Goal: Task Accomplishment & Management: Manage account settings

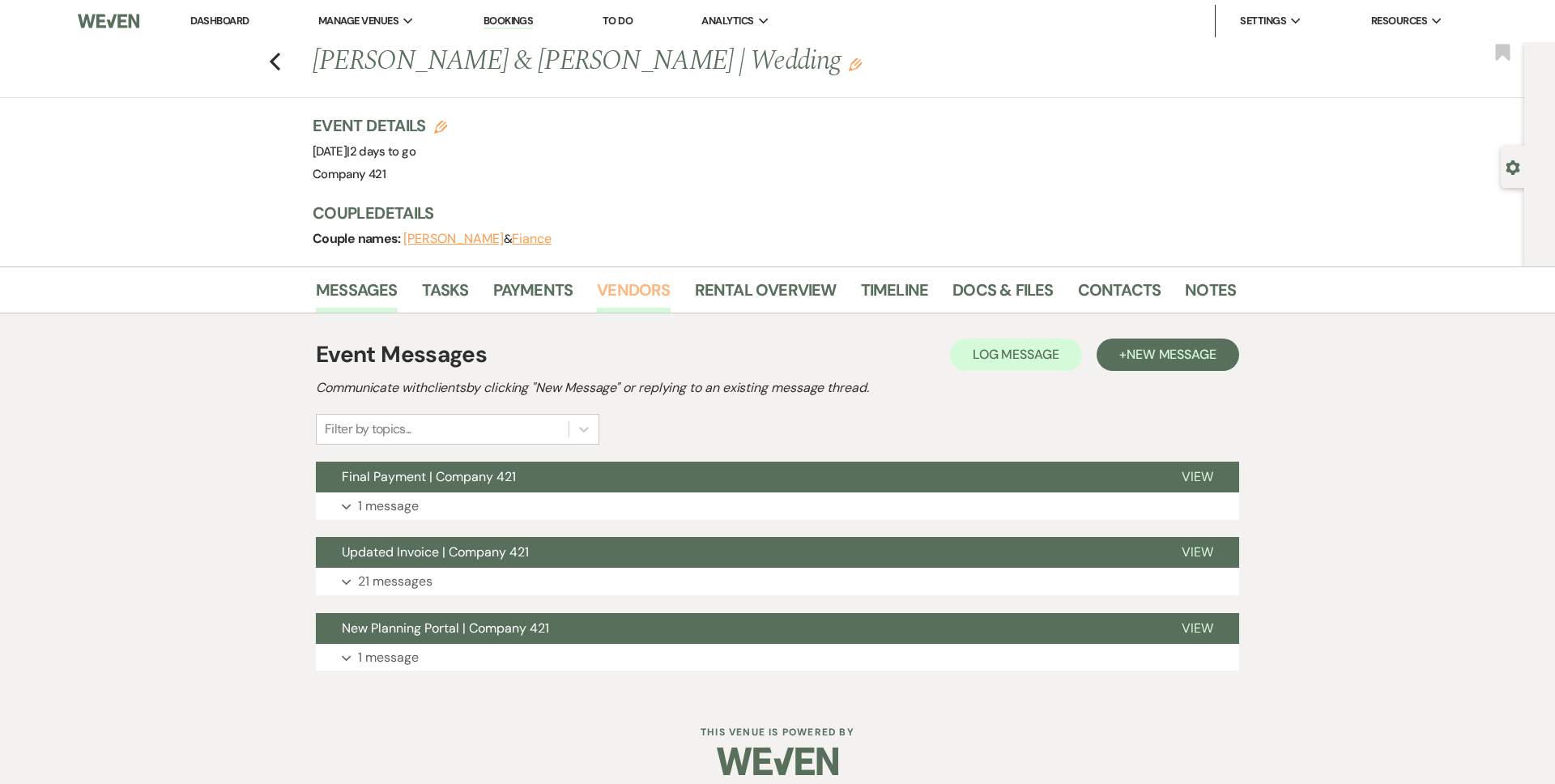
click at [623, 287] on link "Vendors" at bounding box center [633, 294] width 73 height 36
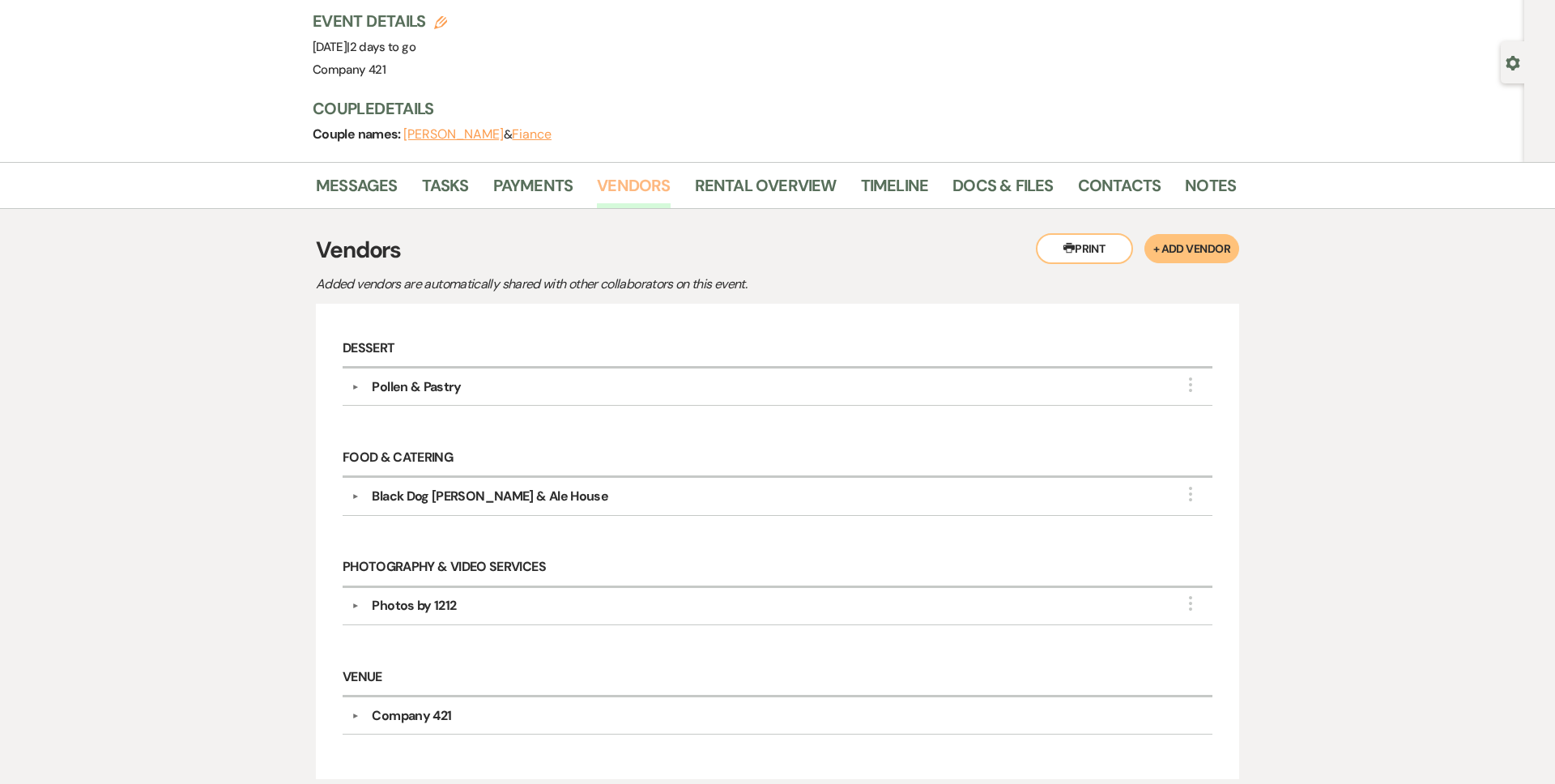
scroll to position [106, 0]
click at [536, 492] on div "Black Dog Snoke & Ale House" at bounding box center [490, 495] width 237 height 19
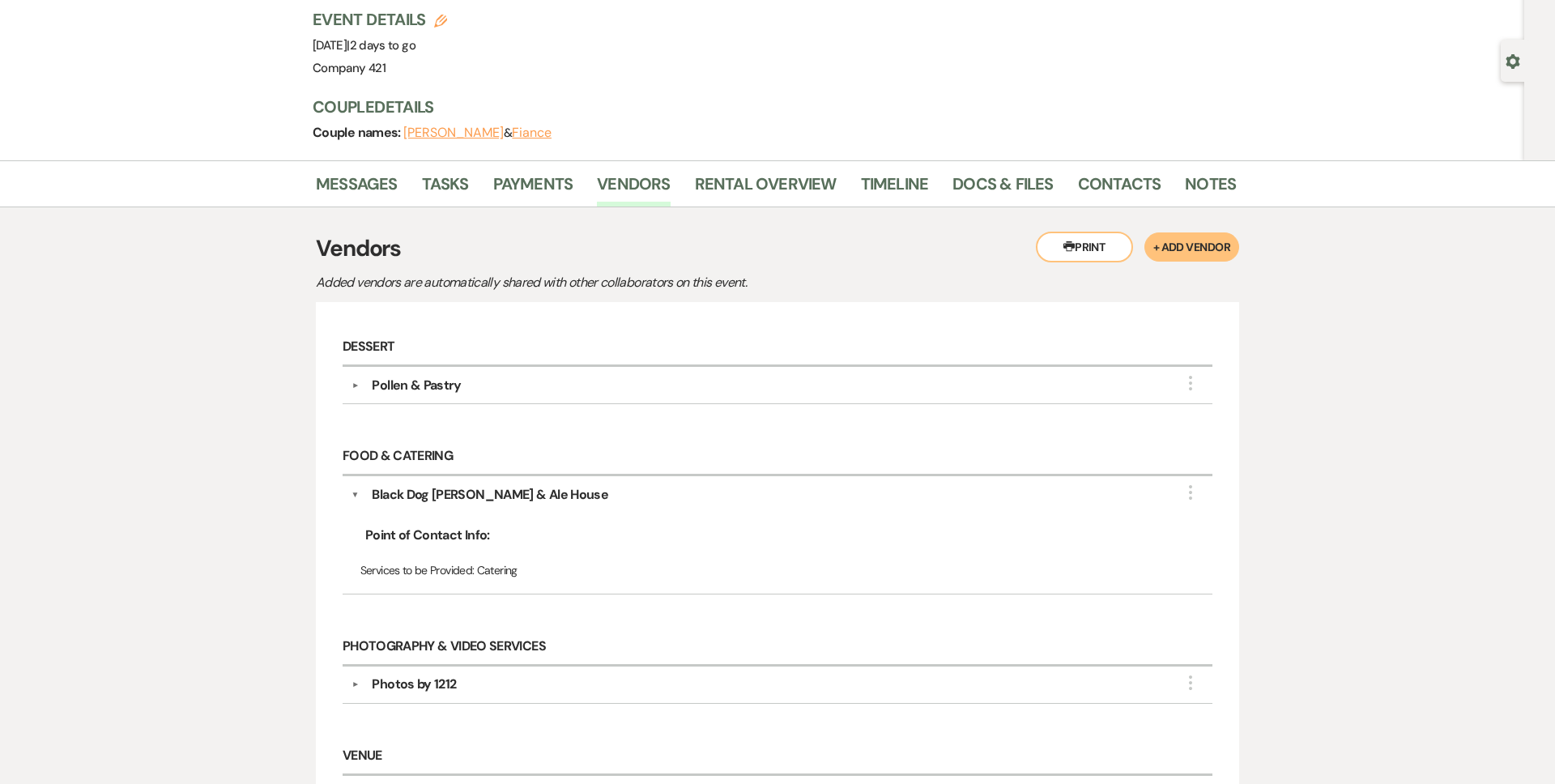
click at [535, 492] on div "Black Dog Snoke & Ale House" at bounding box center [490, 495] width 237 height 19
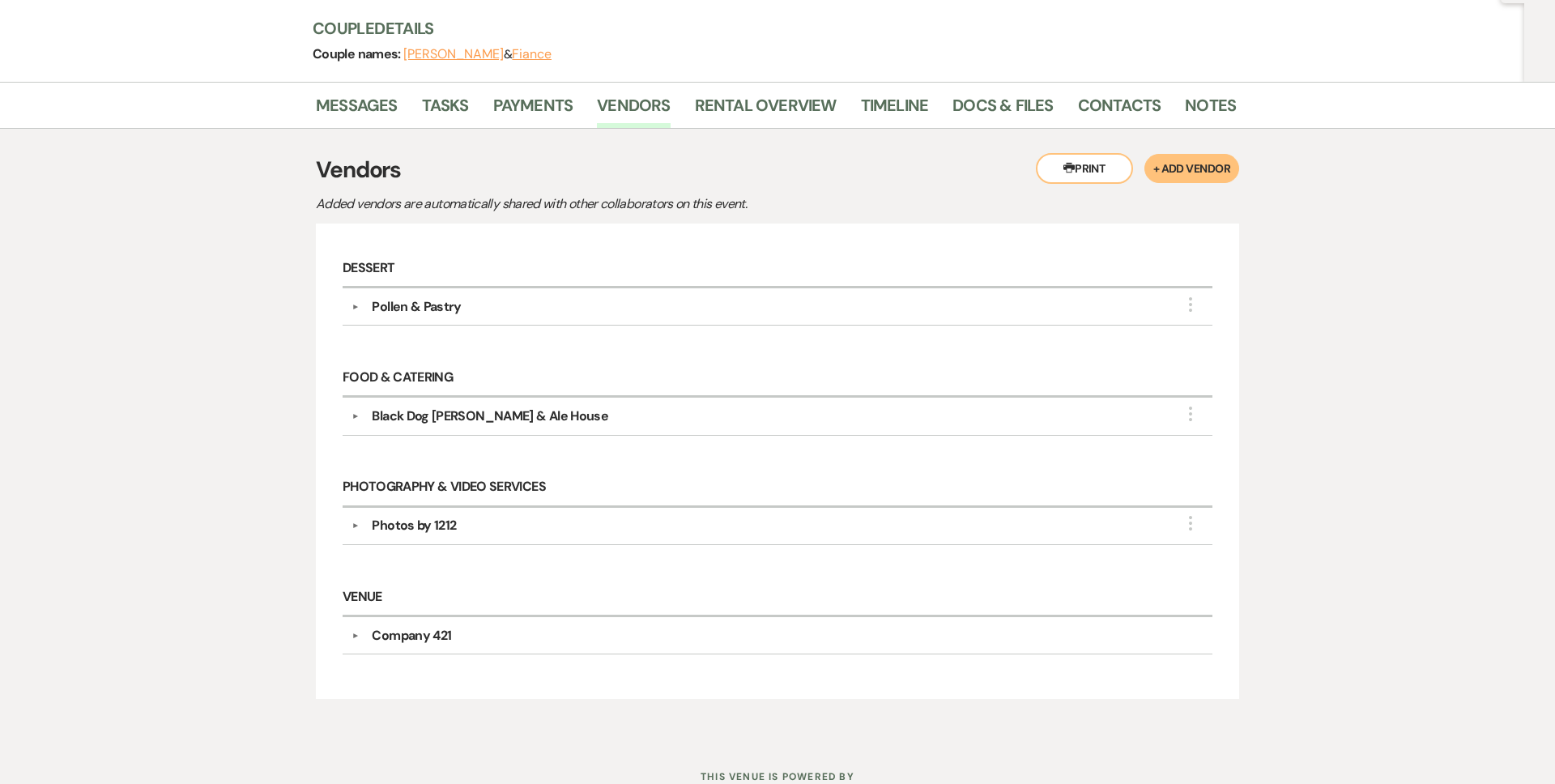
scroll to position [178, 0]
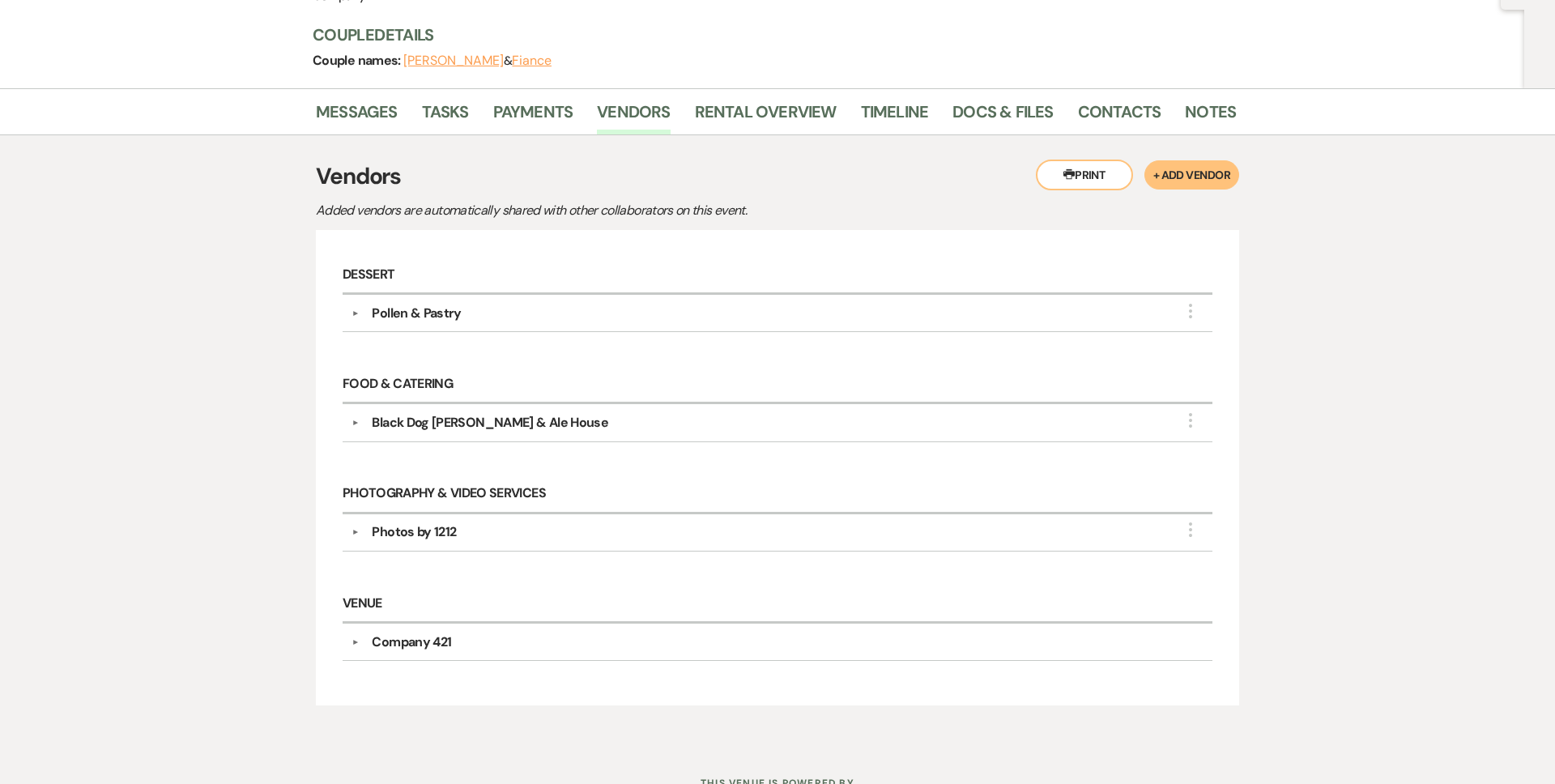
click at [427, 319] on div "Pollen & Pastry" at bounding box center [416, 313] width 89 height 19
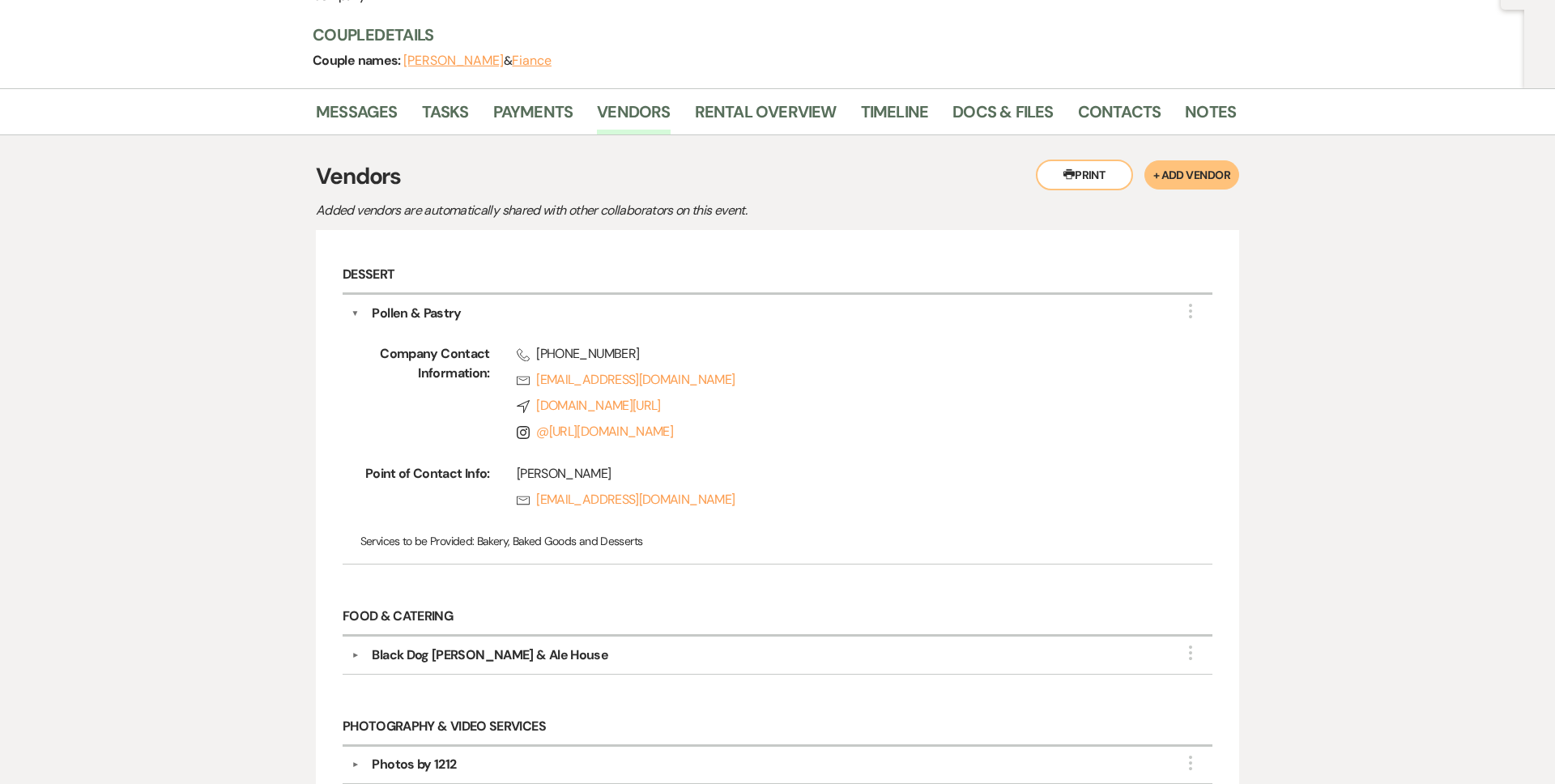
click at [427, 319] on div "Pollen & Pastry" at bounding box center [416, 313] width 89 height 19
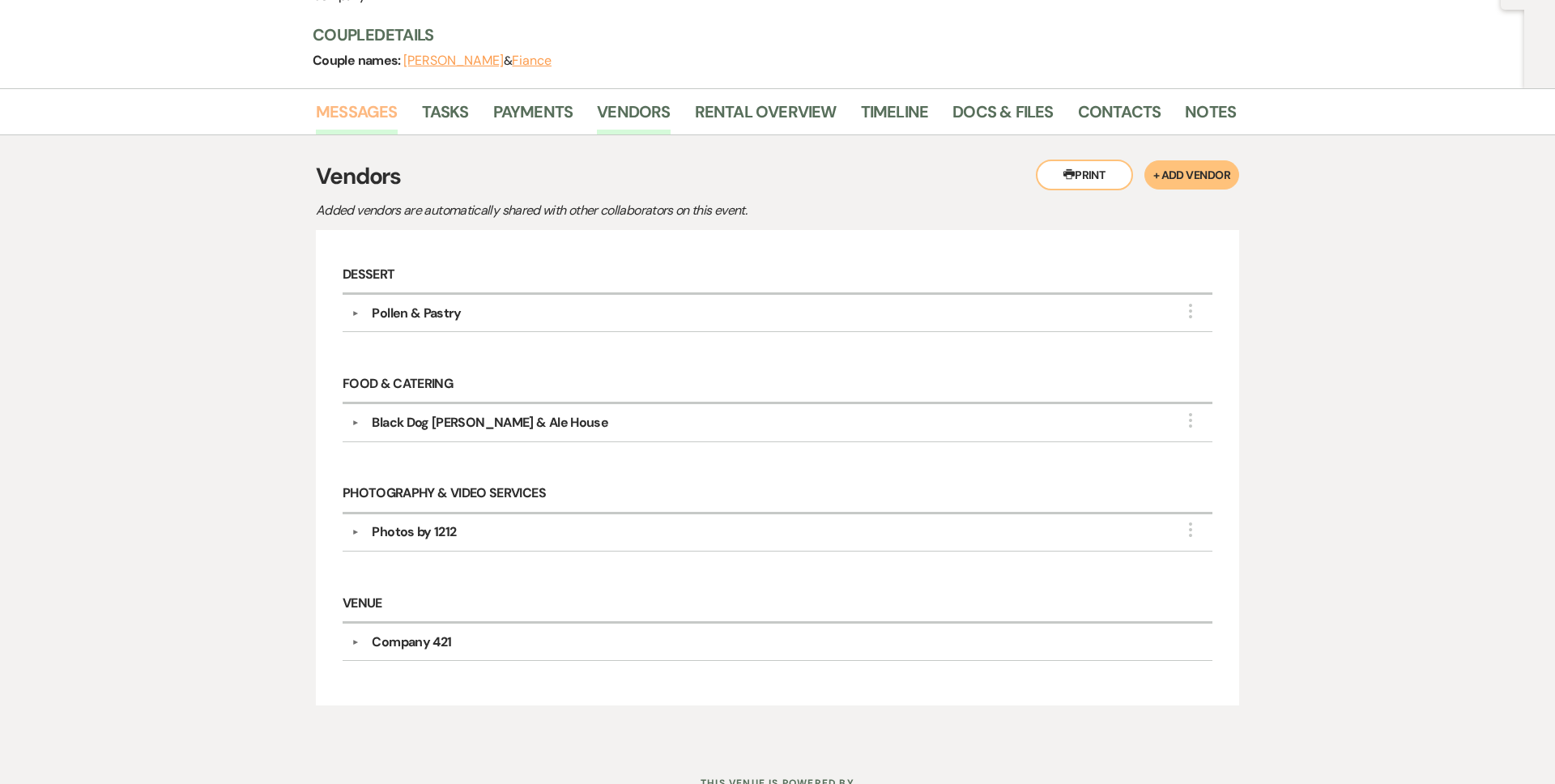
click at [377, 105] on link "Messages" at bounding box center [357, 117] width 82 height 36
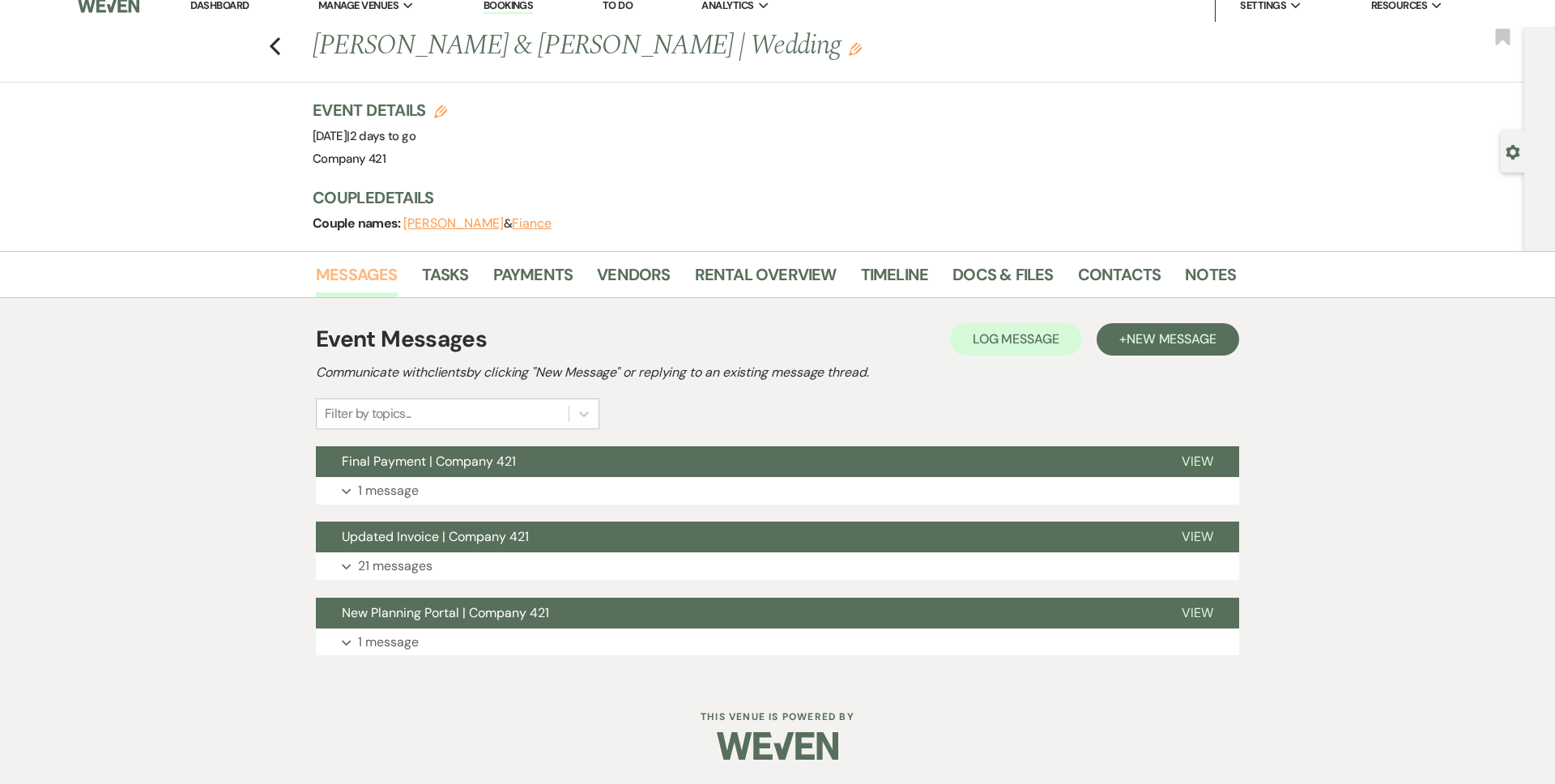
scroll to position [16, 0]
click at [392, 494] on p "1 message" at bounding box center [388, 491] width 61 height 21
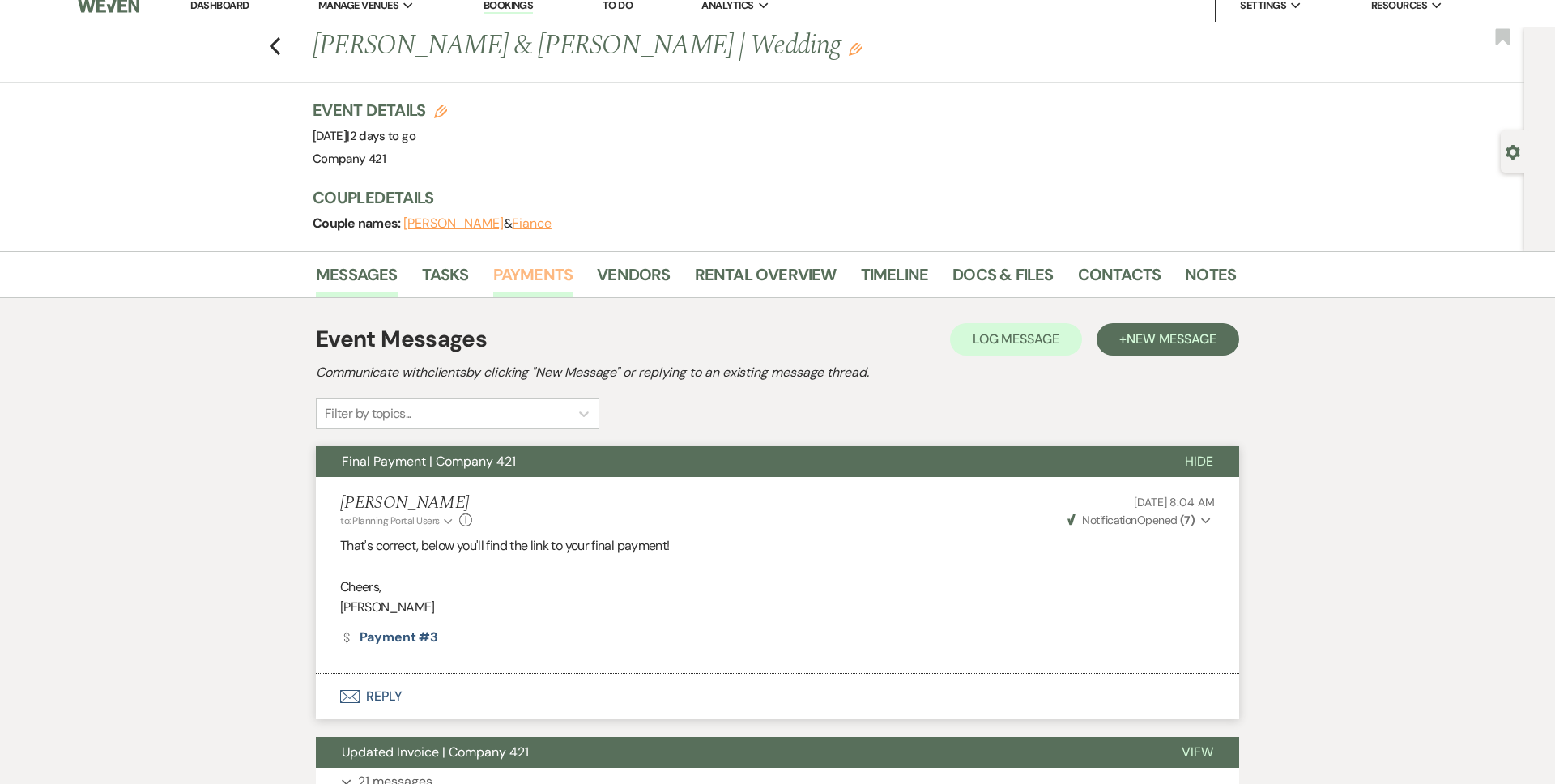
click at [551, 265] on link "Payments" at bounding box center [533, 279] width 80 height 36
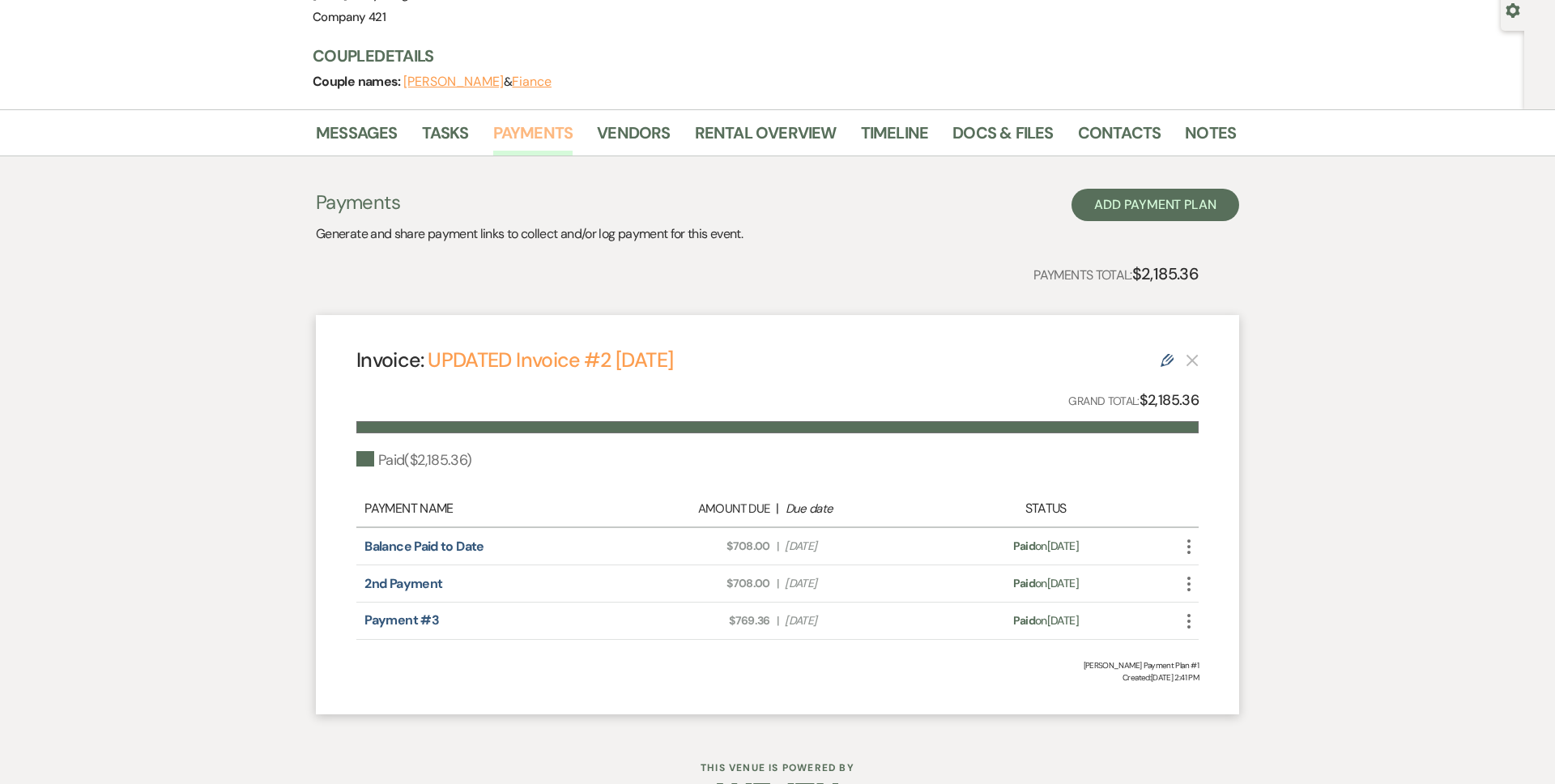
scroll to position [154, 0]
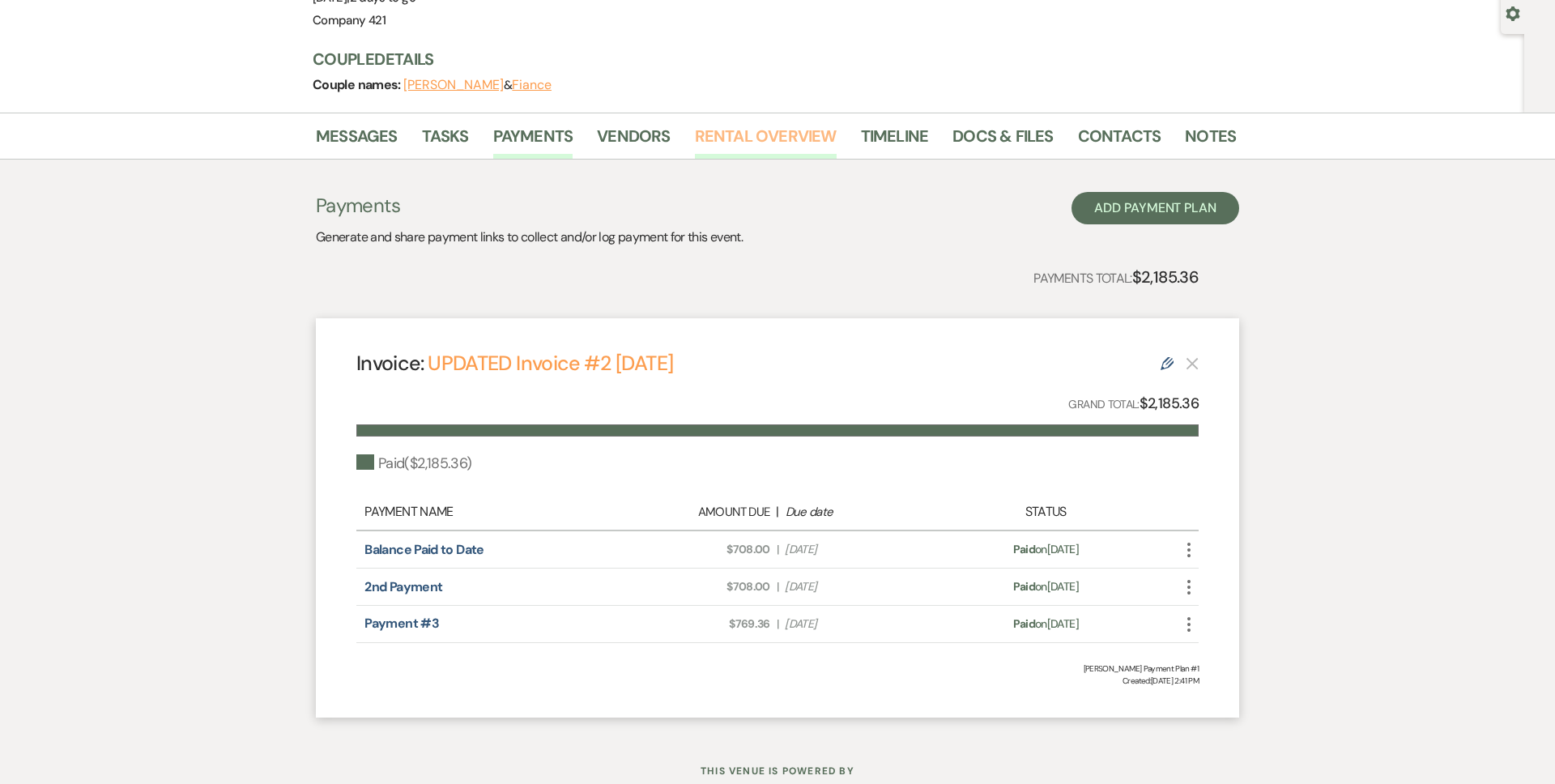
click at [758, 137] on link "Rental Overview" at bounding box center [766, 140] width 142 height 36
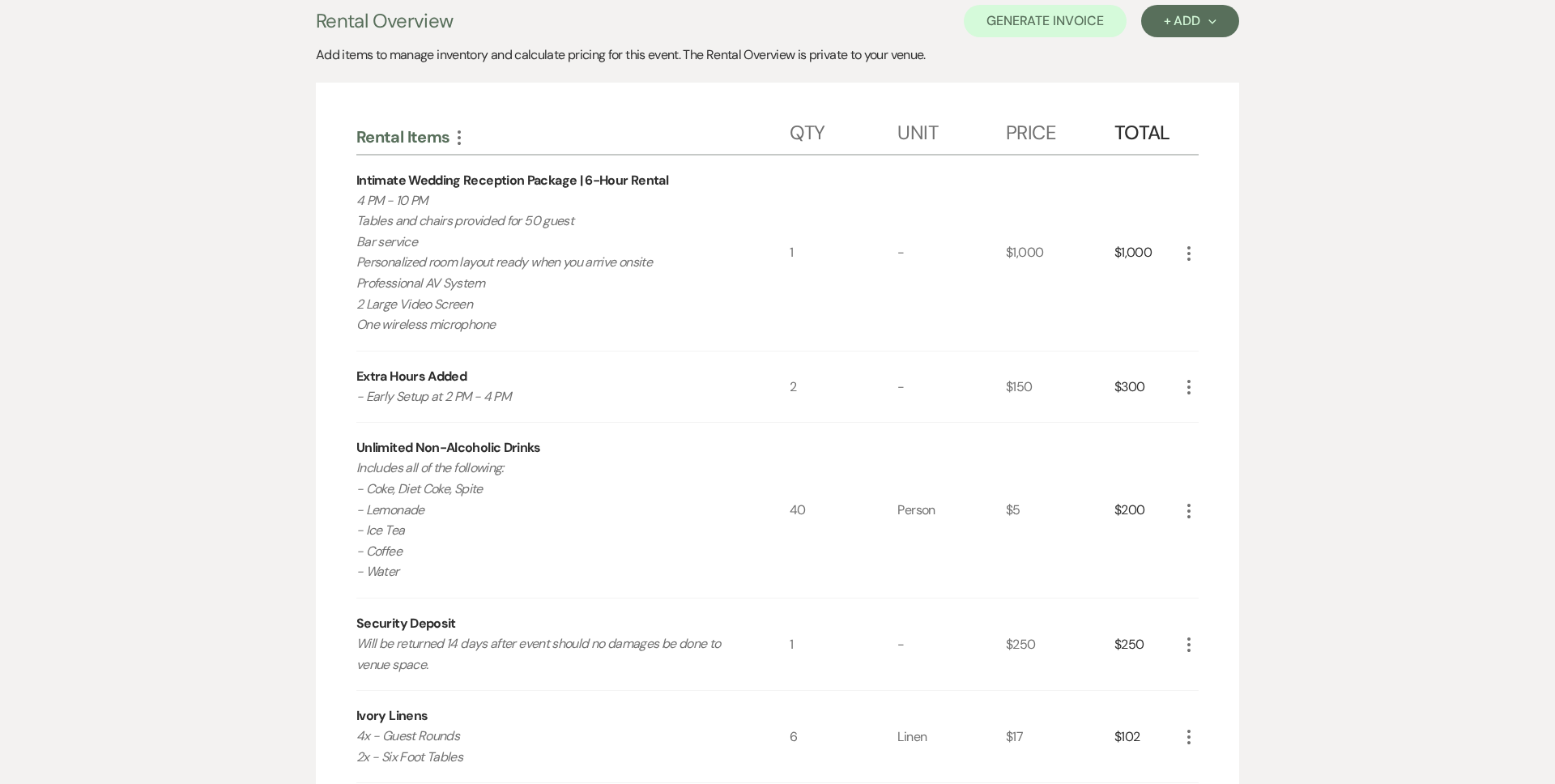
scroll to position [328, 0]
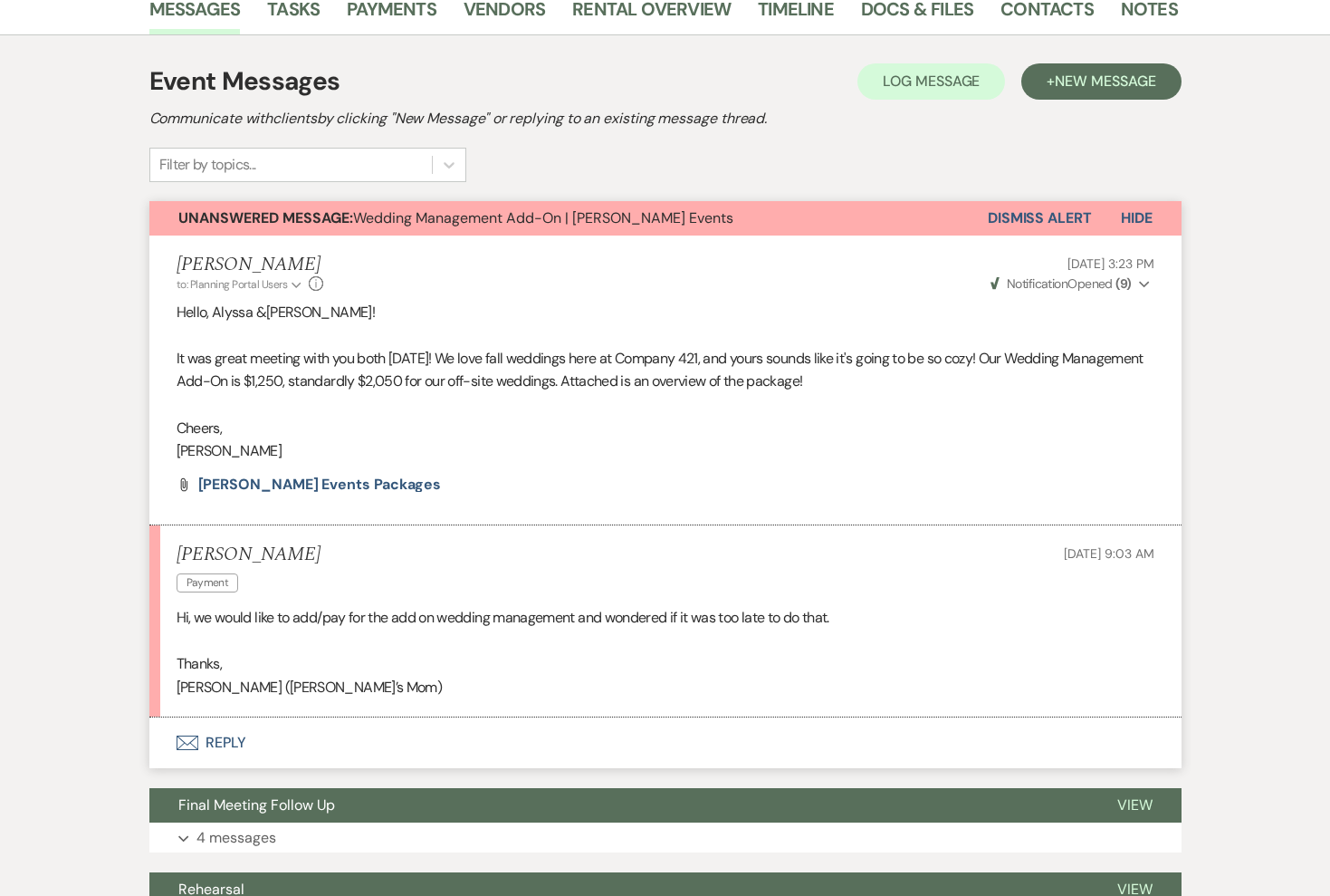
scroll to position [321, 0]
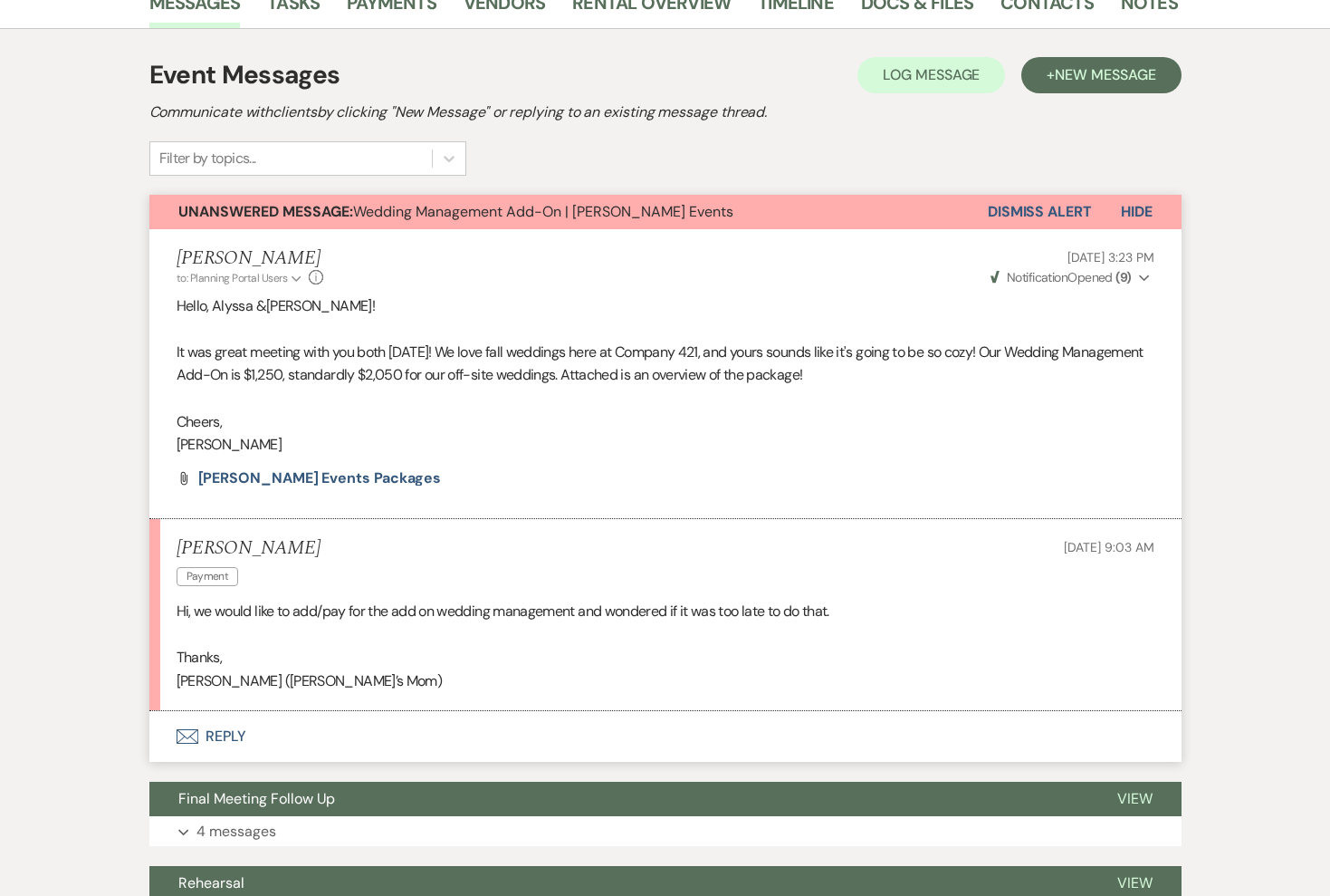
click at [234, 738] on button "Envelope Reply" at bounding box center [665, 736] width 1032 height 51
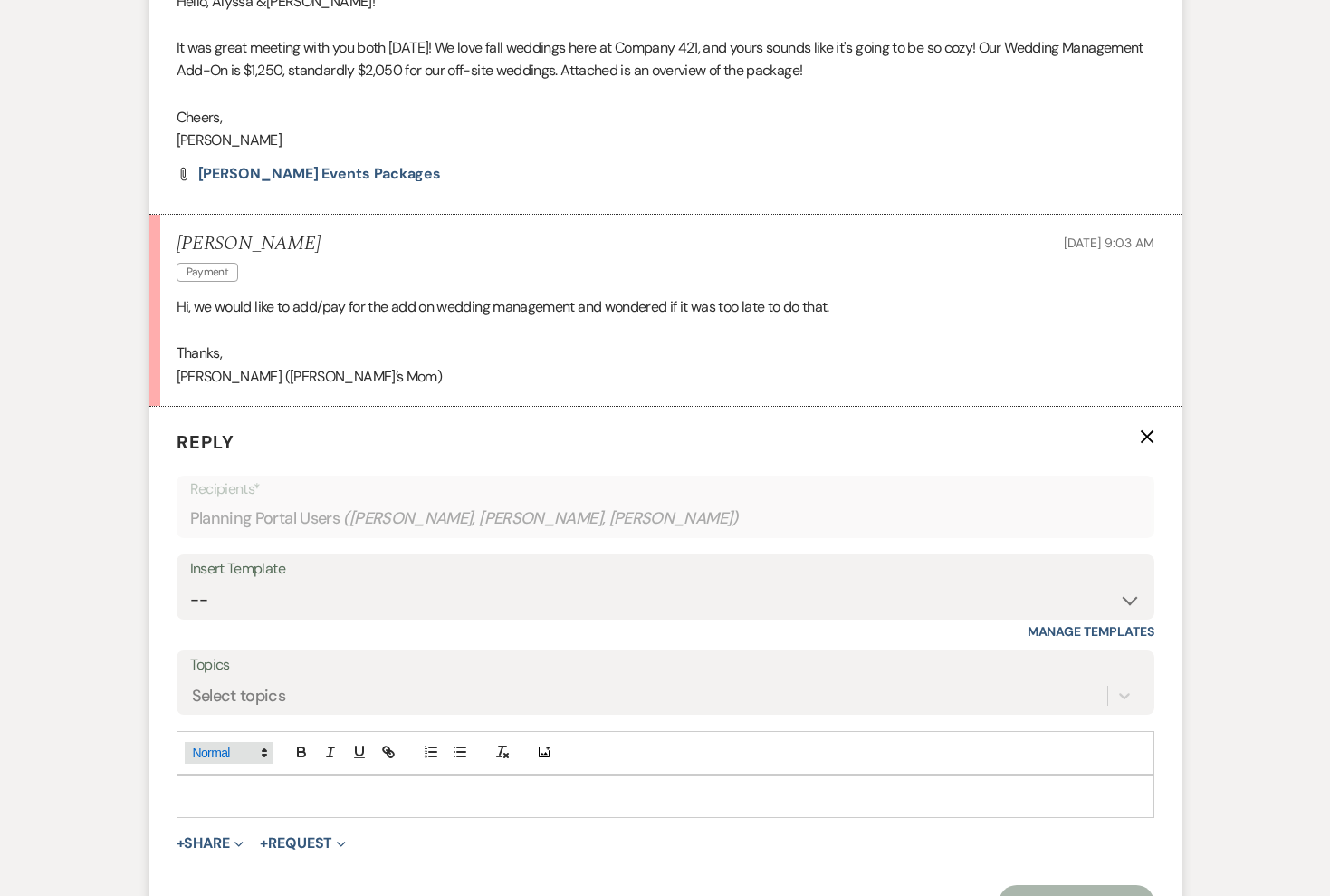
scroll to position [733, 0]
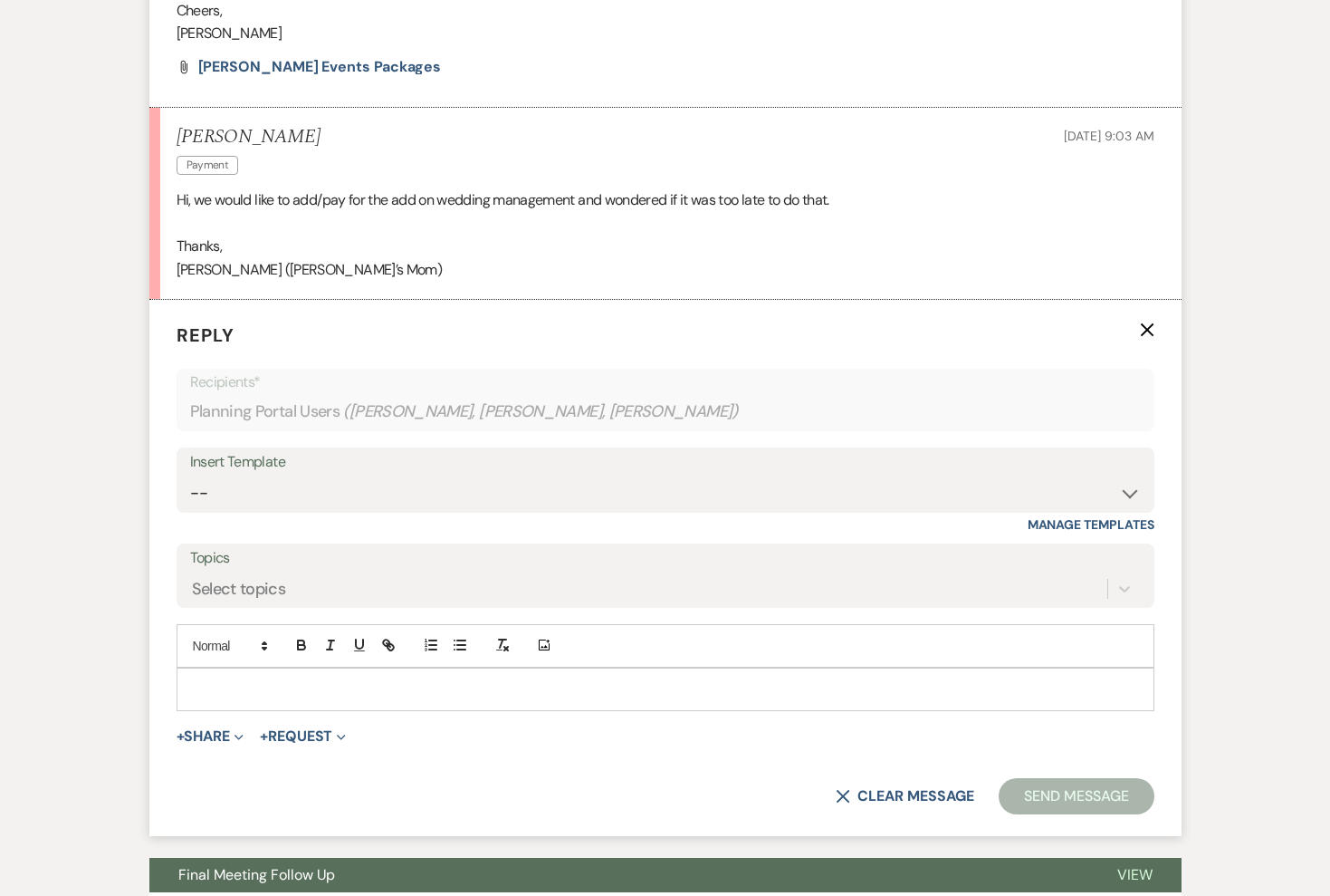
click at [250, 699] on div at bounding box center [665, 689] width 976 height 42
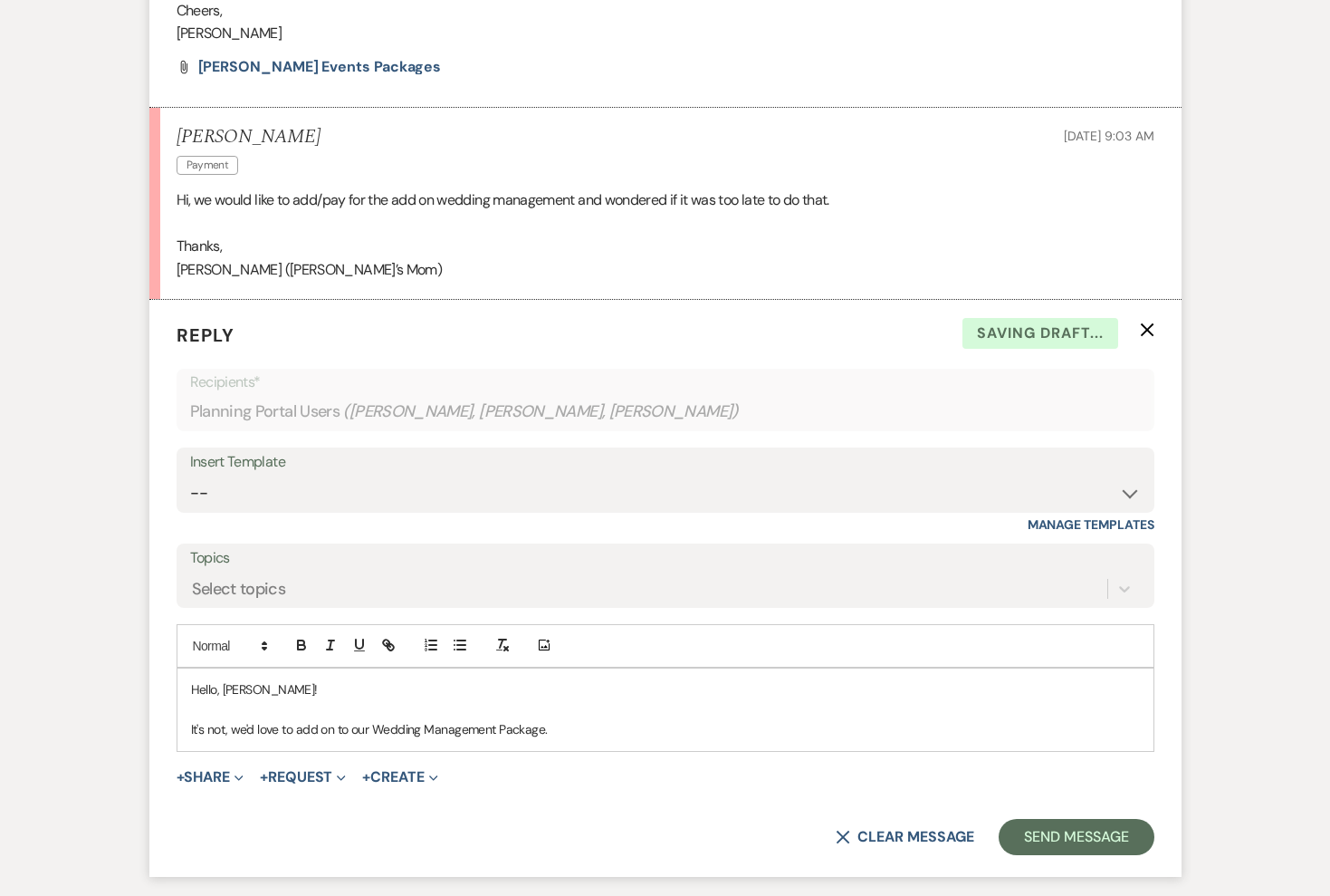
click at [566, 733] on p "It's not, we'd love to add on to our Wedding Management Package." at bounding box center [665, 729] width 950 height 19
click at [1012, 735] on p "It's not, we'd love to add on to our Wedding Management Package. I'll update yo…" at bounding box center [665, 729] width 950 height 19
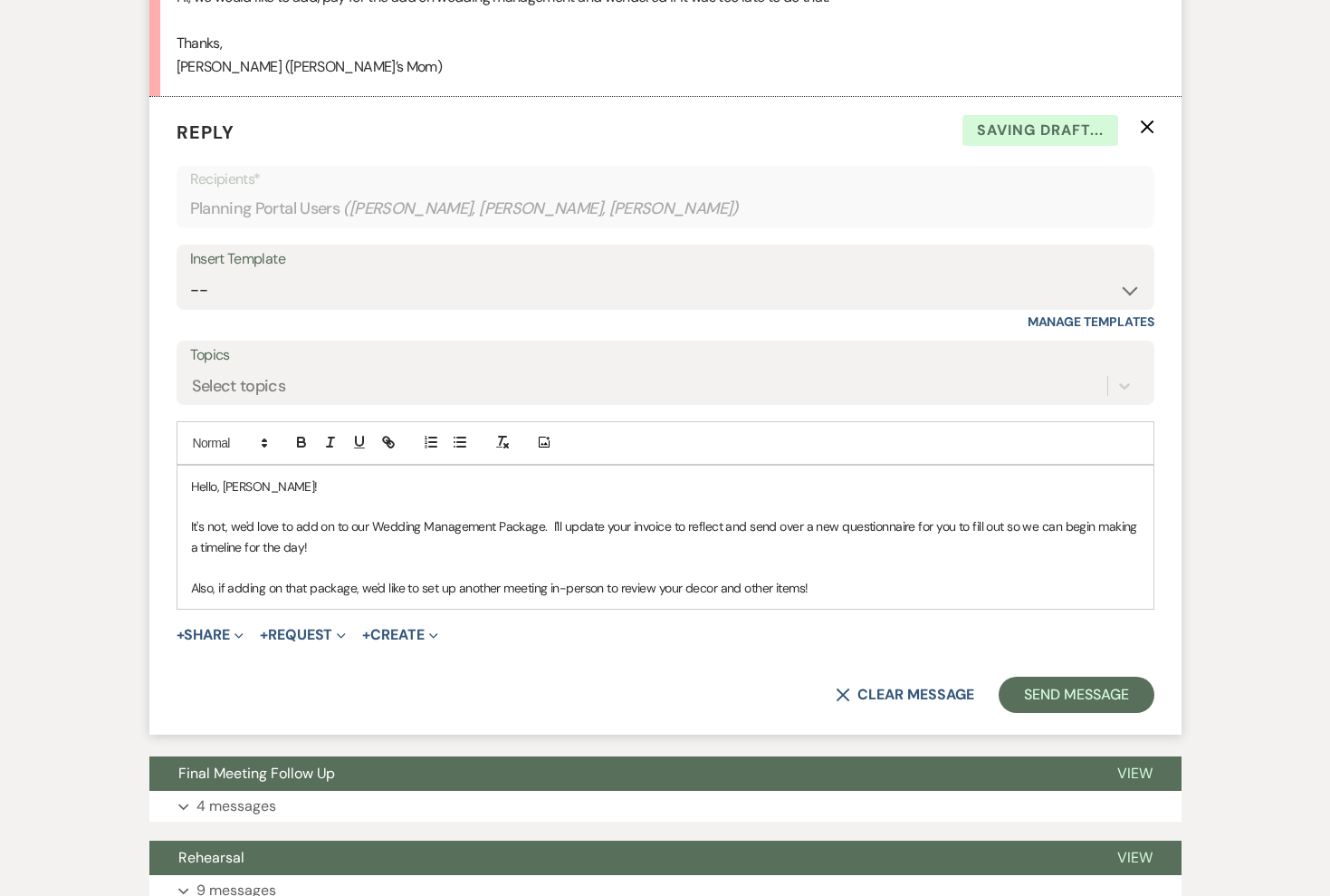
scroll to position [943, 0]
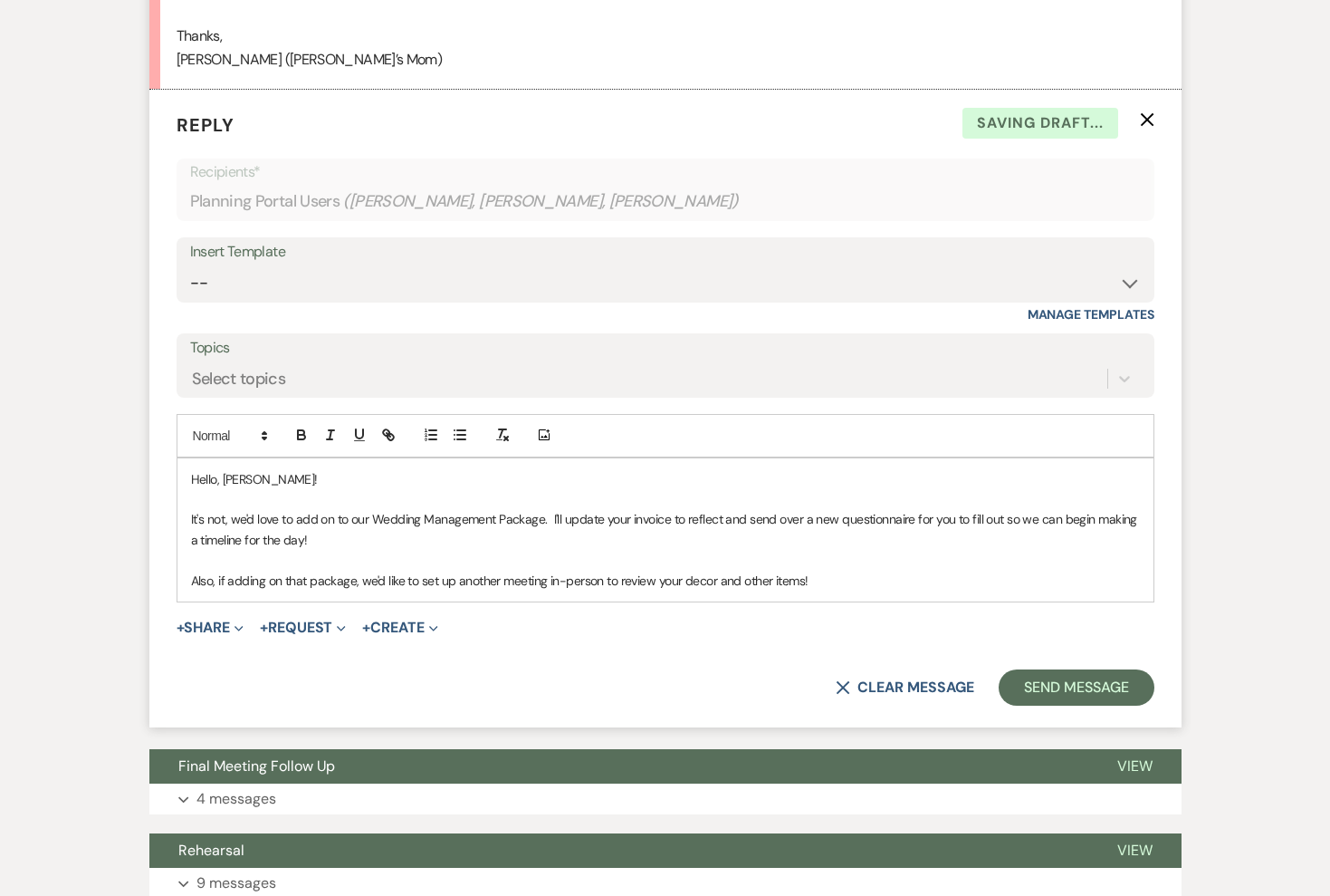
click at [869, 572] on p "Also, if adding on that package, we'd like to set up another meeting in-person …" at bounding box center [665, 580] width 950 height 19
click at [831, 583] on p "Also, if adding on that package, we'd like to set up another meeting in person …" at bounding box center [665, 580] width 950 height 19
click at [1066, 682] on button "Send Message" at bounding box center [1076, 687] width 155 height 36
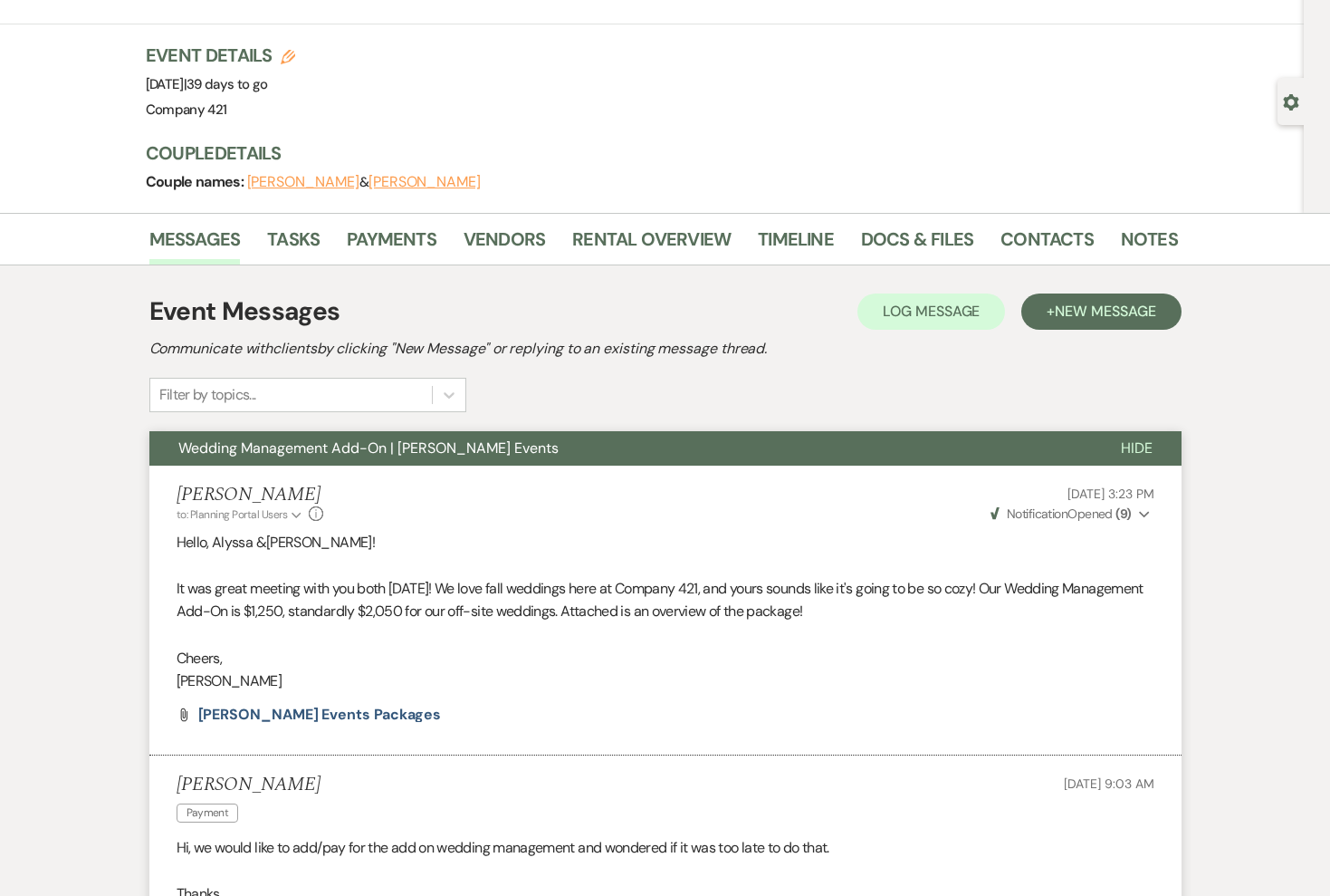
scroll to position [0, 0]
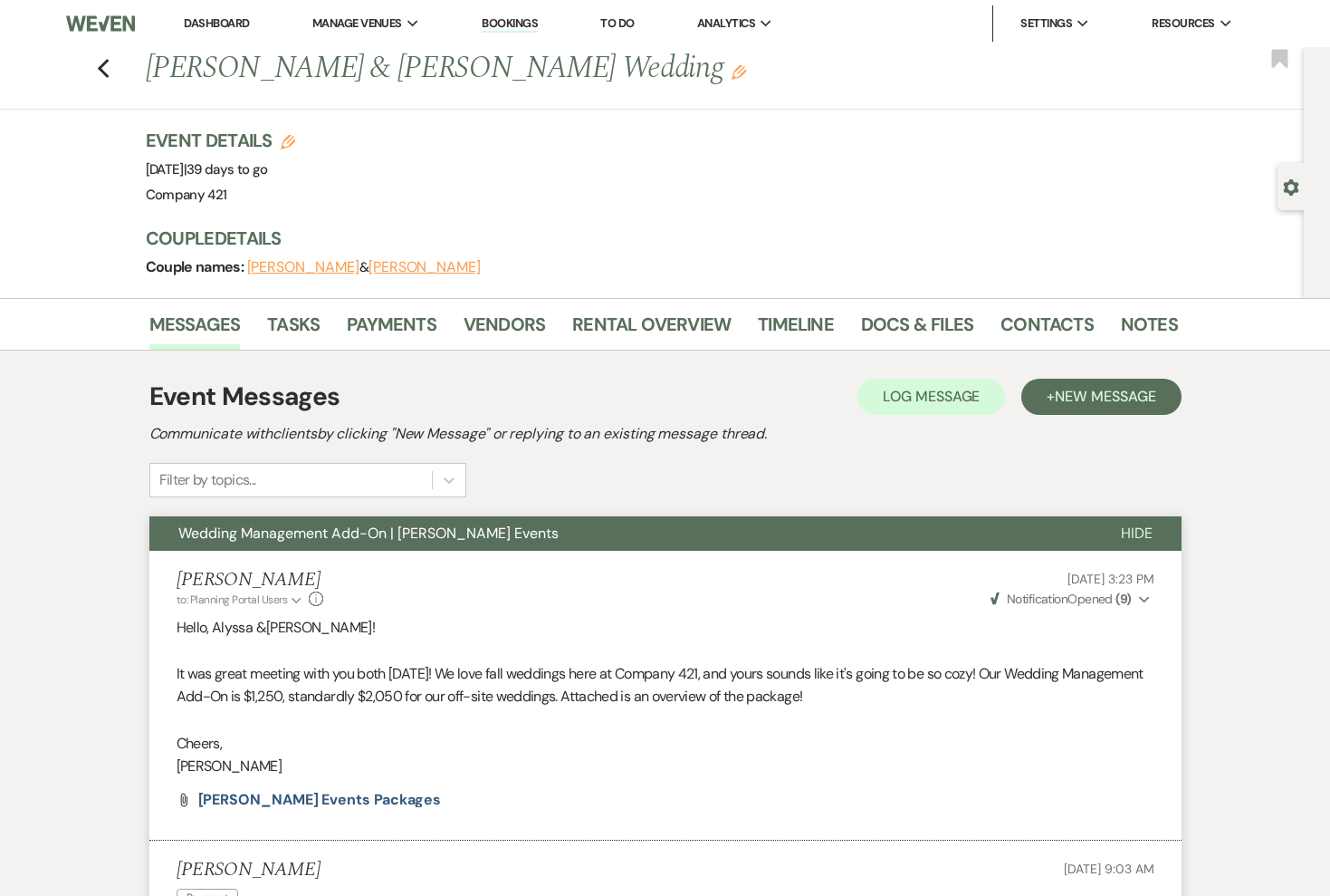
click at [732, 76] on icon "Edit" at bounding box center [738, 72] width 15 height 15
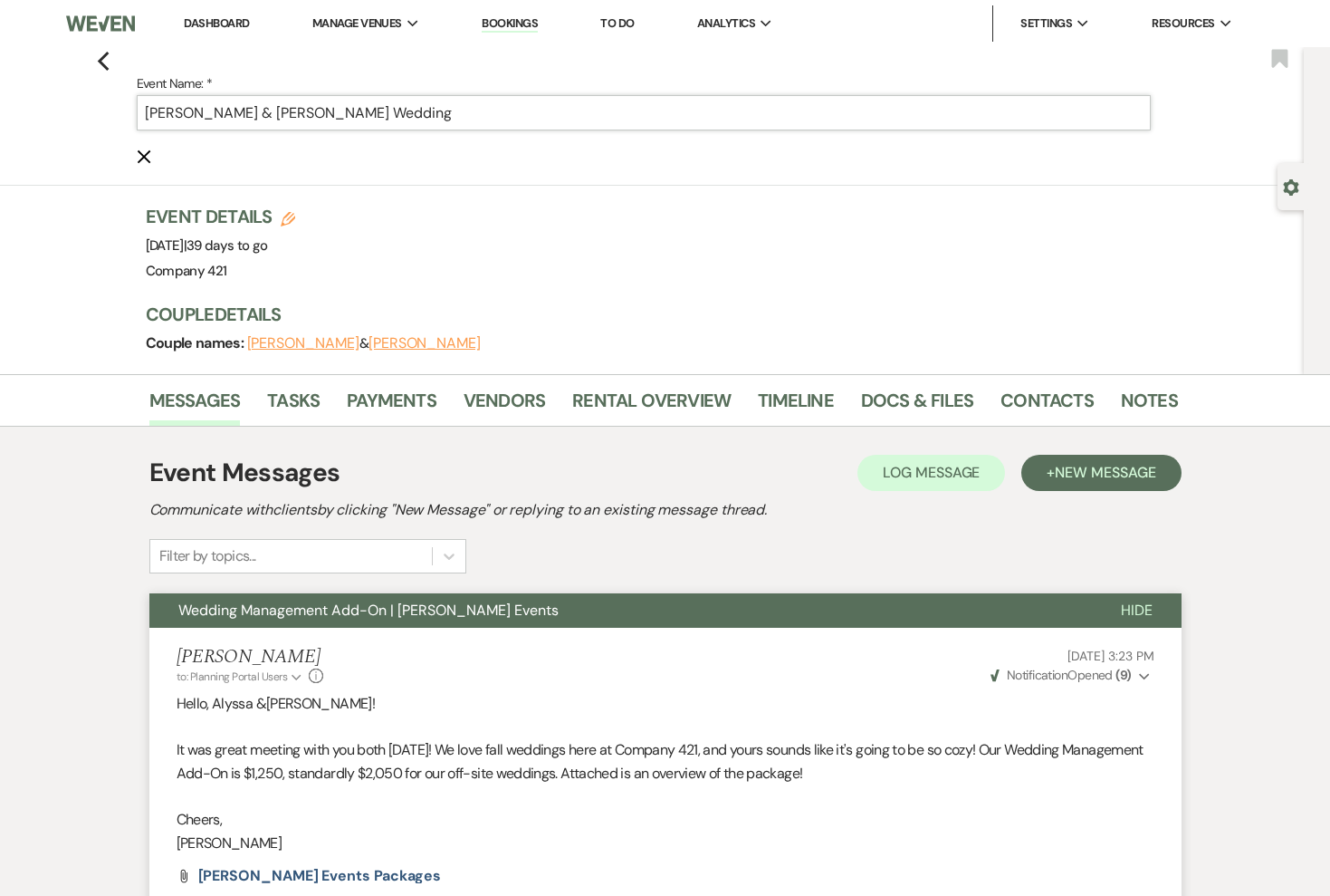
click at [439, 116] on input "[PERSON_NAME] & [PERSON_NAME] Wedding" at bounding box center [644, 113] width 1015 height 35
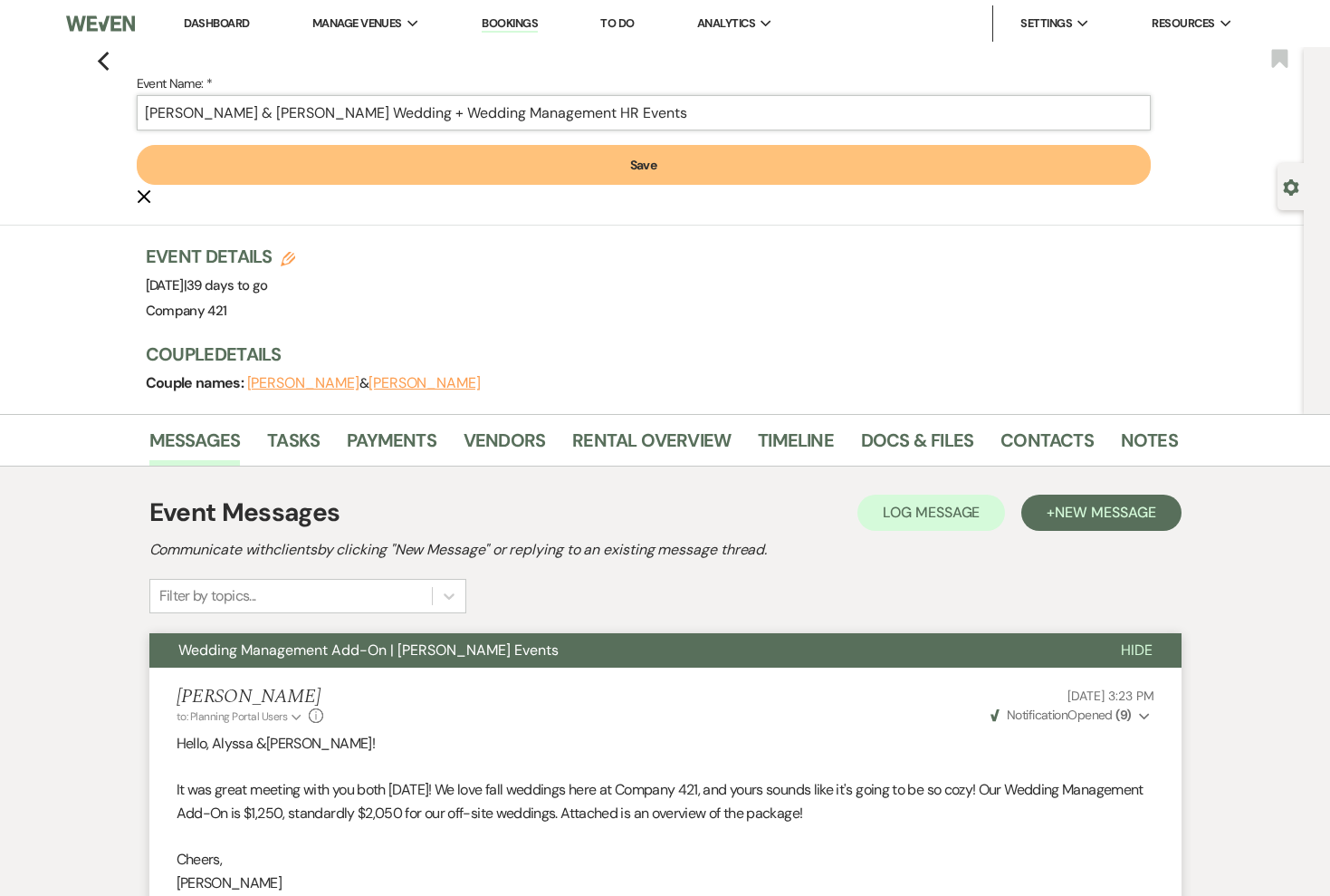
type input "[PERSON_NAME] & [PERSON_NAME] Wedding + Wedding Management HR Events"
click at [555, 163] on button "Save" at bounding box center [644, 164] width 1015 height 40
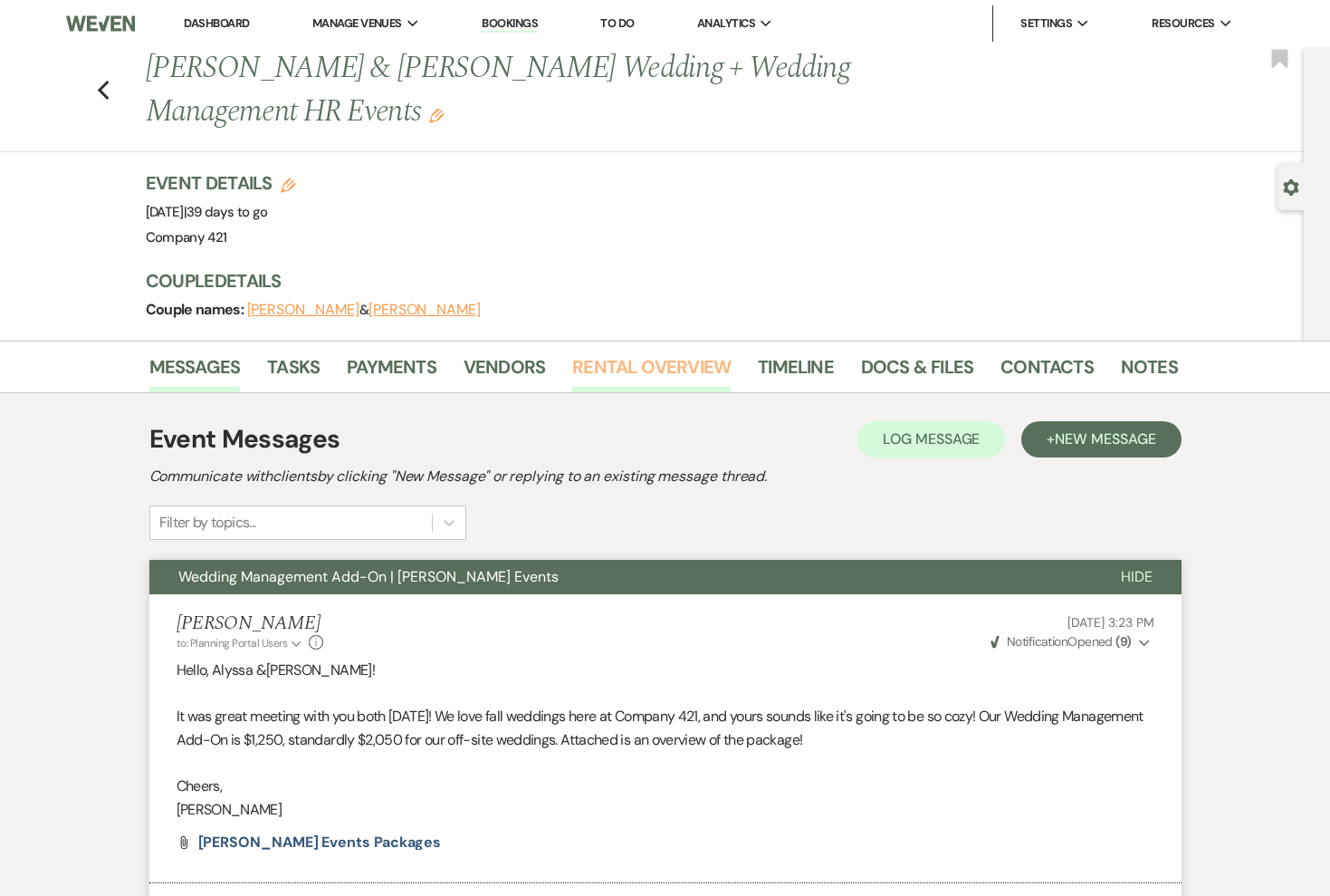
click at [619, 362] on link "Rental Overview" at bounding box center [651, 372] width 159 height 40
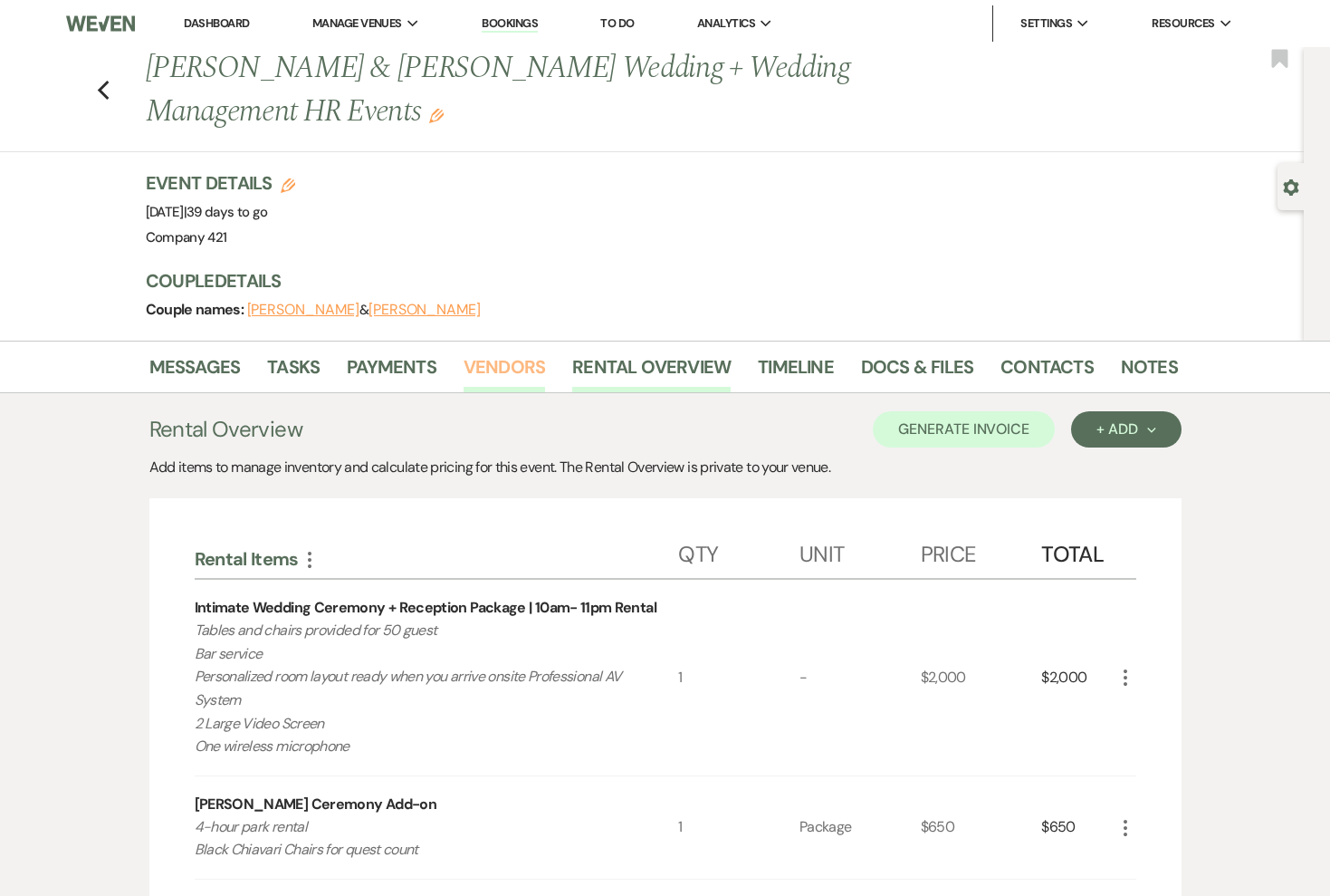
click at [486, 364] on link "Vendors" at bounding box center [505, 372] width 82 height 40
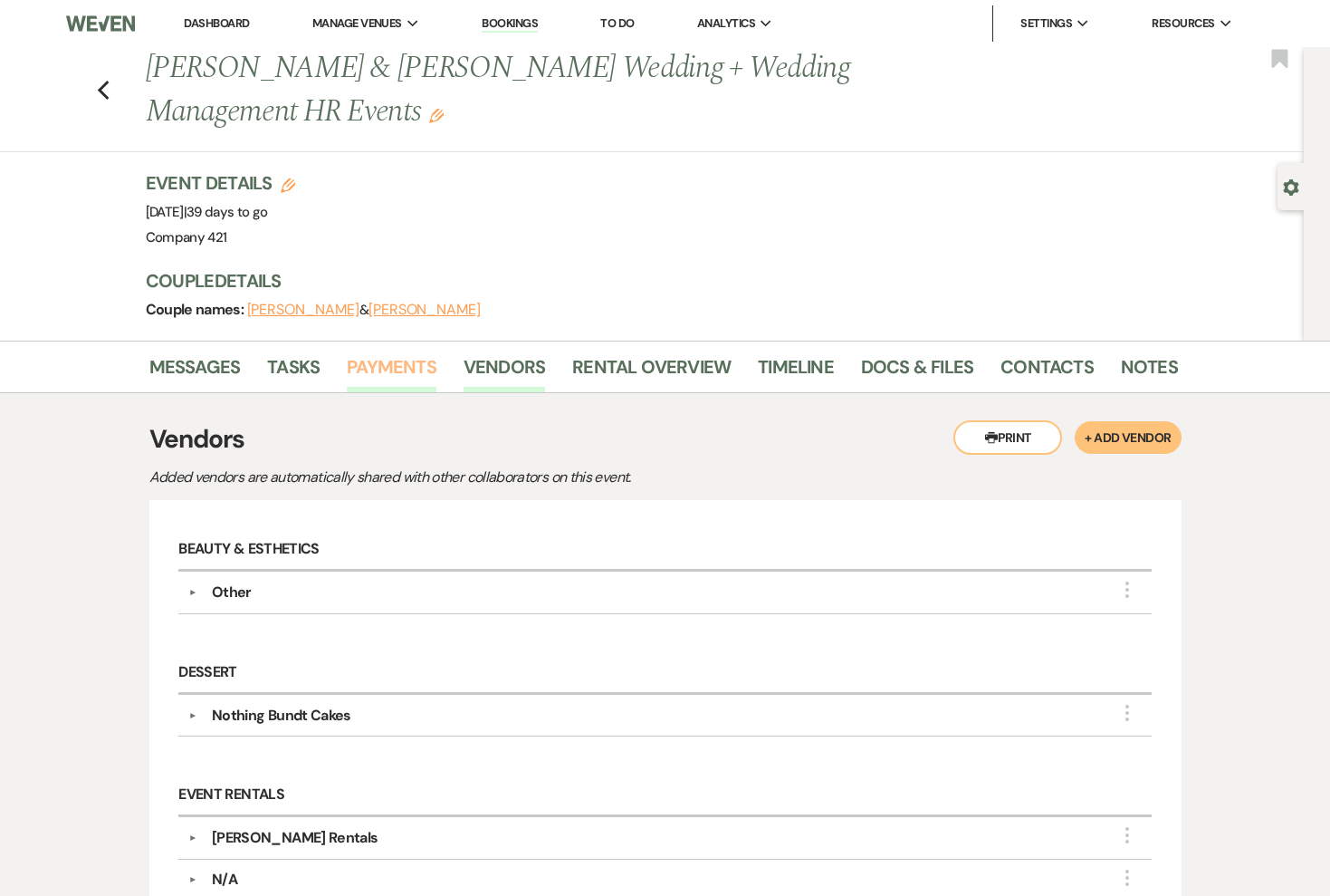
click at [390, 364] on link "Payments" at bounding box center [392, 372] width 90 height 40
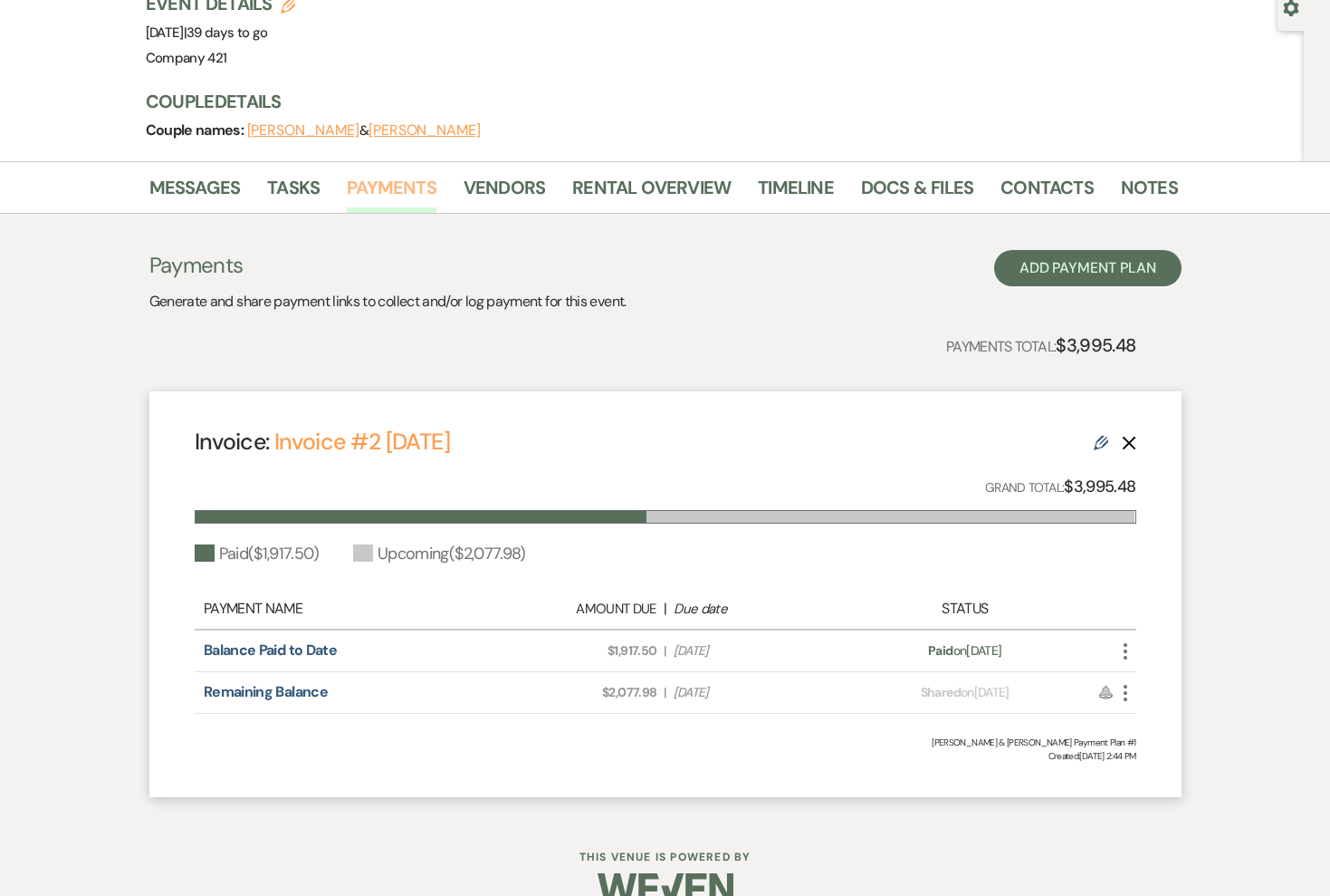
scroll to position [111, 0]
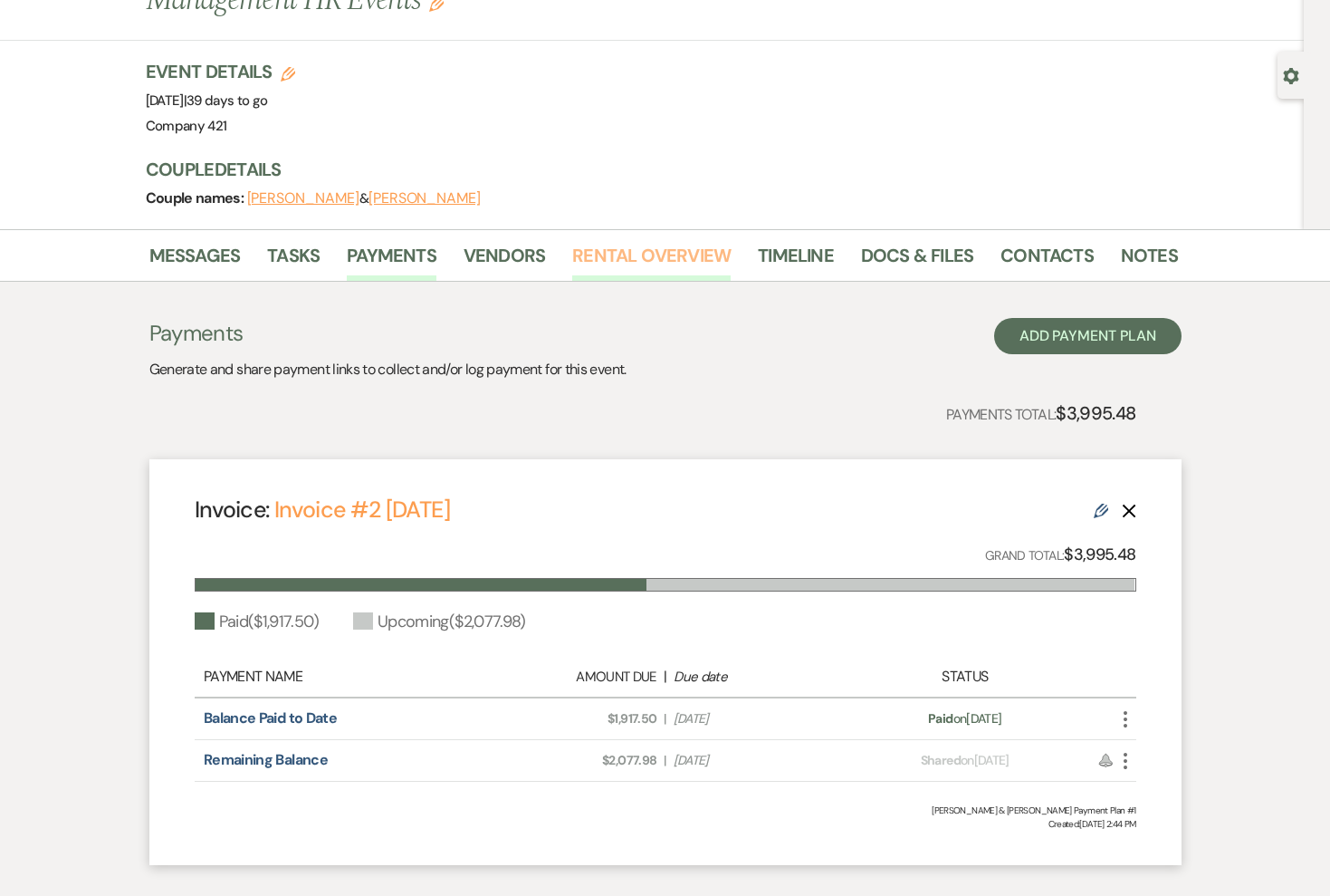
click at [597, 254] on link "Rental Overview" at bounding box center [651, 261] width 159 height 40
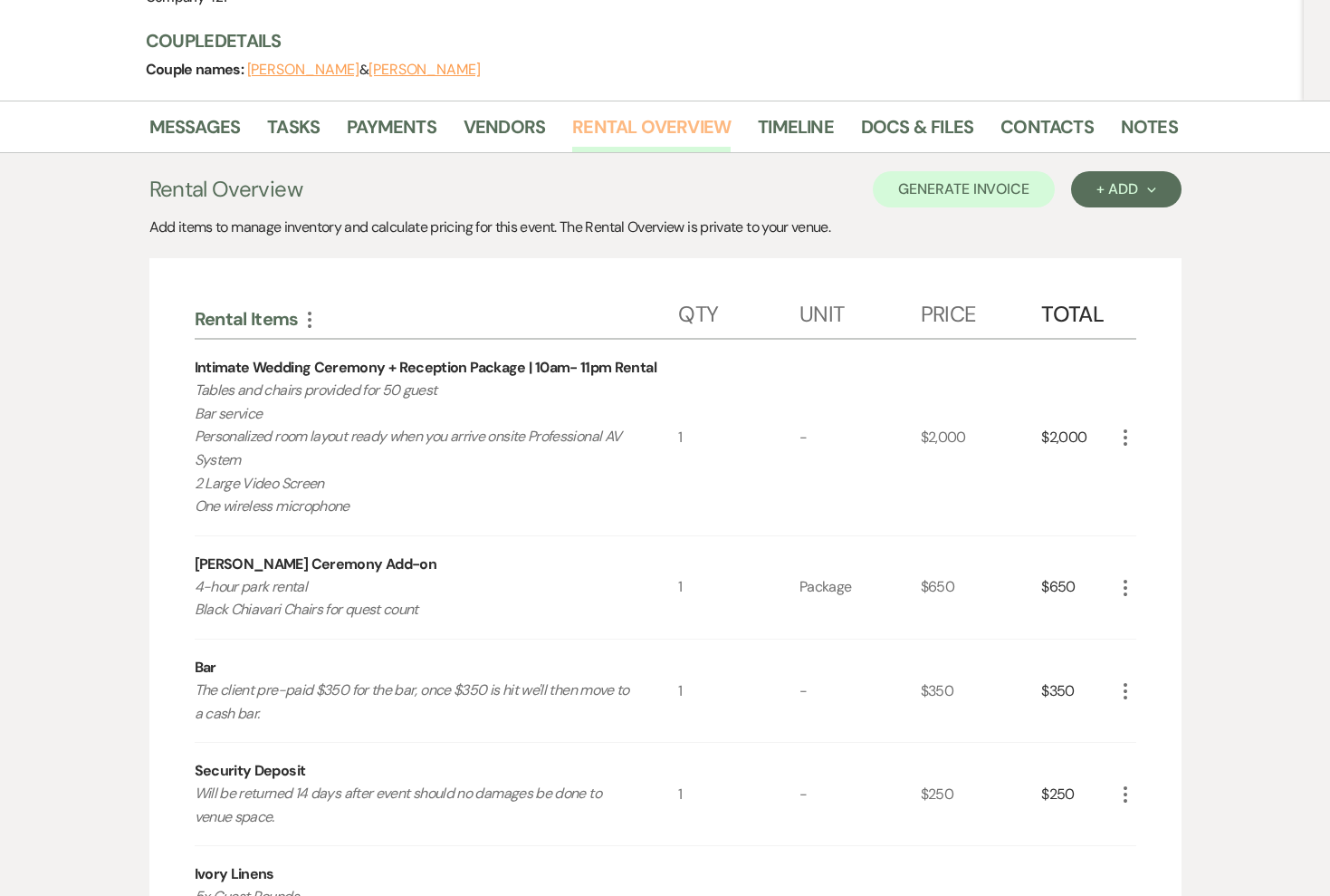
scroll to position [77, 0]
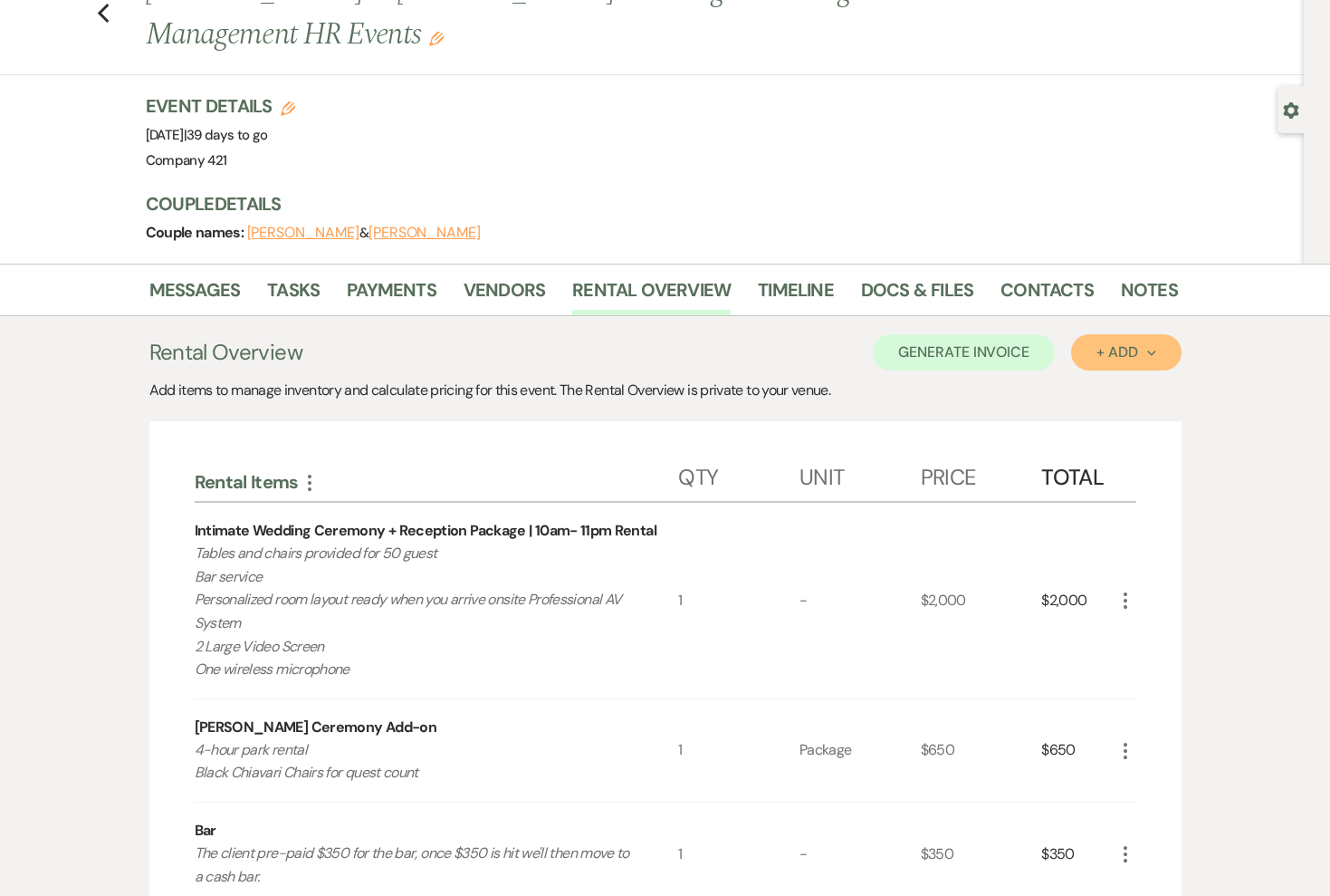
click at [1111, 347] on div "+ Add Next" at bounding box center [1126, 352] width 59 height 15
click at [1110, 392] on button "Item" at bounding box center [1117, 393] width 91 height 28
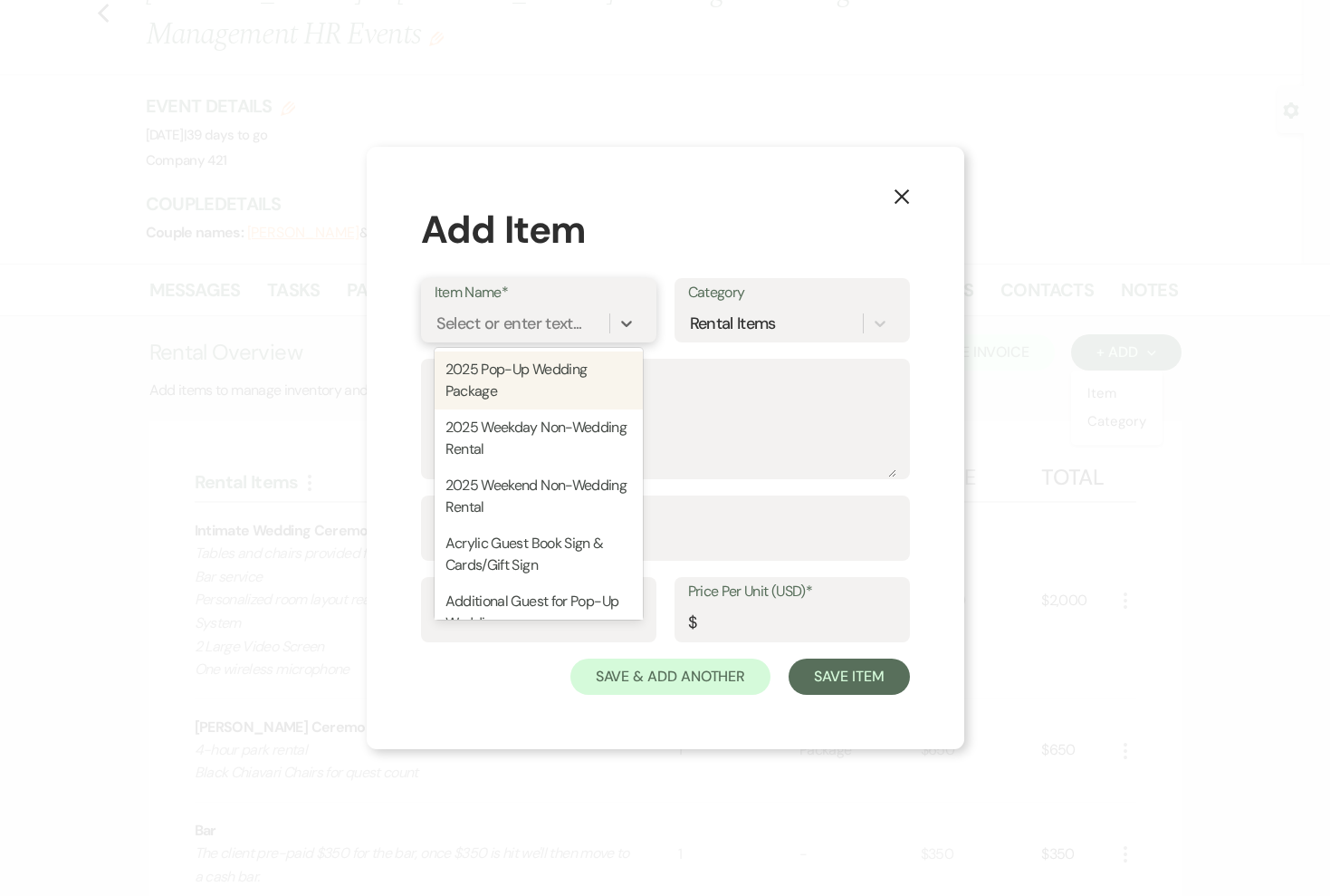
click at [551, 336] on div "Select or enter text..." at bounding box center [522, 323] width 175 height 32
type input "w"
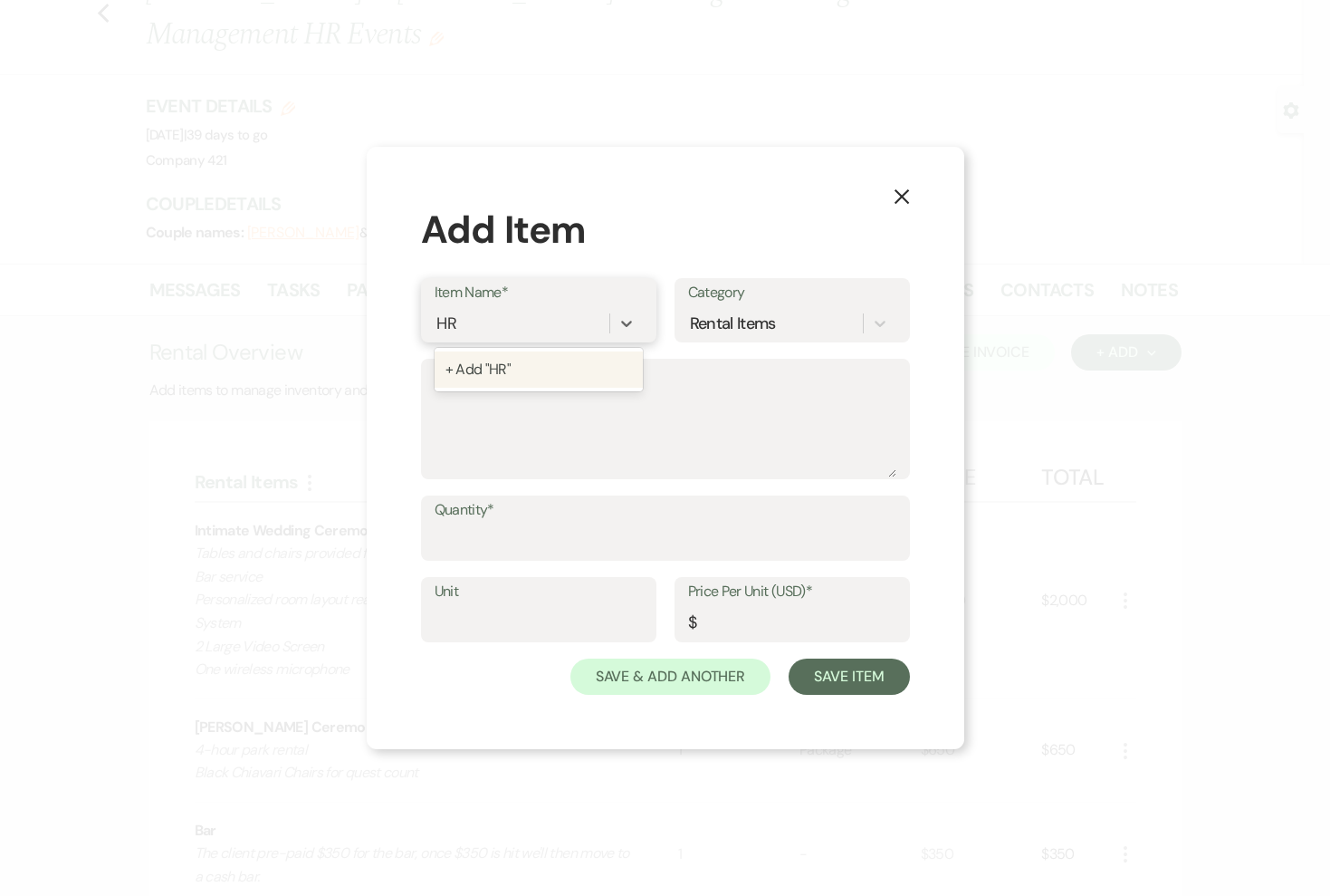
type input "H"
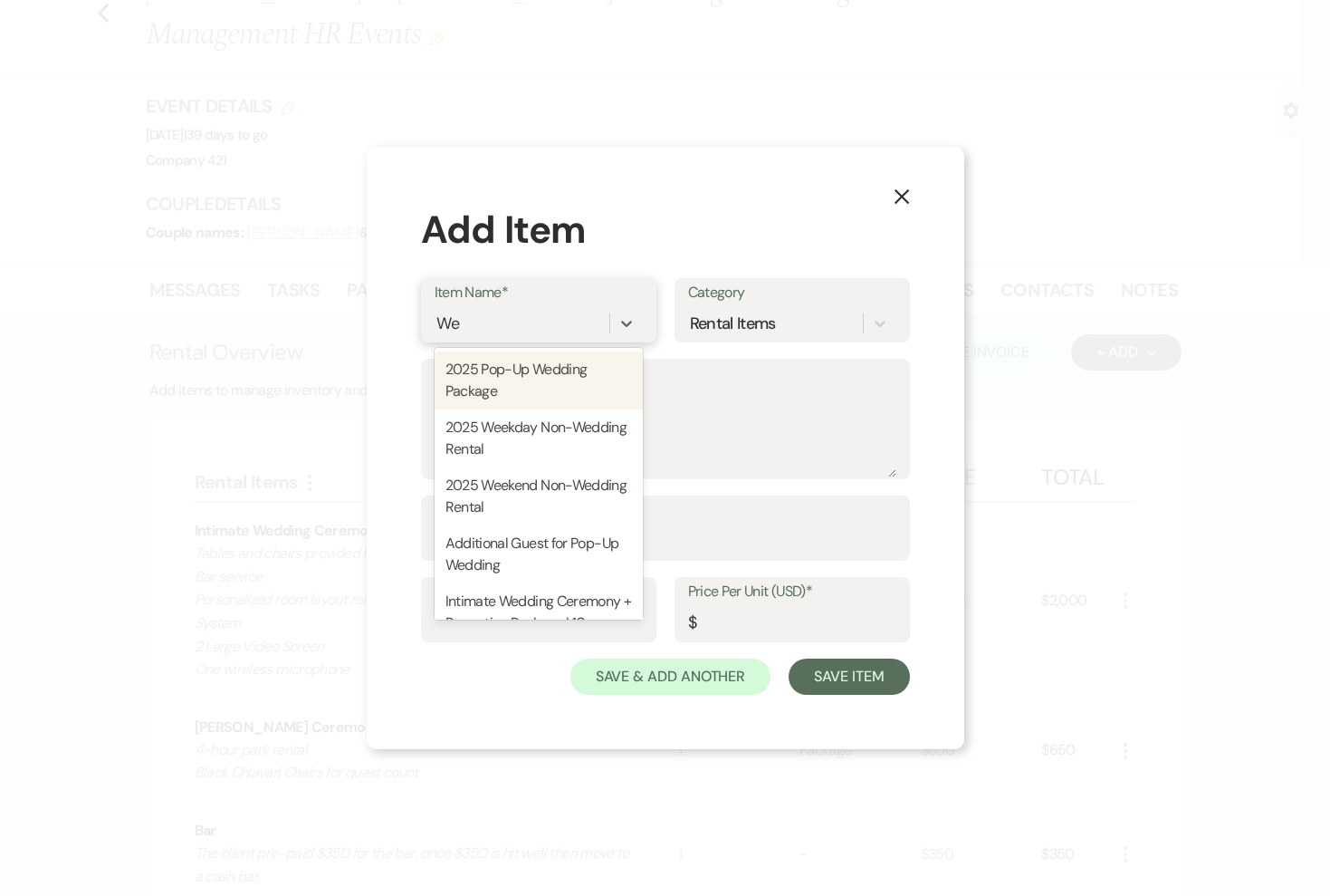
type input "W"
type input "w"
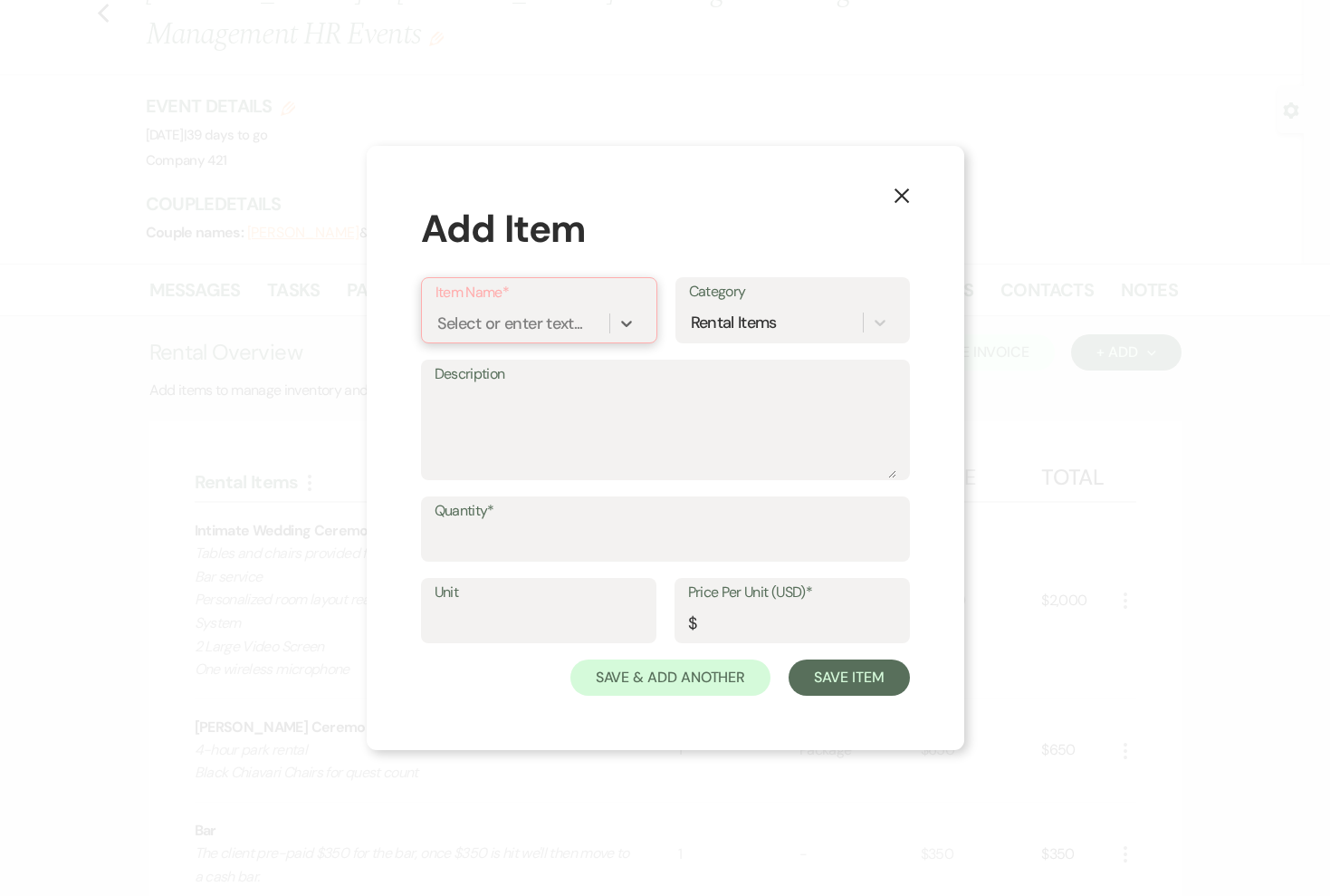
paste input "Wedding Managment Add-On"
type input "Wedding Managment Add-On"
click at [497, 375] on div "+ Add "Wedding Managment Add-On"" at bounding box center [552, 380] width 232 height 58
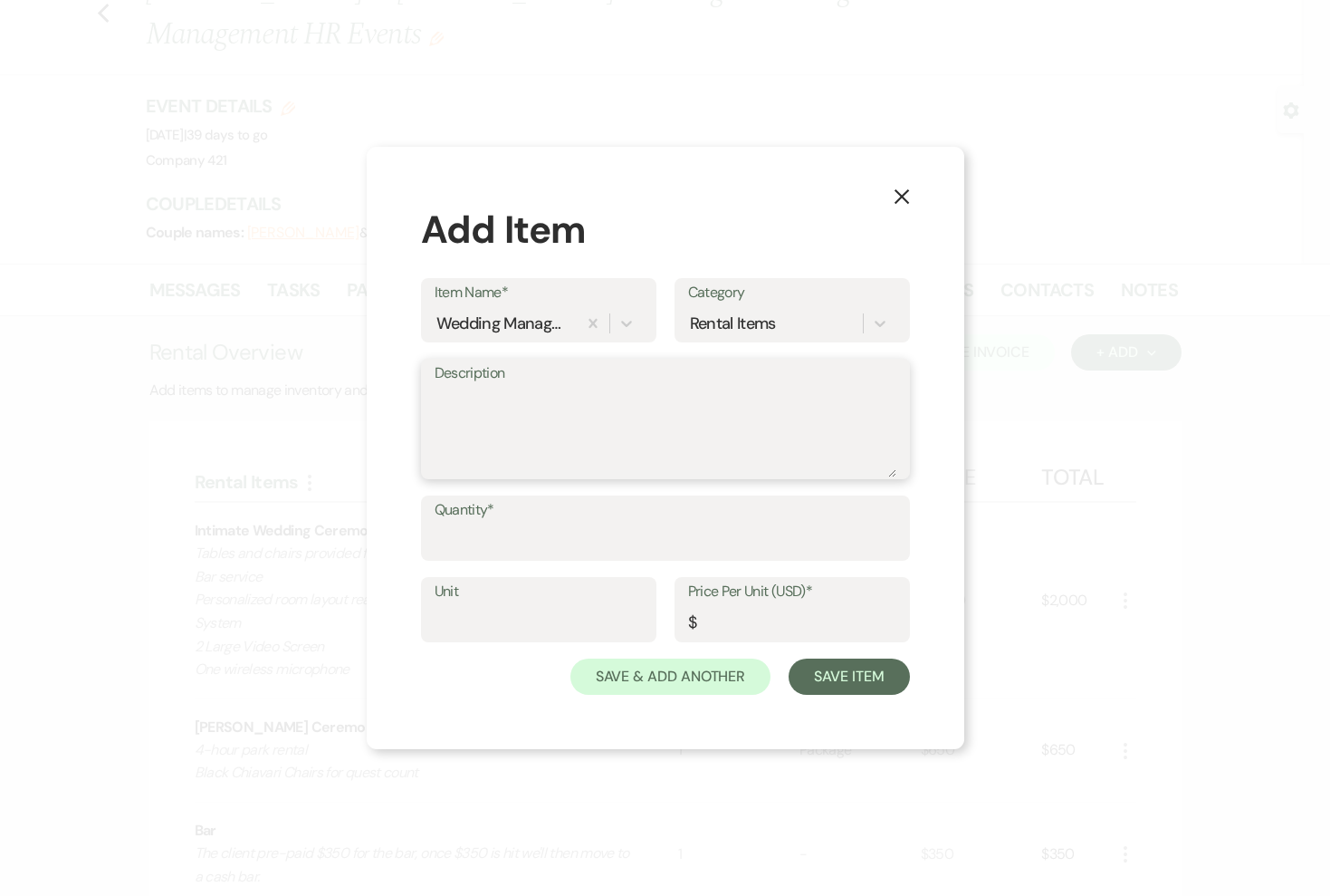
click at [514, 399] on textarea "Description" at bounding box center [665, 431] width 462 height 90
paste textarea "Lorem/Ipsum Dolorsit ame Consecte adip Elitse do Eiusmod Temp (incididun utlabo…"
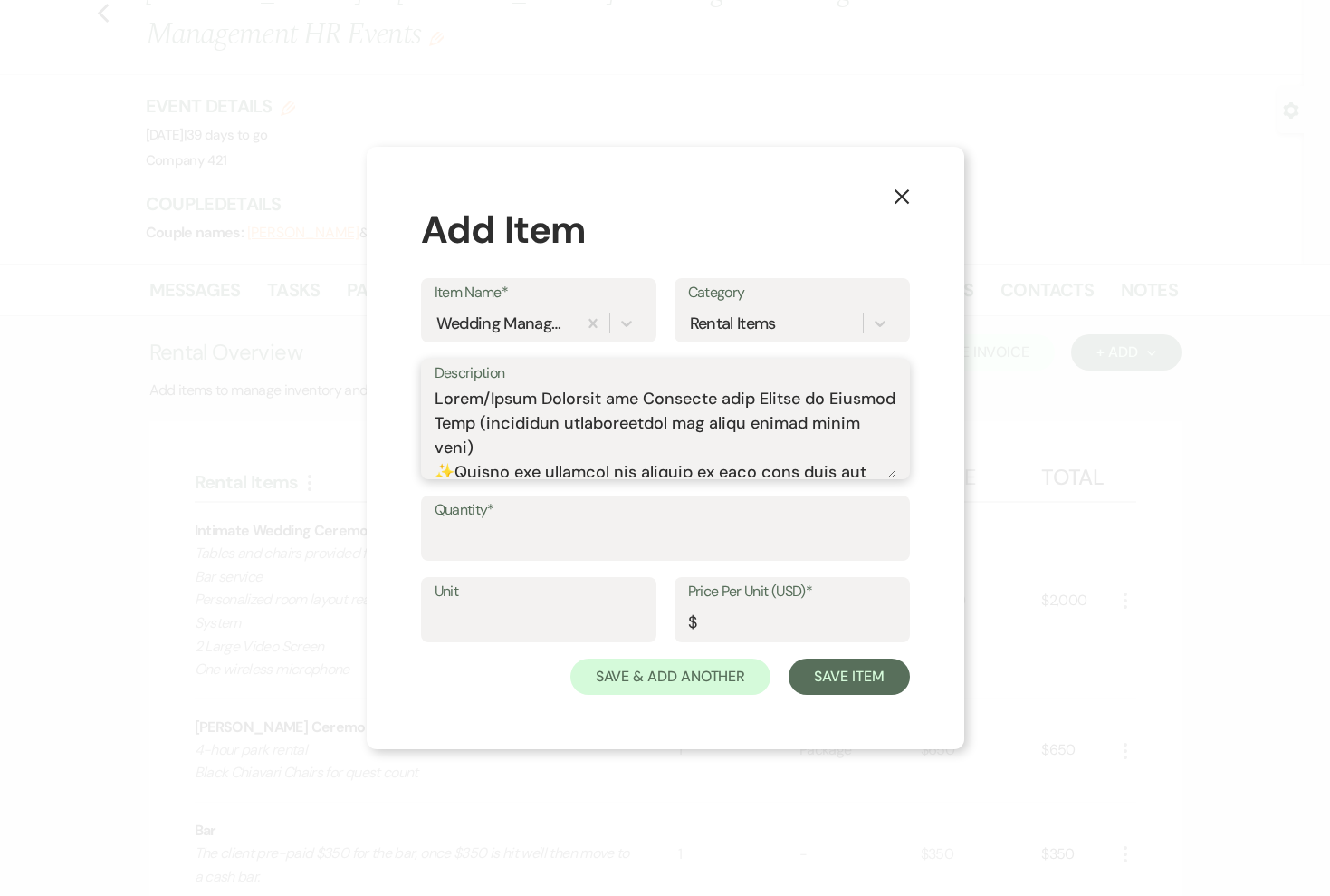
scroll to position [885, 0]
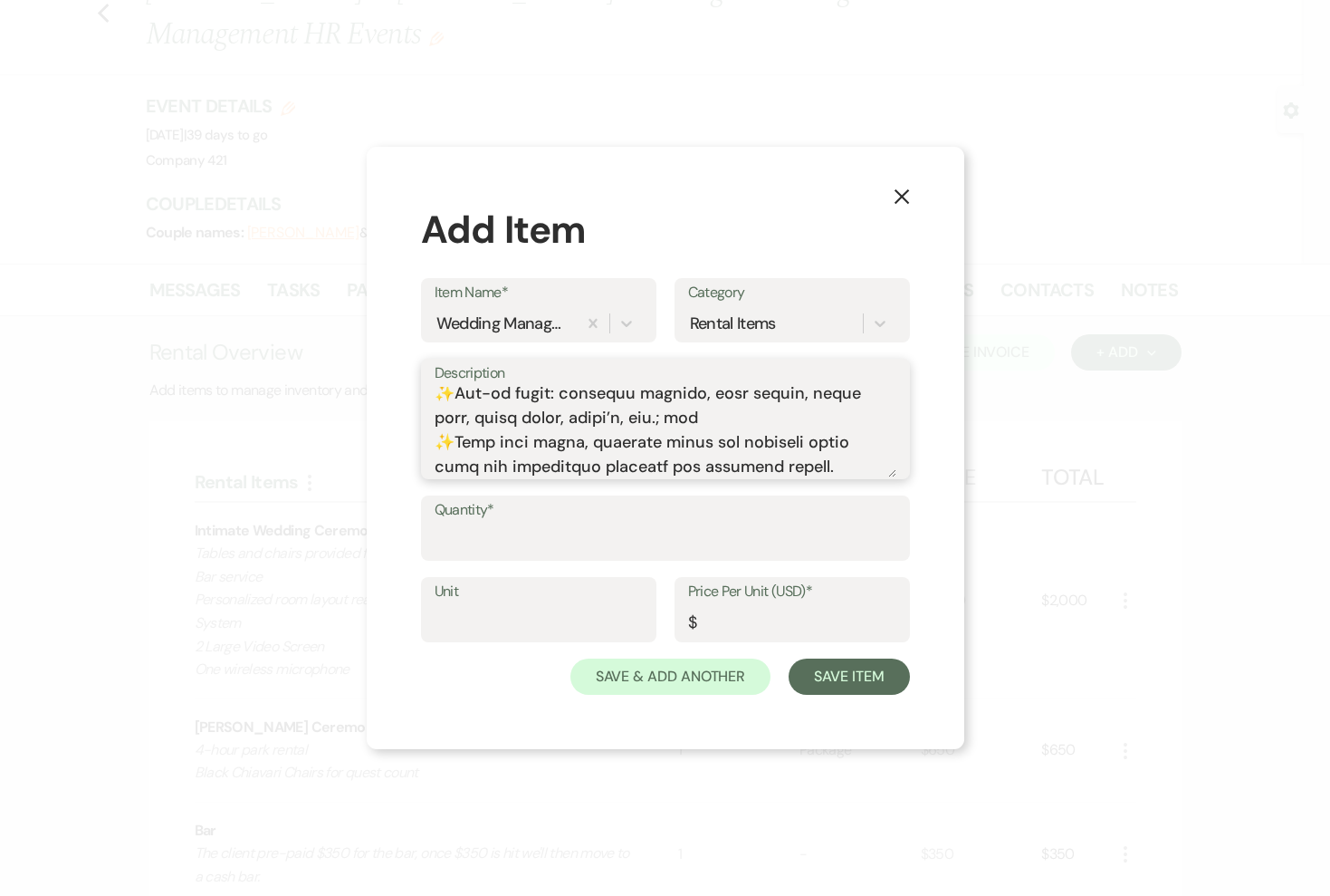
type textarea "Lorem/Ipsum Dolorsit ame Consecte adip Elitse do Eiusmod Temp (incididun utlabo…"
click at [569, 546] on input "Quantity*" at bounding box center [665, 541] width 462 height 35
type input "1"
click at [740, 622] on input "Price Per Unit (USD)*" at bounding box center [792, 623] width 208 height 35
type input "1250"
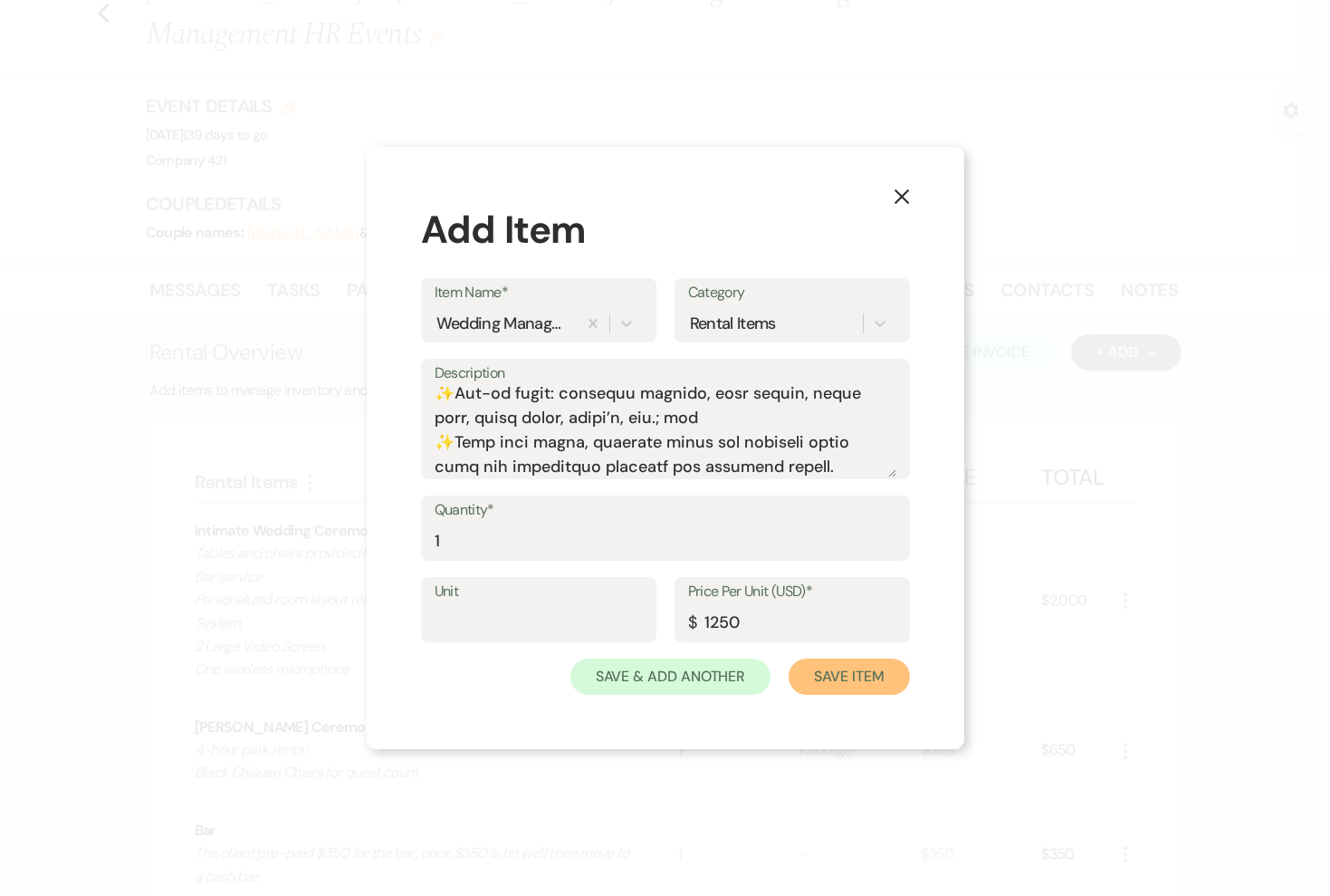
click at [857, 675] on button "Save Item" at bounding box center [849, 676] width 121 height 36
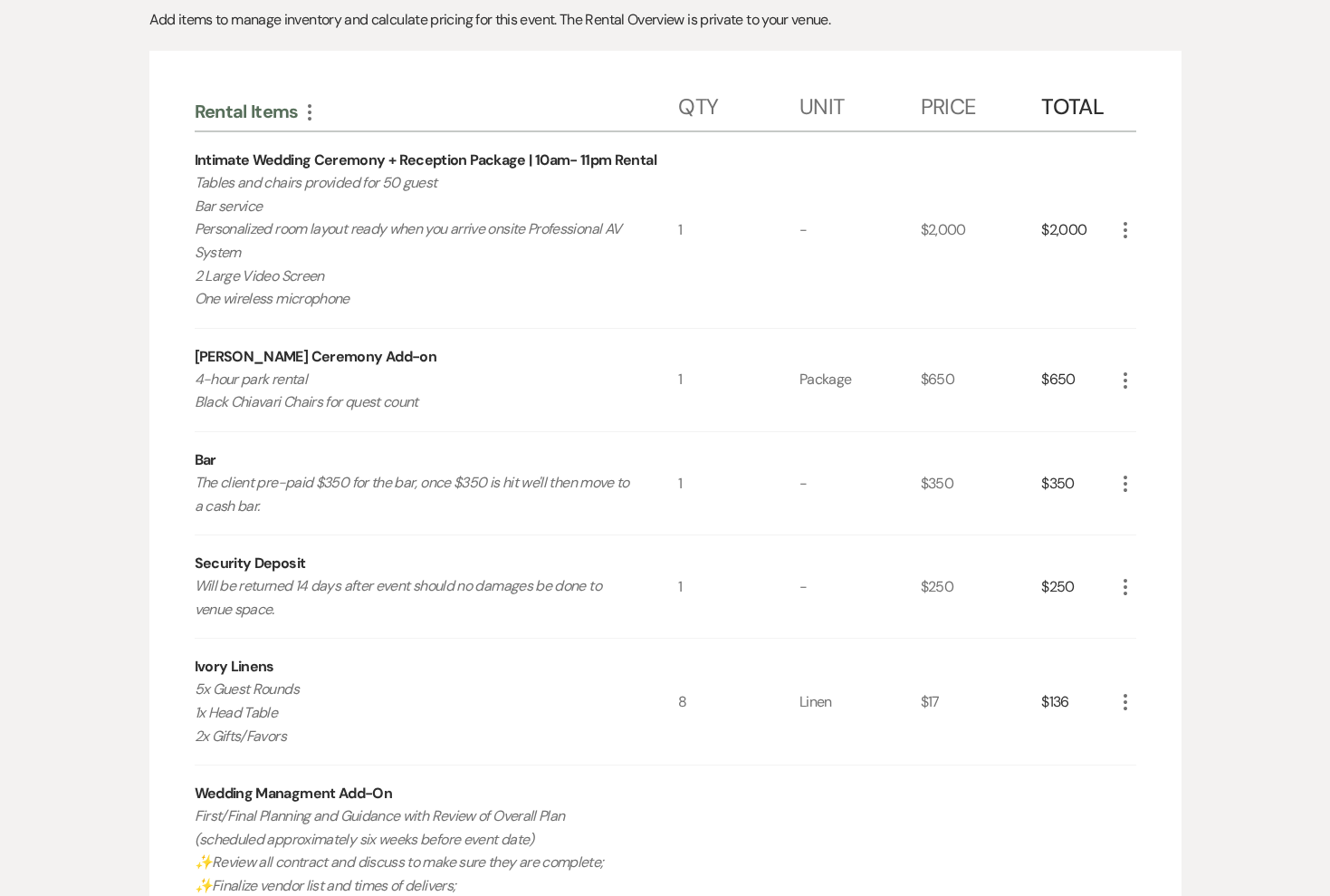
scroll to position [0, 0]
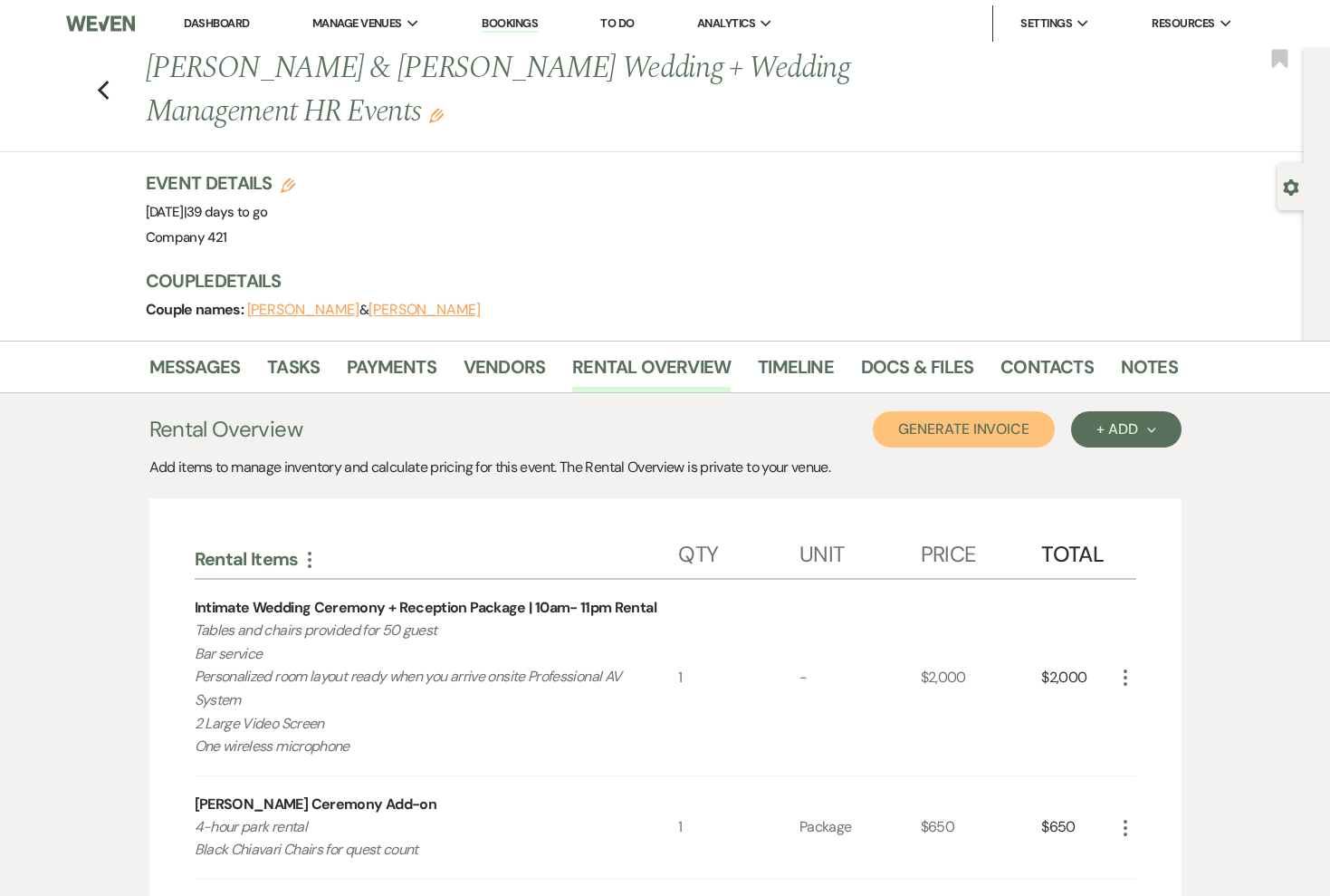
click at [1006, 432] on button "Generate Invoice" at bounding box center [963, 429] width 182 height 36
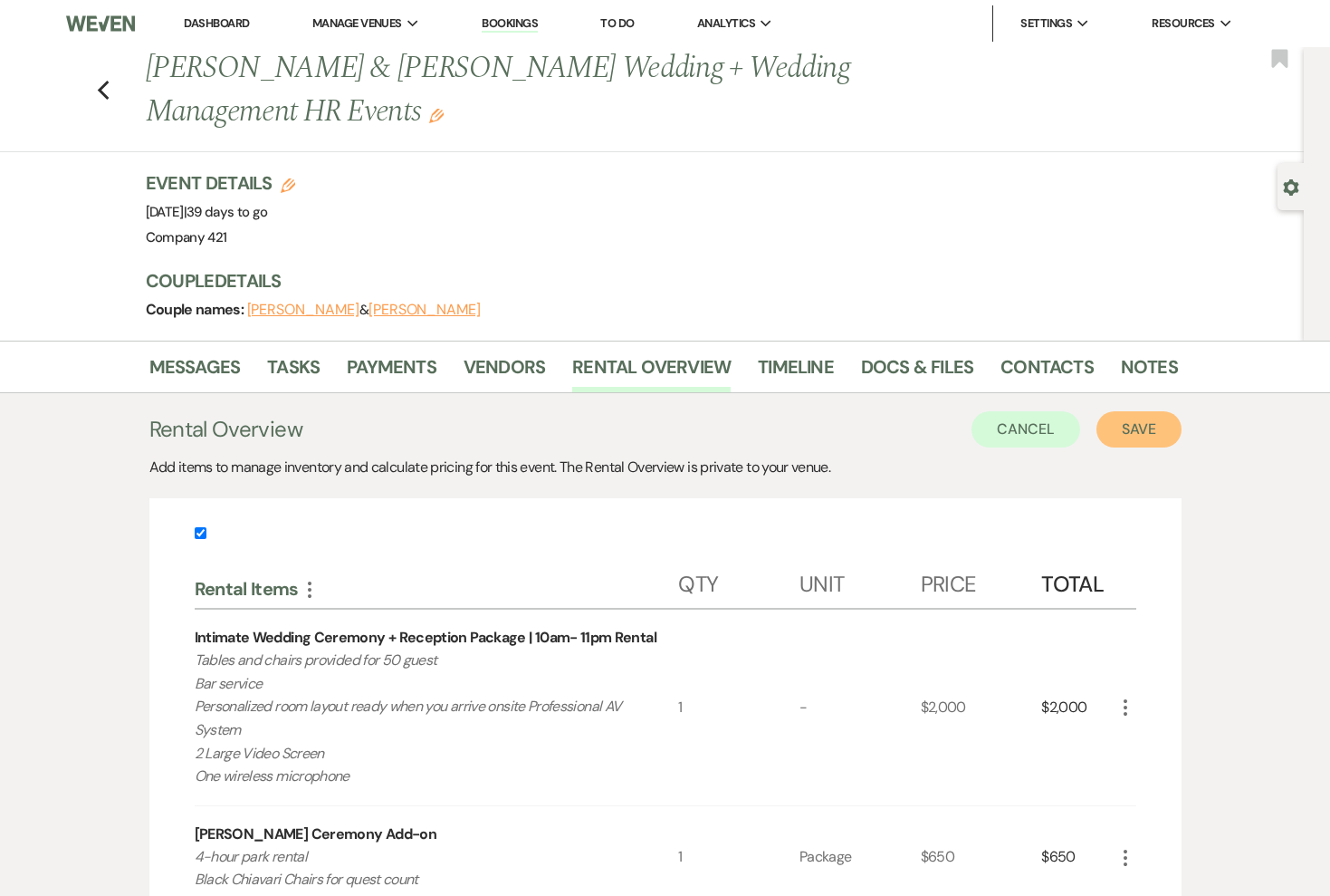
click at [1160, 431] on button "Save" at bounding box center [1138, 429] width 85 height 36
click at [1137, 426] on button "Save" at bounding box center [1138, 429] width 85 height 36
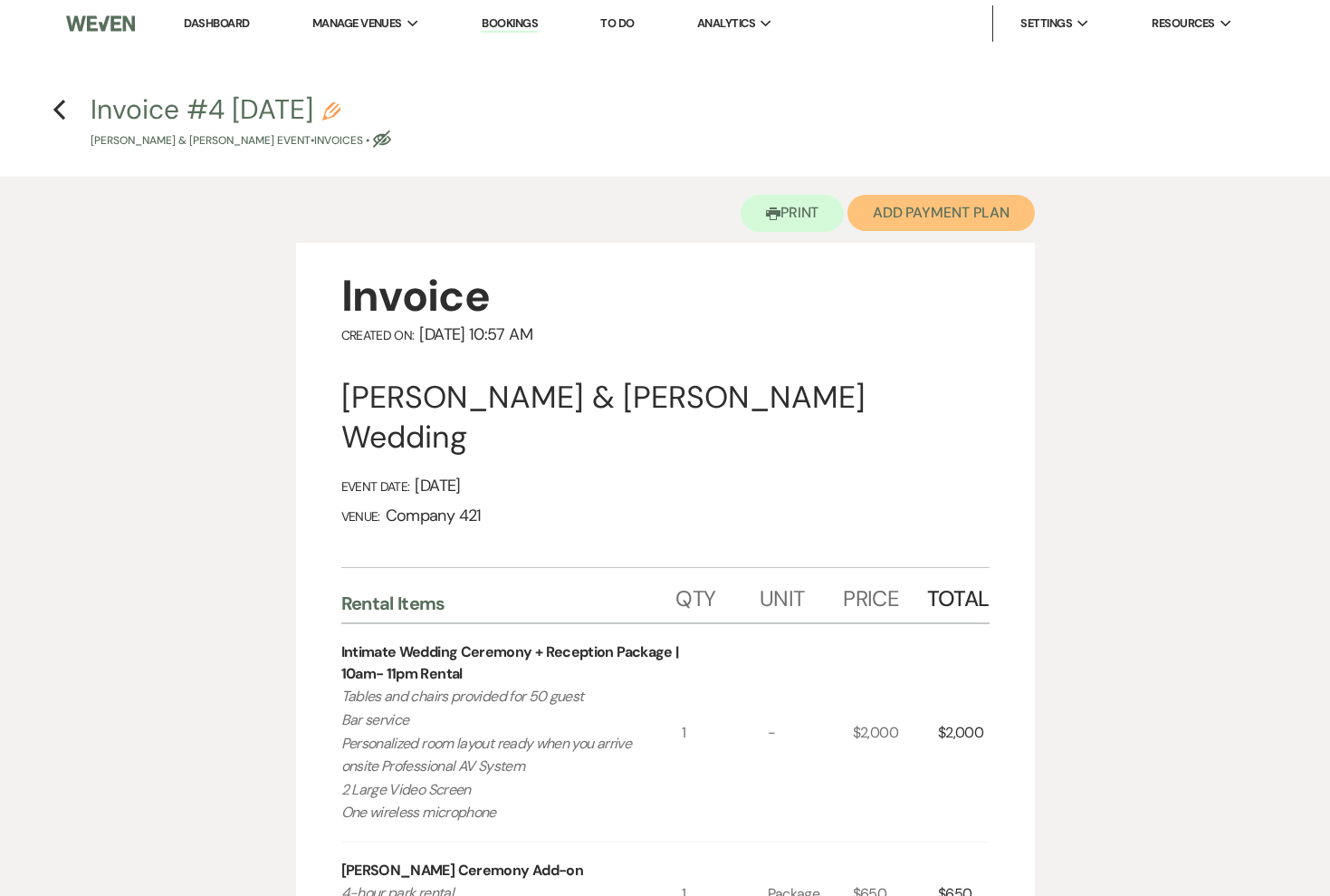
click at [908, 216] on button "Add Payment Plan" at bounding box center [941, 212] width 188 height 36
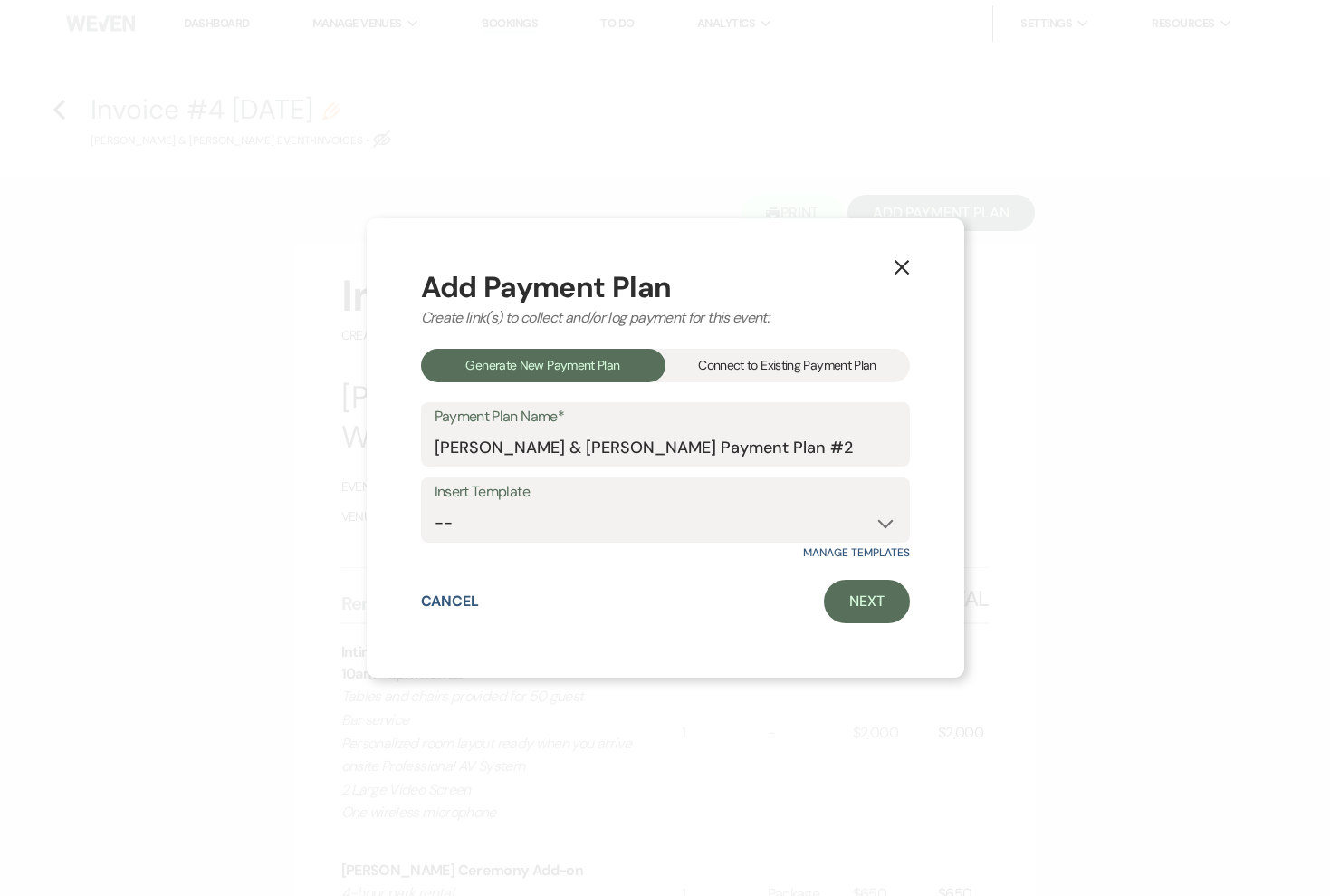
click at [816, 358] on div "Connect to Existing Payment Plan" at bounding box center [787, 365] width 244 height 33
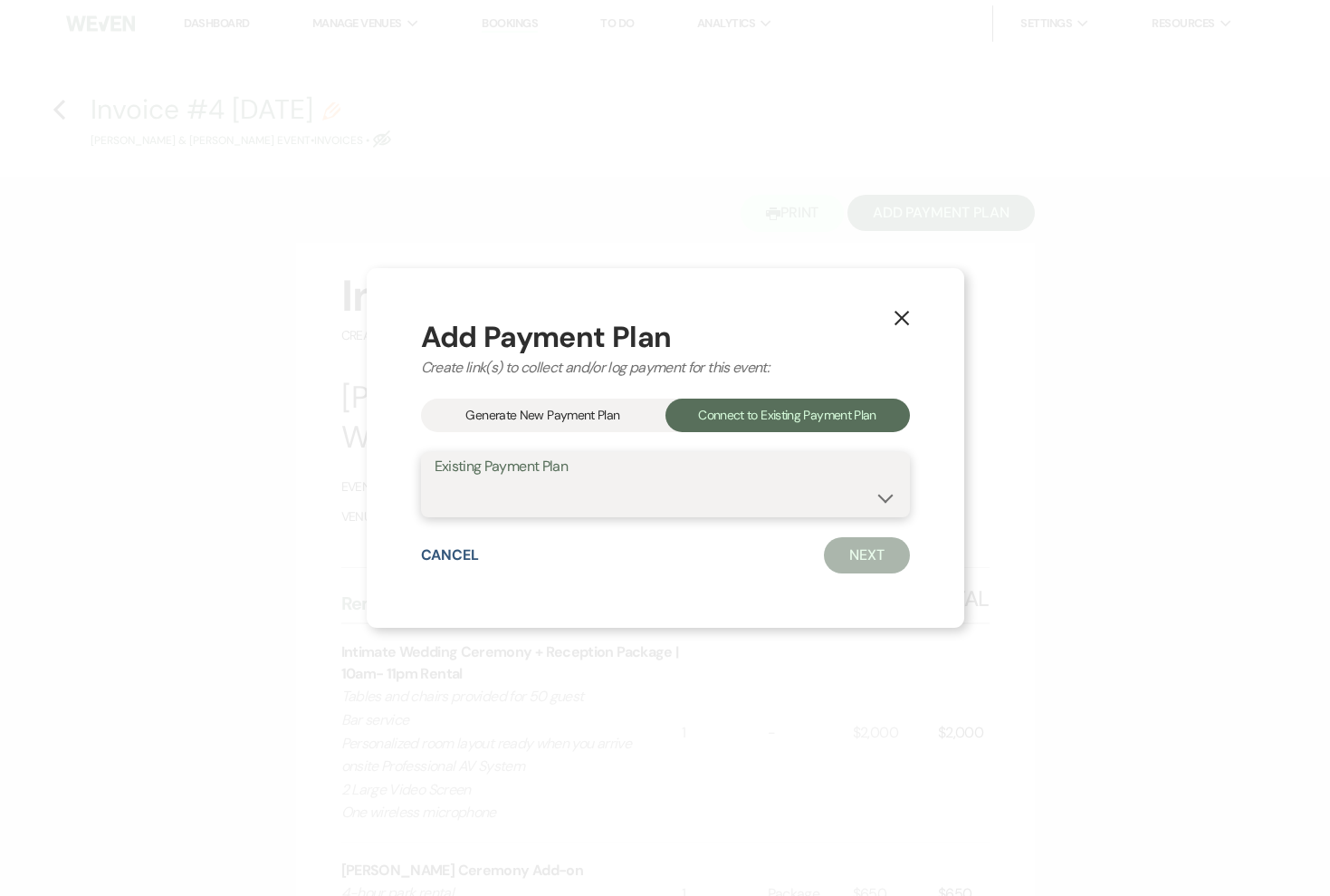
click at [731, 480] on select "[PERSON_NAME] & [PERSON_NAME] Payment Plan #1" at bounding box center [665, 497] width 462 height 35
select select "17737"
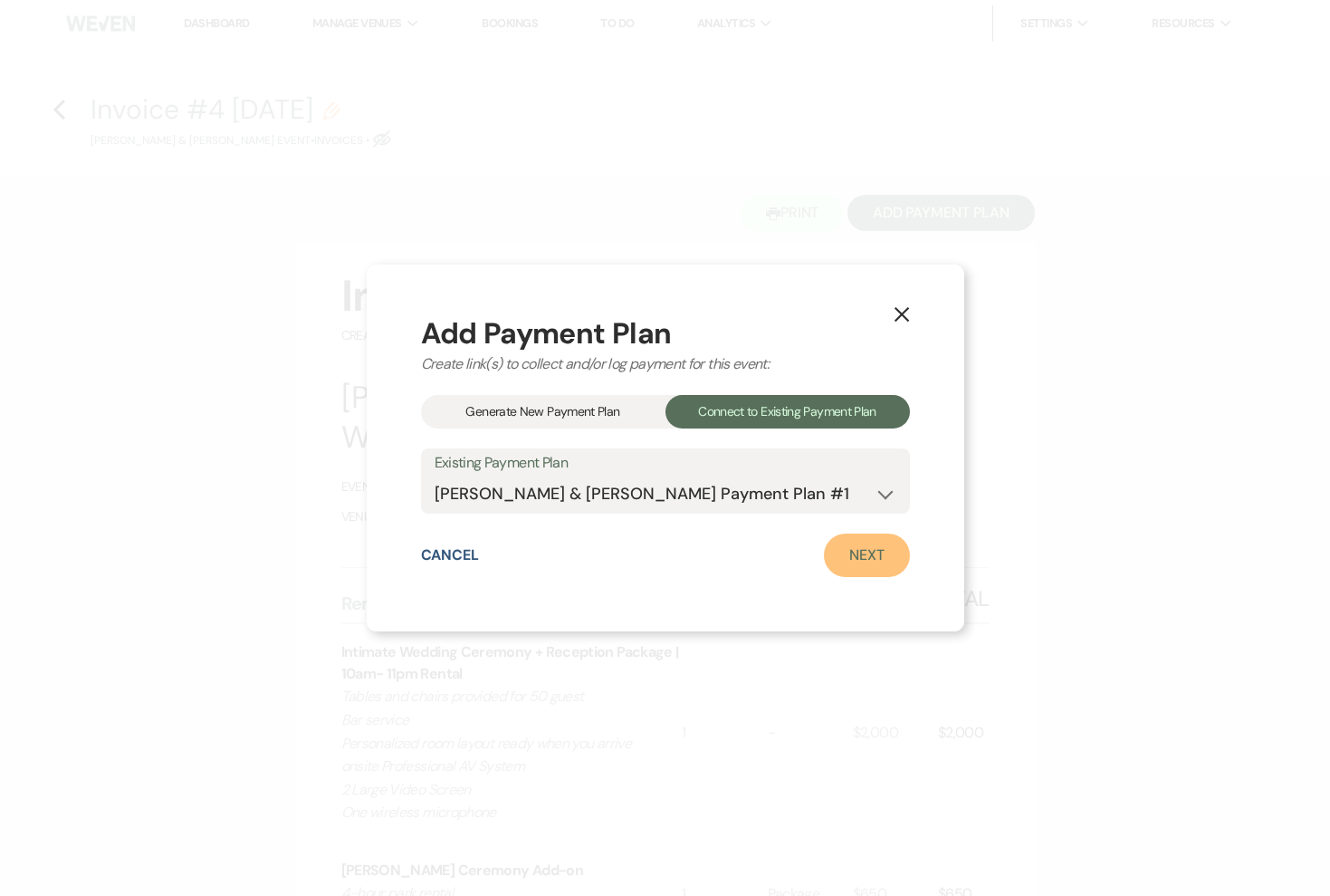
click at [861, 564] on link "Next" at bounding box center [867, 555] width 86 height 44
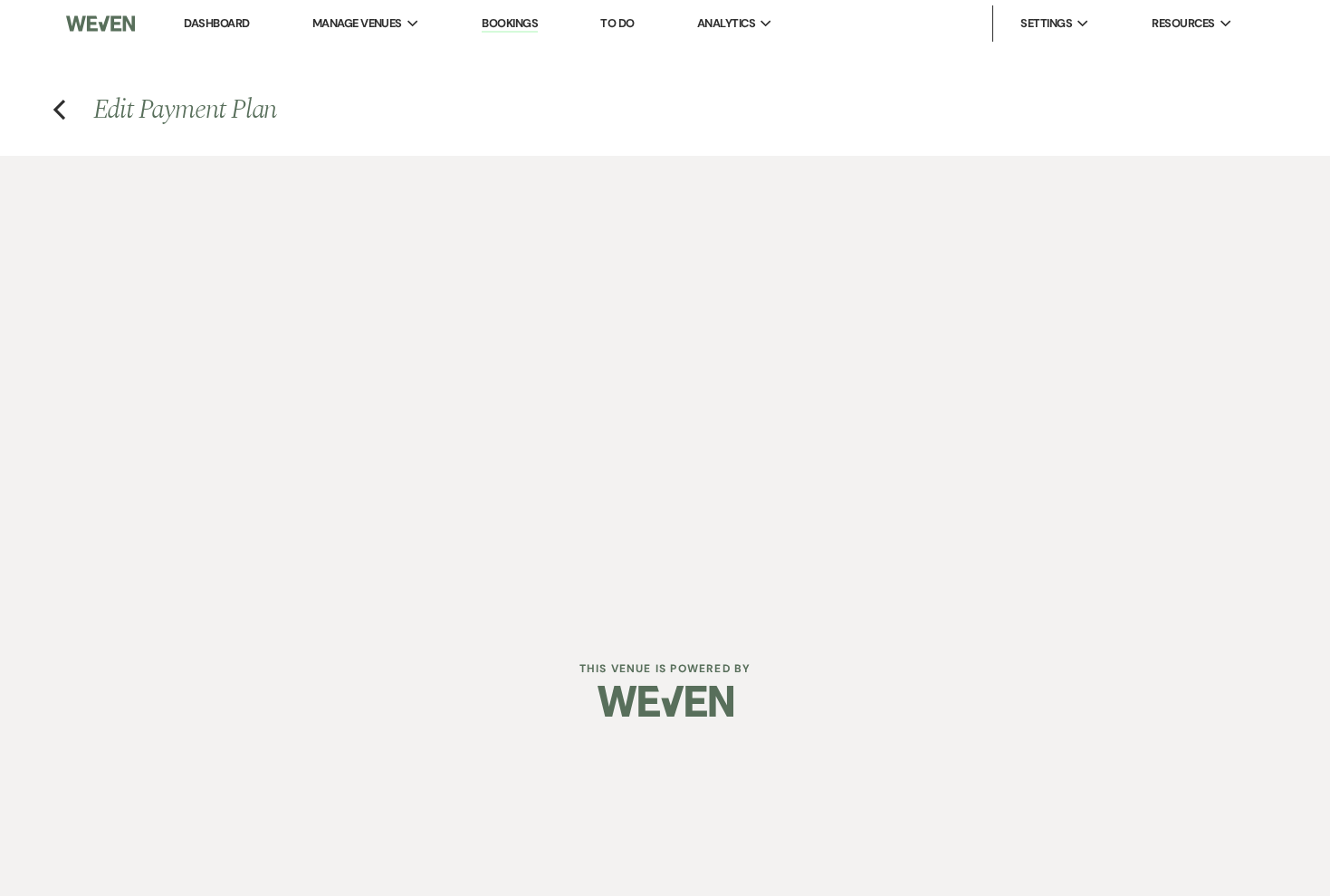
select select "28653"
select select "1"
select select "true"
select select "2"
select select "flat"
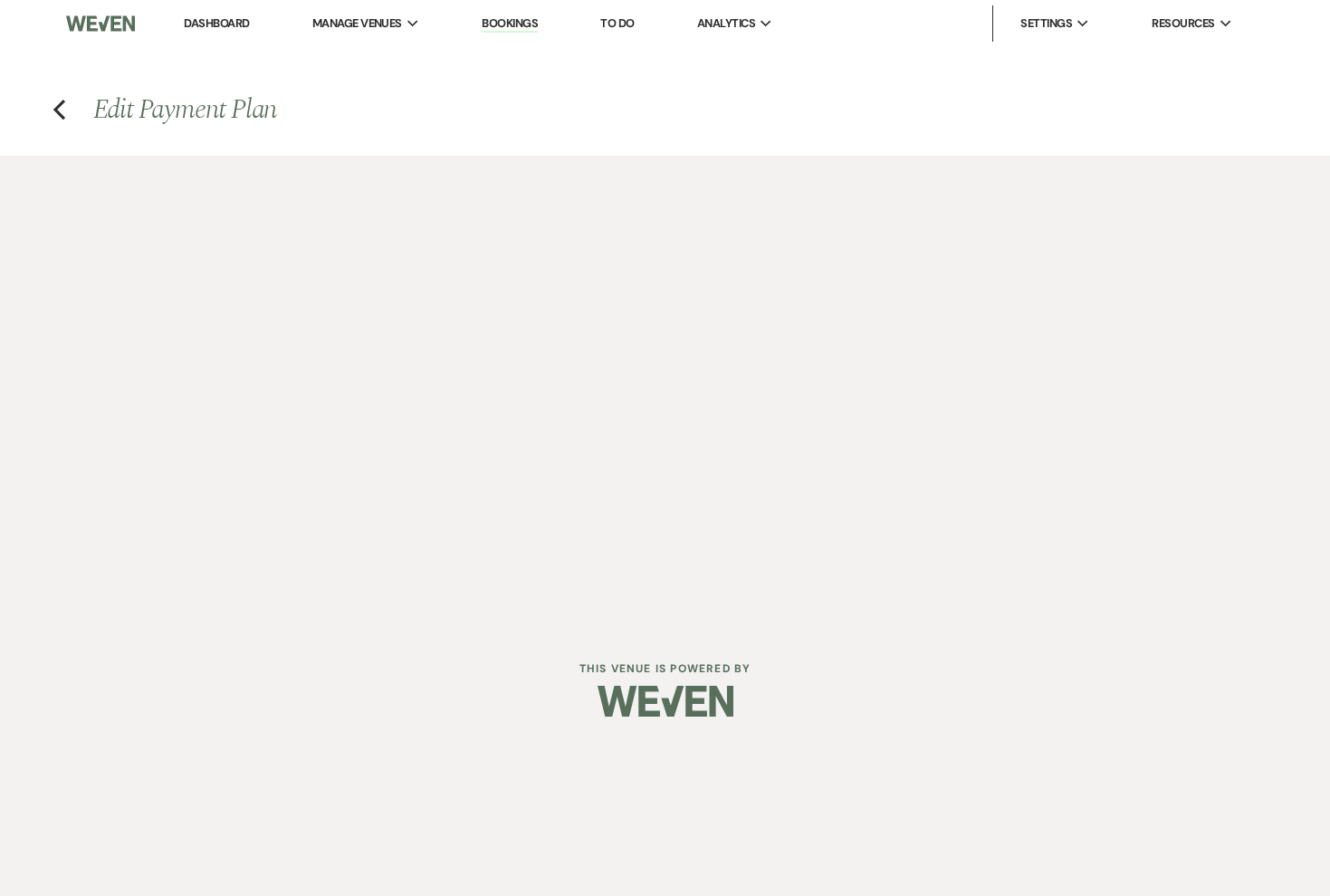
select select "true"
select select "client"
select select "weeks"
select select "client"
select select "days"
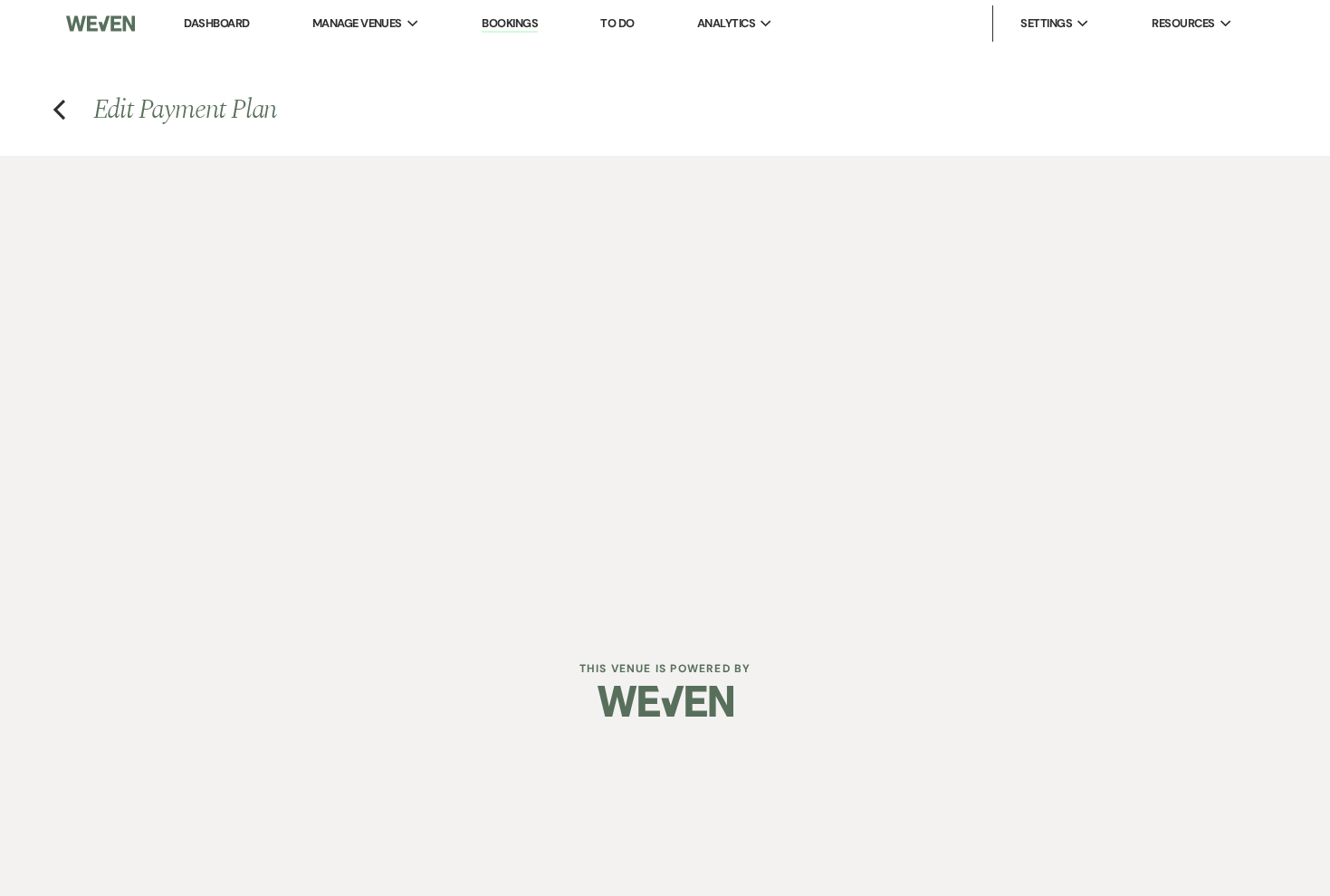
select select "both"
select select "days"
select select "afterDueDate"
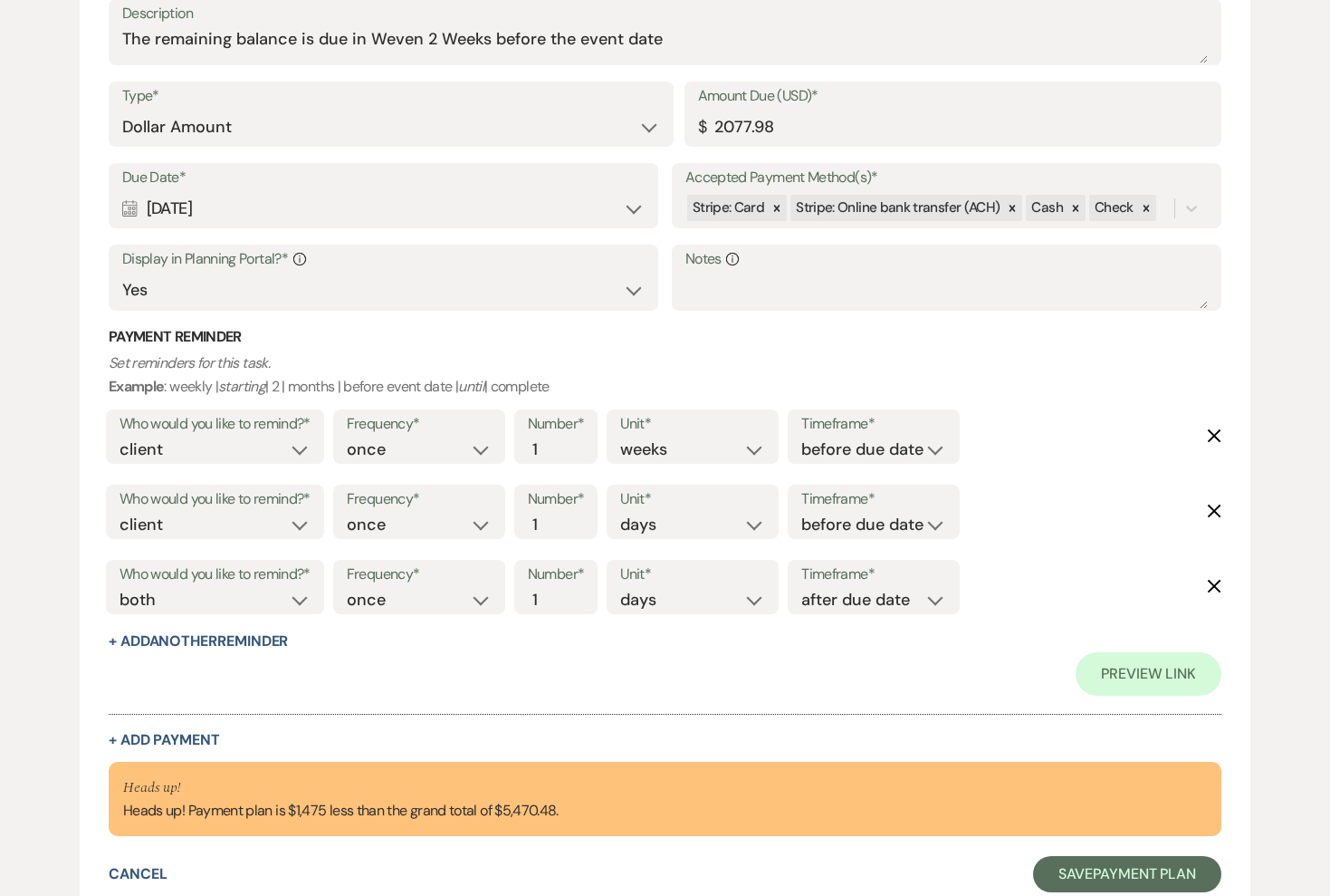
scroll to position [1338, 0]
click at [757, 124] on input "2077.98" at bounding box center [953, 128] width 511 height 35
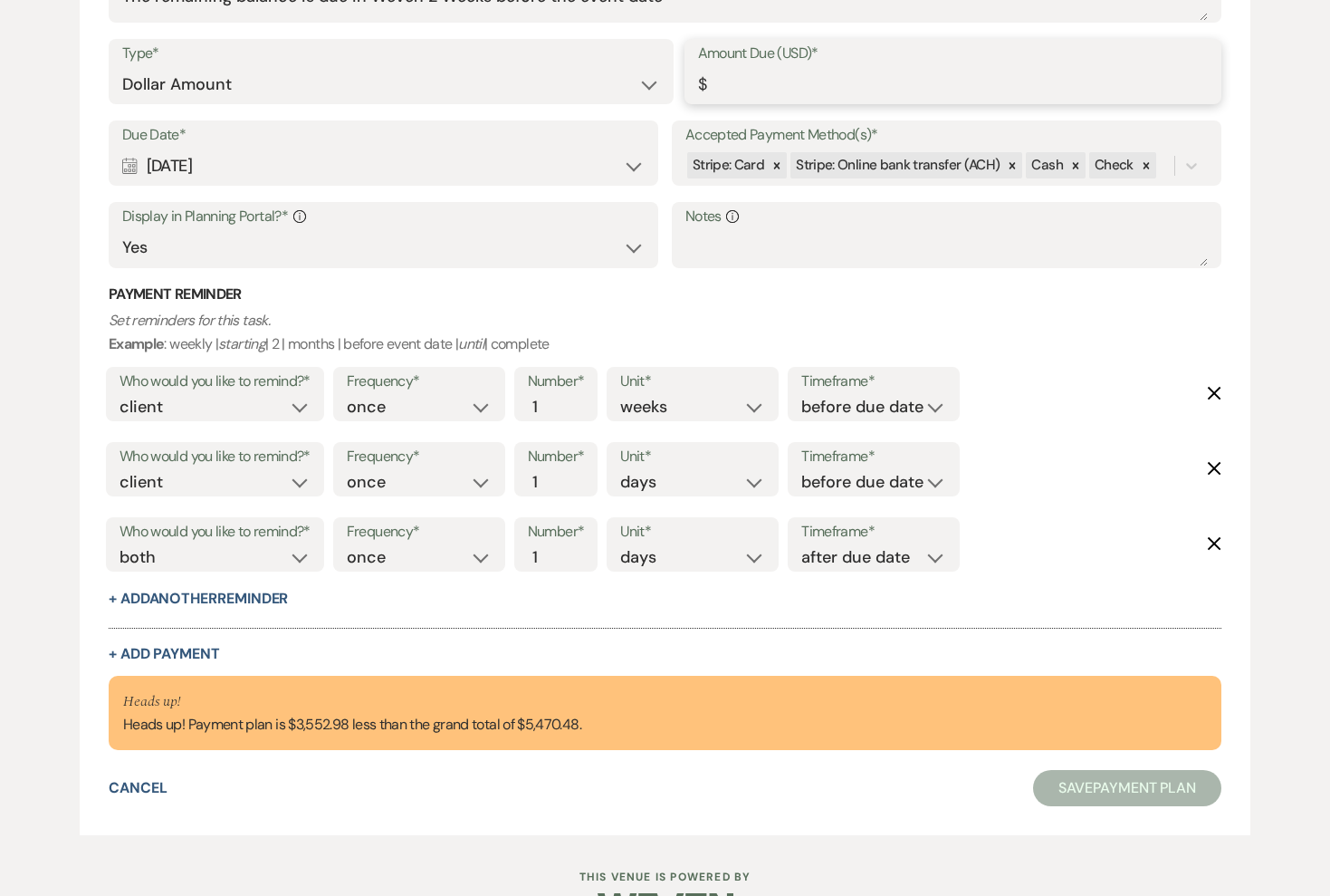
scroll to position [1294, 0]
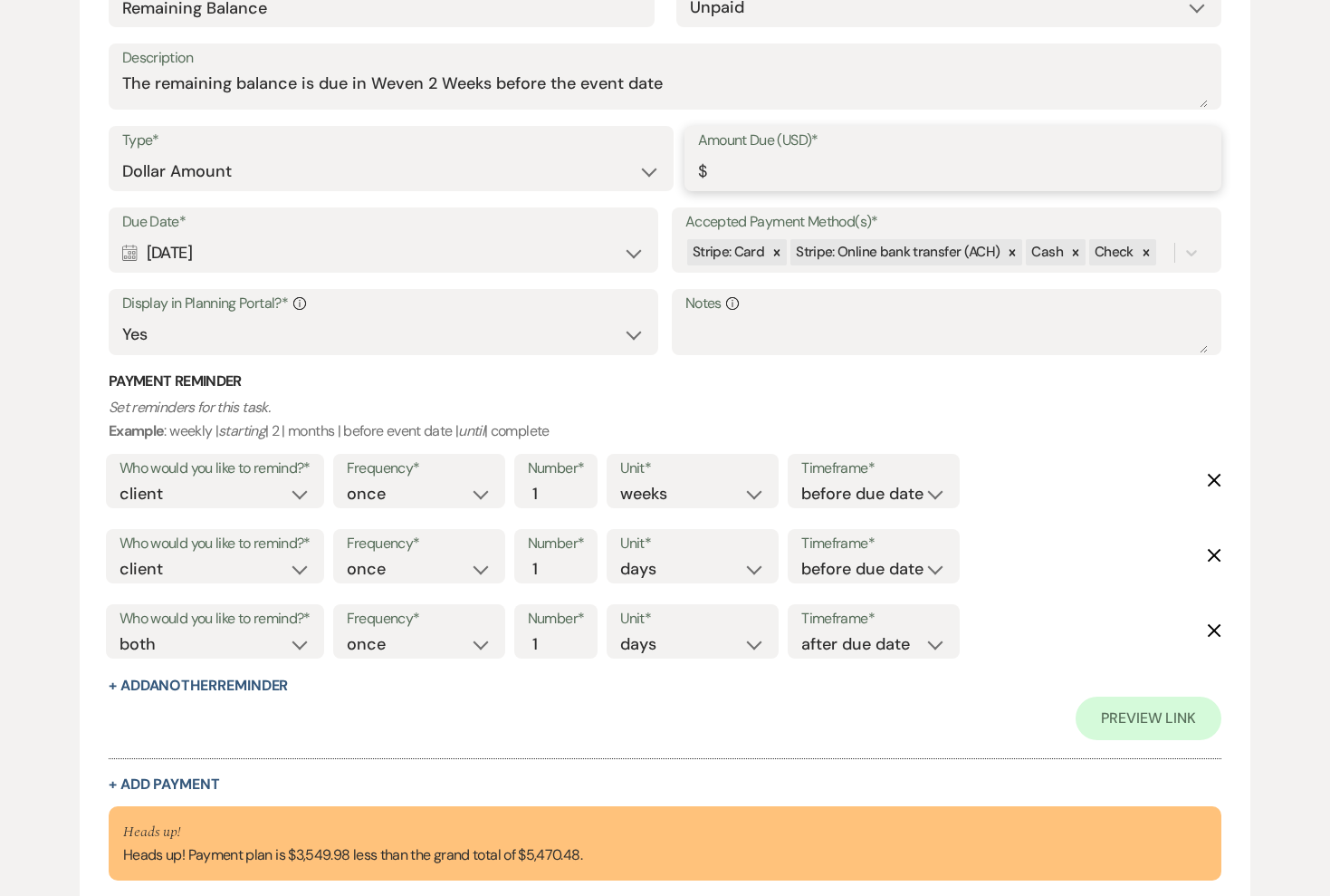
type input "3"
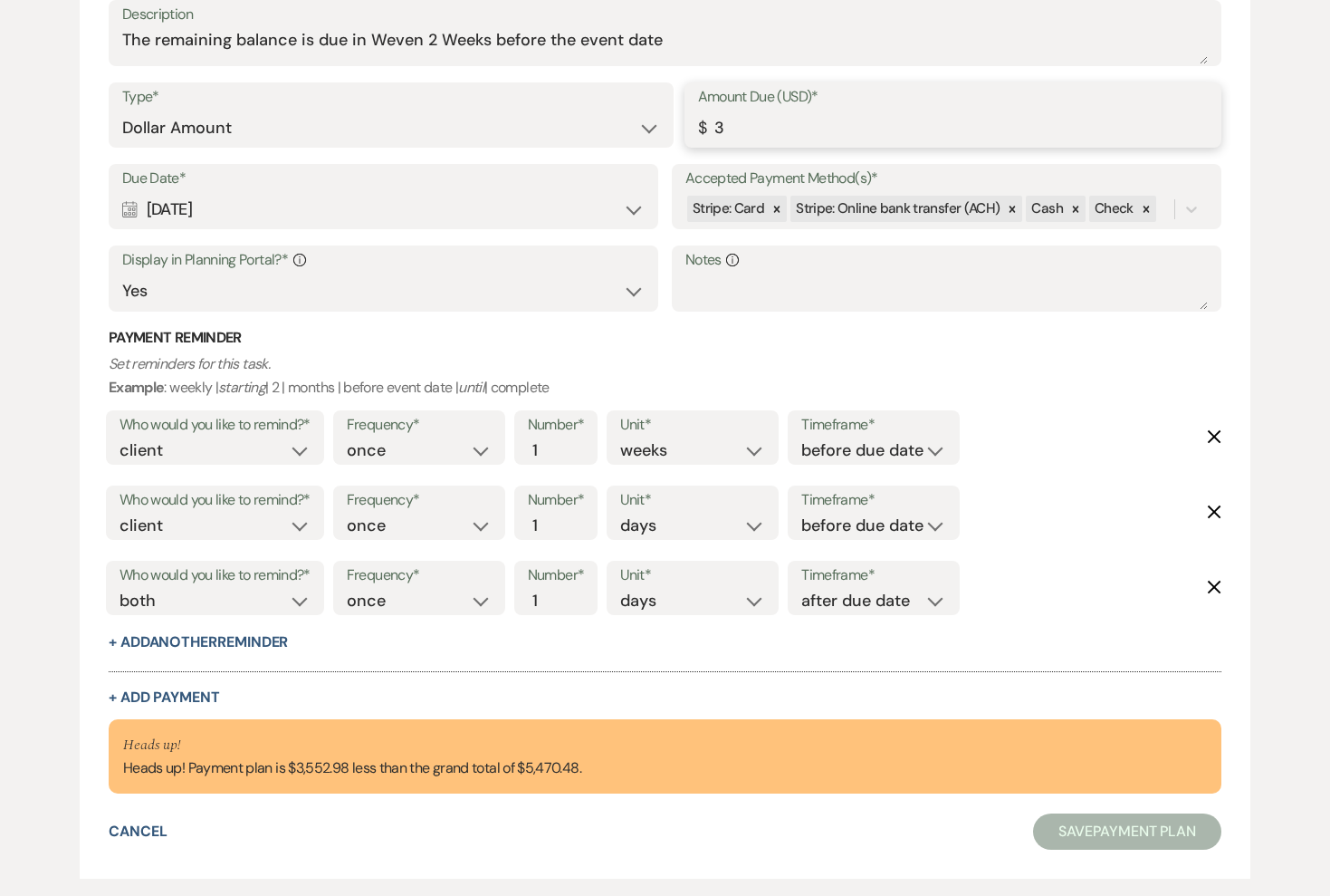
scroll to position [1338, 0]
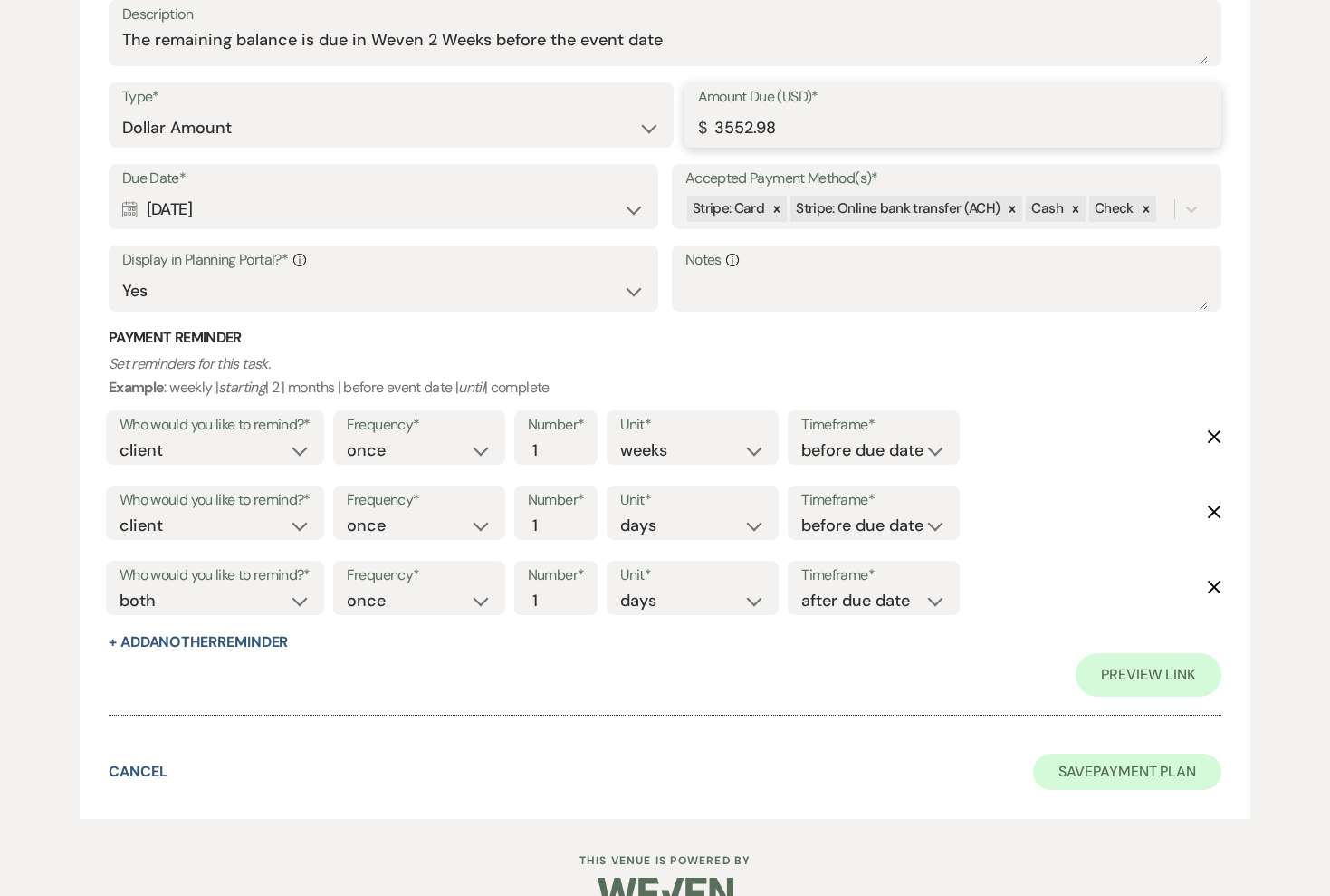
type input "3552.98"
click at [1053, 765] on button "Save Payment Plan" at bounding box center [1128, 771] width 189 height 36
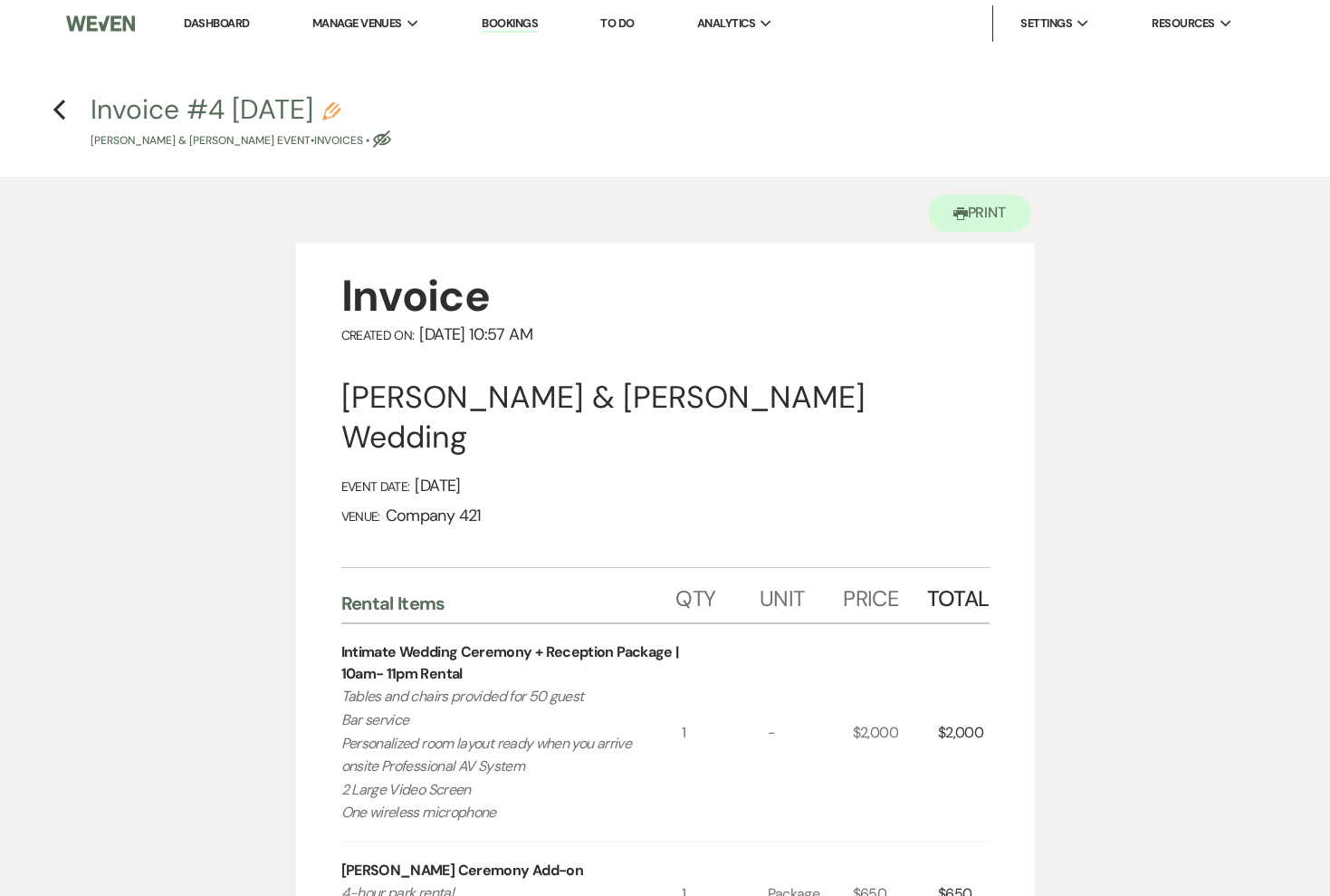
click at [341, 111] on icon "Pencil" at bounding box center [331, 111] width 18 height 18
select select "22"
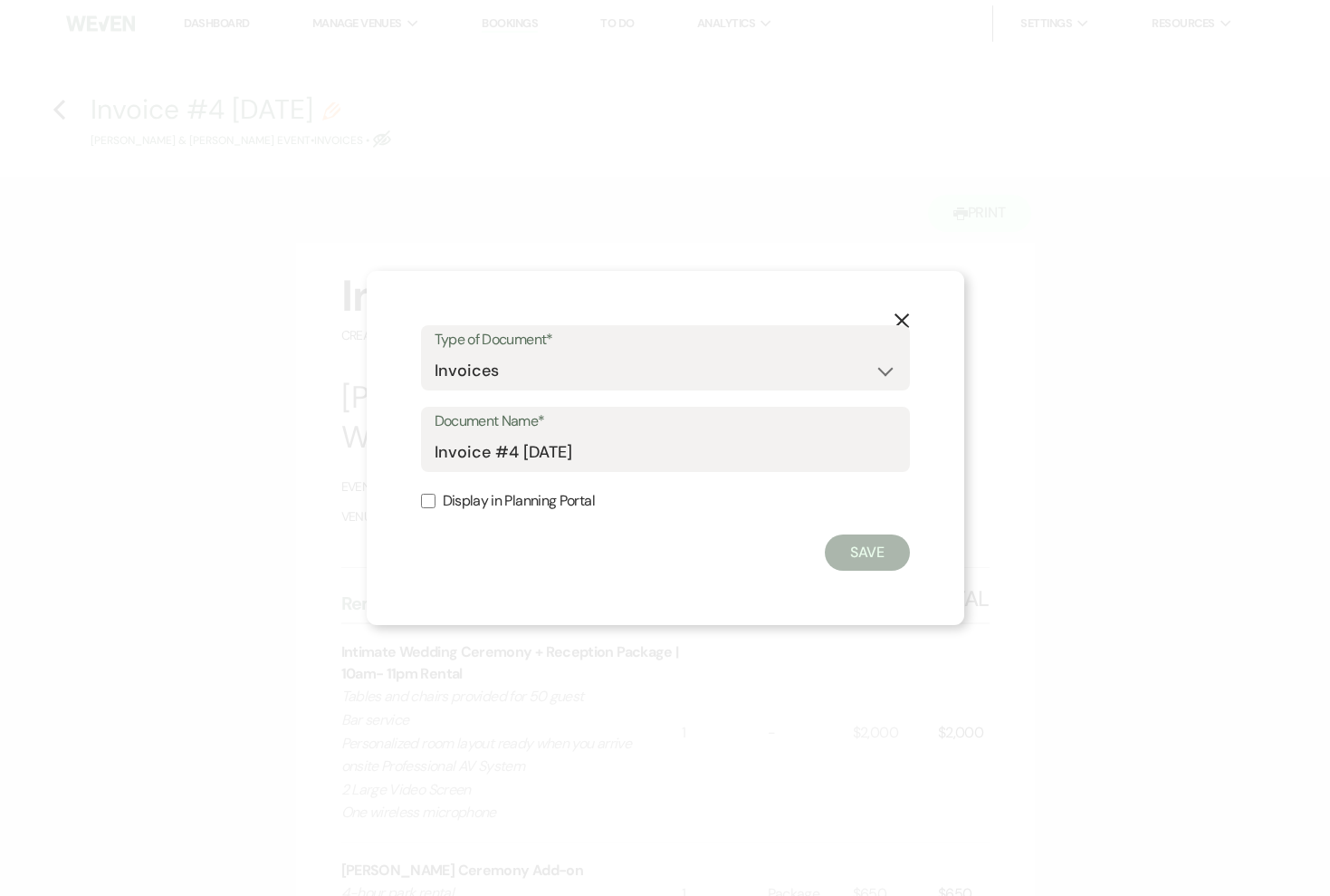
click at [432, 456] on div "Document Name* Invoice #4 [DATE]" at bounding box center [665, 439] width 489 height 65
click at [437, 457] on input "Invoice #4 [DATE]" at bounding box center [665, 452] width 462 height 35
type input "UPDATED Invoice #4 [DATE]"
click at [863, 556] on button "Save" at bounding box center [867, 552] width 85 height 36
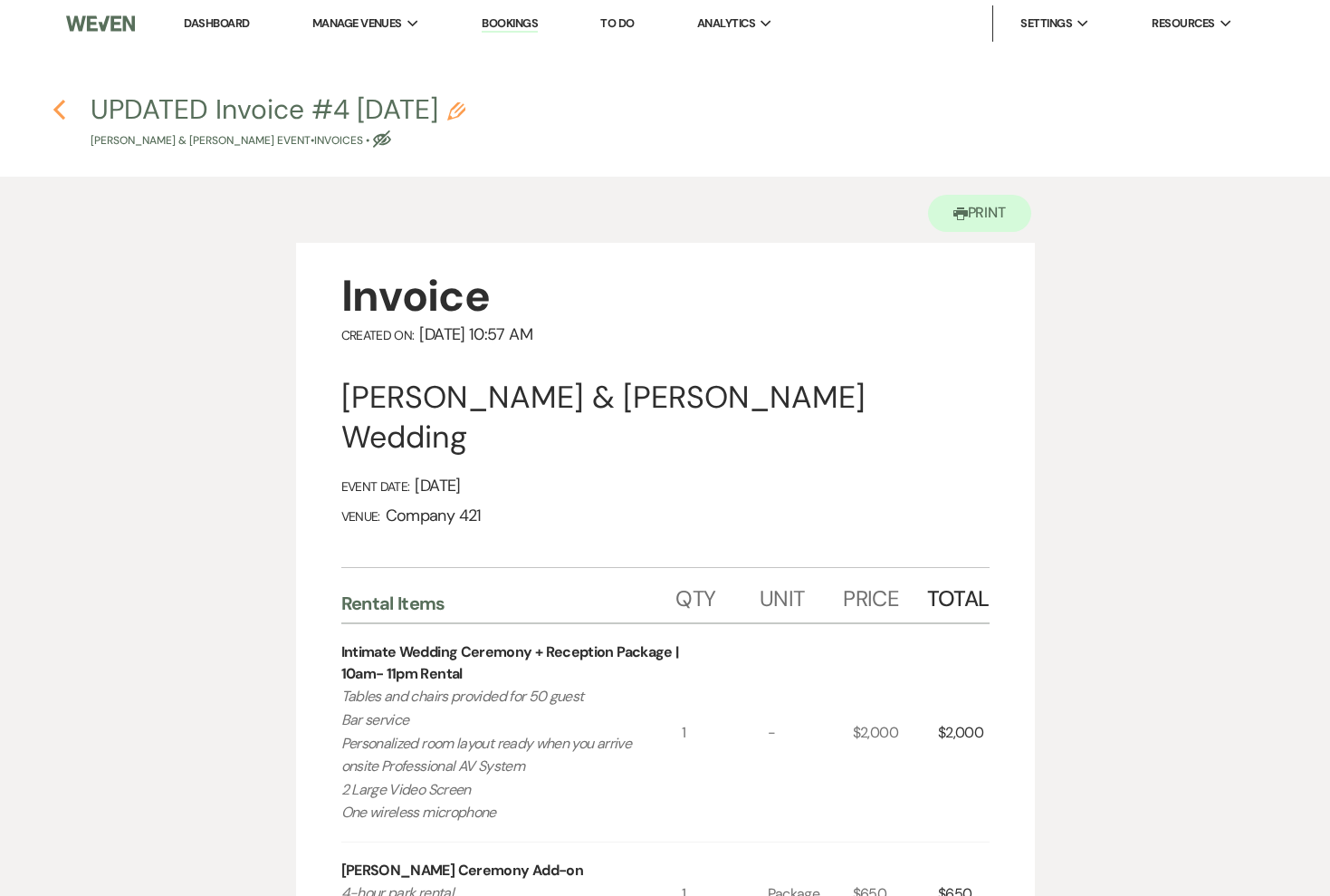
click at [56, 111] on use "button" at bounding box center [59, 109] width 12 height 19
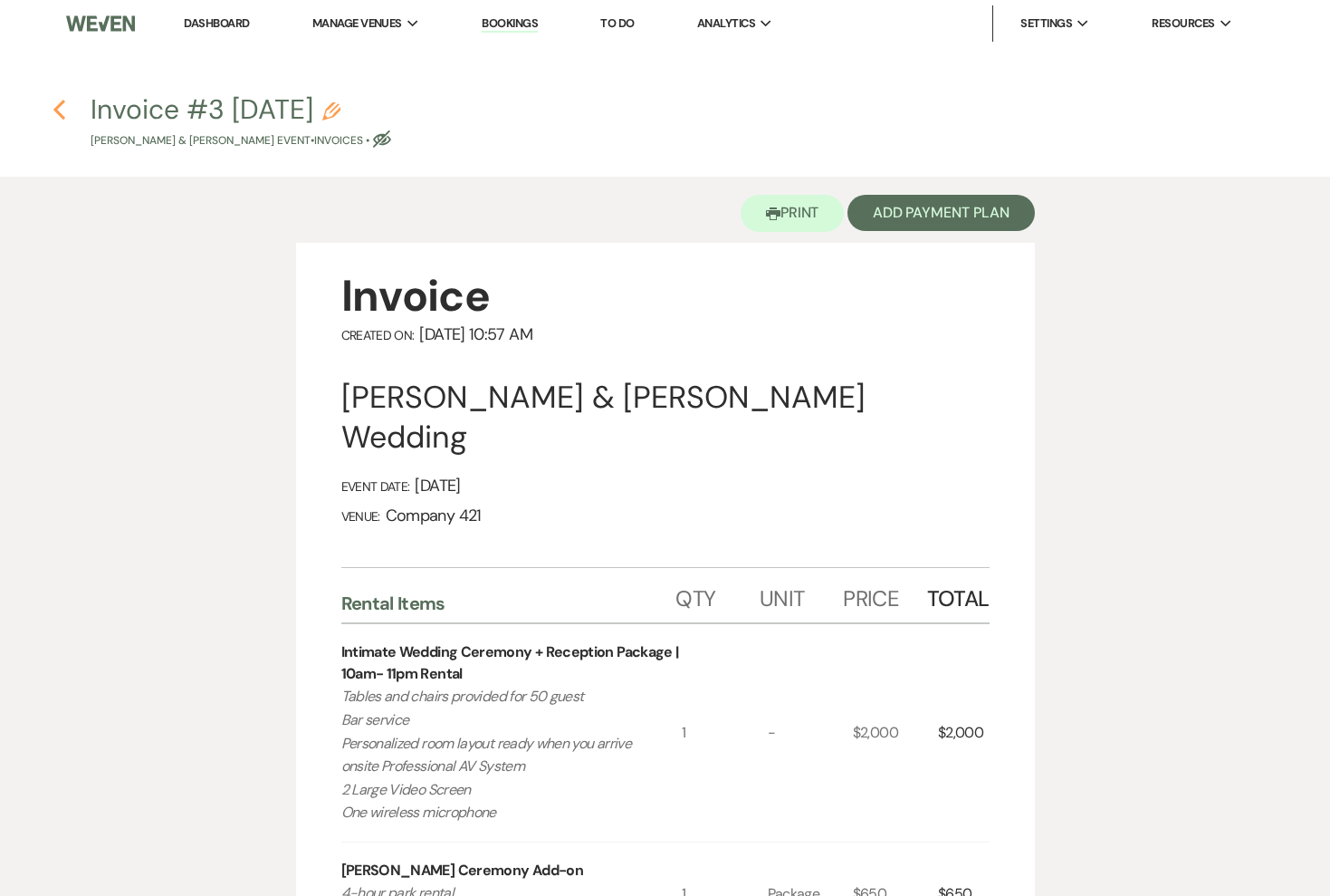
click at [59, 116] on icon "Previous" at bounding box center [59, 109] width 14 height 21
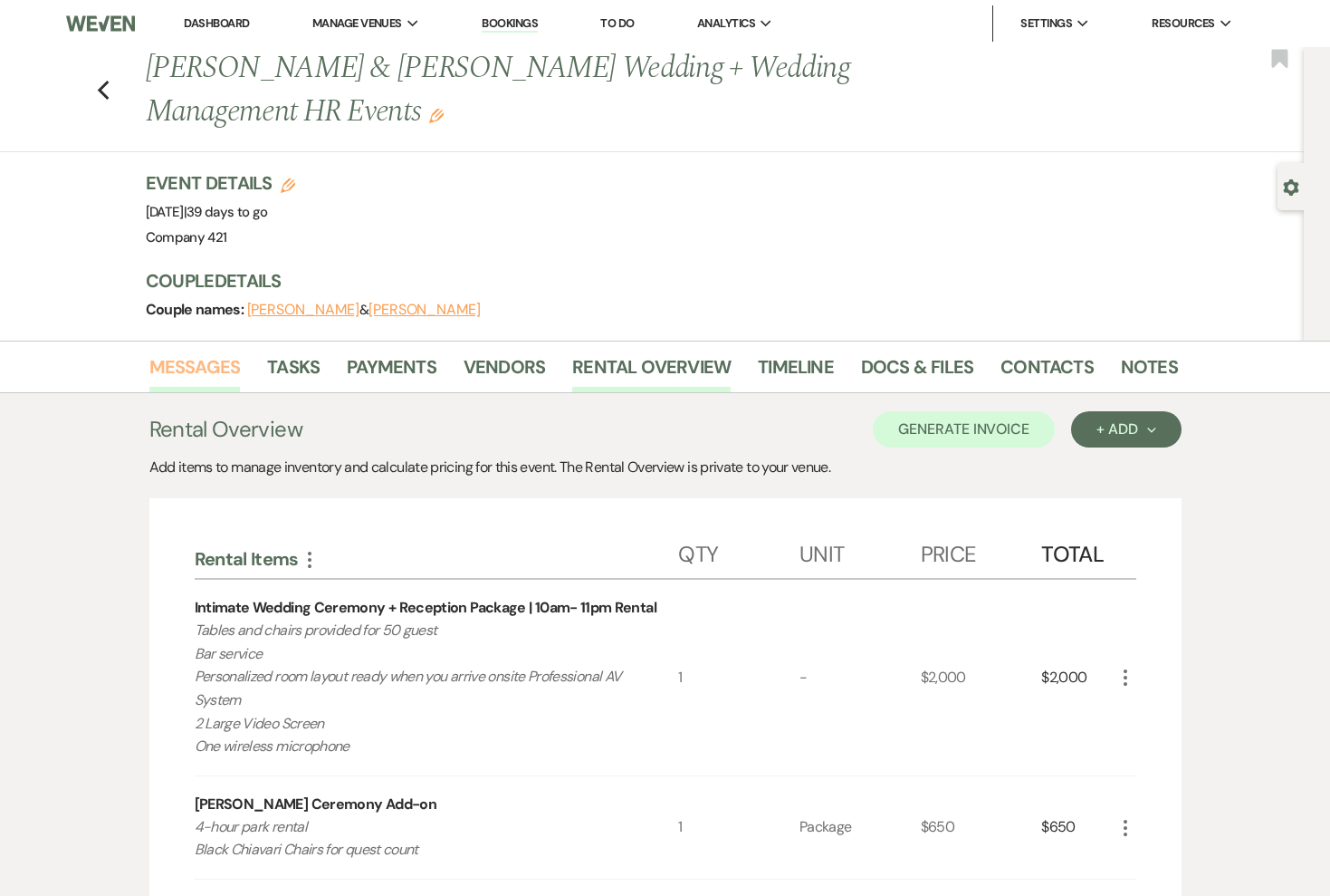
click at [201, 366] on link "Messages" at bounding box center [196, 372] width 91 height 40
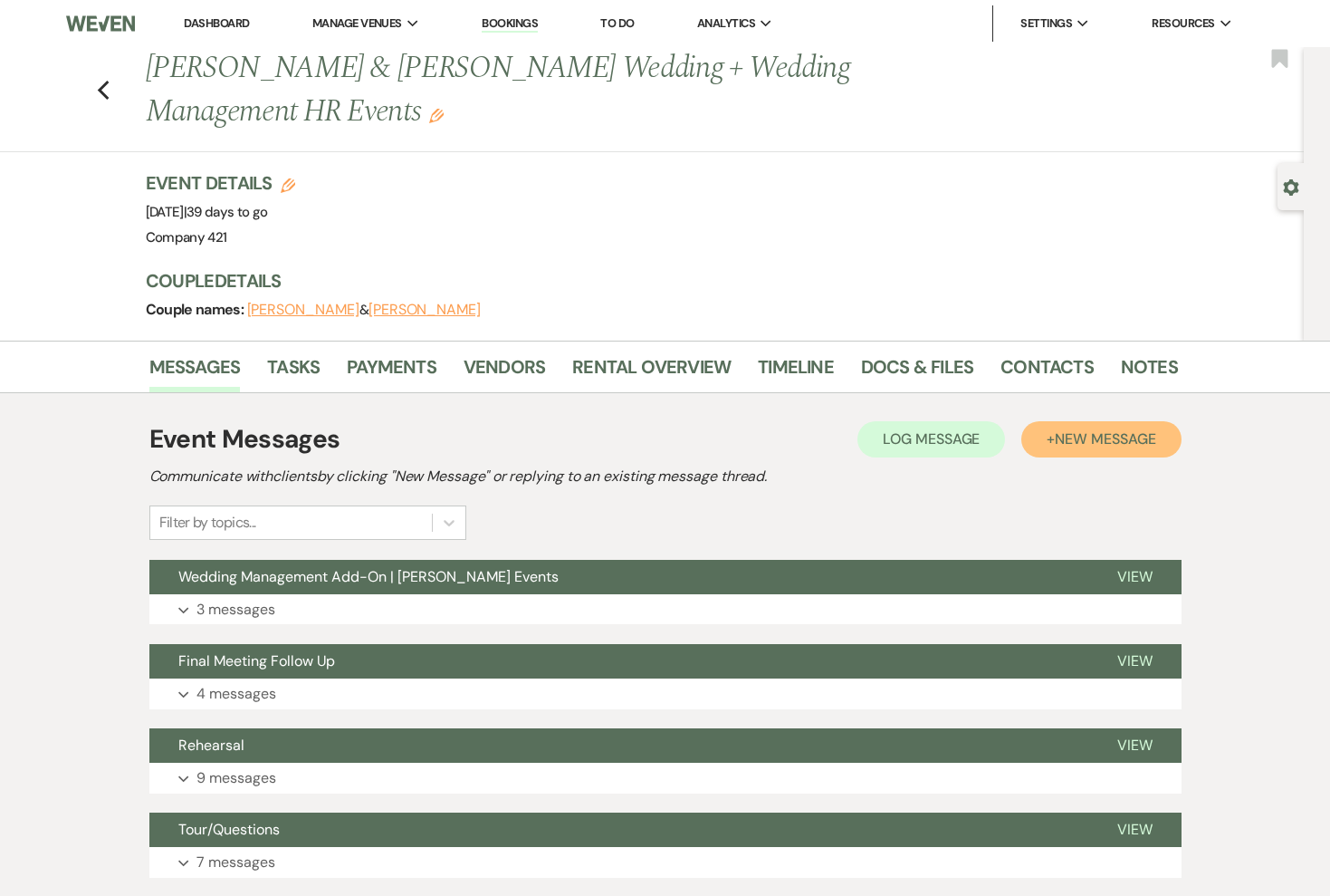
click at [1115, 439] on span "New Message" at bounding box center [1104, 439] width 100 height 19
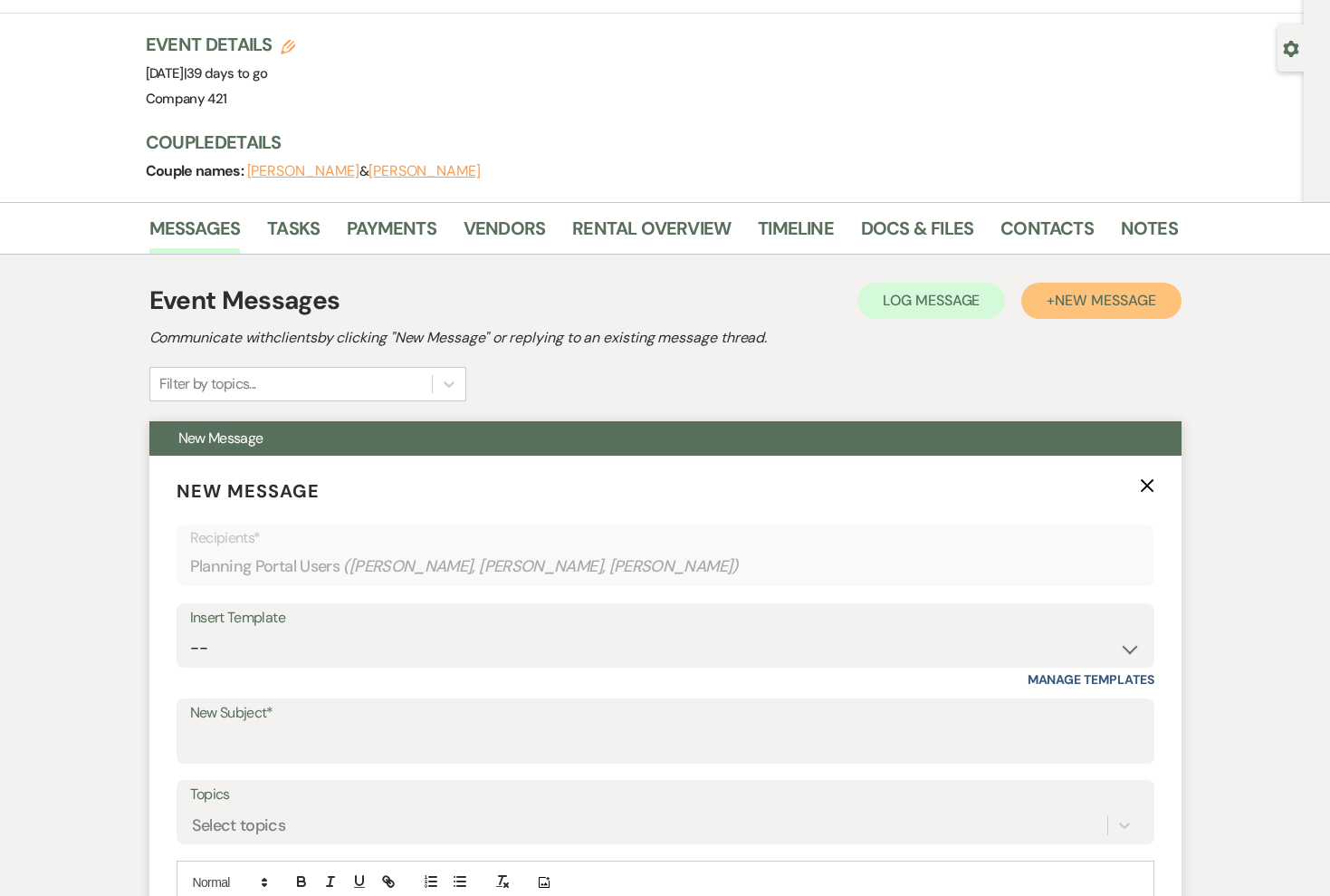
scroll to position [275, 0]
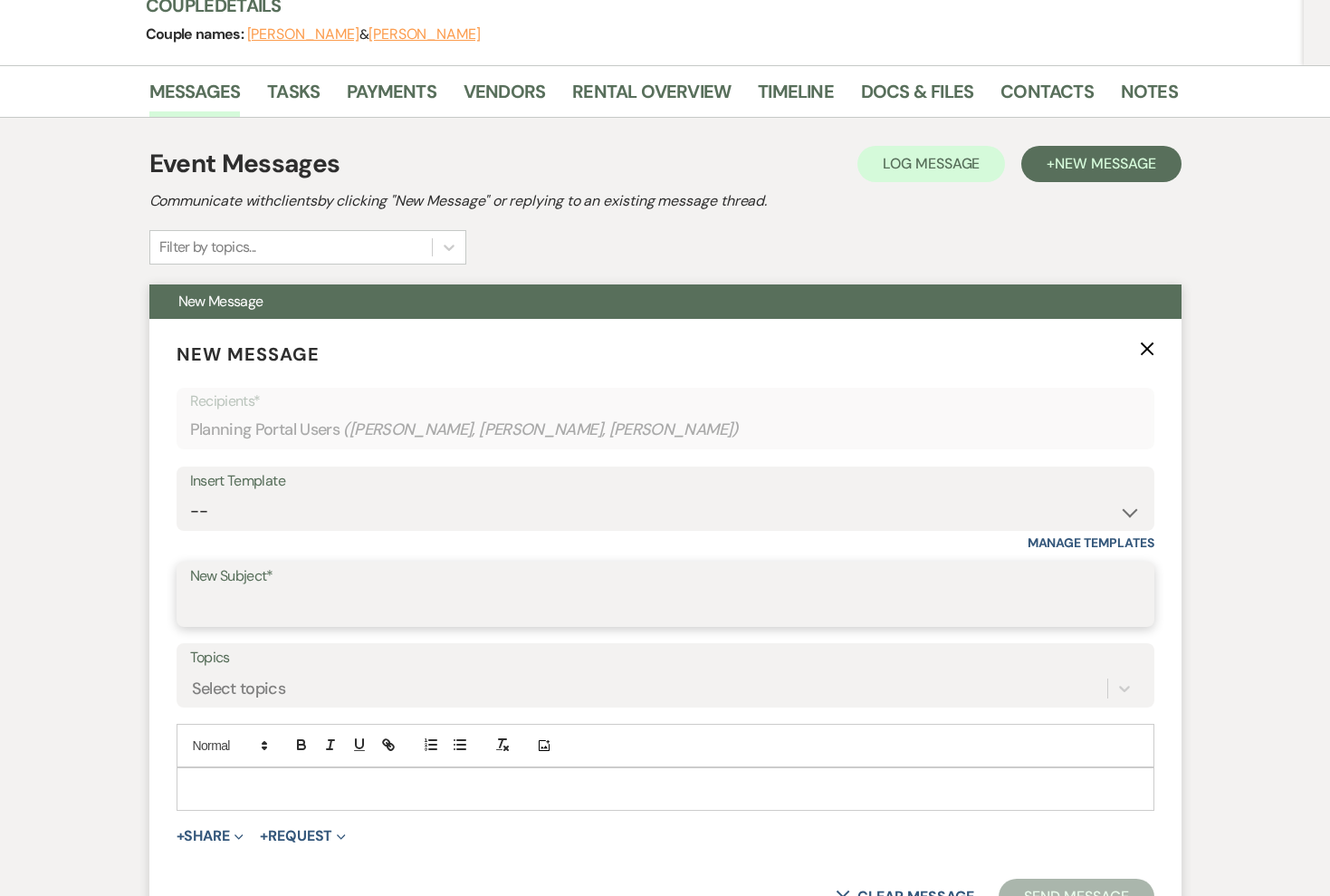
click at [469, 596] on input "New Subject*" at bounding box center [665, 607] width 951 height 35
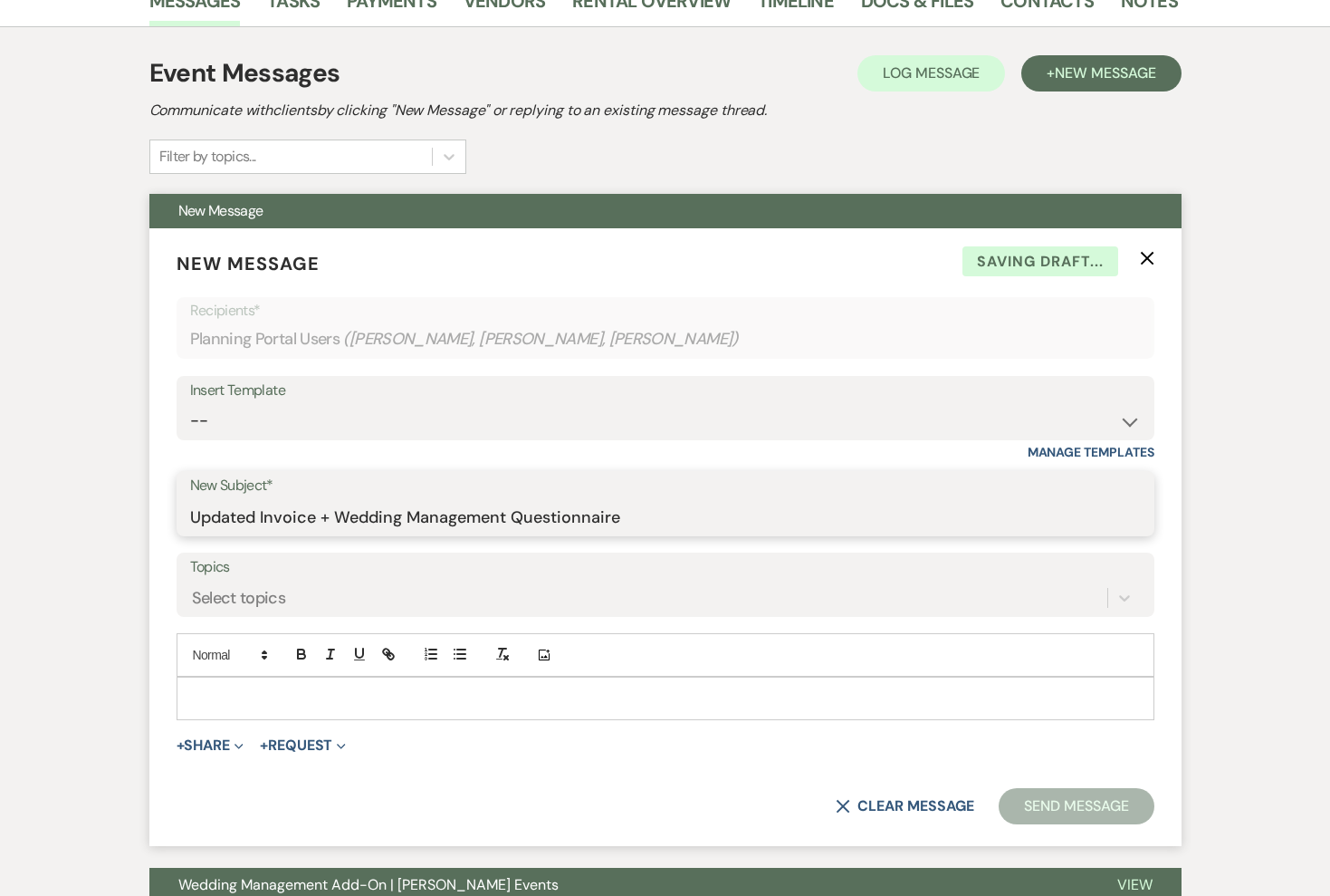
scroll to position [376, 0]
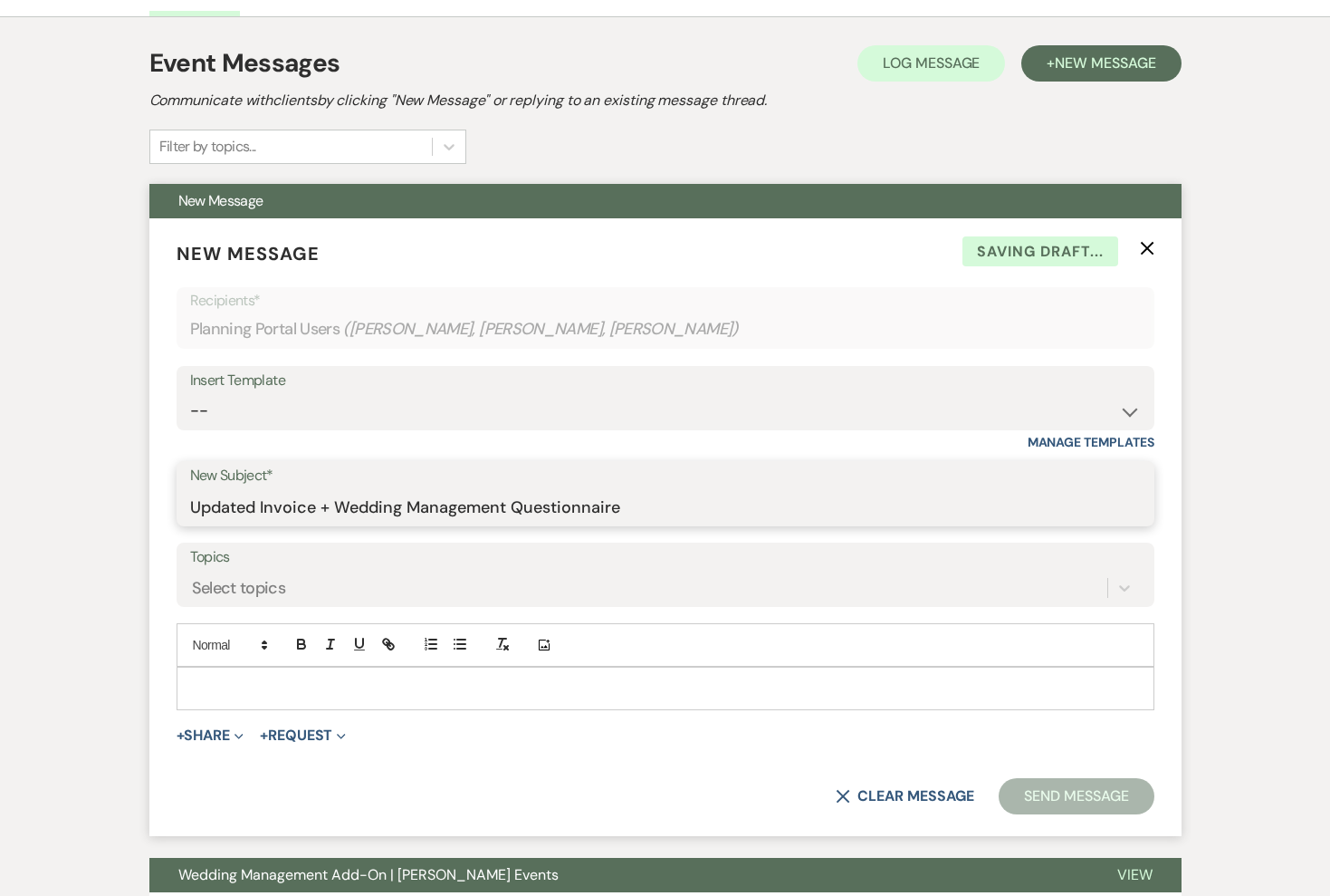
type input "Updated Invoice + Wedding Management Questionnaire"
click at [508, 685] on p at bounding box center [665, 688] width 950 height 19
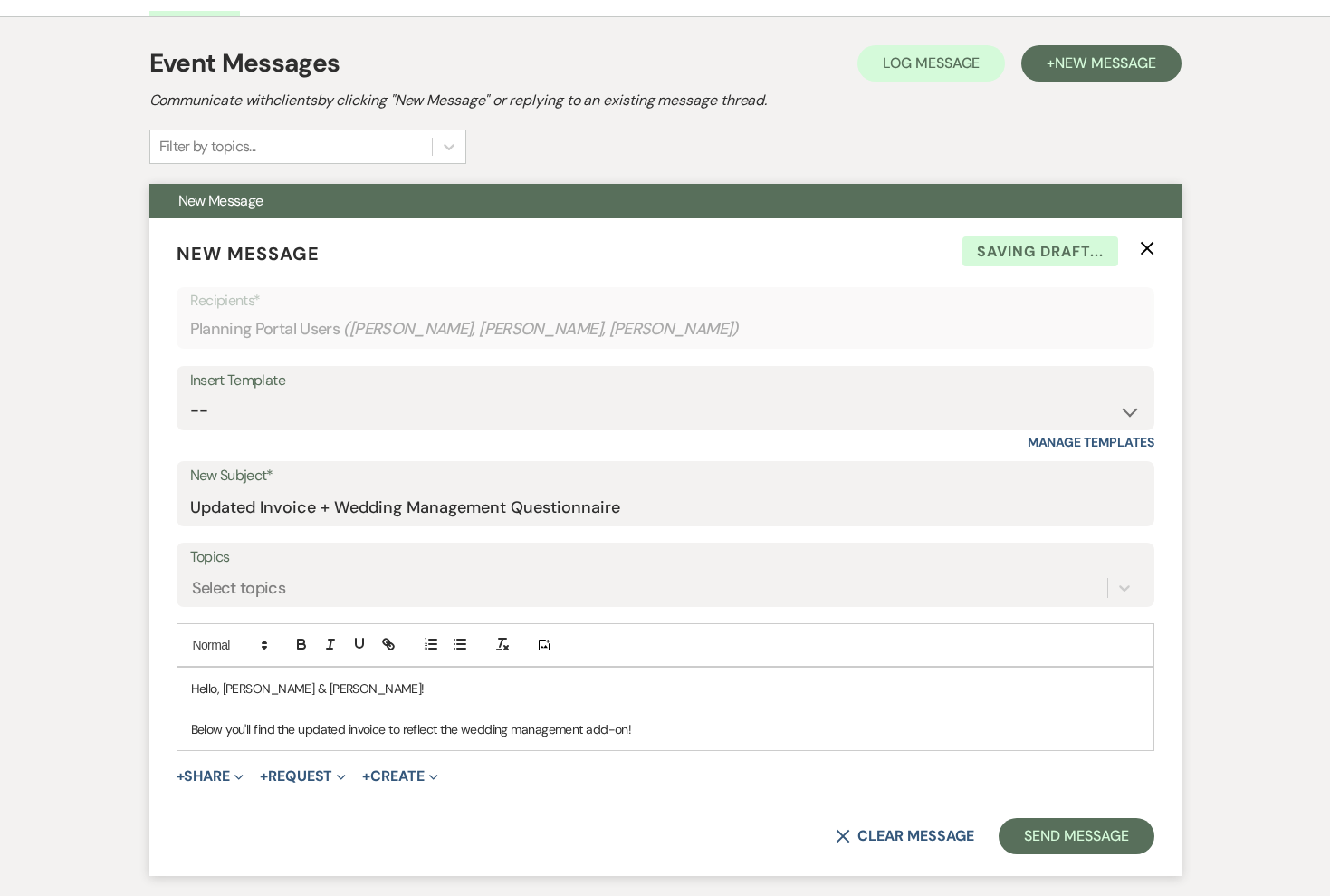
click at [675, 725] on p "Below you'll find the updated invoice to reflect the wedding management add-on!" at bounding box center [665, 729] width 950 height 19
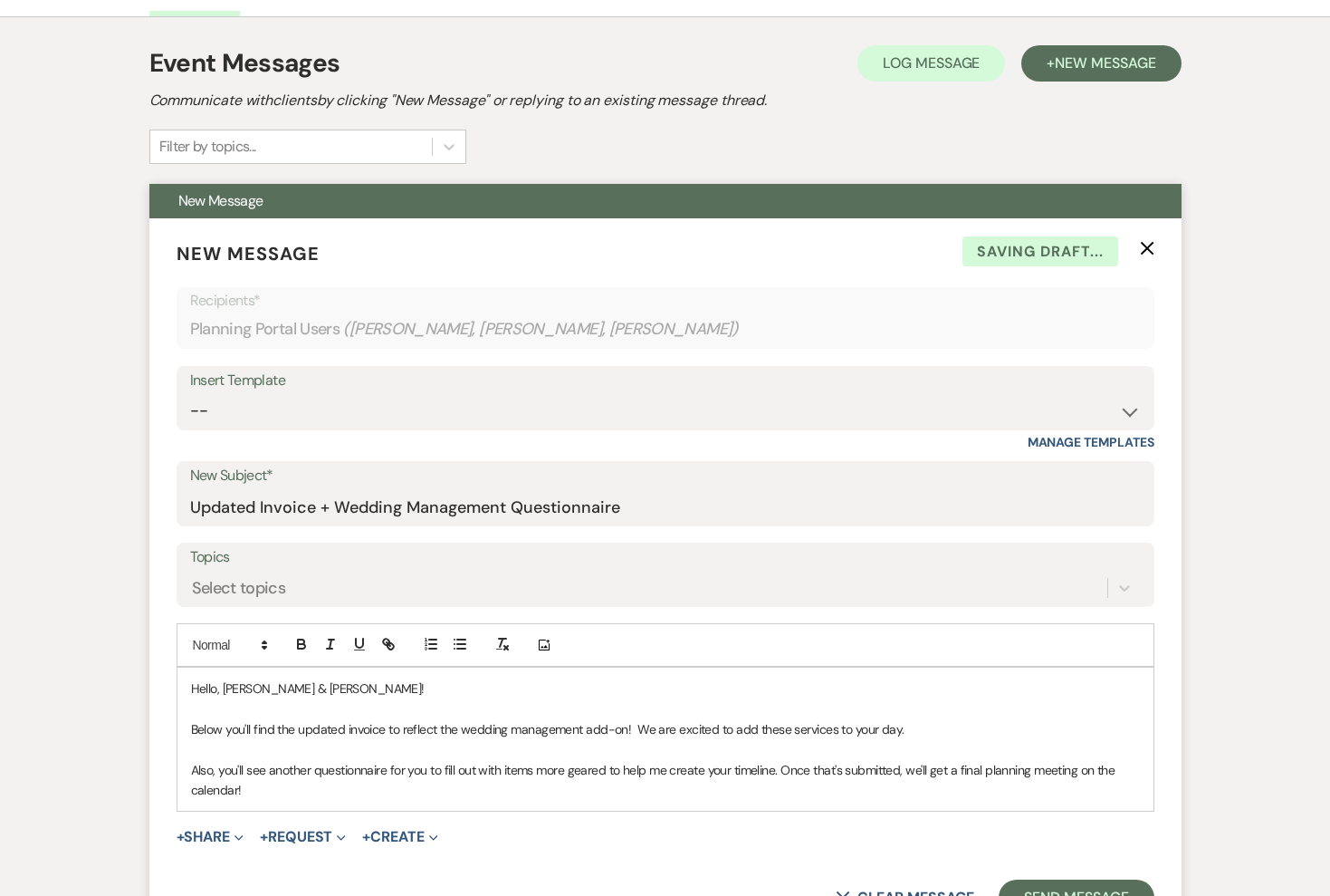
click at [782, 794] on p "Also, you'll see another questionnaire for you to fill out with items more gear…" at bounding box center [665, 780] width 950 height 41
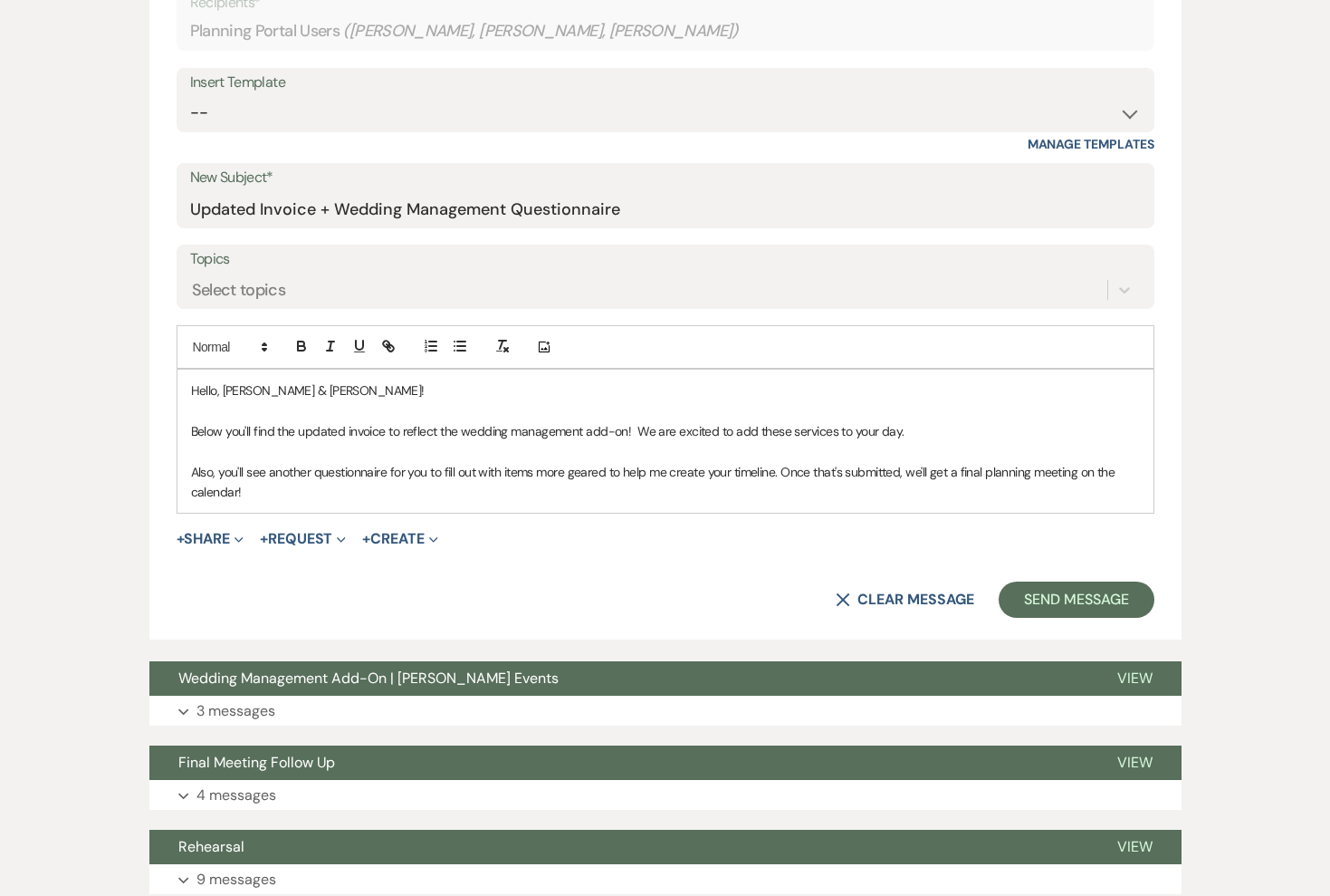
scroll to position [727, 0]
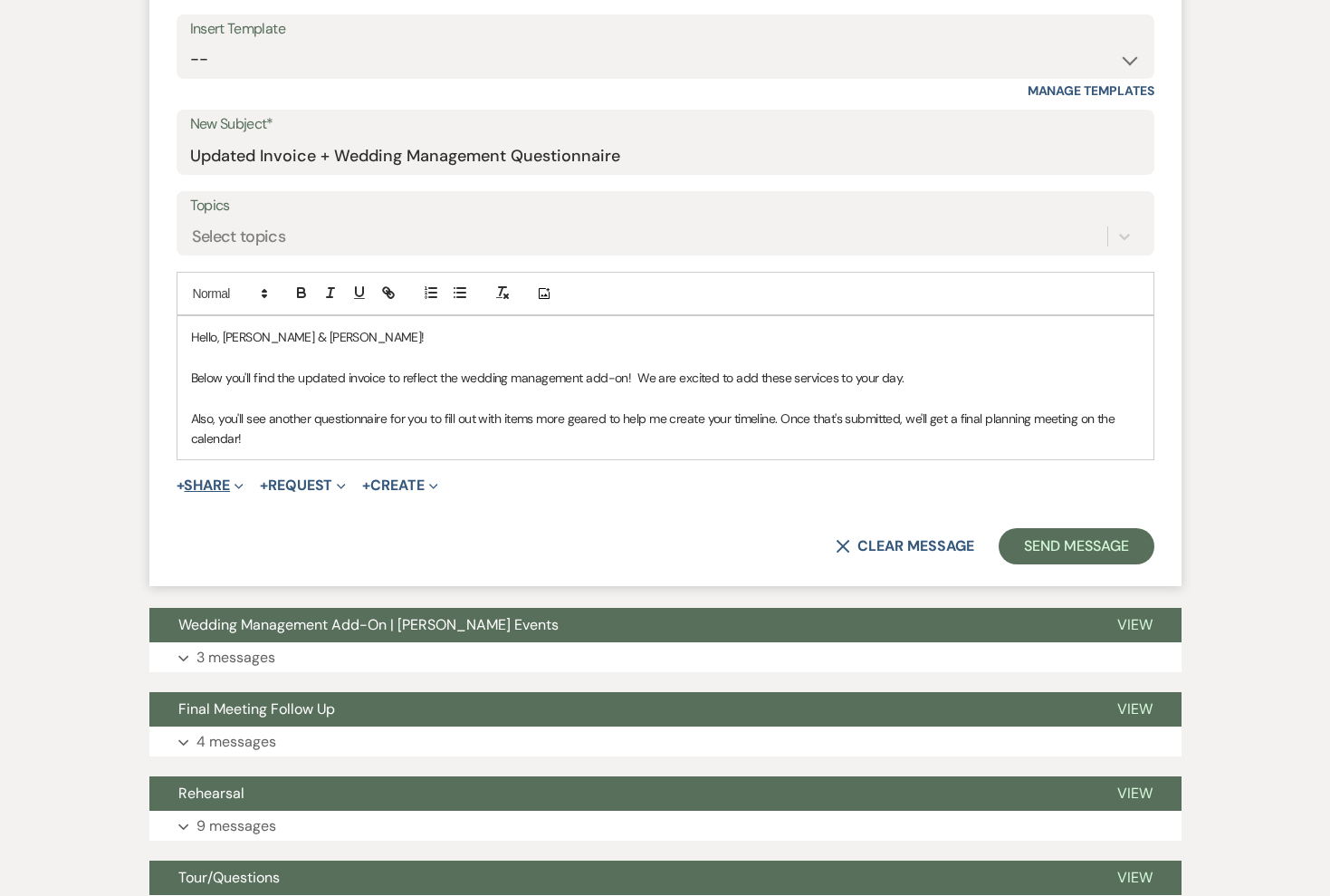
click at [210, 483] on button "+ Share Expand" at bounding box center [211, 484] width 68 height 15
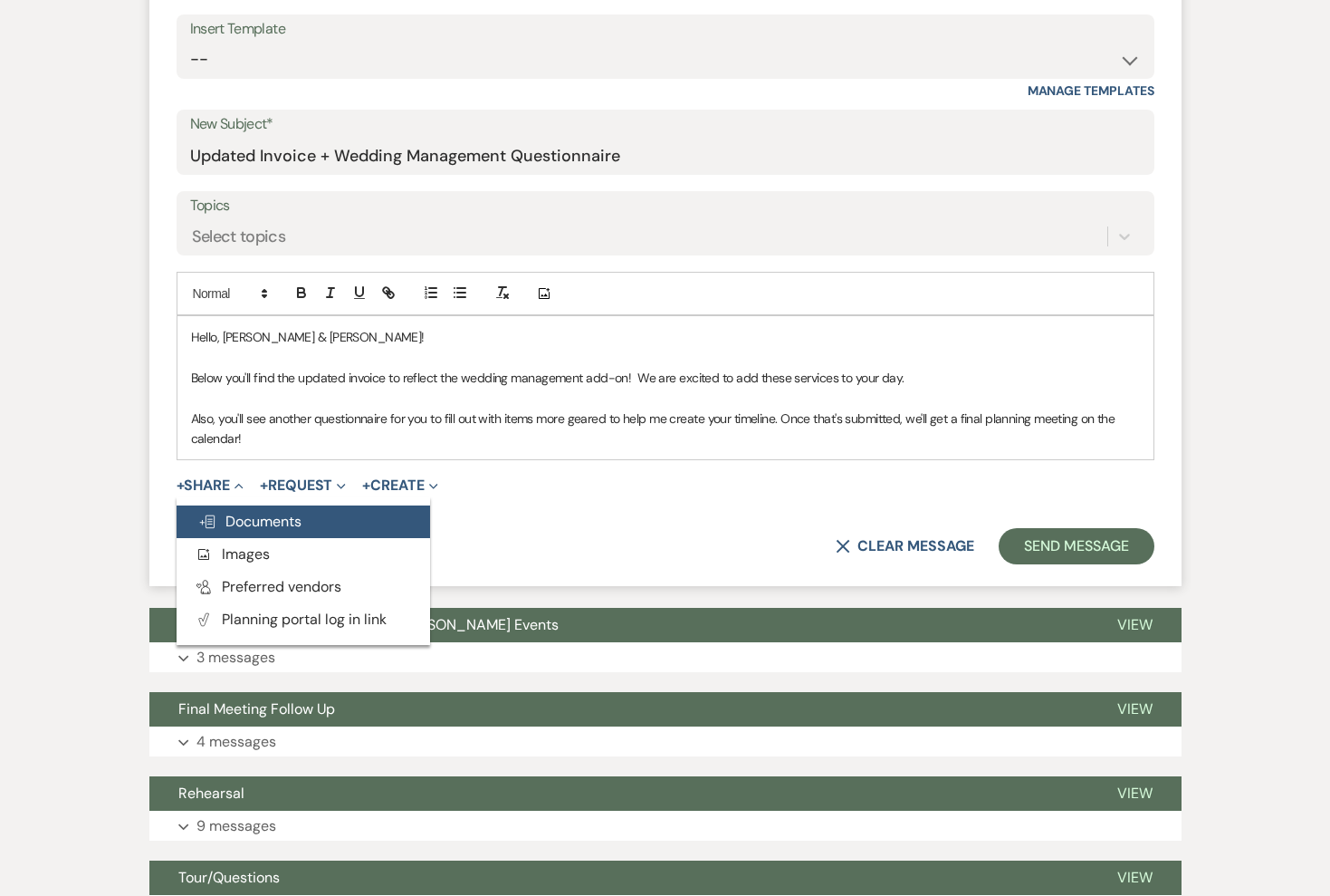
click at [269, 524] on span "Doc Upload Documents" at bounding box center [250, 521] width 103 height 19
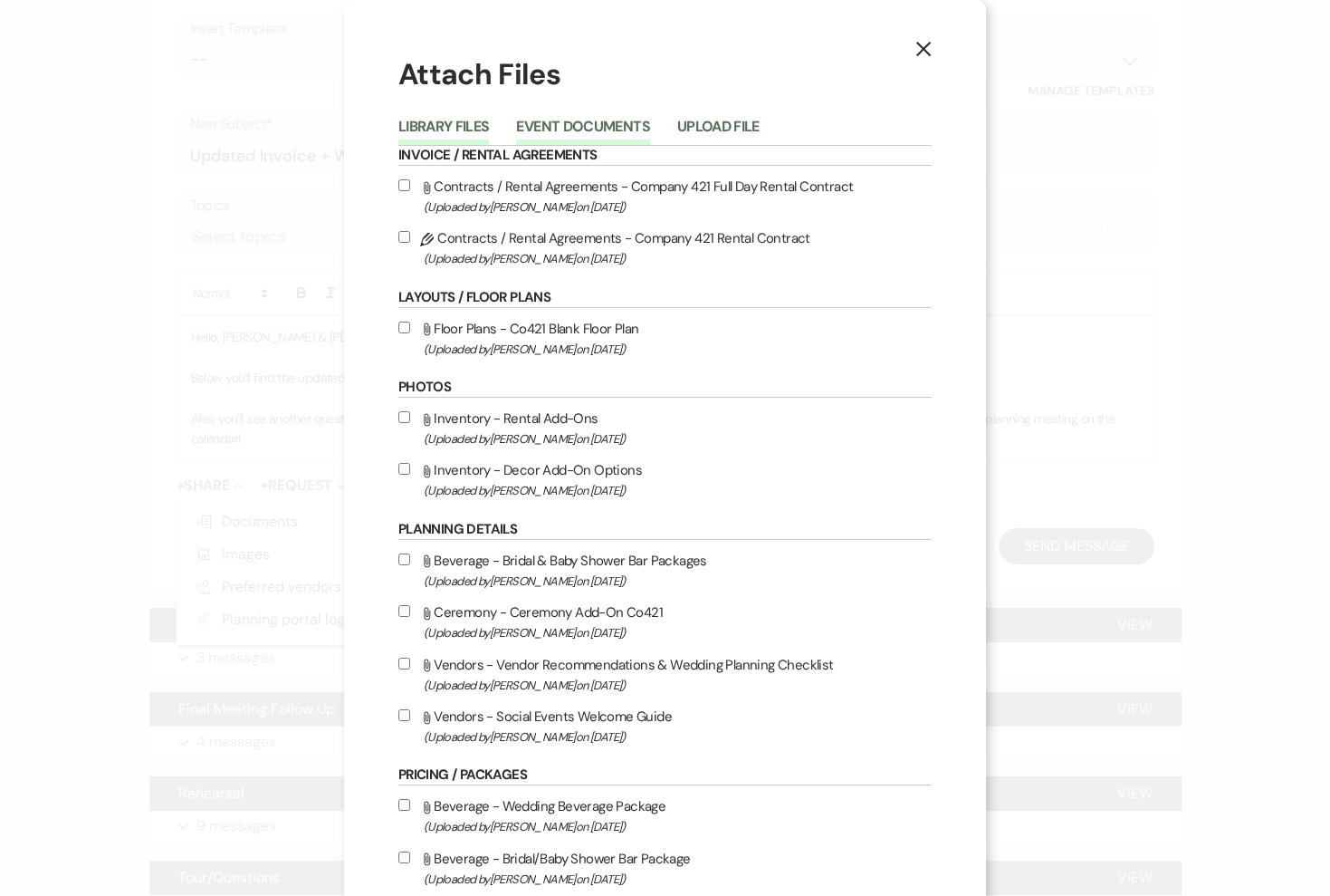
click at [575, 128] on button "Event Documents" at bounding box center [583, 132] width 133 height 25
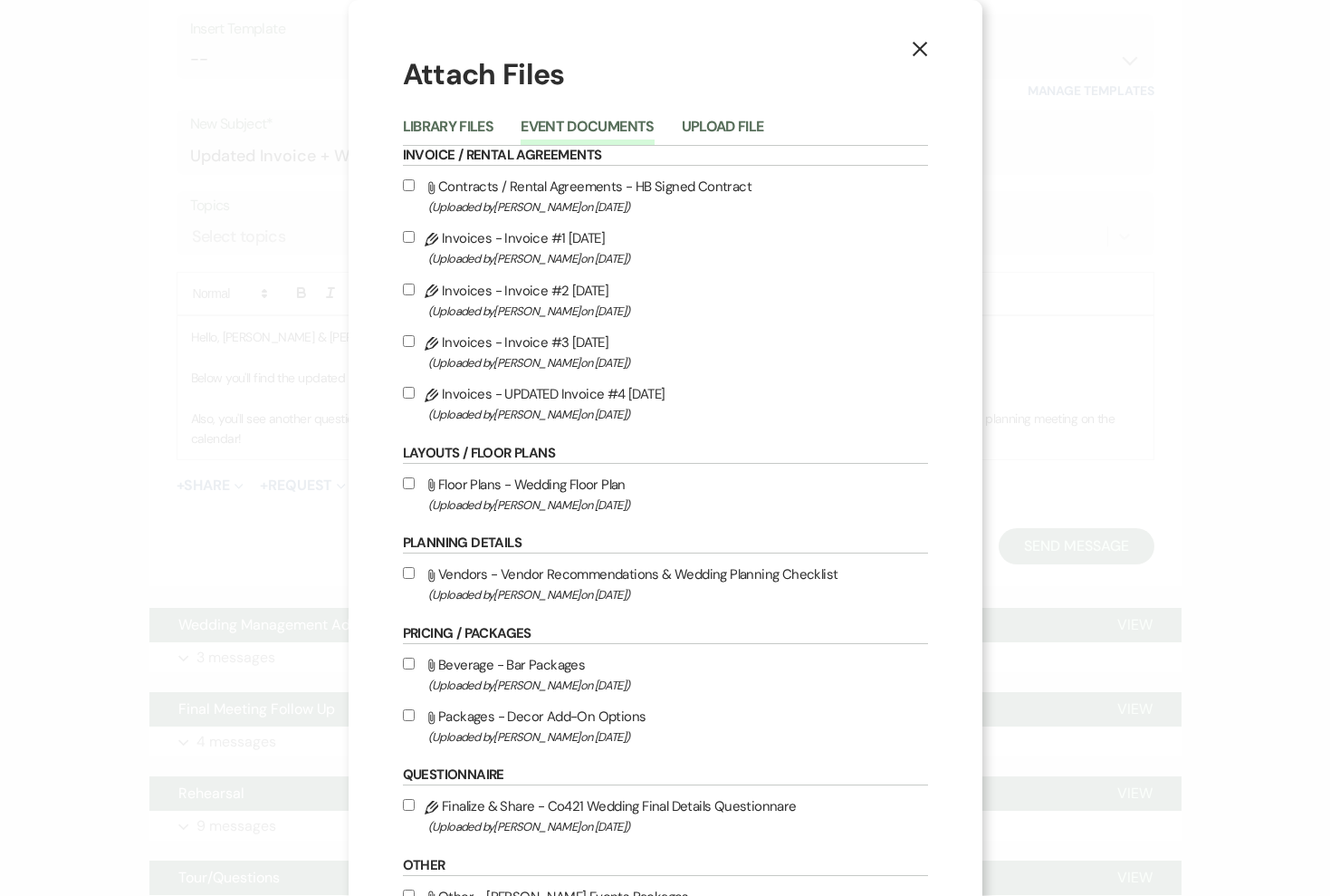
click at [405, 399] on input "Pencil Invoices - UPDATED Invoice #4 [DATE] (Uploaded by [PERSON_NAME] on [DATE…" at bounding box center [409, 392] width 12 height 12
checkbox input "true"
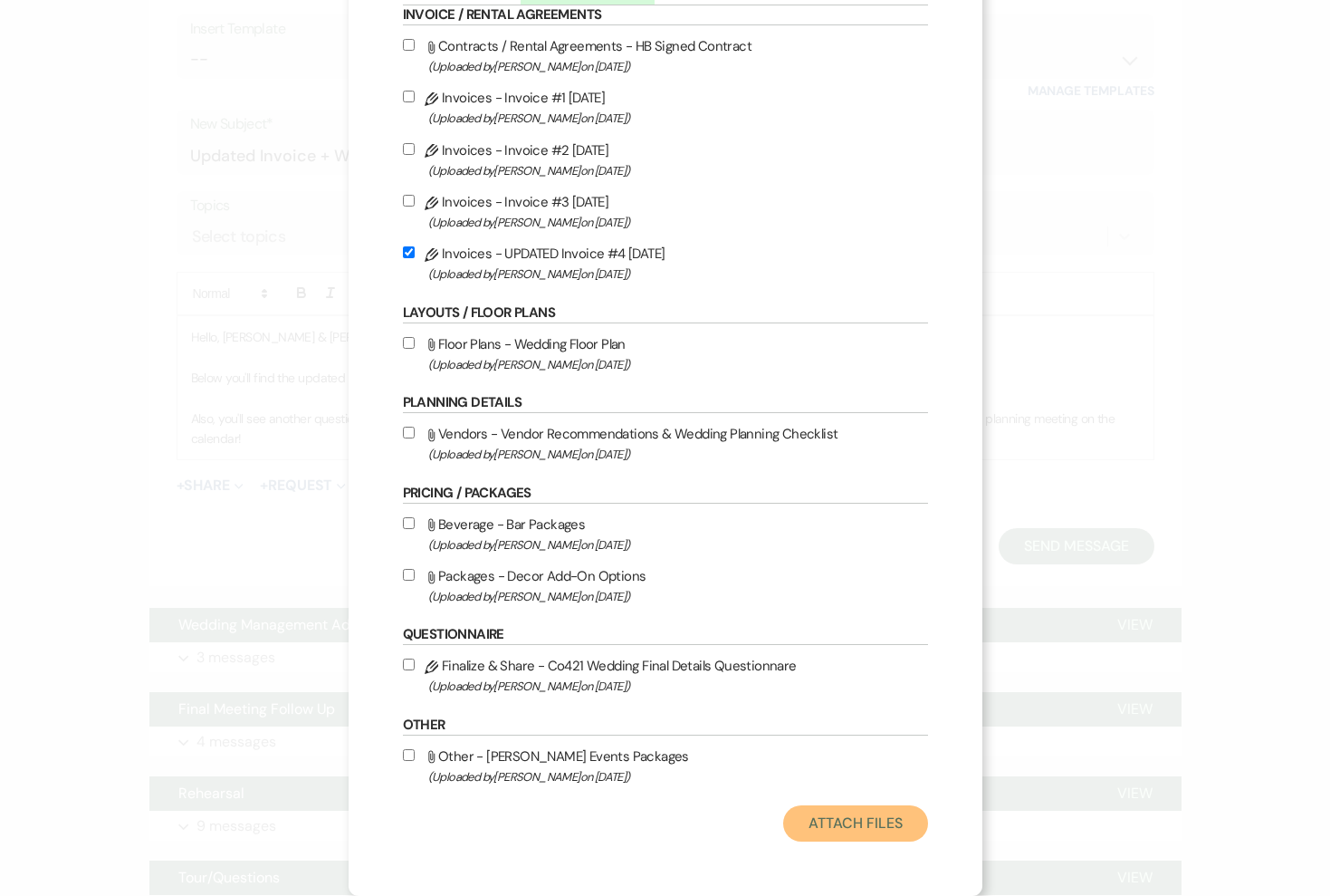
click at [849, 823] on button "Attach Files" at bounding box center [855, 823] width 144 height 36
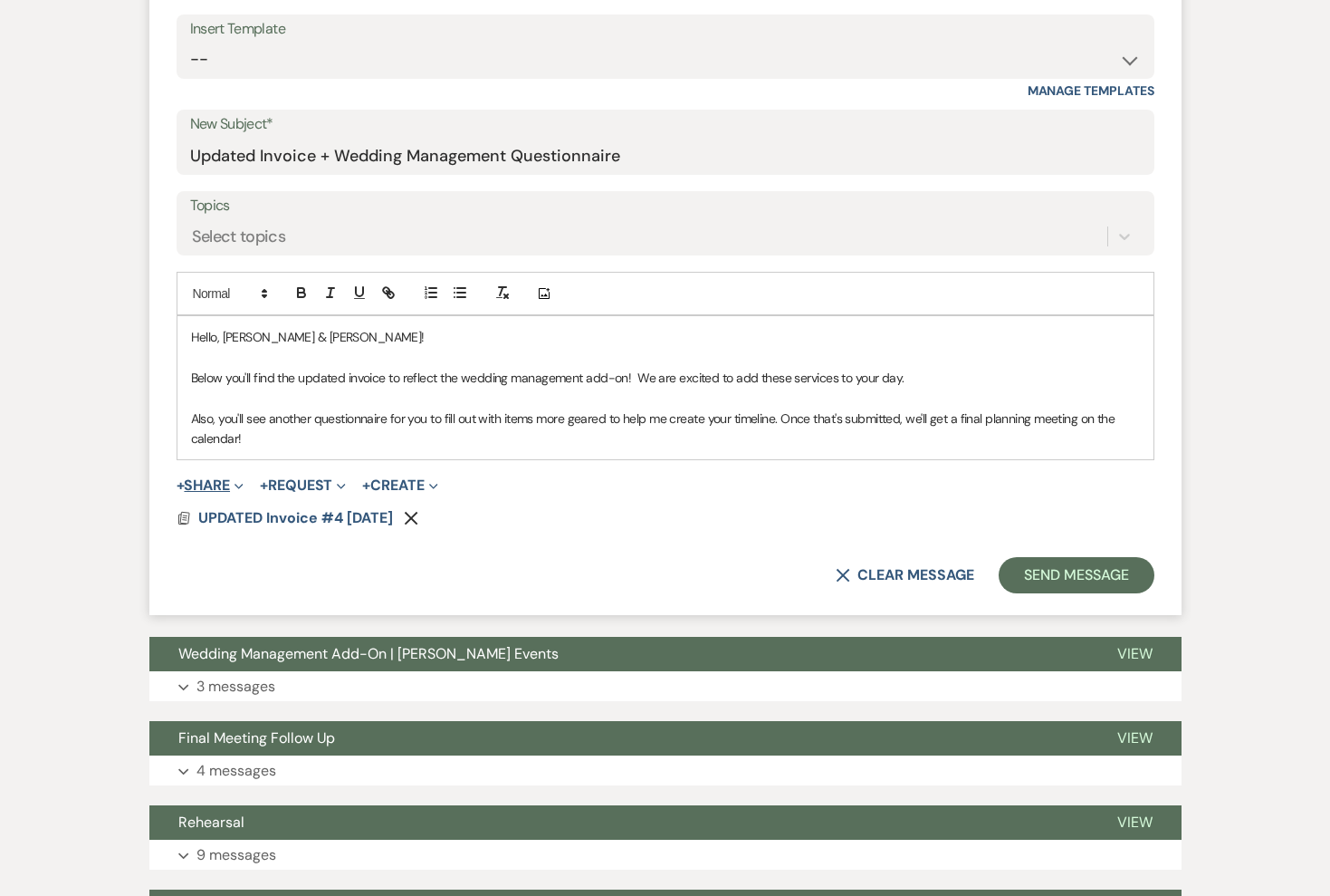
click at [224, 480] on button "+ Share Expand" at bounding box center [211, 484] width 68 height 15
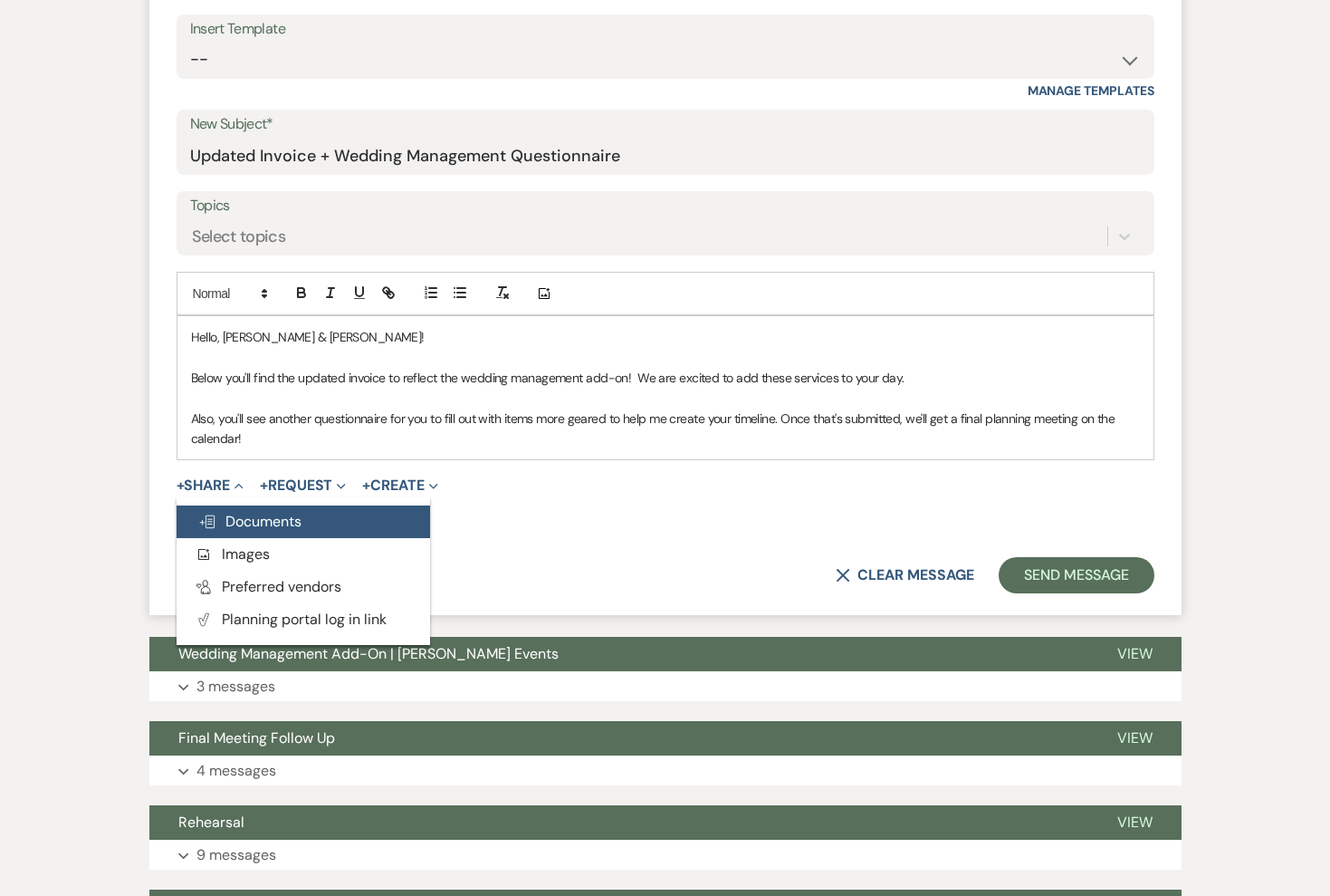
click at [278, 524] on span "Doc Upload Documents" at bounding box center [250, 521] width 103 height 19
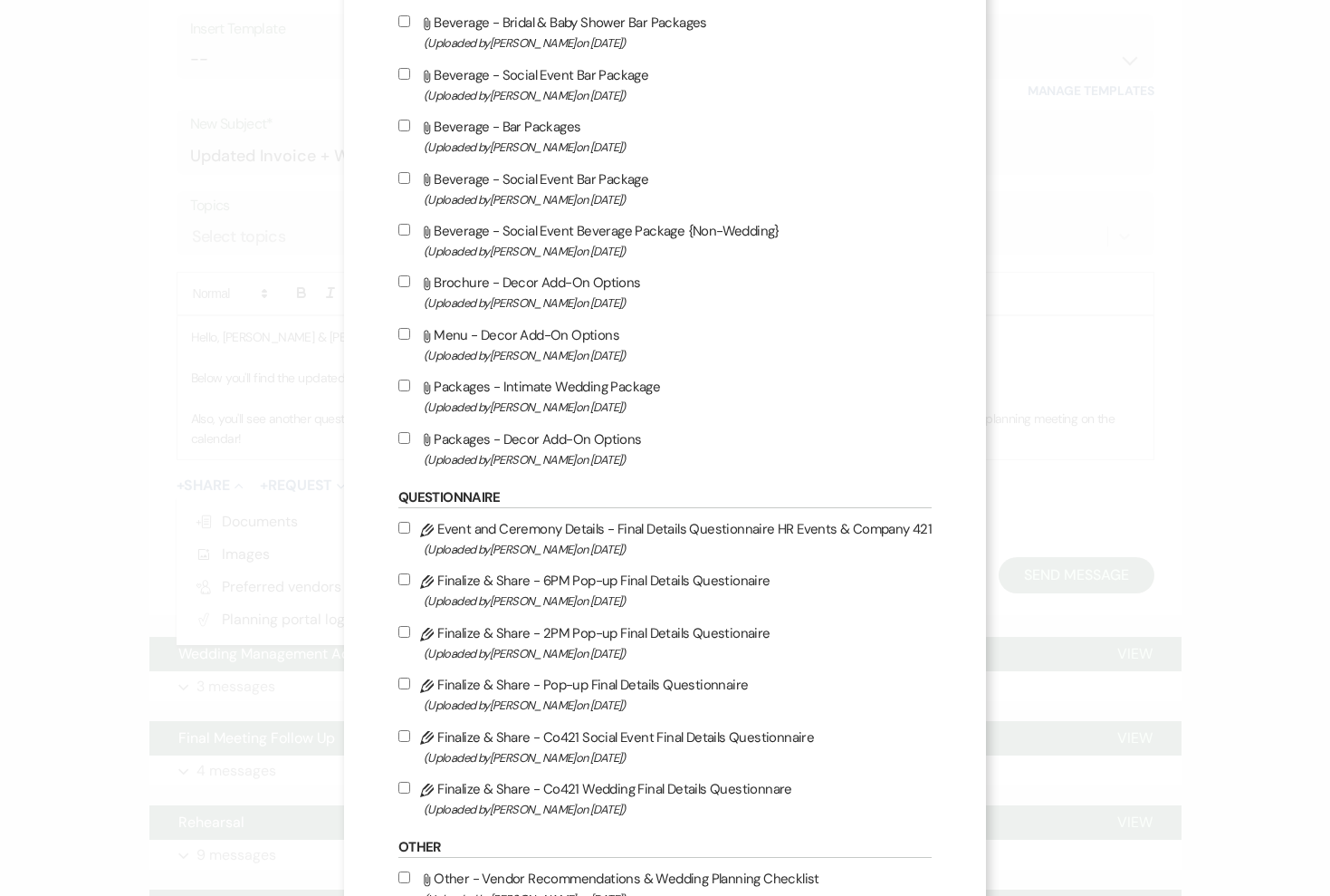
scroll to position [949, 0]
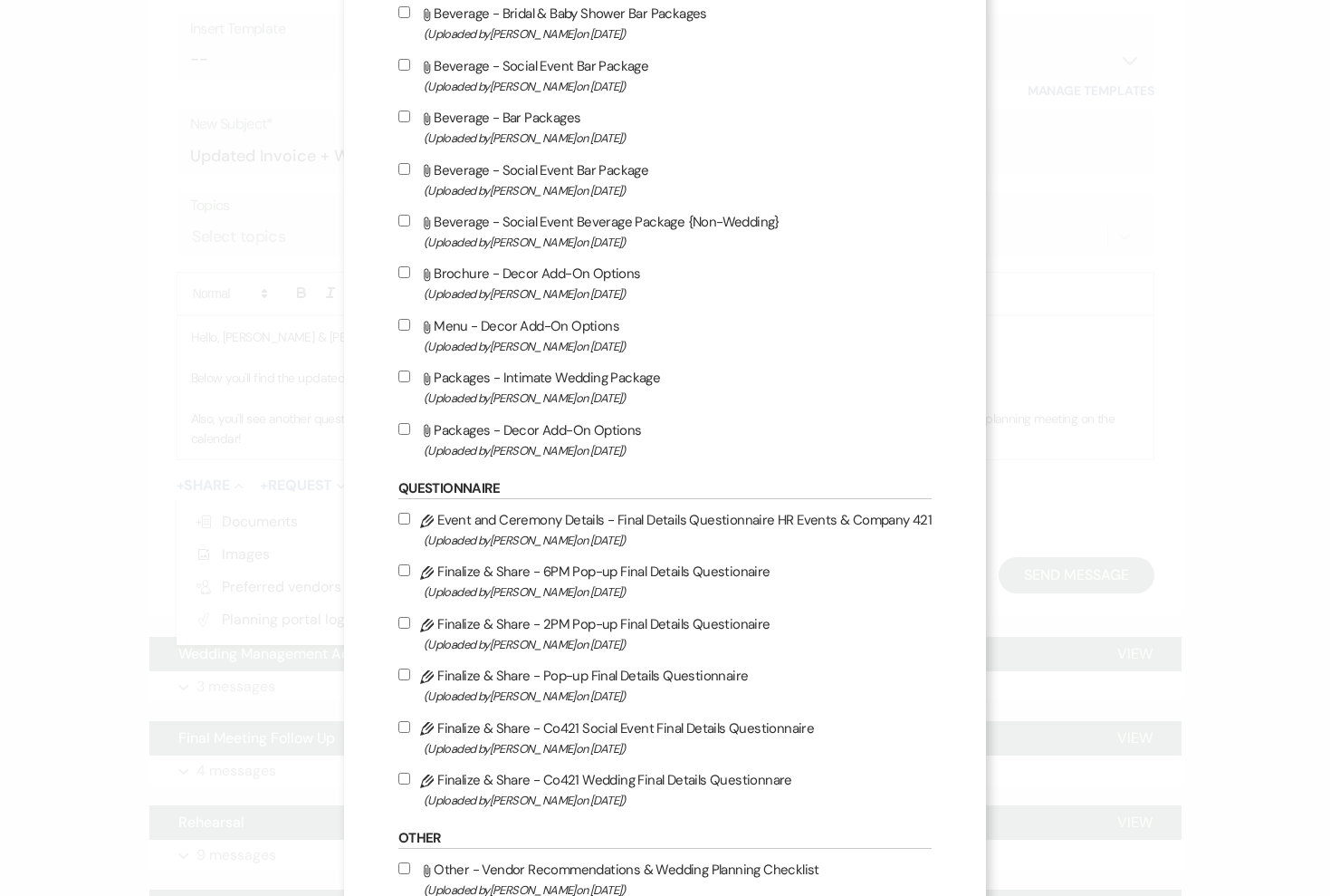
click at [524, 542] on span "(Uploaded by [PERSON_NAME] on [DATE] )" at bounding box center [678, 540] width 508 height 20
click at [411, 524] on input "Pencil Event and Ceremony Details - Final Details Questionnaire HR Events & Com…" at bounding box center [405, 519] width 12 height 12
checkbox input "true"
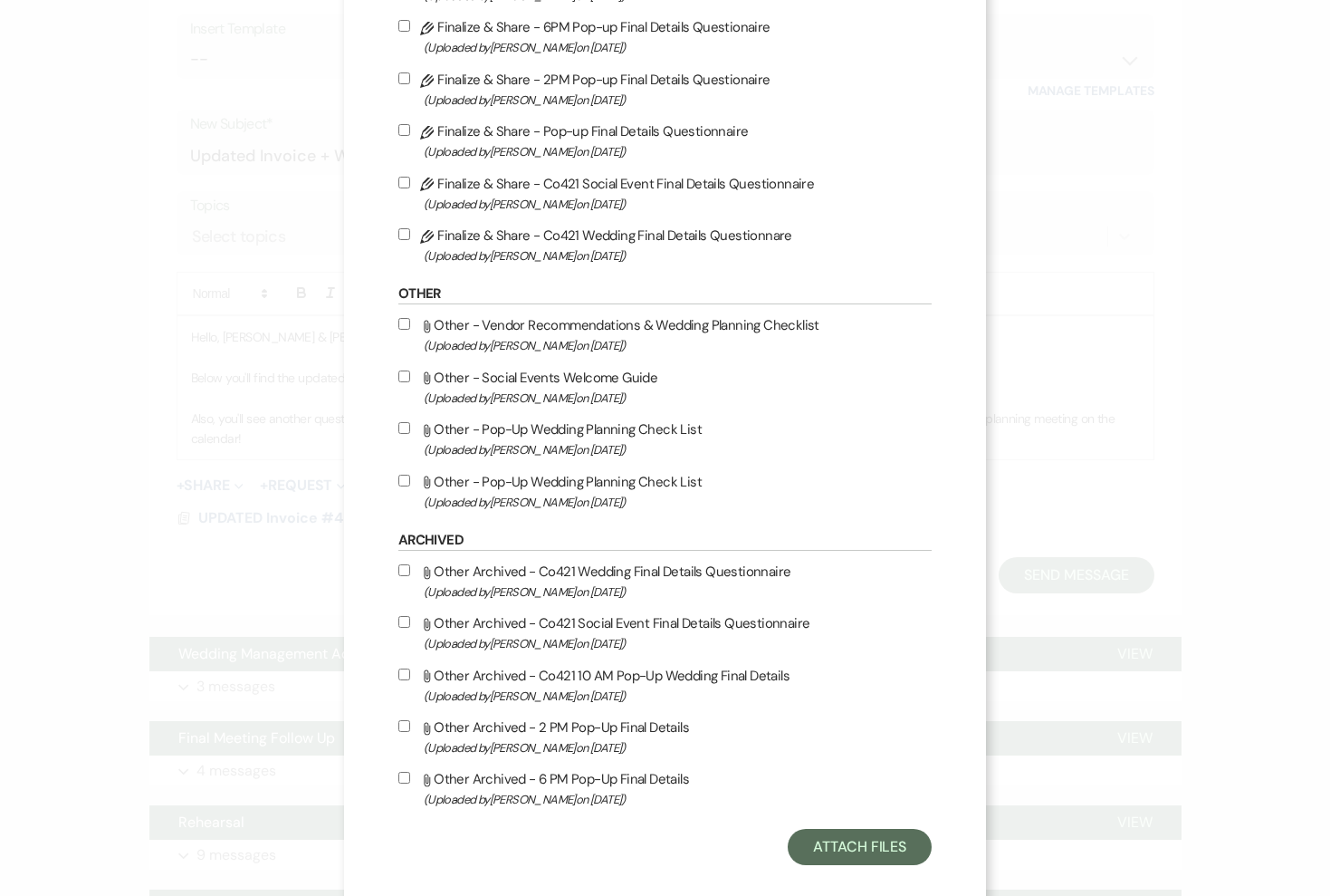
scroll to position [1531, 0]
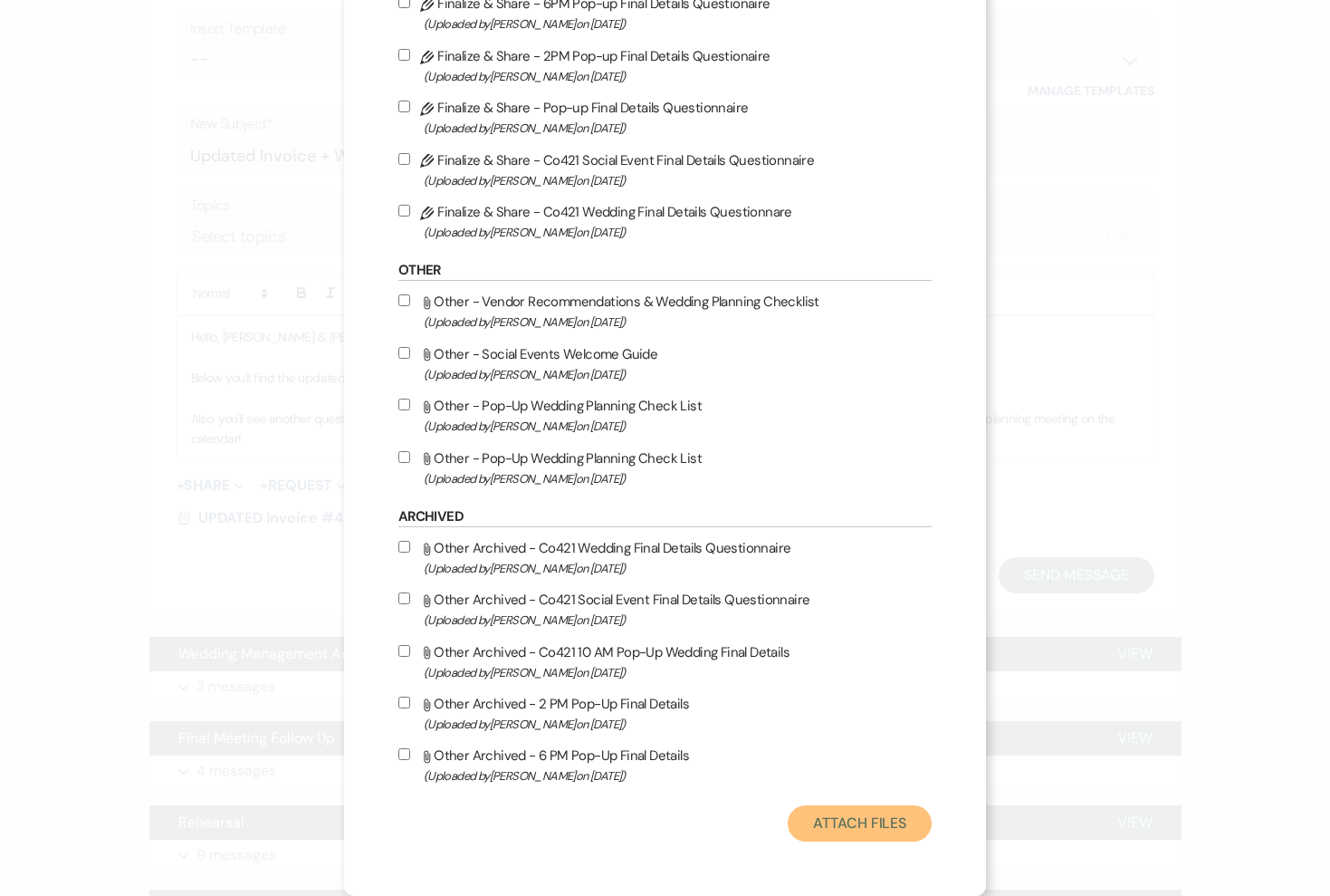
click at [854, 830] on button "Attach Files" at bounding box center [860, 823] width 144 height 36
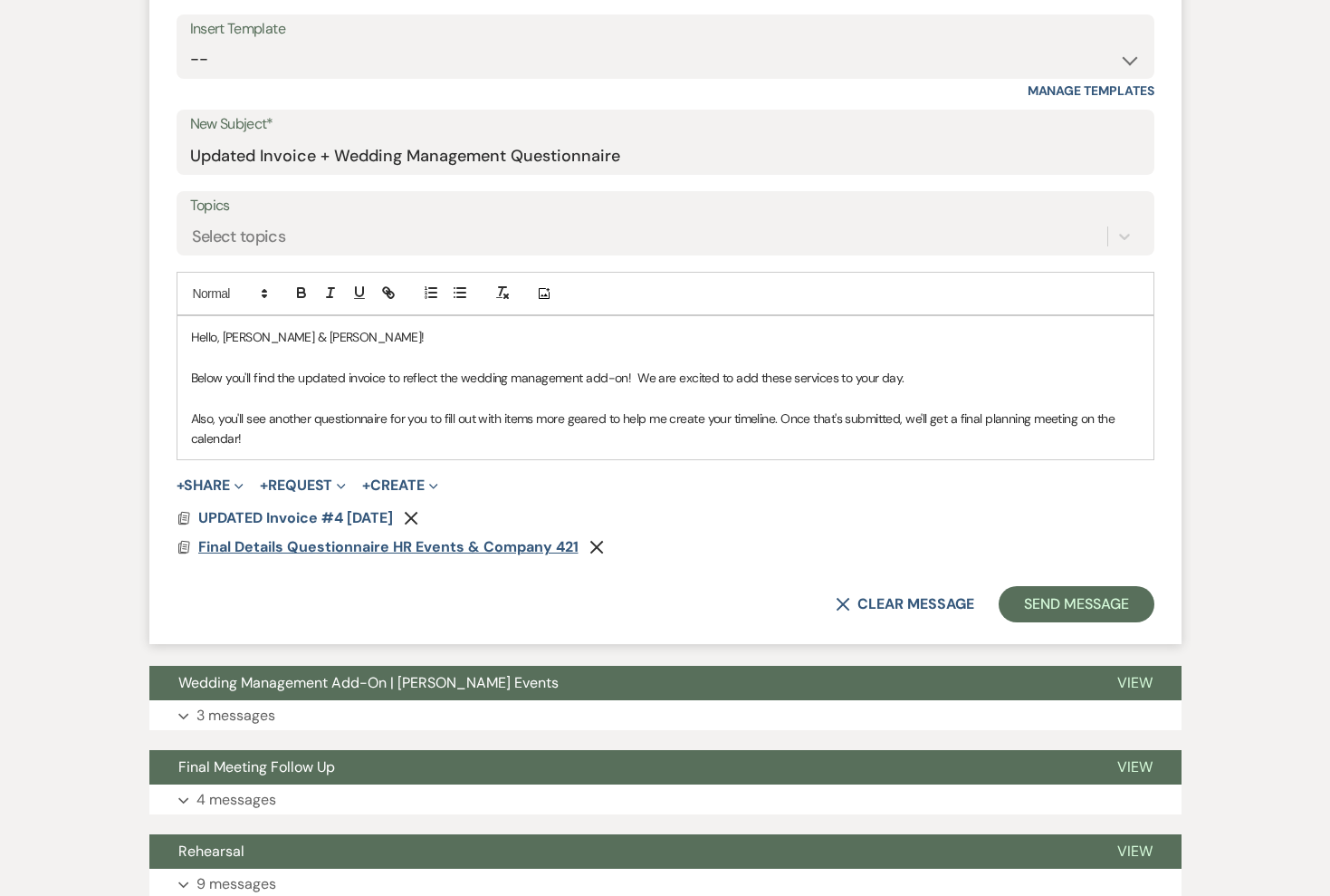
click at [292, 544] on span "Final Details Questionnaire HR Events & Company 421" at bounding box center [388, 547] width 380 height 19
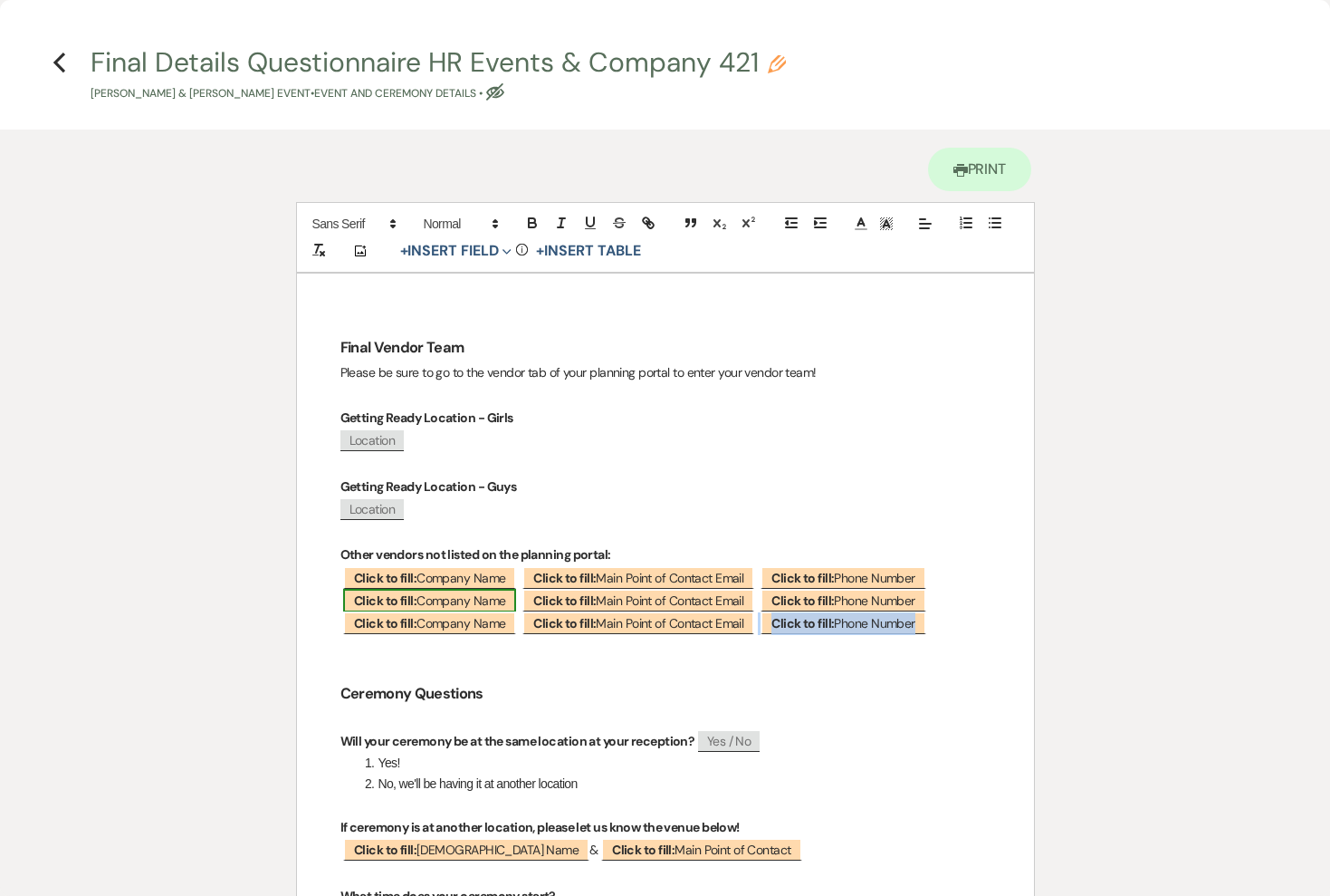
drag, startPoint x: 971, startPoint y: 627, endPoint x: 397, endPoint y: 595, distance: 574.9
click at [956, 625] on p "﻿ Click to fill: Company Name ﻿ ﻿ Click to fill: Main Point of Contact Email ﻿ …" at bounding box center [665, 623] width 650 height 22
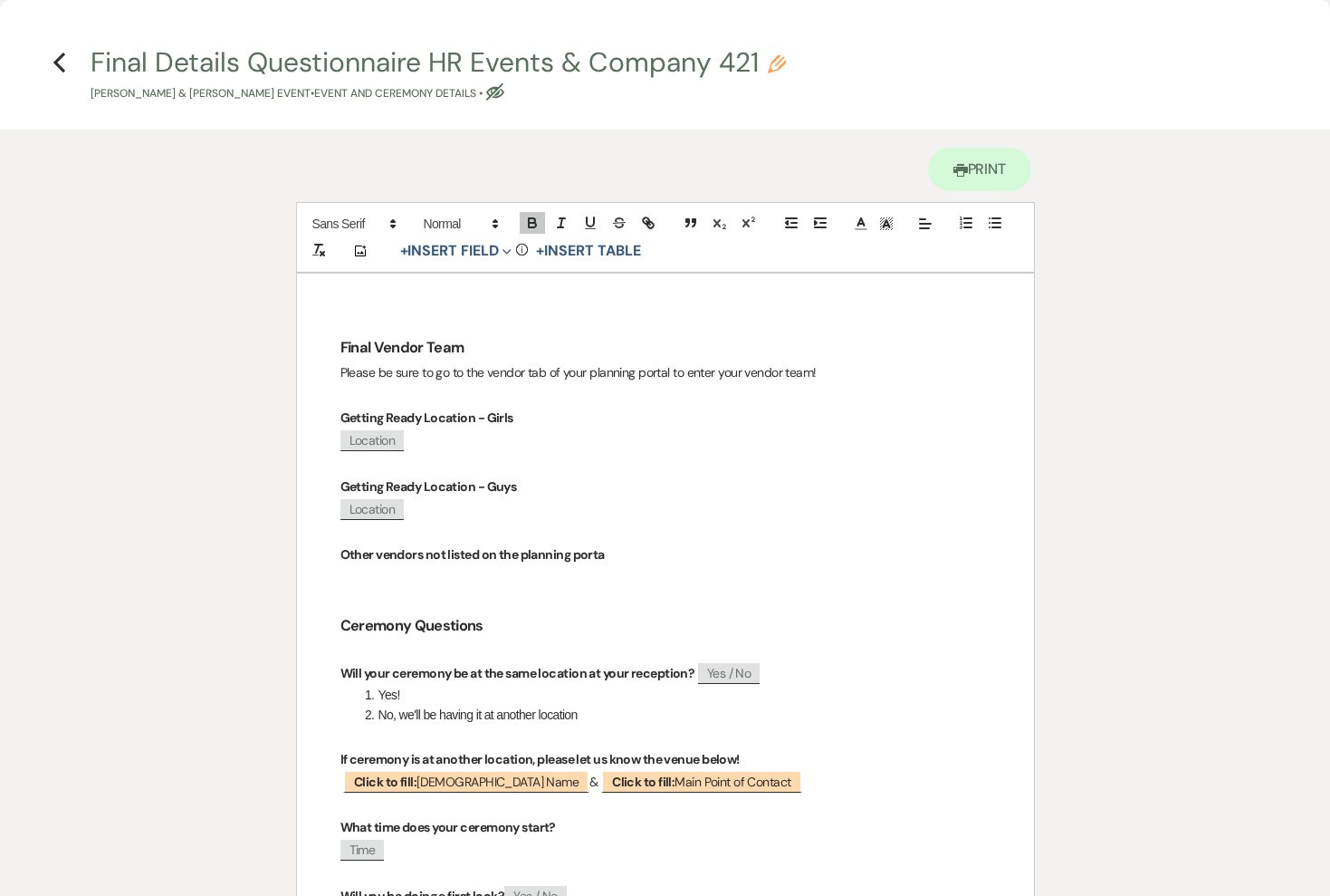
click at [543, 550] on strong "Other vendors not listed on the planning porta" at bounding box center [473, 554] width 265 height 17
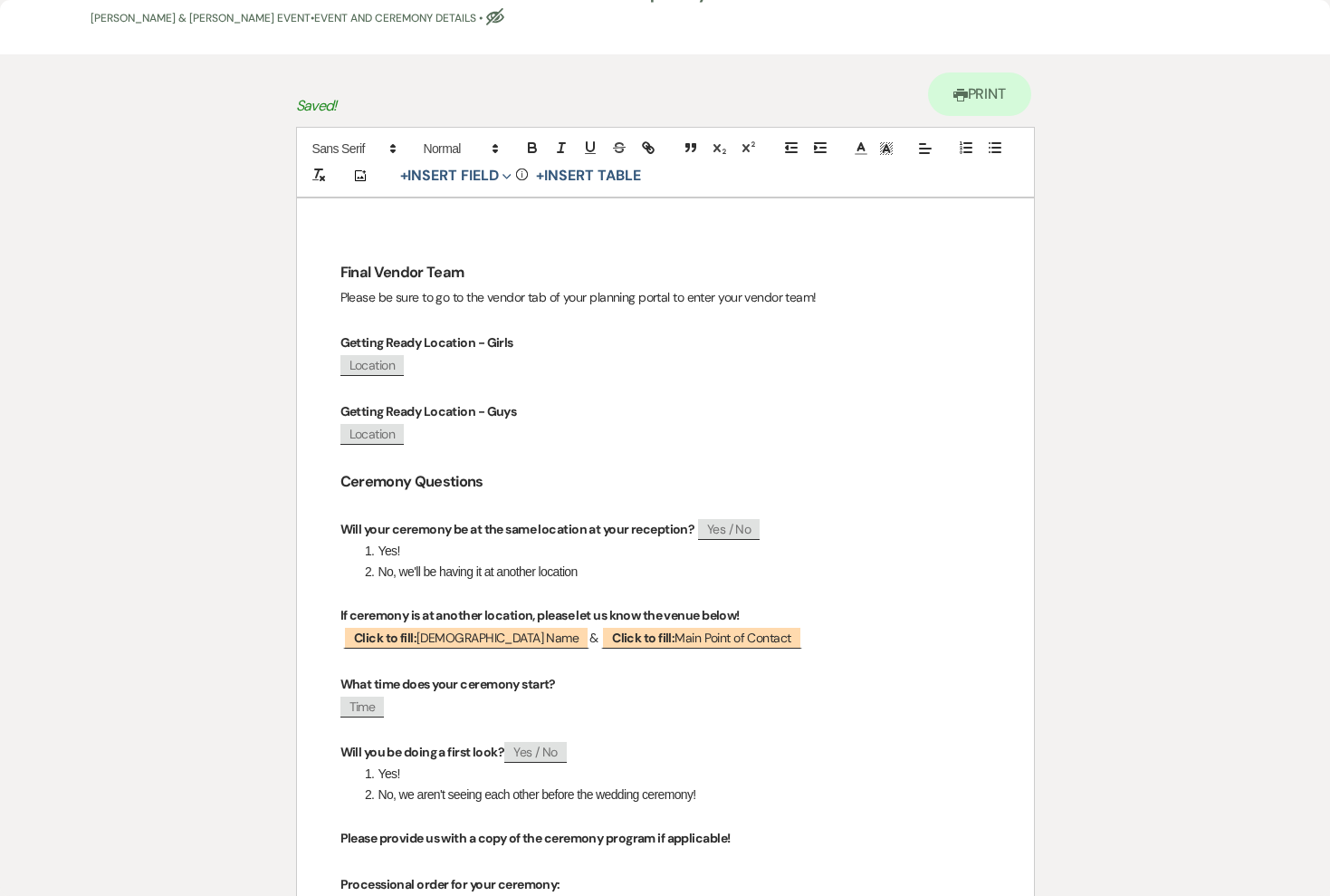
scroll to position [76, 0]
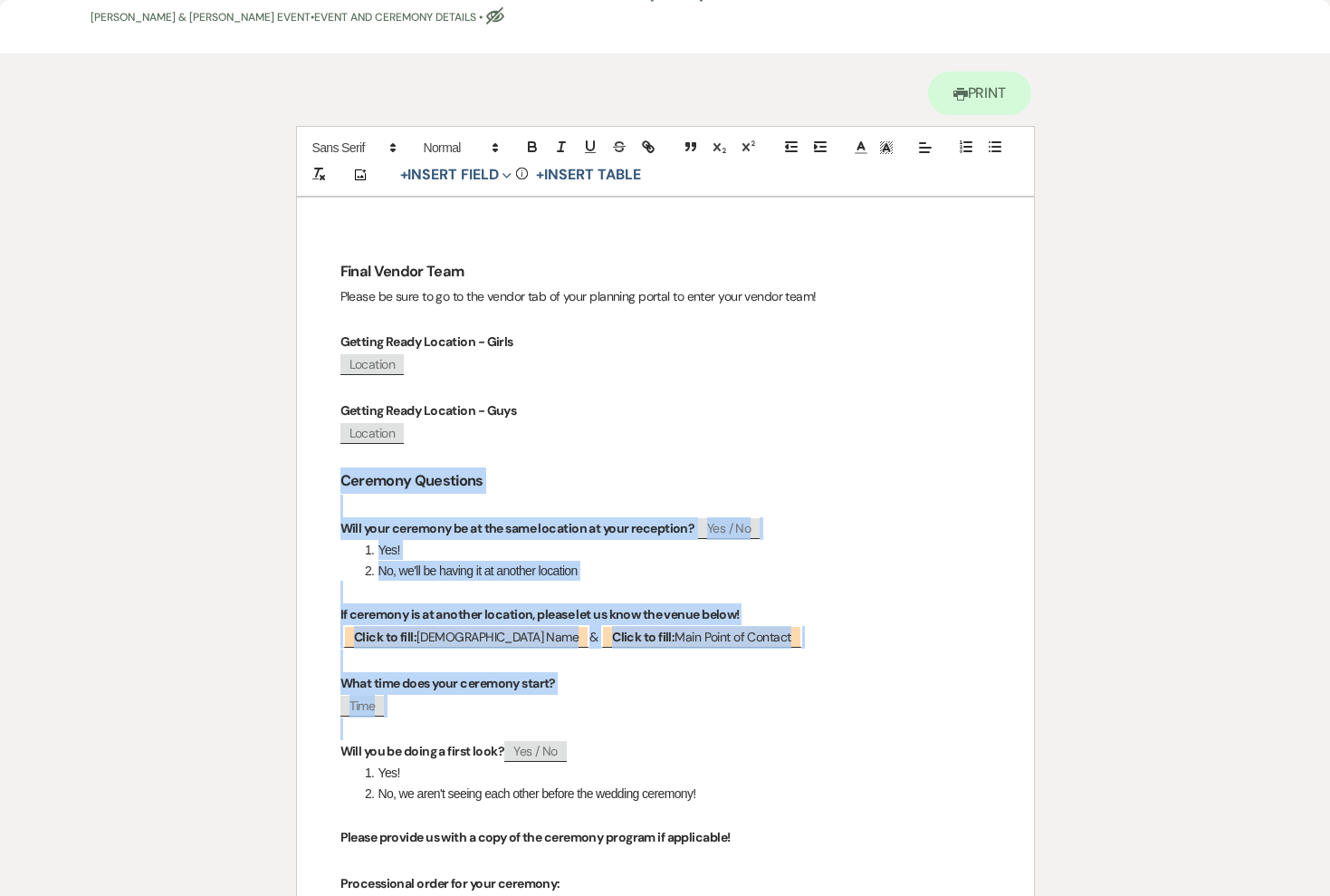
drag, startPoint x: 429, startPoint y: 716, endPoint x: 324, endPoint y: 480, distance: 258.3
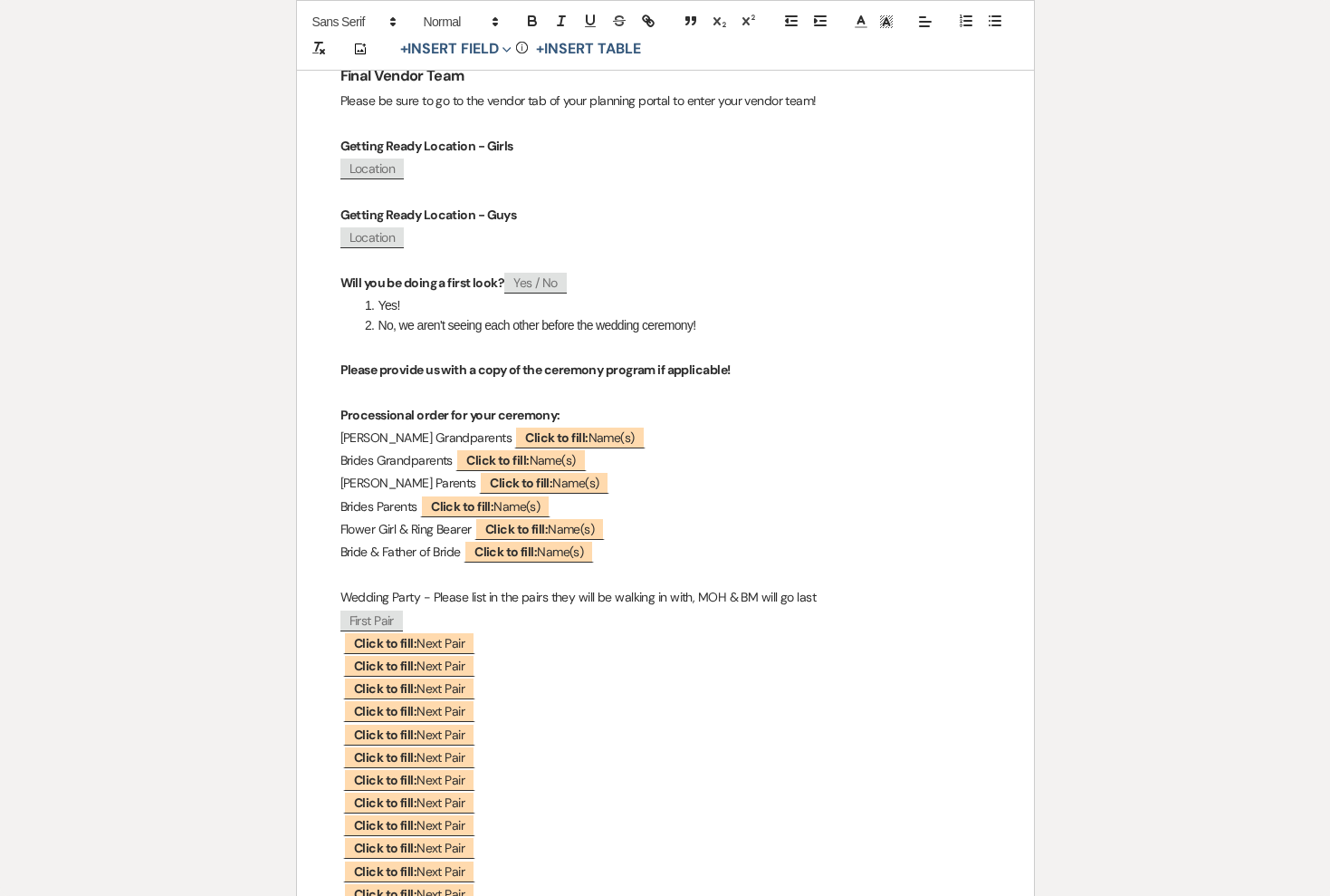
scroll to position [283, 0]
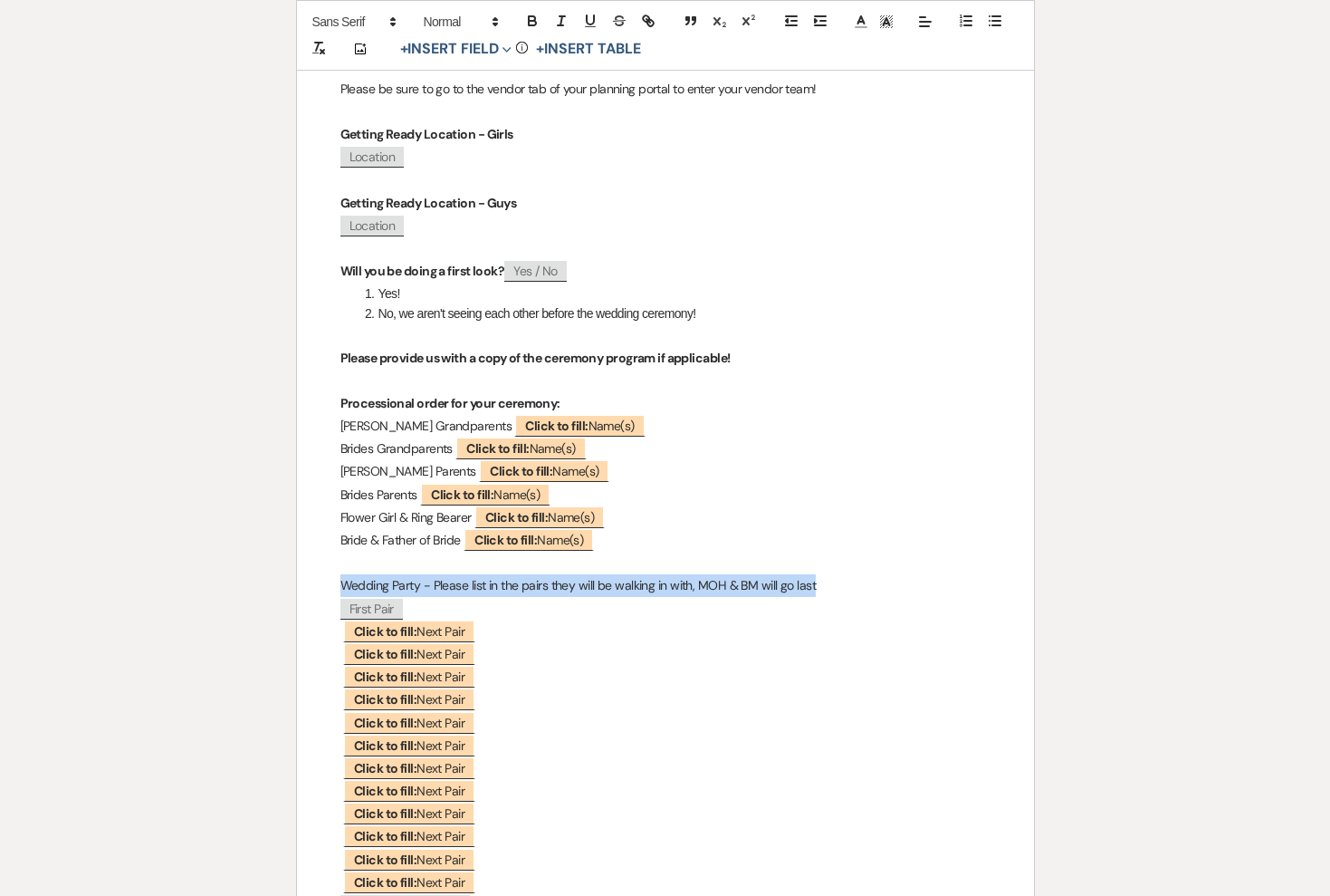
drag, startPoint x: 340, startPoint y: 581, endPoint x: 825, endPoint y: 587, distance: 485.0
click at [825, 587] on p "Wedding Party - Please list in the pairs they will be walking in with, MOH & BM…" at bounding box center [665, 585] width 650 height 22
click at [533, 18] on icon "button" at bounding box center [532, 20] width 17 height 17
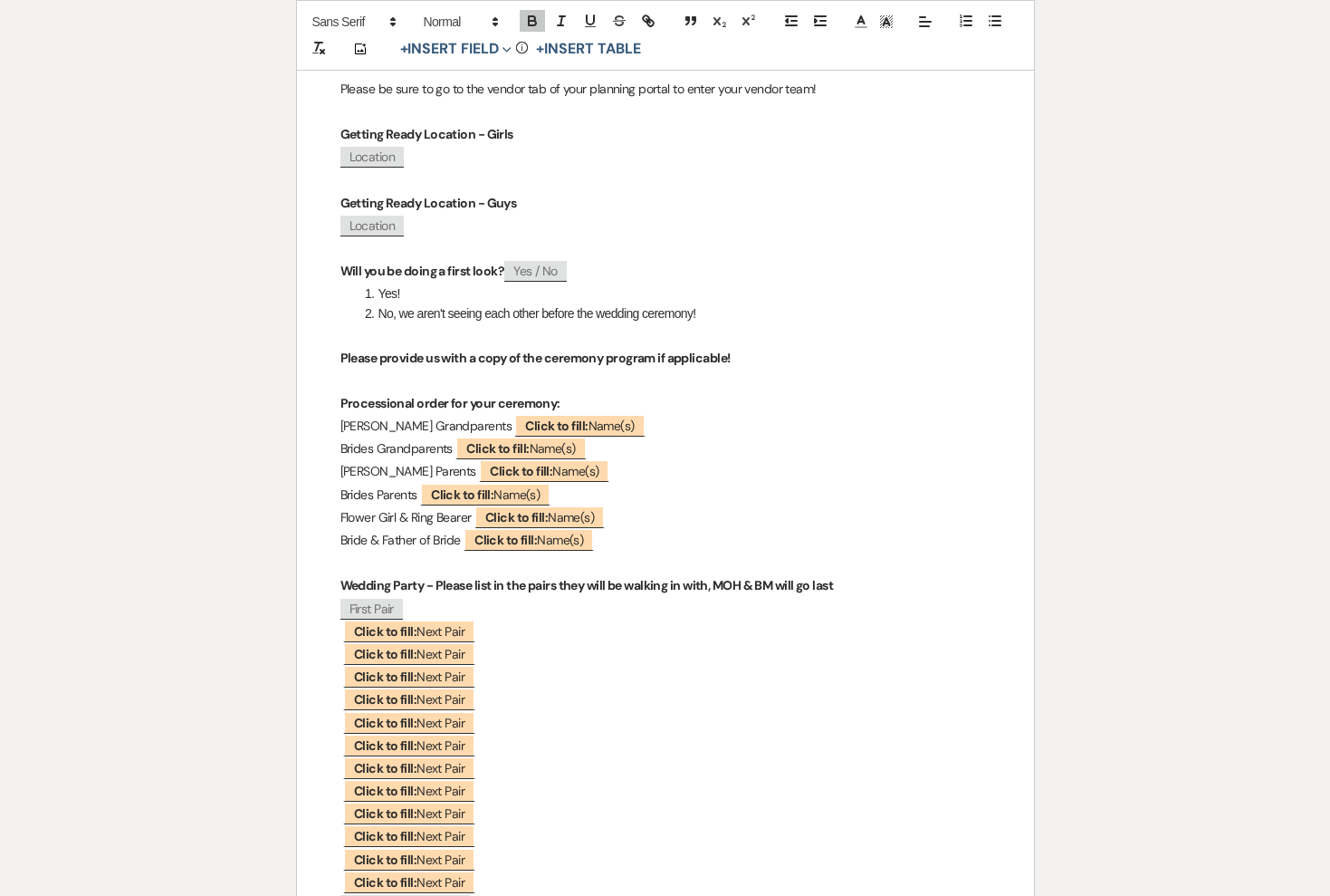
click at [595, 643] on p "﻿ Click to fill: Next Pair ﻿" at bounding box center [665, 654] width 650 height 22
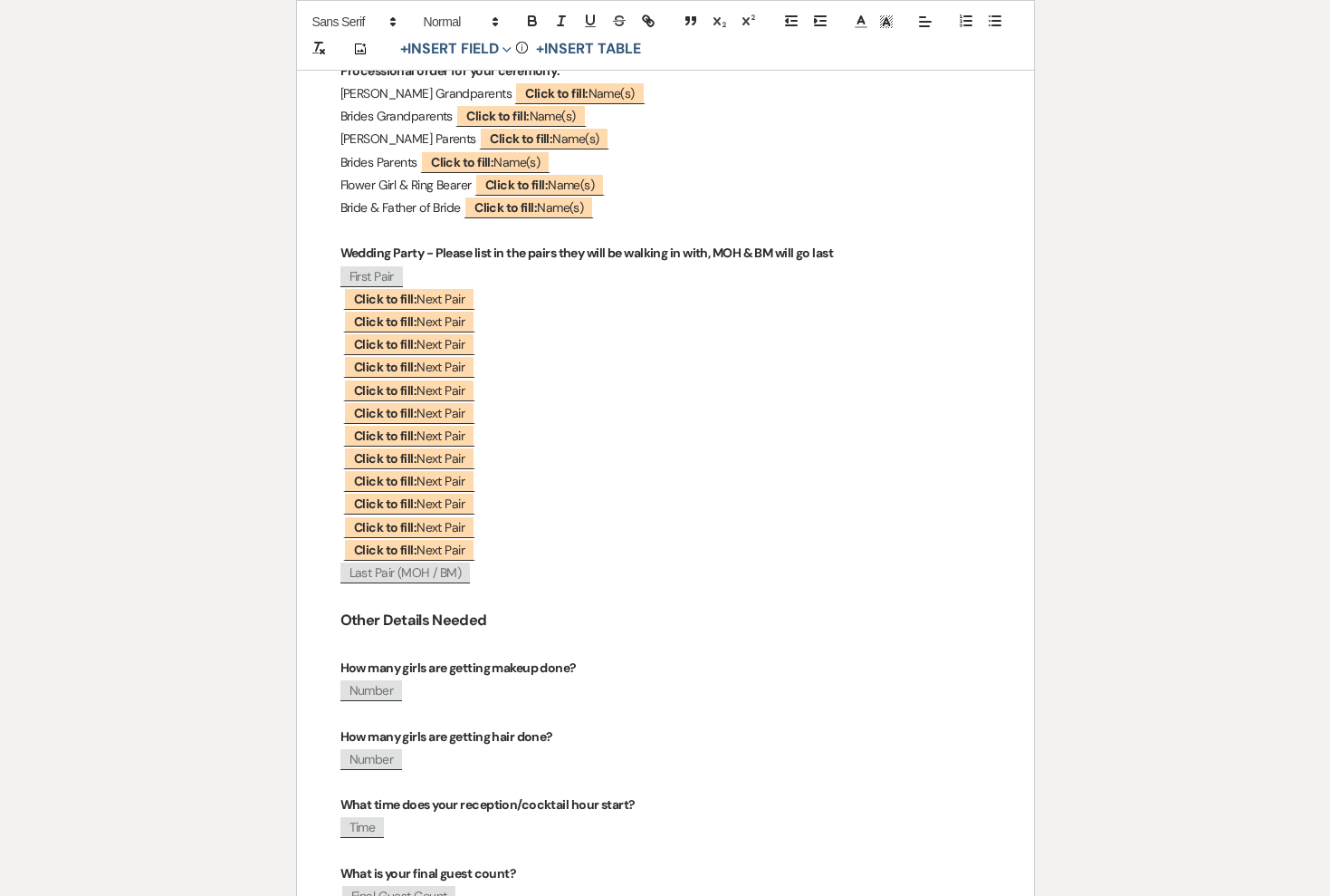
scroll to position [646, 0]
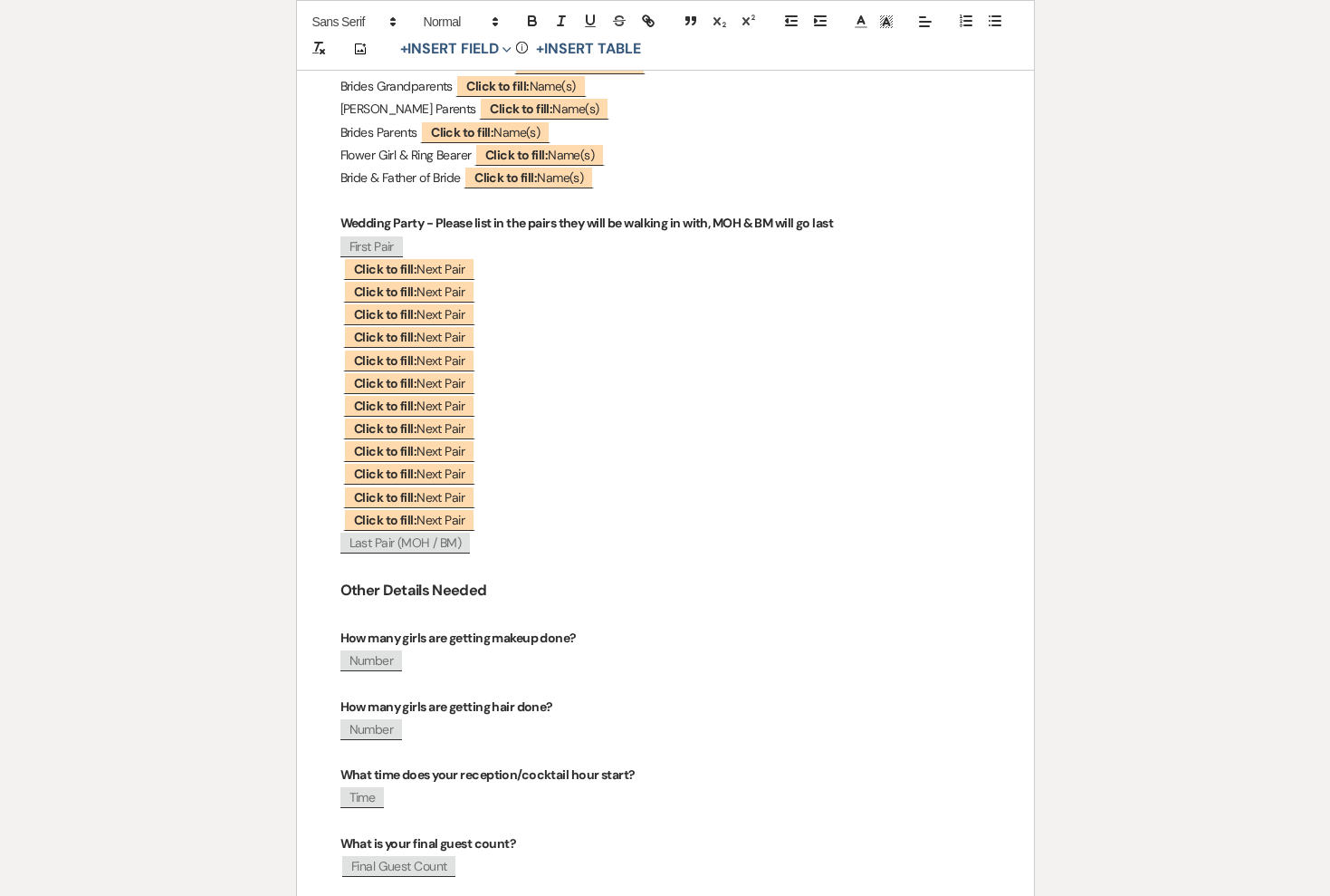
click at [512, 520] on p "﻿ Click to fill: Next Pair ﻿" at bounding box center [665, 520] width 650 height 22
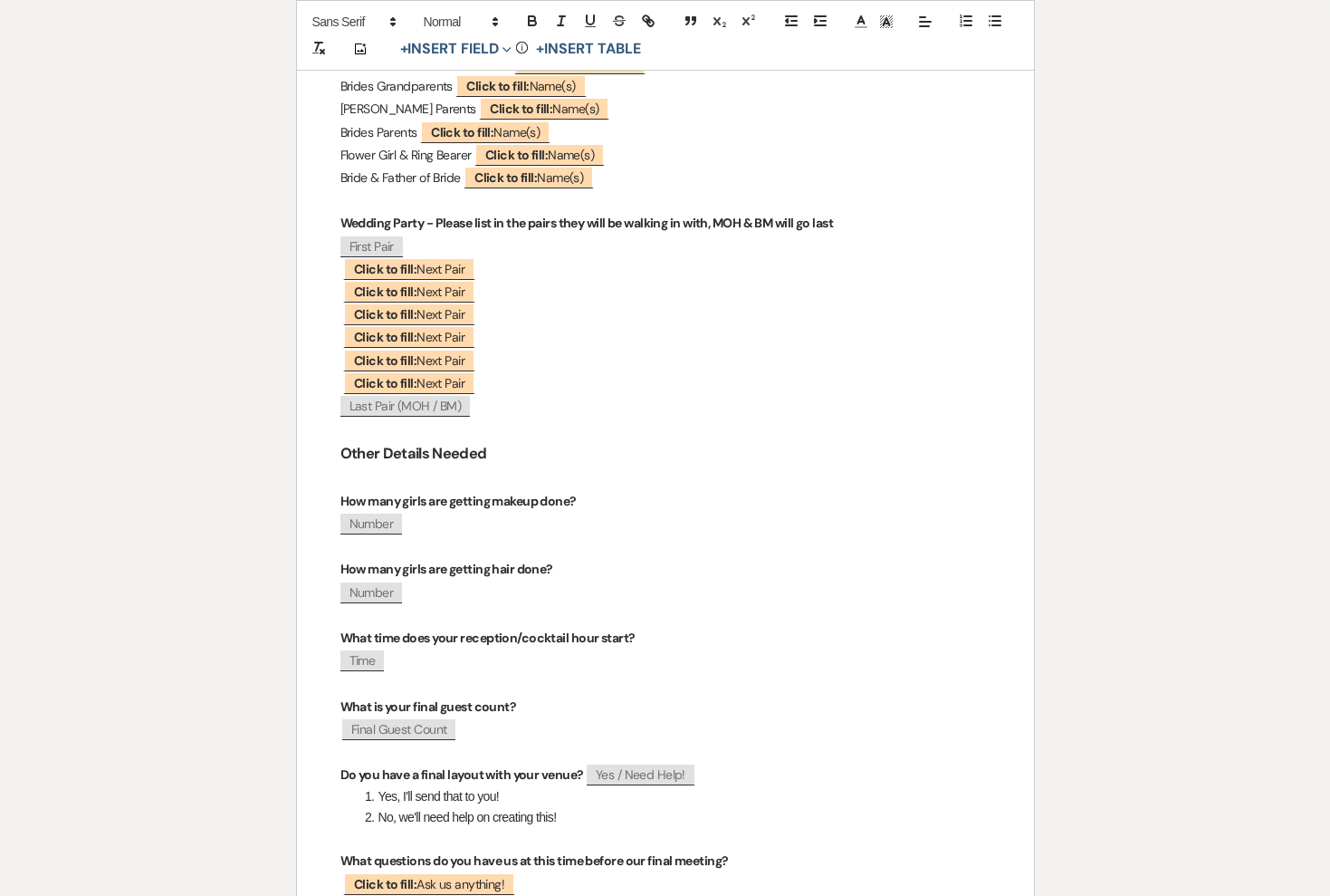
click at [491, 376] on p "﻿ Click to fill: Next Pair ﻿" at bounding box center [665, 383] width 650 height 22
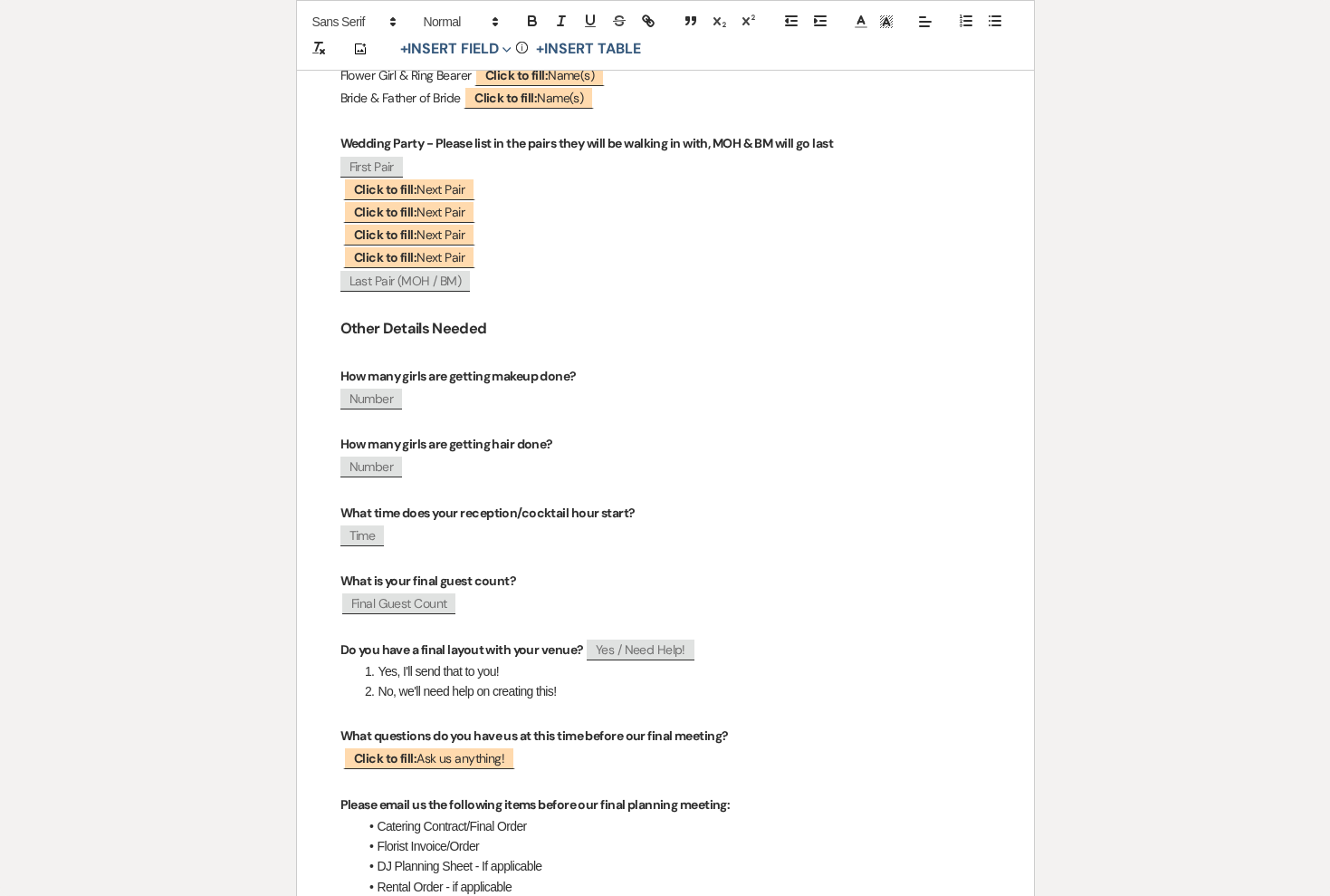
scroll to position [730, 0]
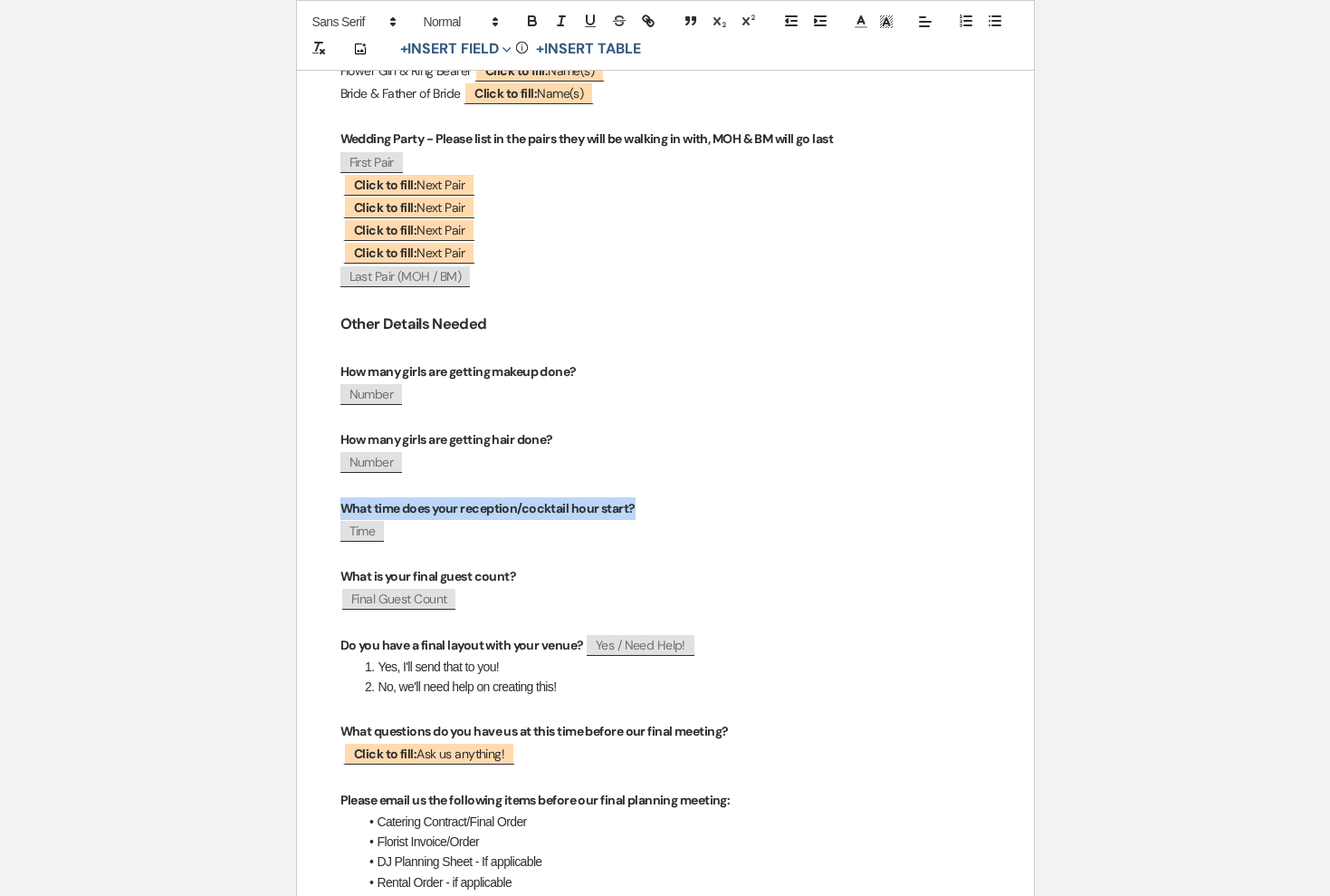
drag, startPoint x: 392, startPoint y: 528, endPoint x: 327, endPoint y: 504, distance: 69.3
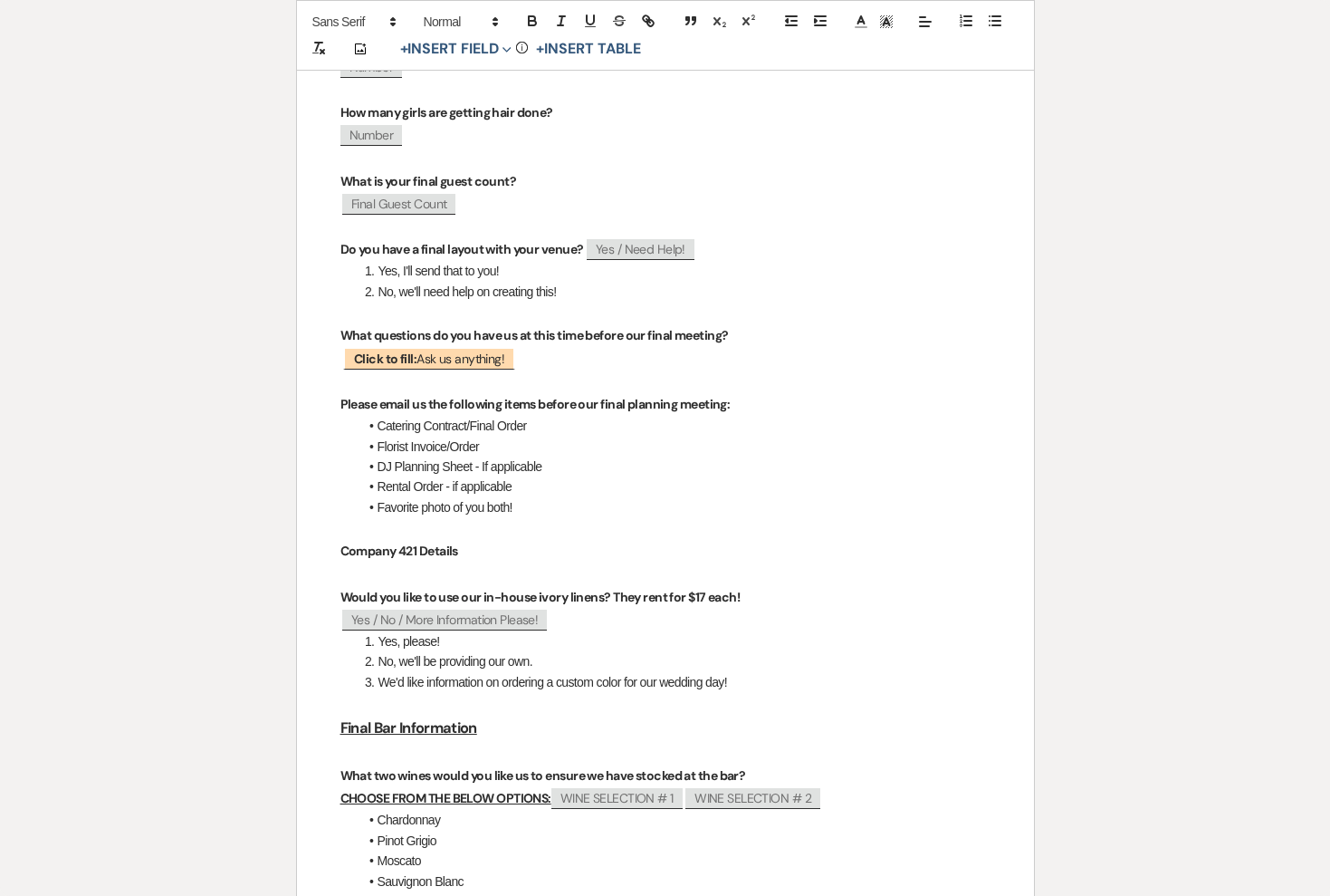
scroll to position [1058, 0]
drag, startPoint x: 760, startPoint y: 688, endPoint x: 605, endPoint y: 638, distance: 162.9
click at [605, 638] on ol "Yes, please! No, we'll be providing our own. We'd like information on ordering …" at bounding box center [665, 660] width 650 height 60
click at [798, 667] on li "No, we'll be providing our own." at bounding box center [675, 659] width 631 height 19
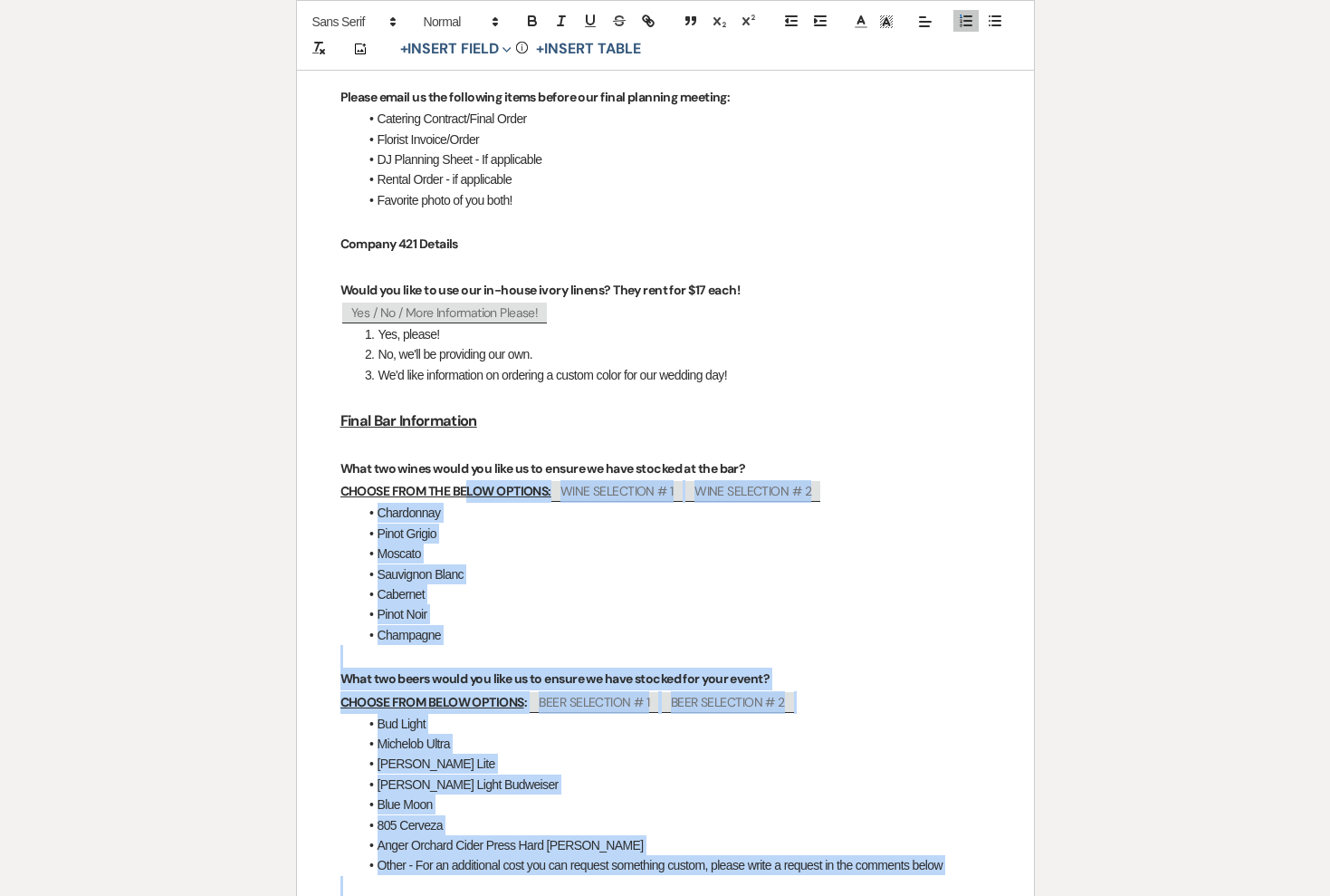
scroll to position [1281, 0]
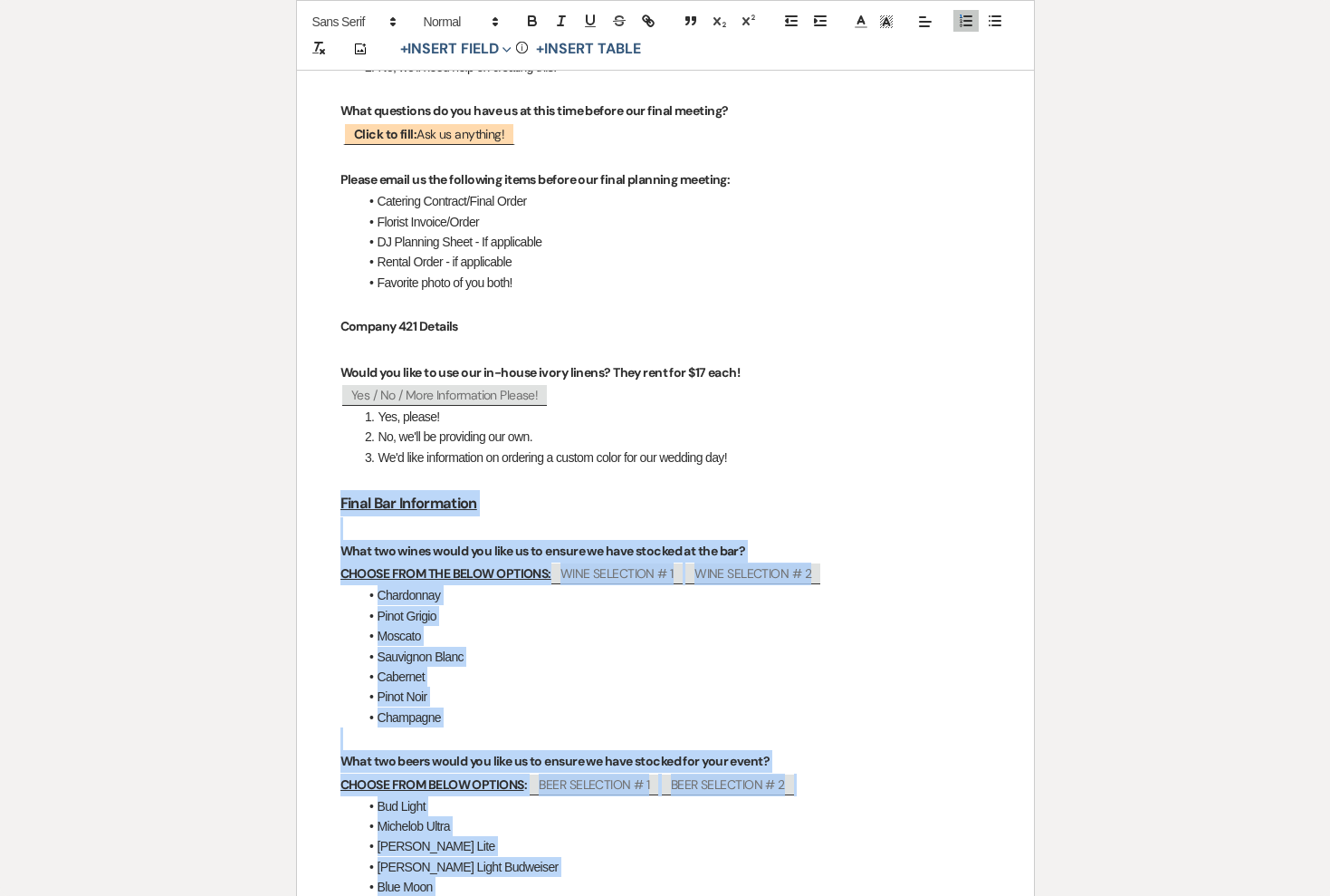
drag, startPoint x: 540, startPoint y: 673, endPoint x: 329, endPoint y: 503, distance: 271.0
click at [329, 503] on div "Final Vendor Team Please be sure to go to the vendor tab of your planning porta…" at bounding box center [665, 577] width 737 height 3170
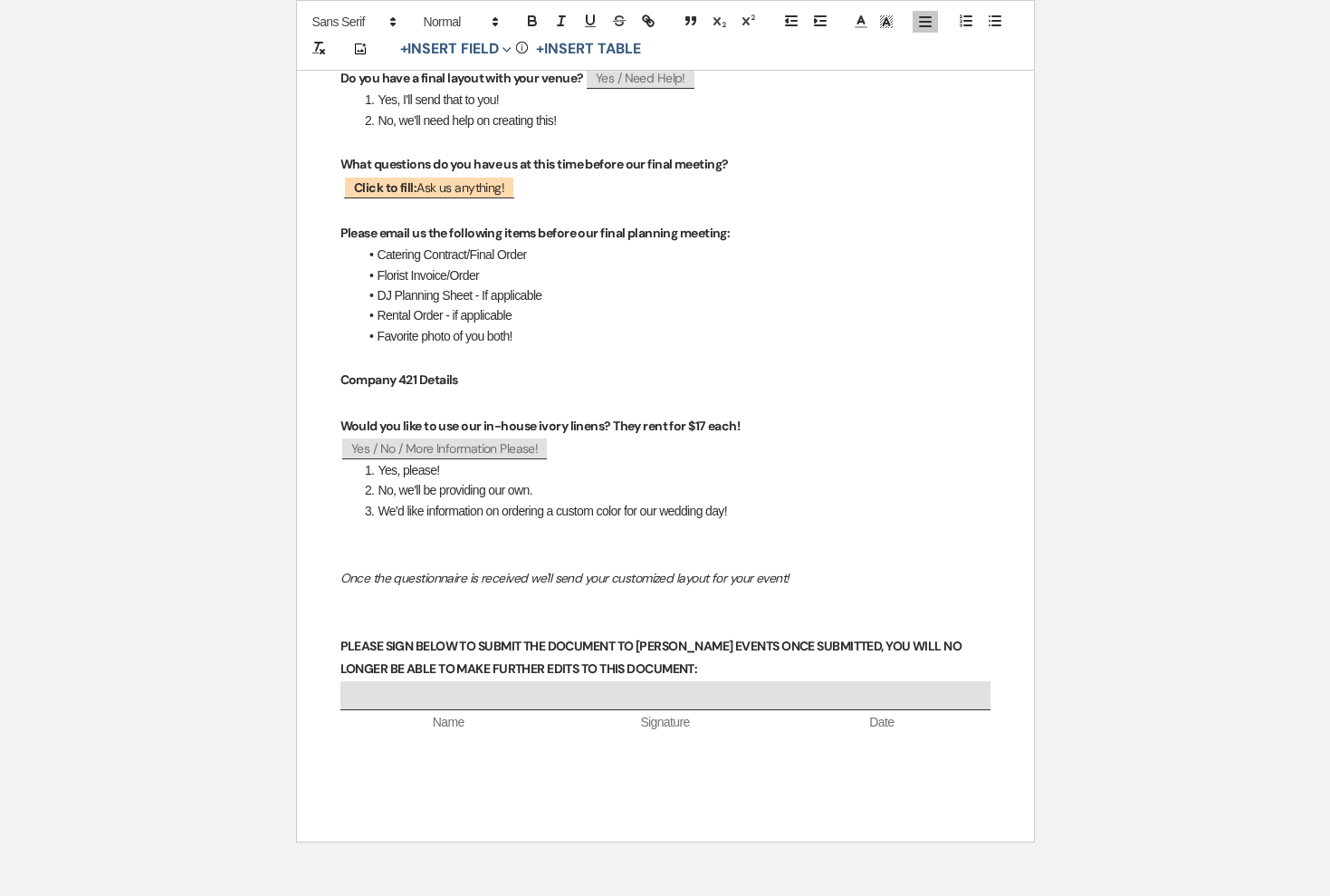
scroll to position [1205, 0]
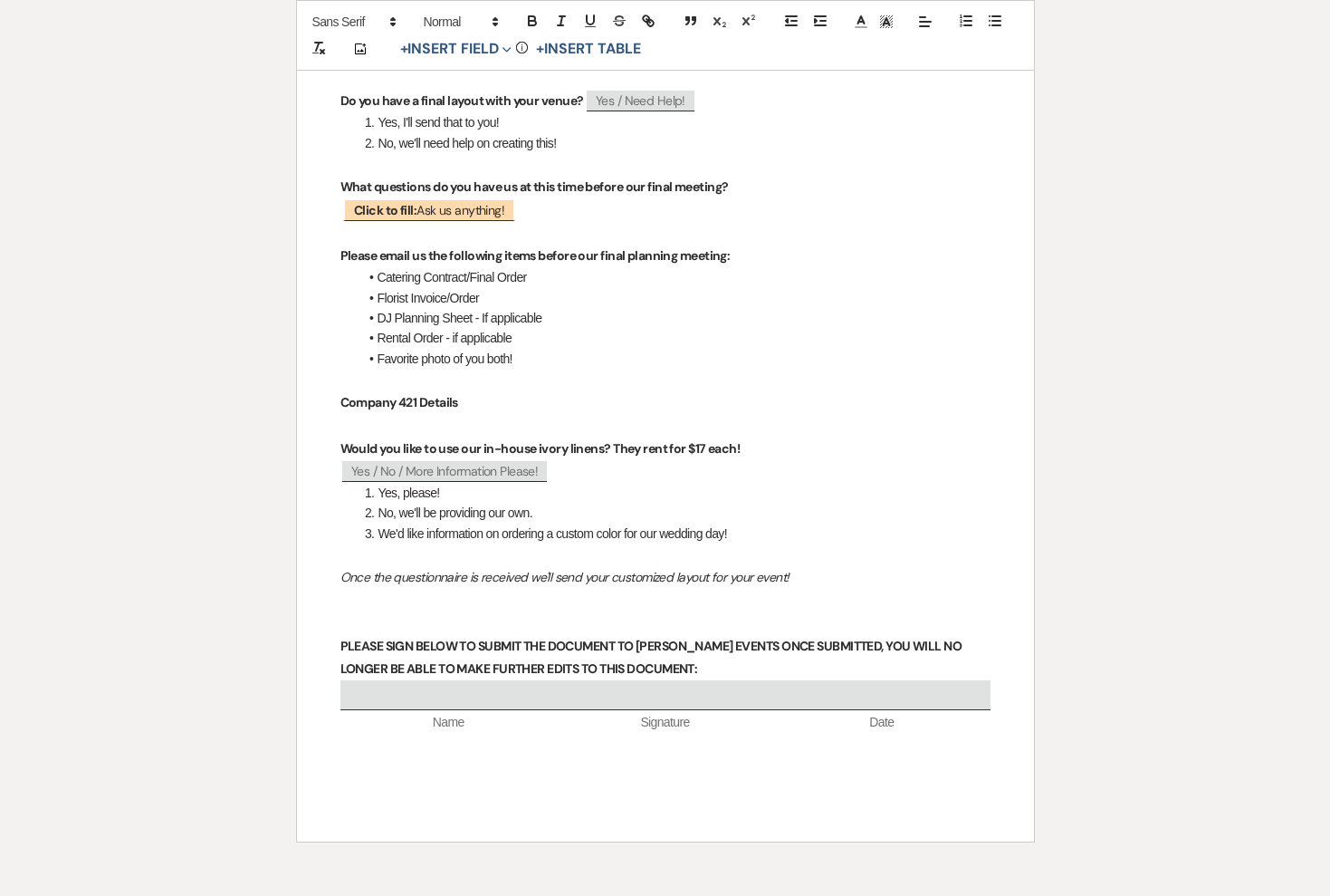
drag, startPoint x: 766, startPoint y: 532, endPoint x: 304, endPoint y: 403, distance: 479.7
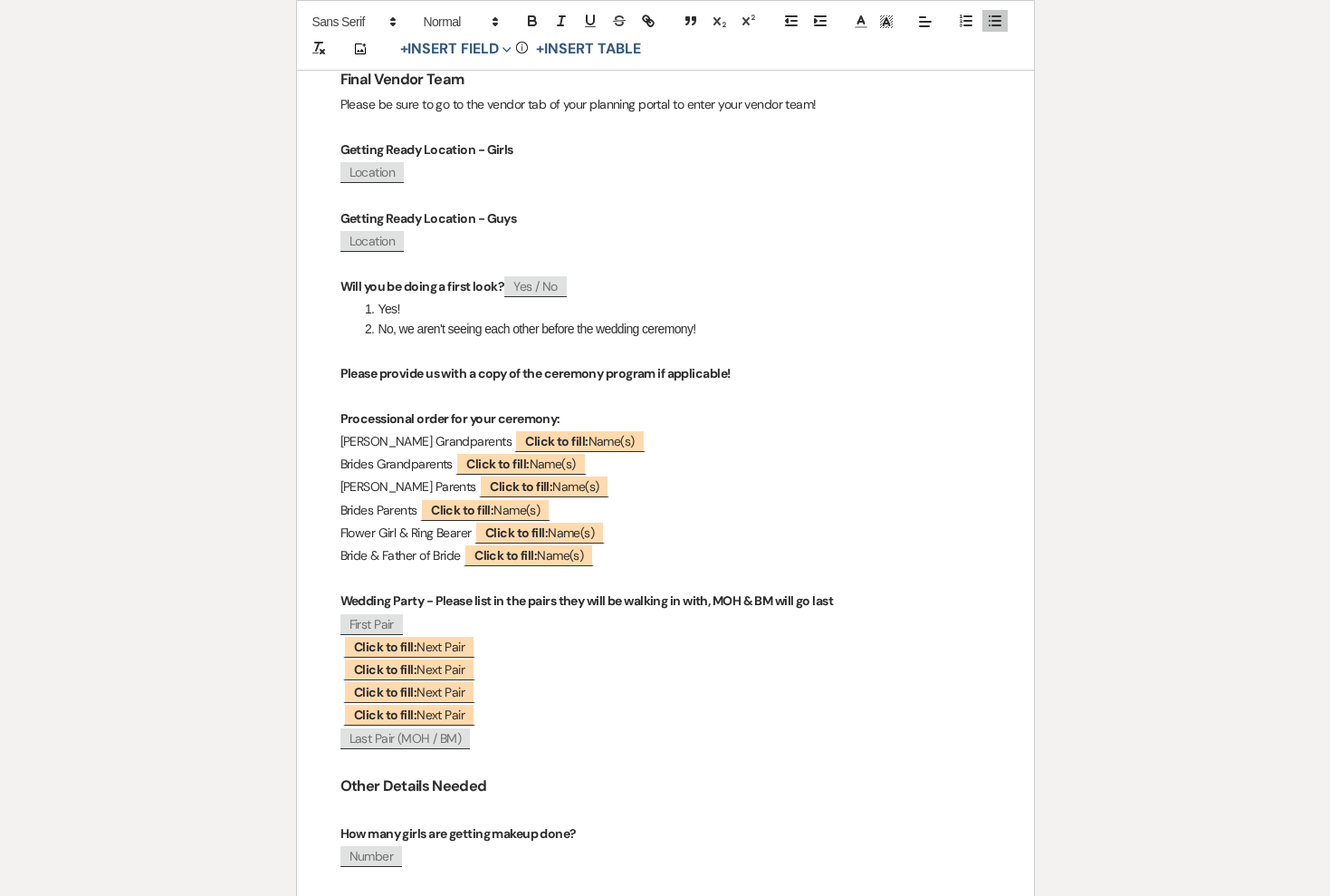
scroll to position [0, 0]
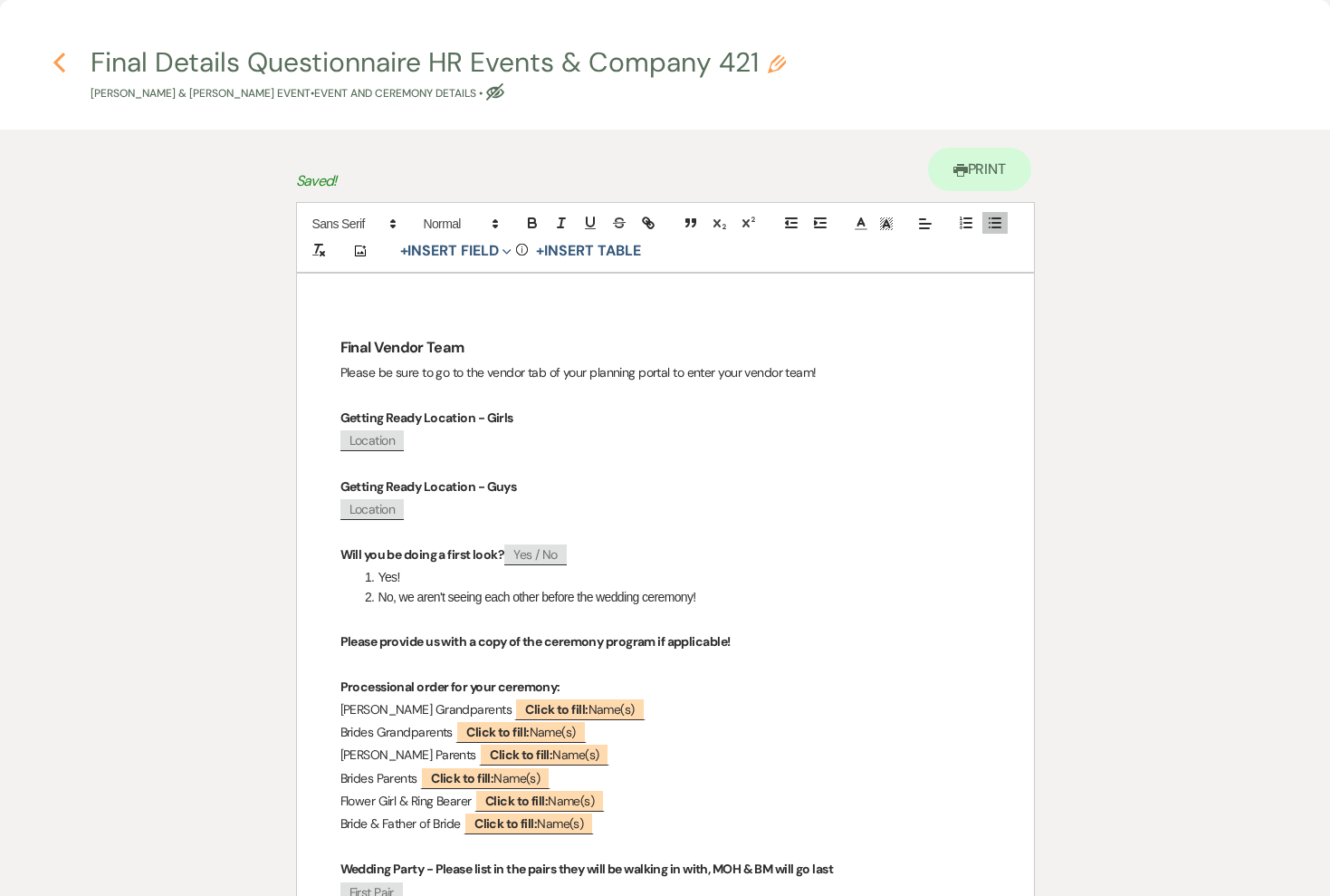
click at [62, 68] on use "button" at bounding box center [59, 62] width 12 height 19
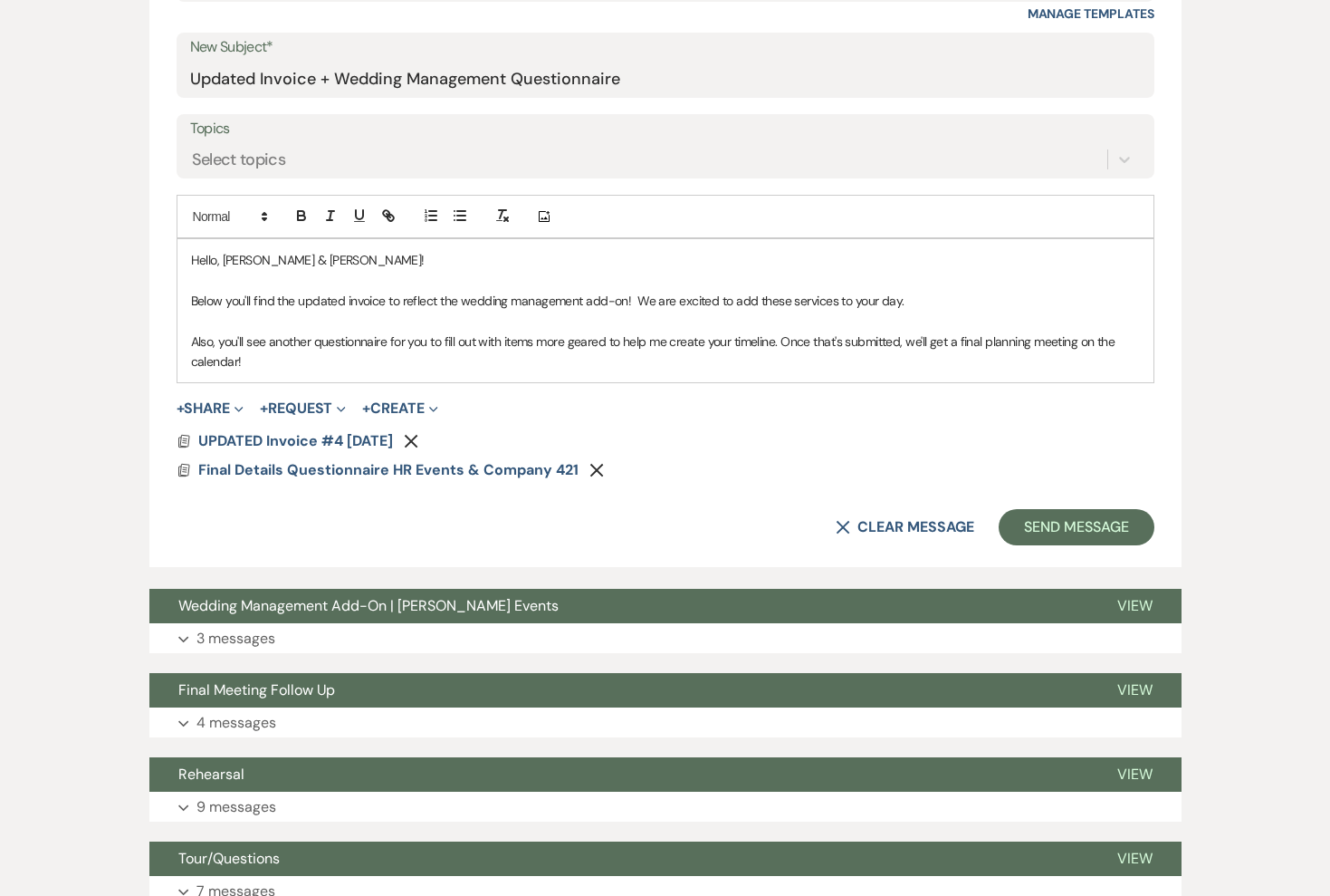
scroll to position [691, 0]
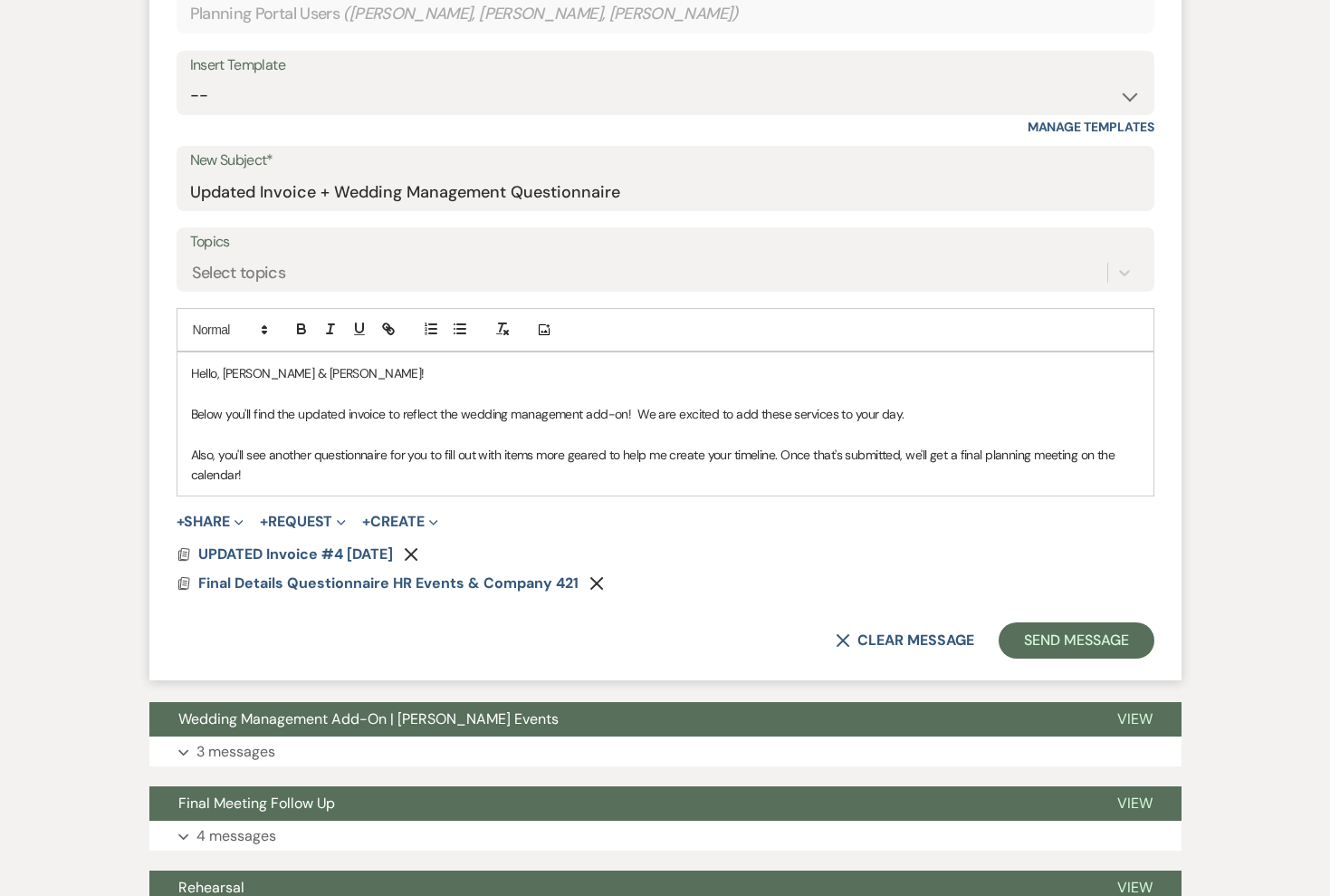
click at [408, 484] on div "Hello, [PERSON_NAME] & [PERSON_NAME]! Below you'll find the updated invoice to …" at bounding box center [665, 423] width 976 height 143
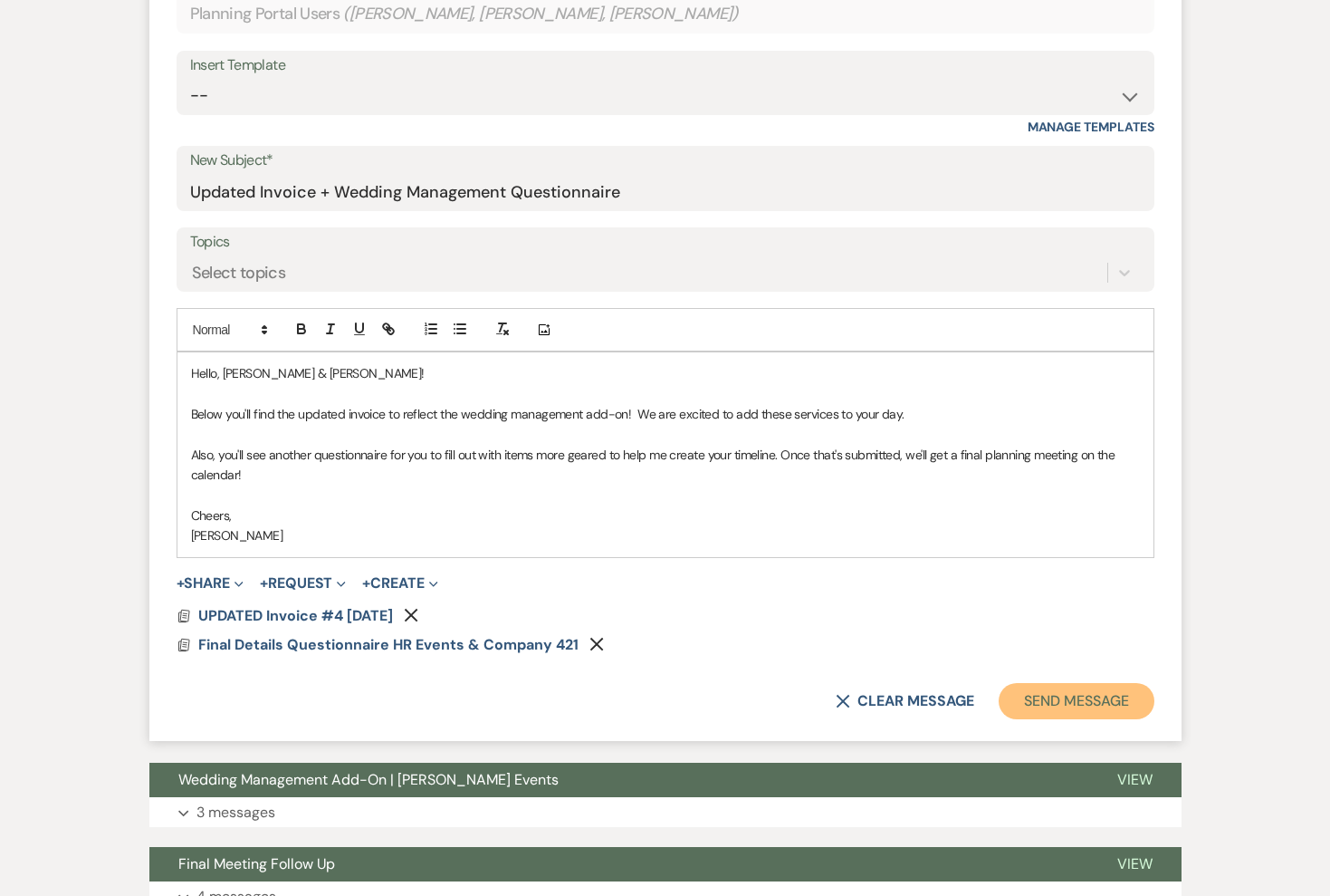
click at [1026, 701] on button "Send Message" at bounding box center [1076, 700] width 155 height 36
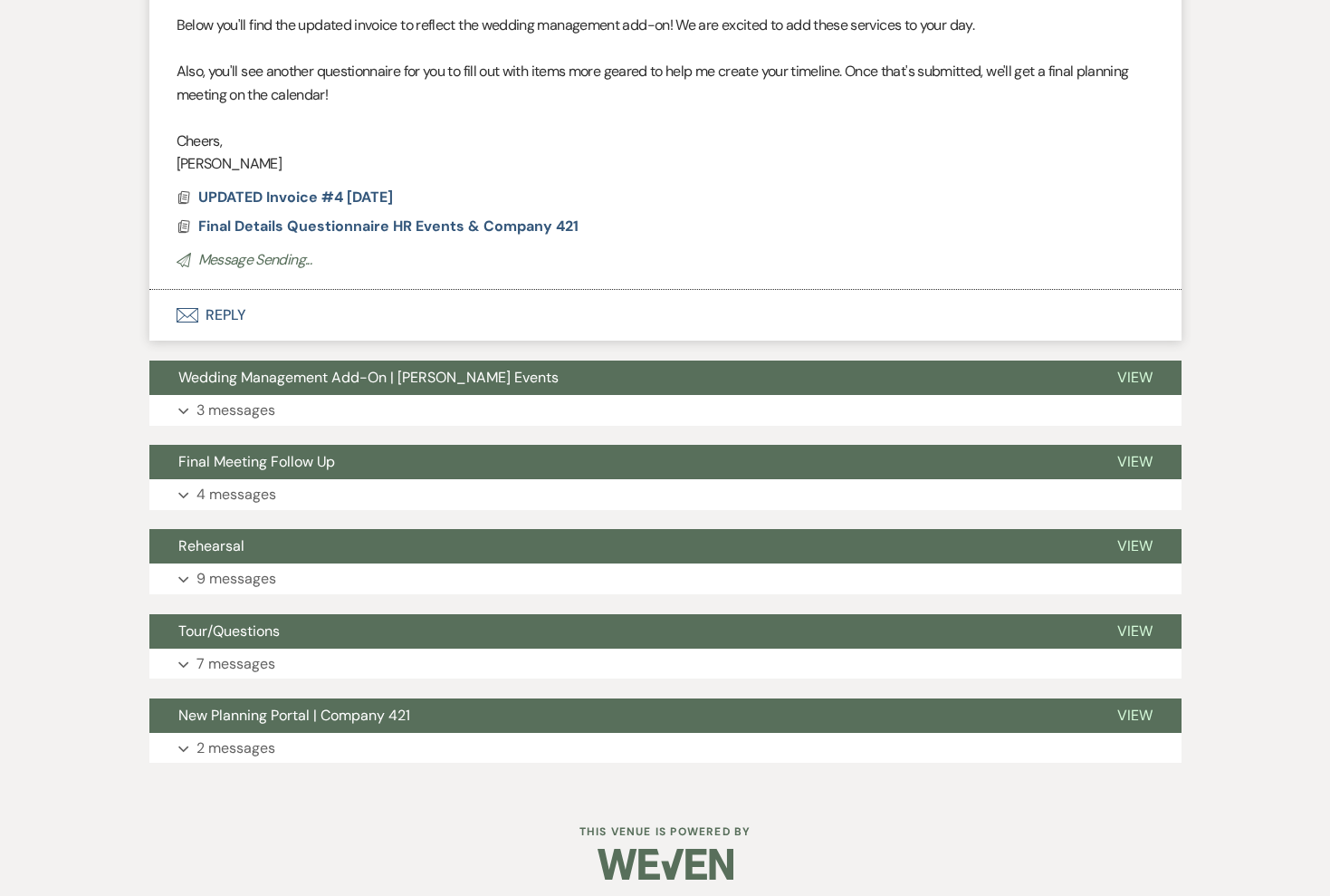
scroll to position [18, 0]
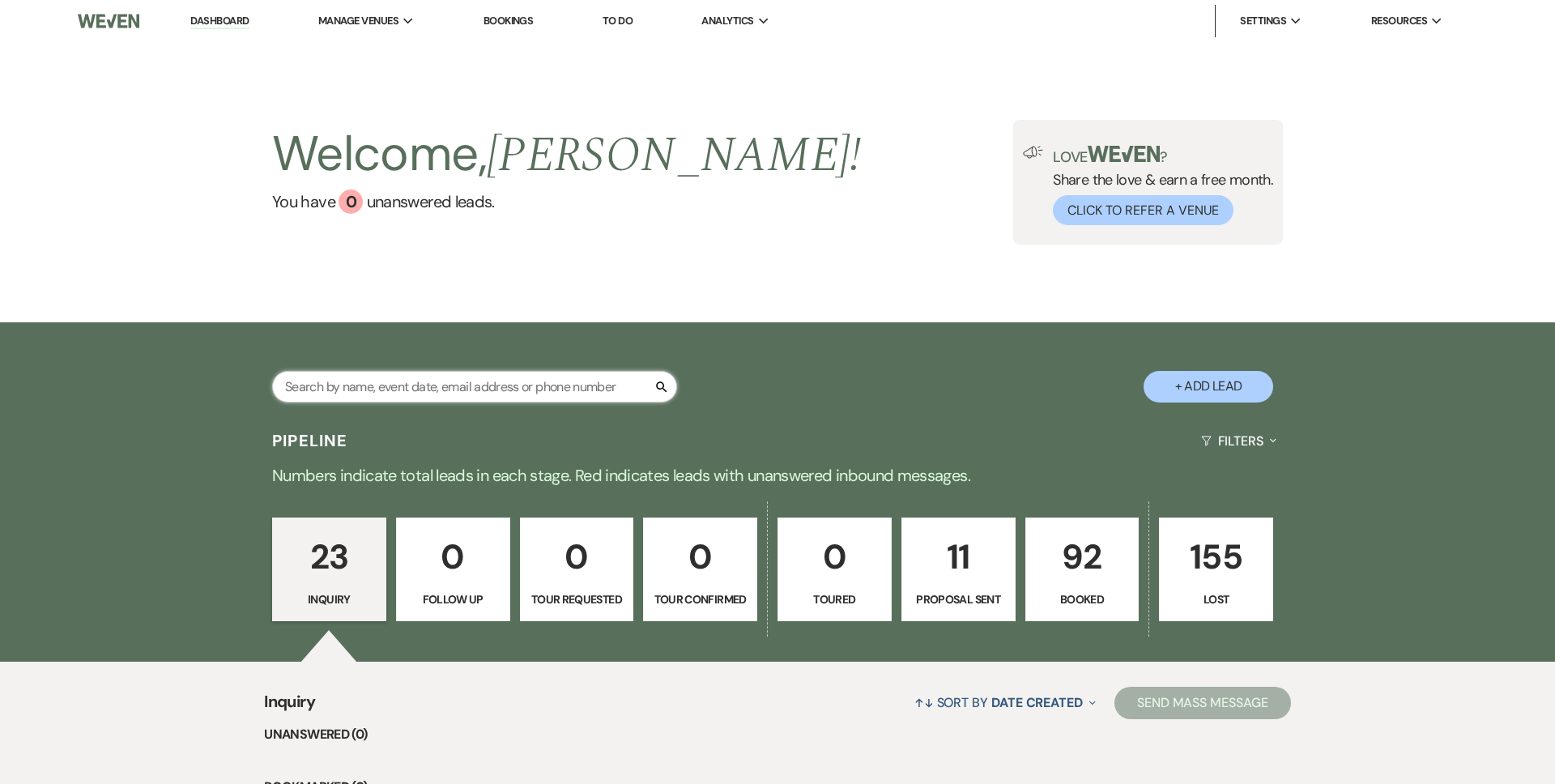
click at [516, 392] on input "text" at bounding box center [474, 386] width 405 height 31
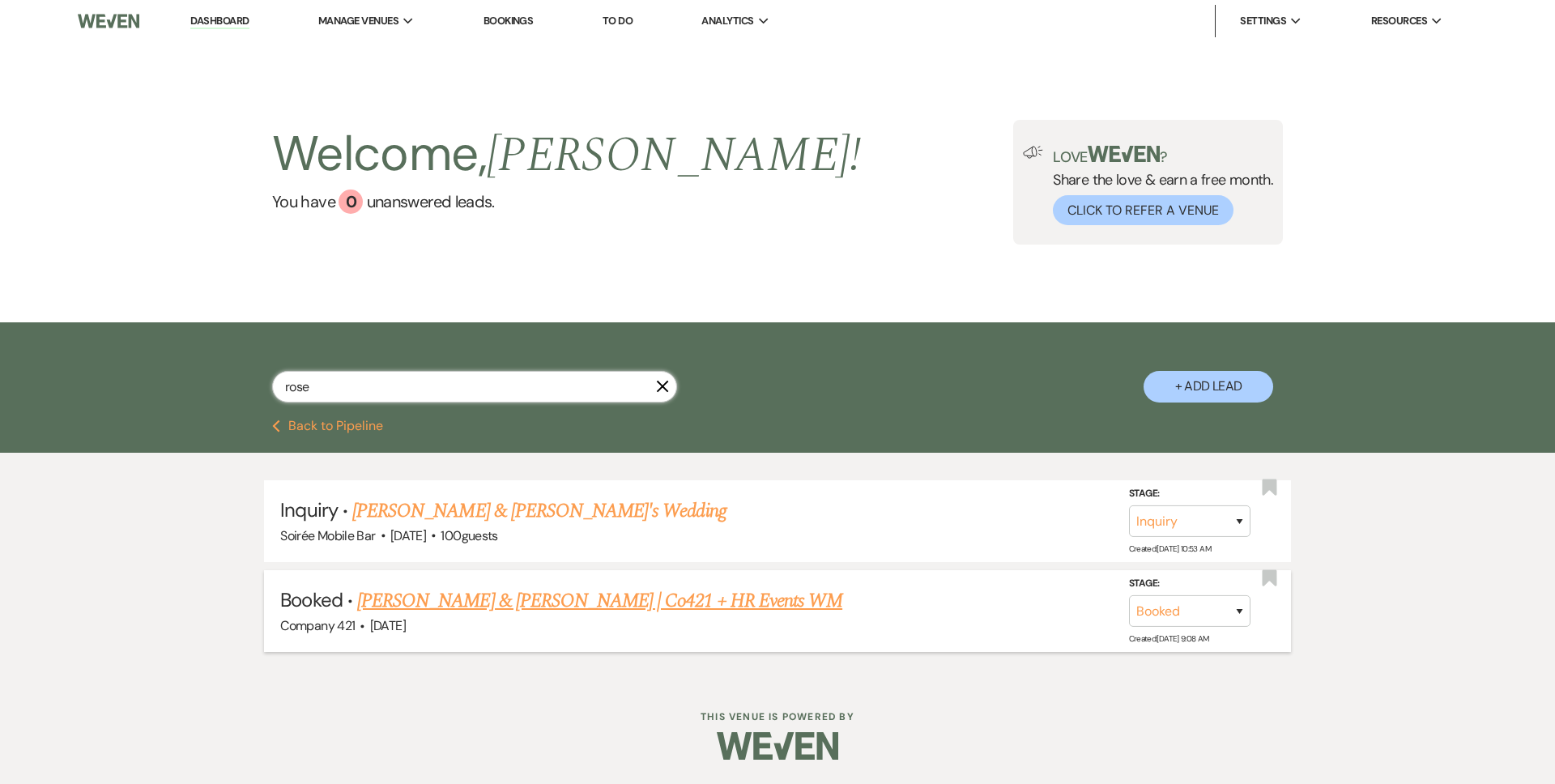
type input "rose"
click at [467, 601] on link "Matthew & Rose | Co421 + HR Events WM" at bounding box center [600, 601] width 486 height 30
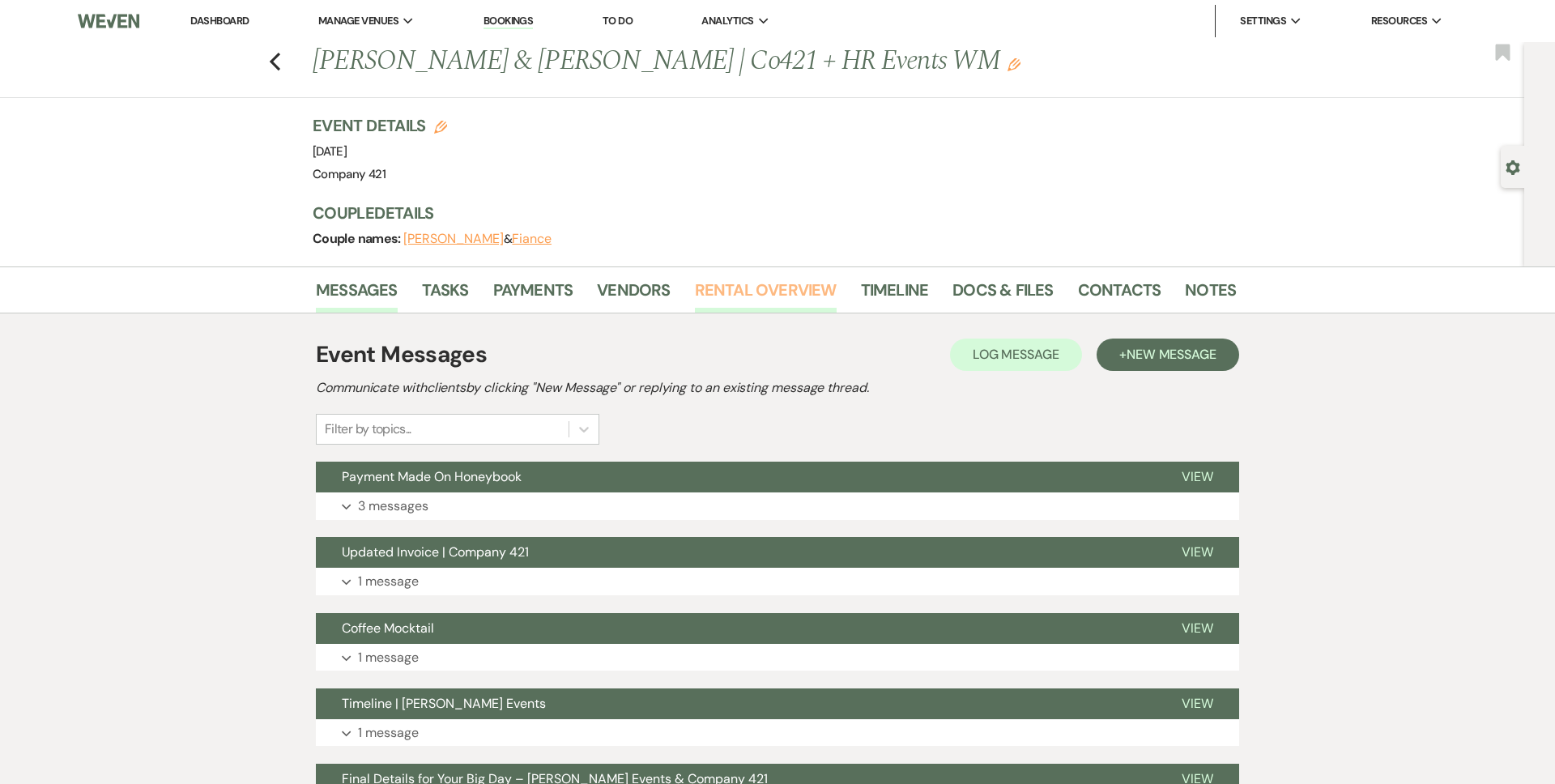
click at [777, 284] on link "Rental Overview" at bounding box center [766, 294] width 142 height 36
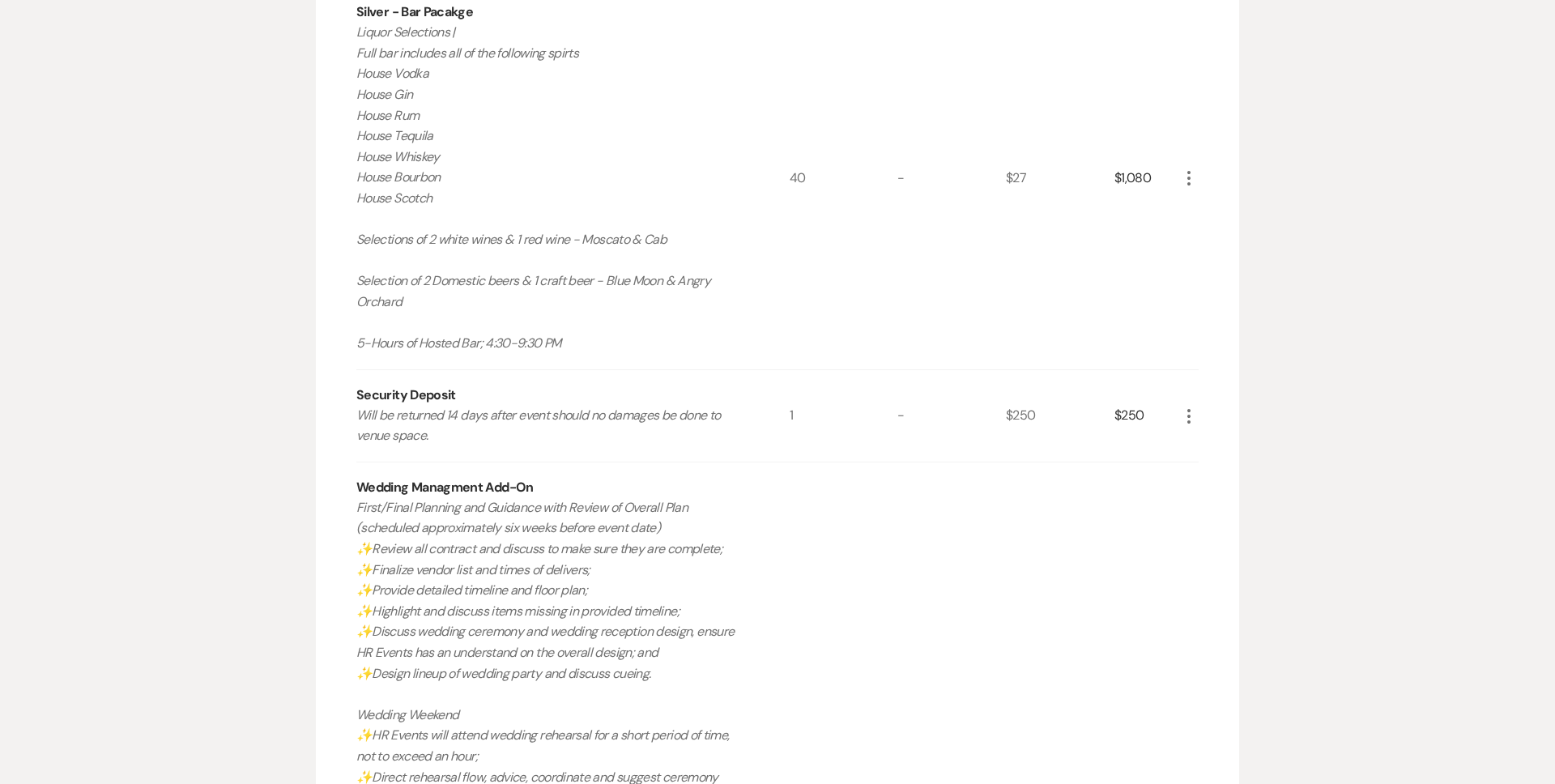
scroll to position [734, 0]
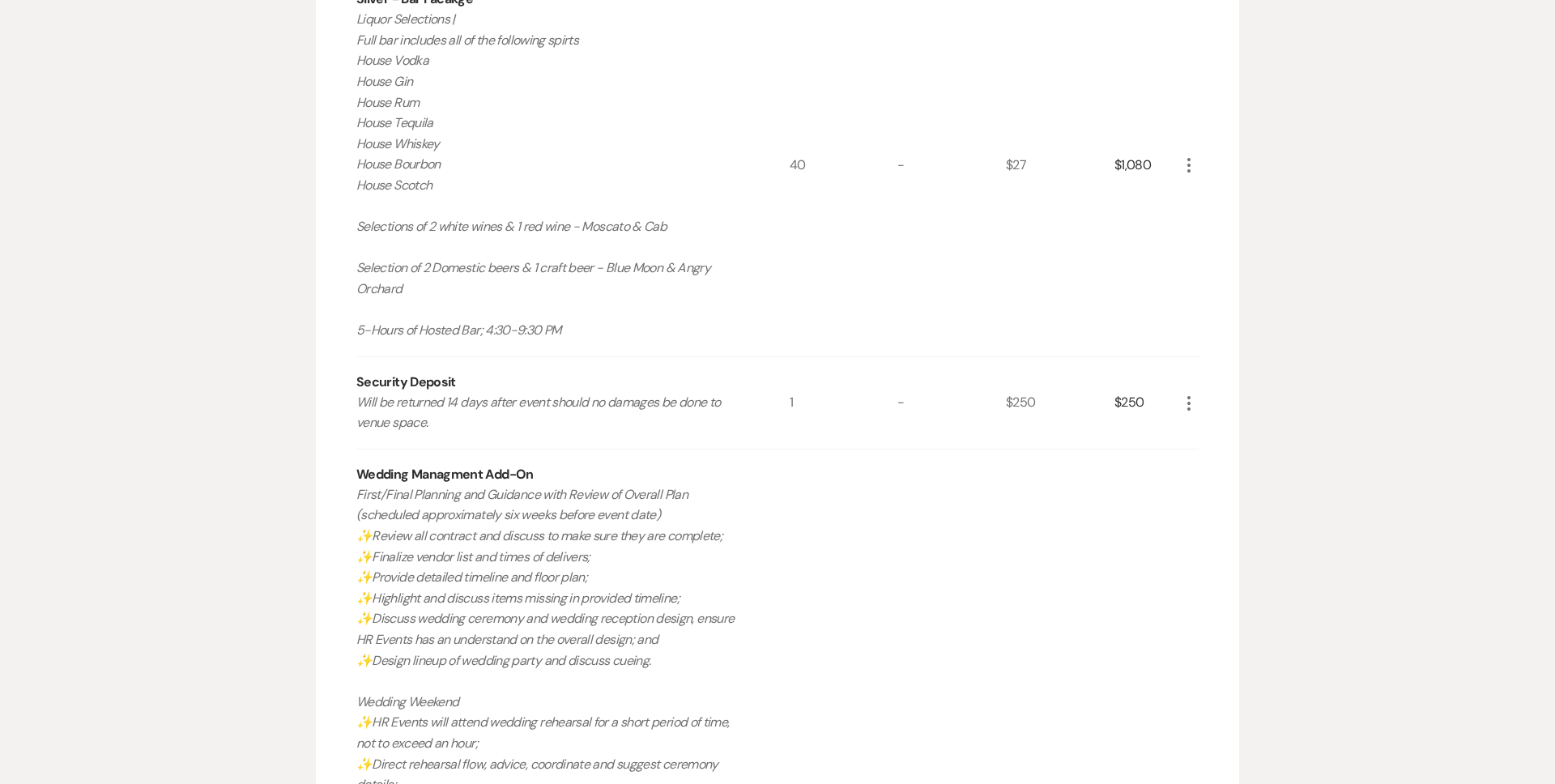
click at [482, 468] on div "Wedding Managment Add-On" at bounding box center [446, 474] width 178 height 19
copy div "Wedding Managment Add-On"
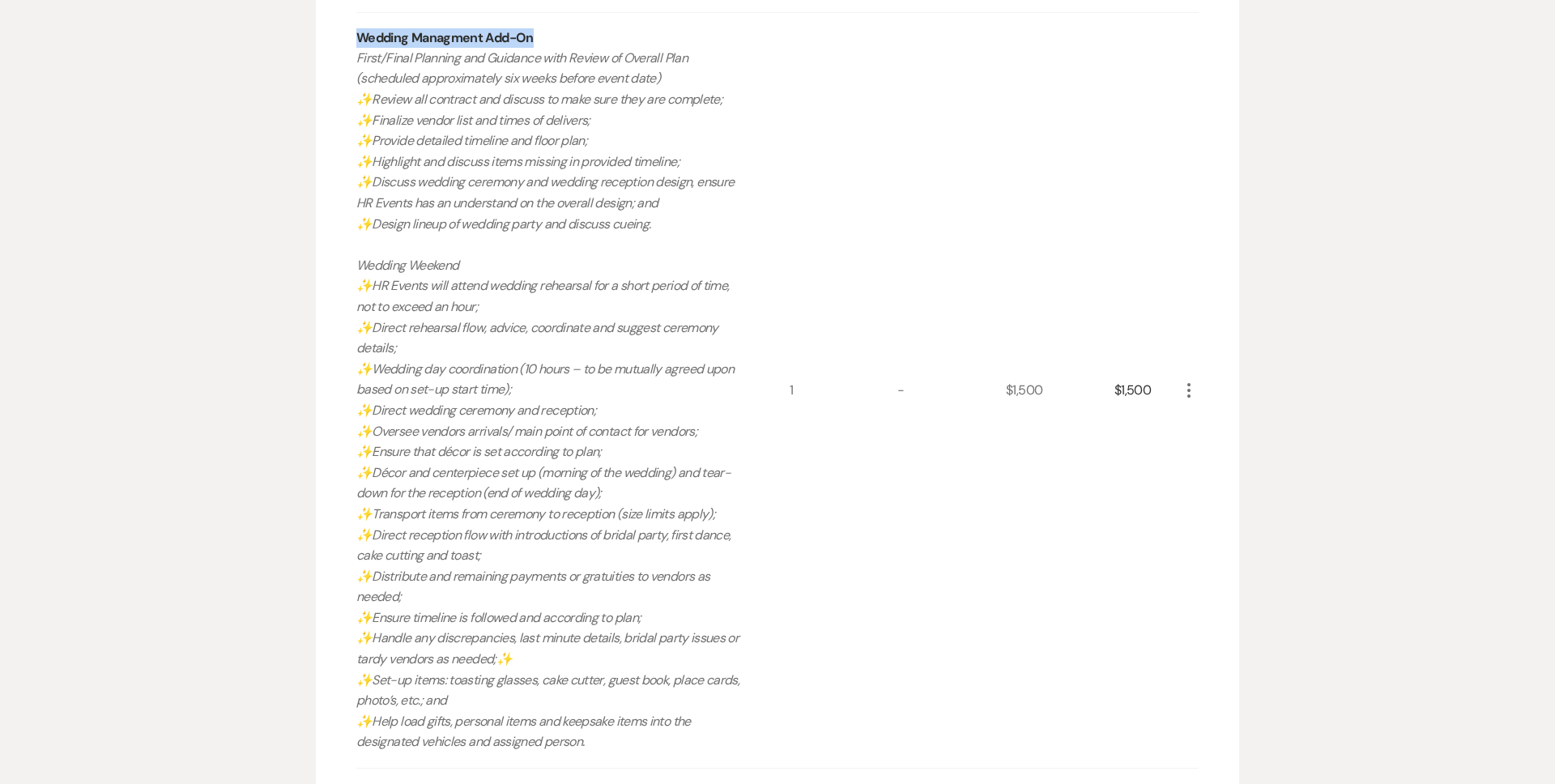
scroll to position [1142, 0]
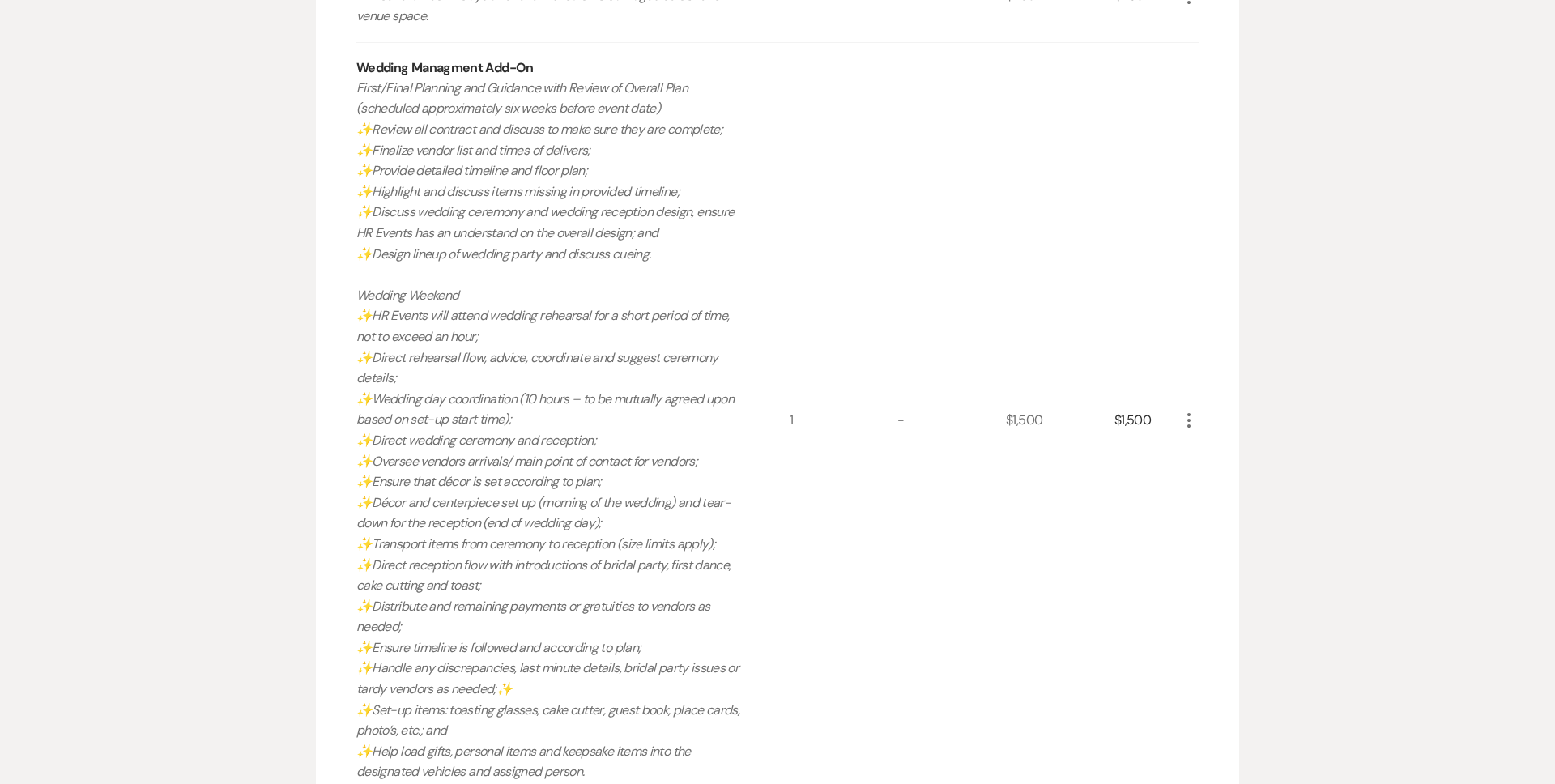
click at [350, 97] on div "Rental Items More Qty Unit Price Total Intimate Wedding Ceremony + Reception Pa…" at bounding box center [777, 263] width 923 height 1993
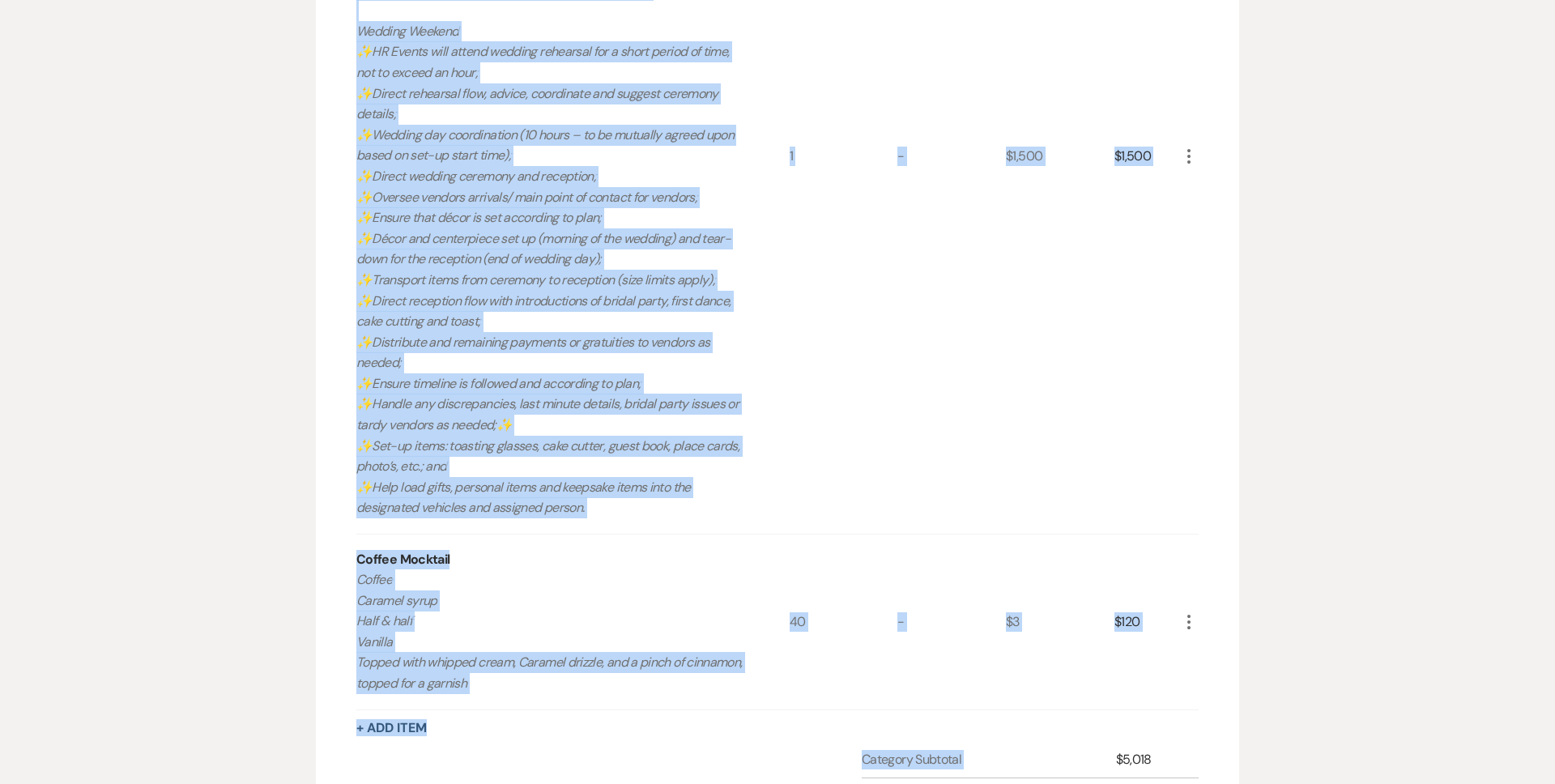
scroll to position [1415, 0]
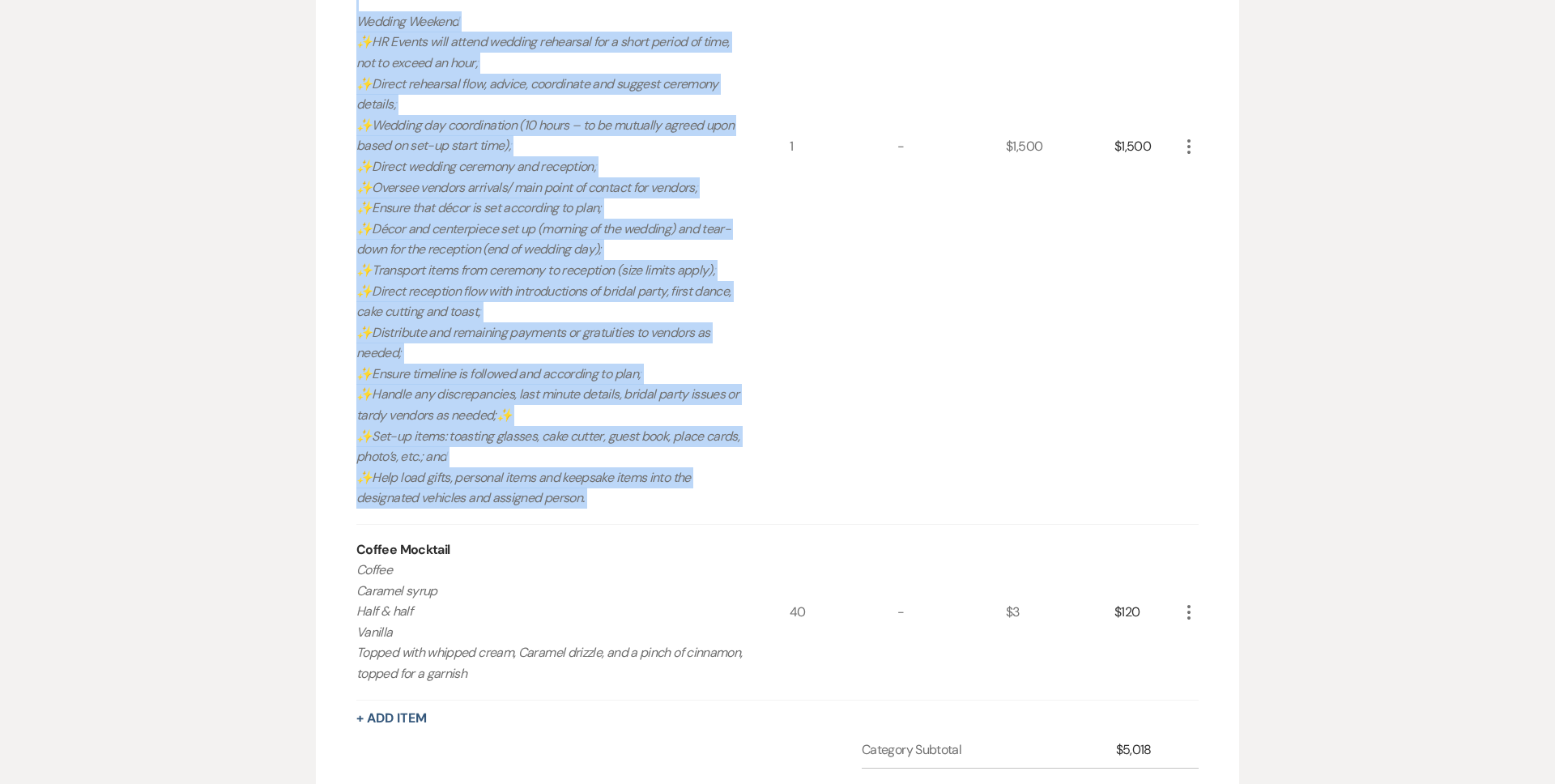
drag, startPoint x: 356, startPoint y: 88, endPoint x: 631, endPoint y: 499, distance: 494.5
copy p "First/Final Planning and Guidance with Review of Overall Plan (scheduled approx…"
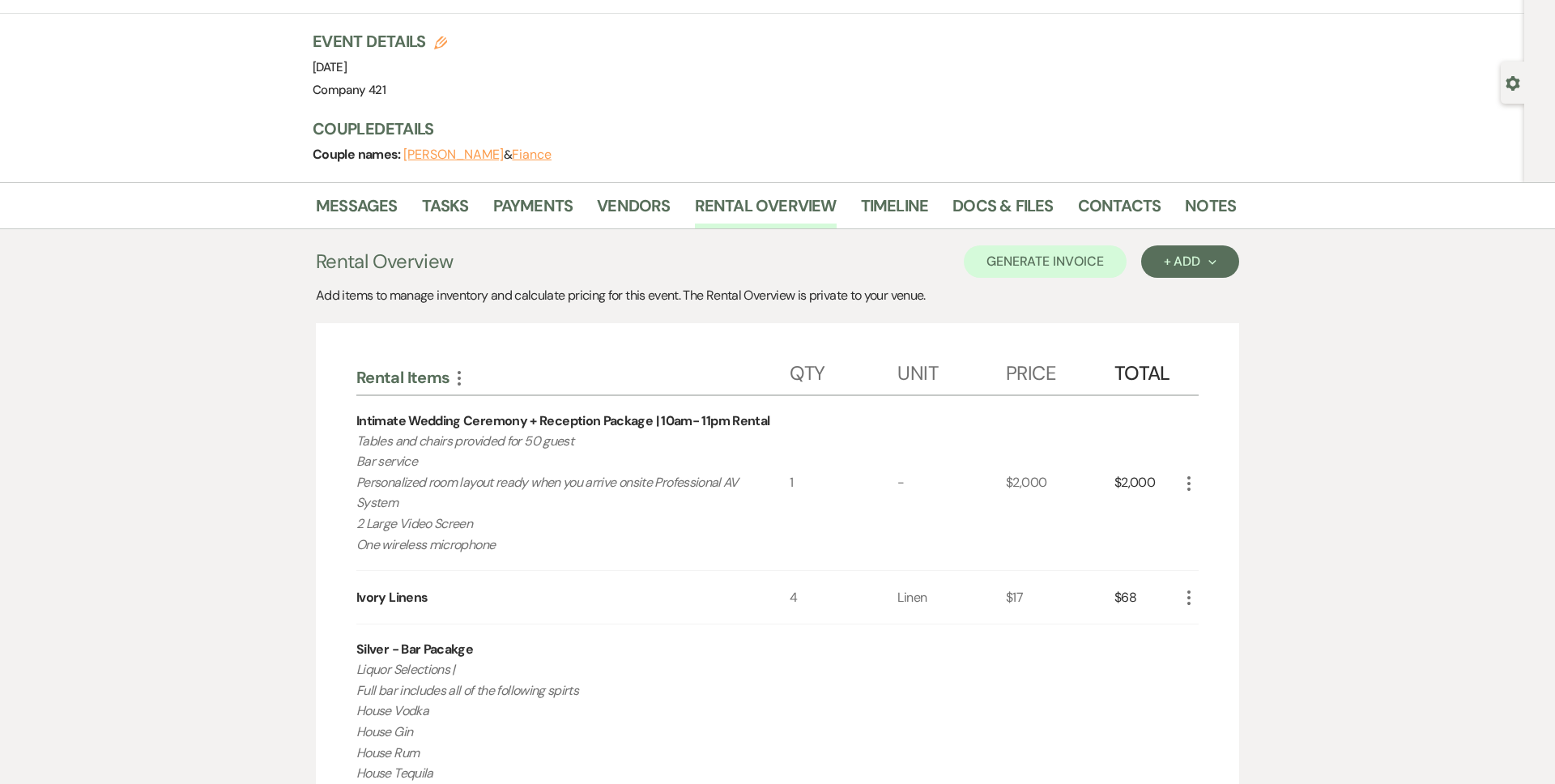
scroll to position [0, 0]
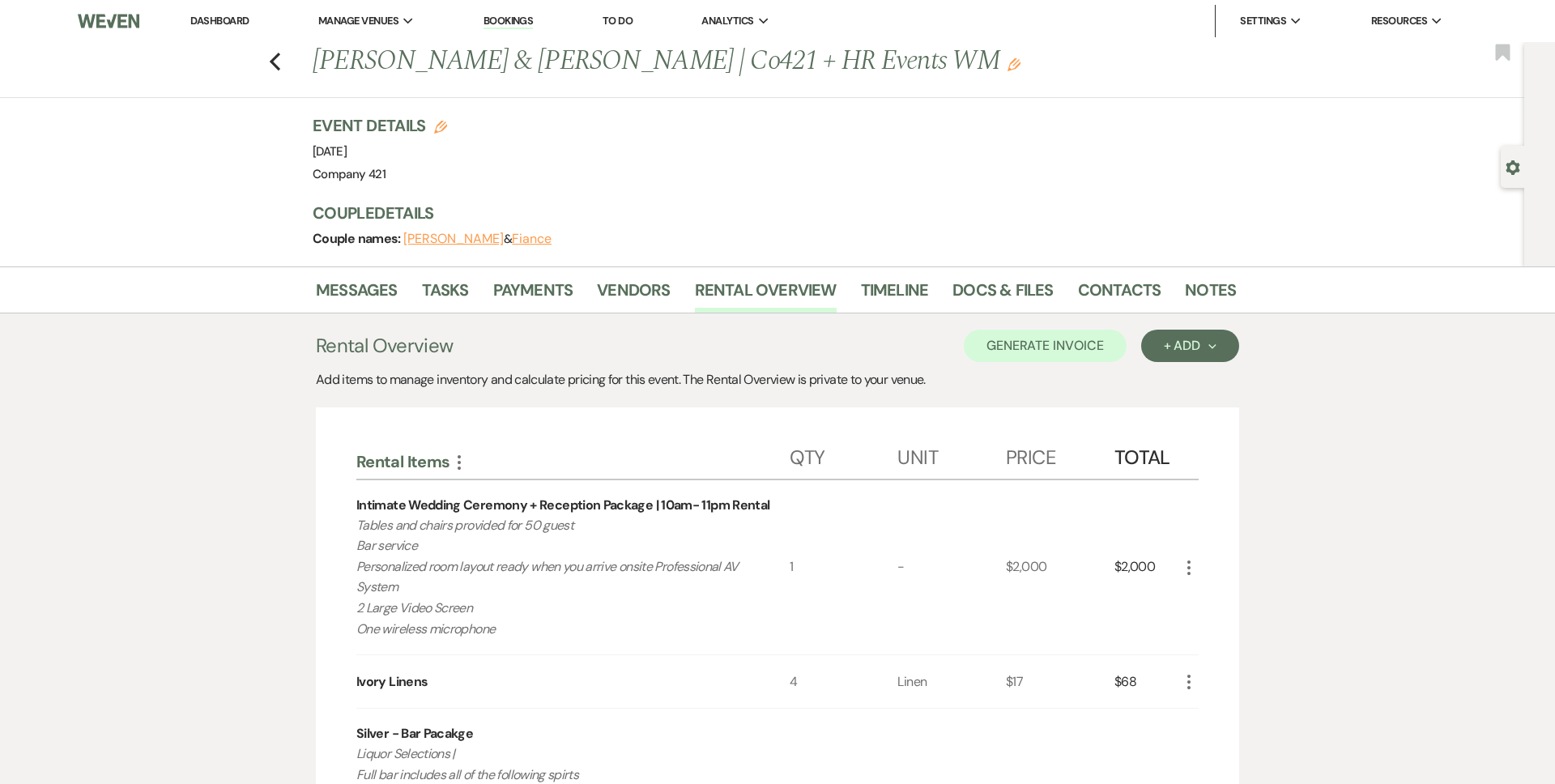
click at [218, 23] on link "Dashboard" at bounding box center [219, 21] width 58 height 14
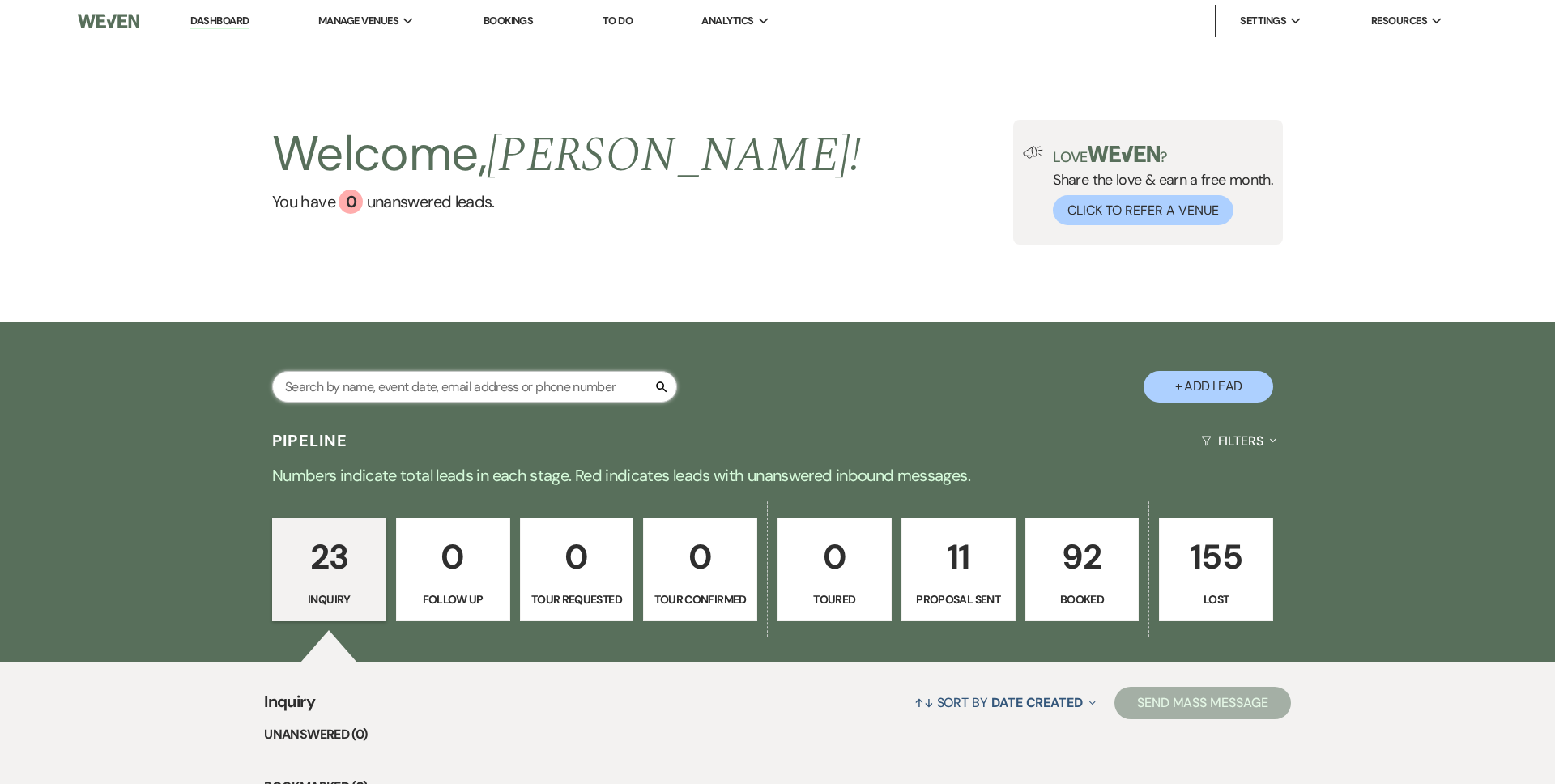
click at [362, 389] on input "text" at bounding box center [474, 386] width 405 height 31
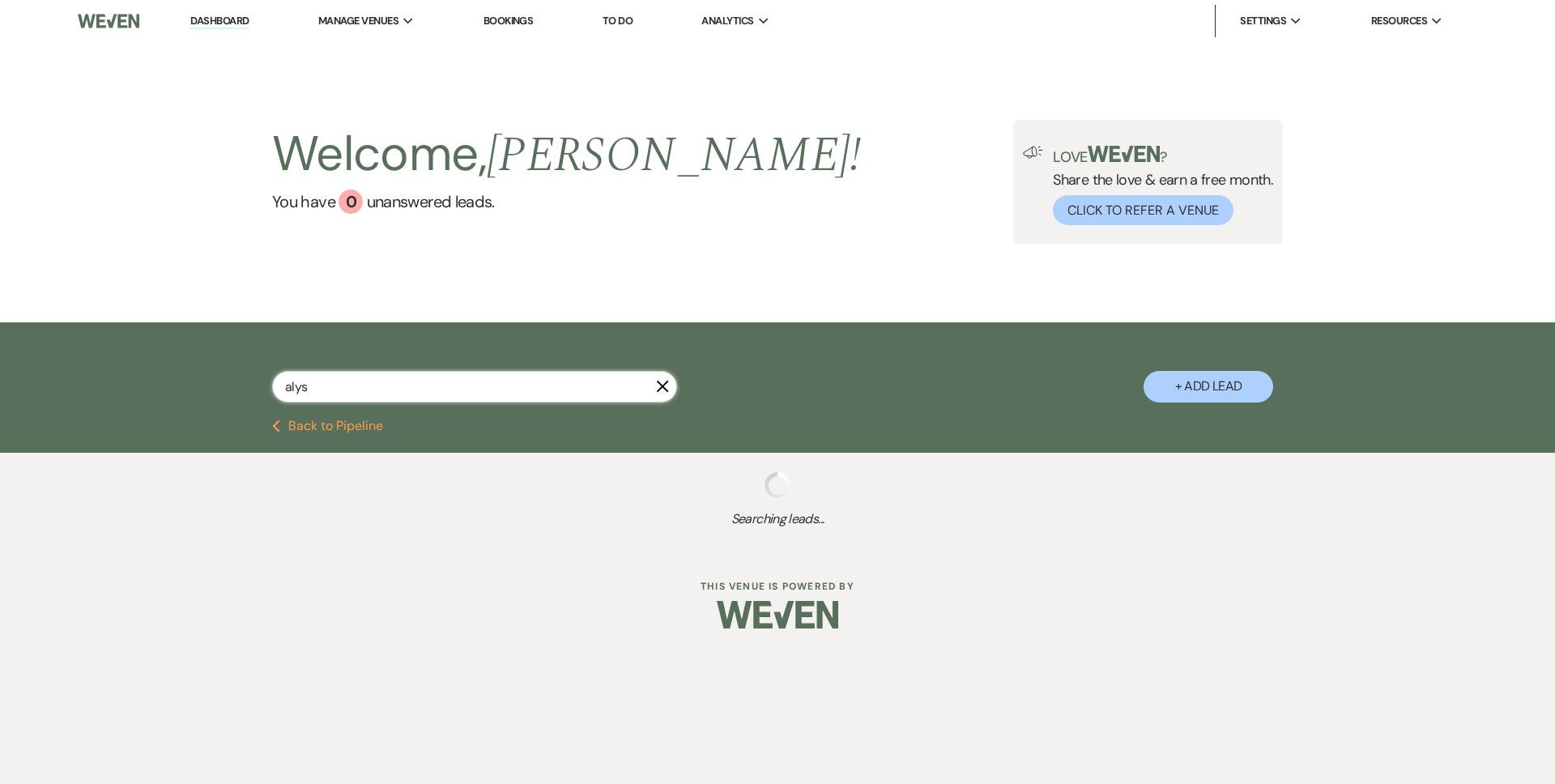
type input "alyss"
select select "6"
select select "8"
select select "9"
select select "8"
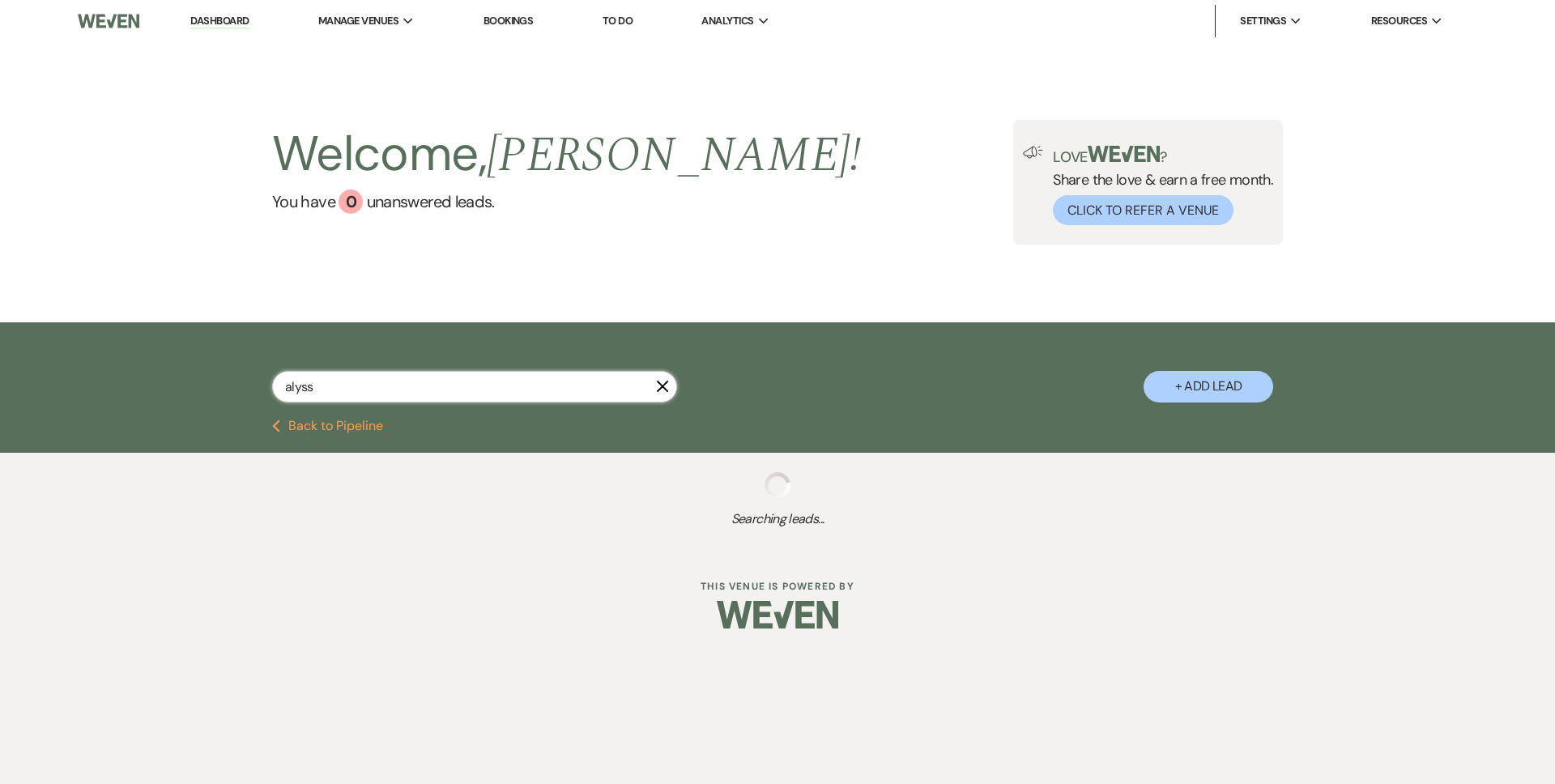
select select "5"
select select "8"
select select "6"
select select "8"
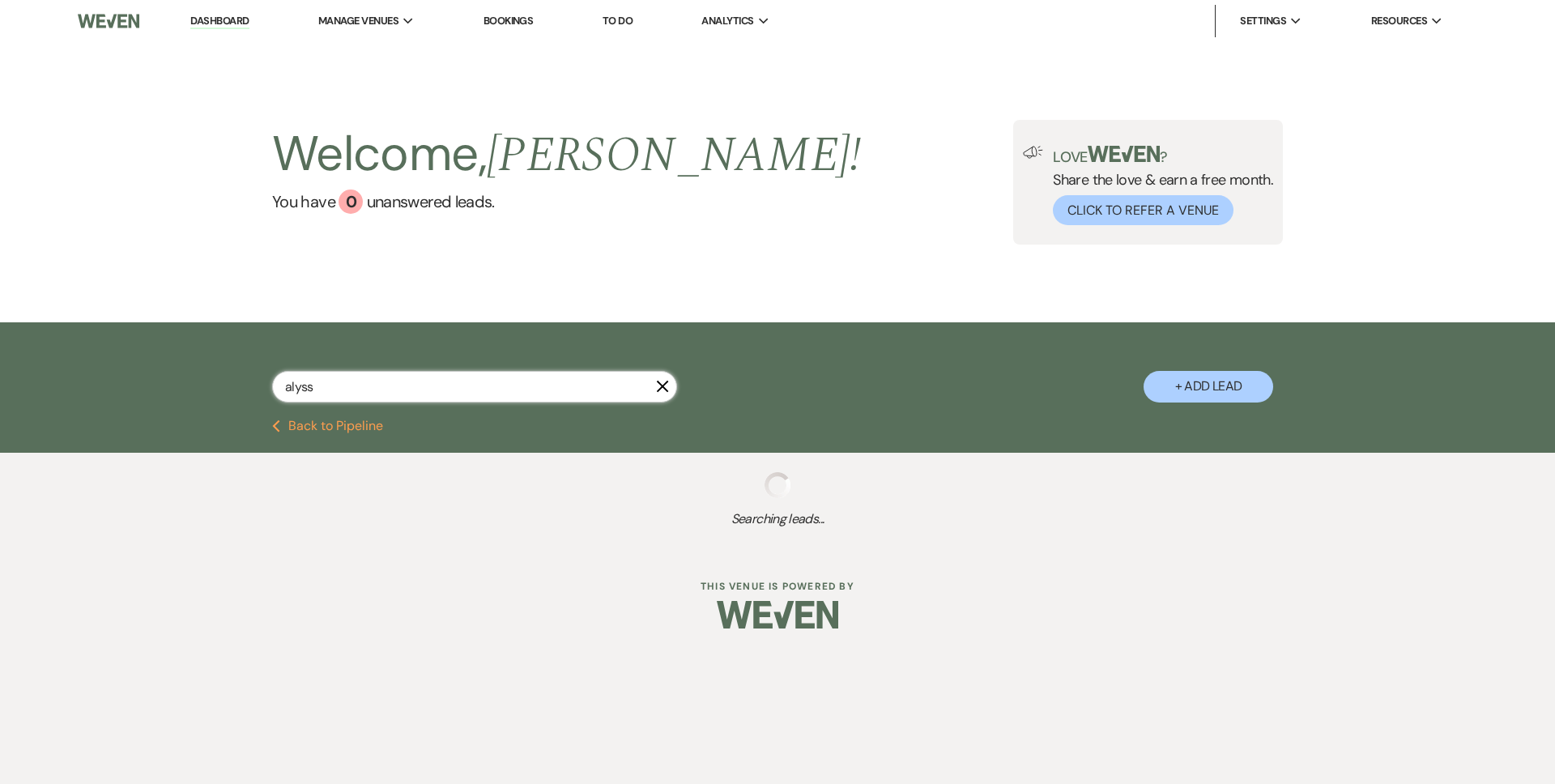
select select "6"
select select "8"
select select "6"
select select "8"
select select "5"
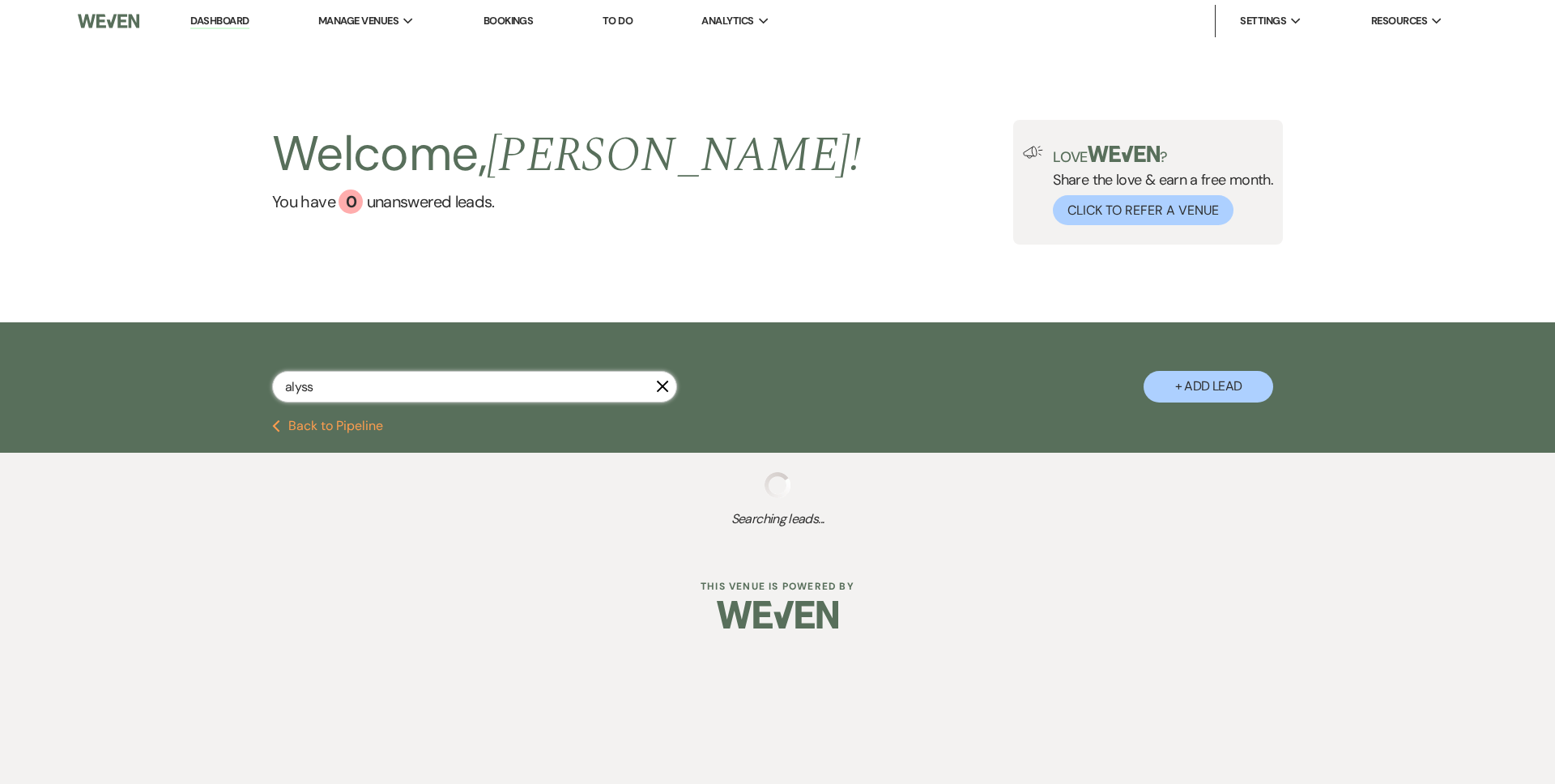
select select "8"
select select "3"
select select "8"
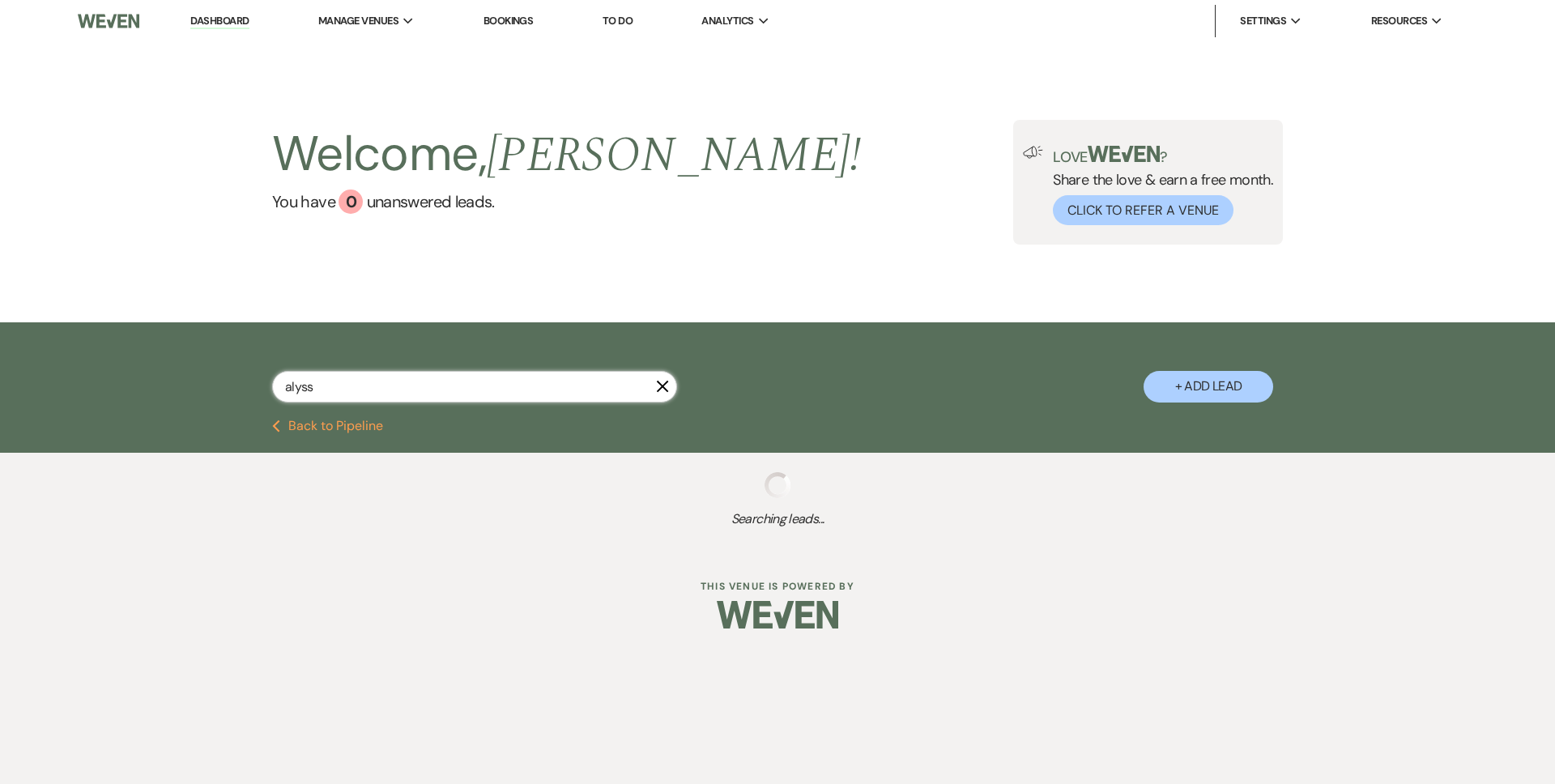
select select "3"
select select "8"
select select "7"
select select "8"
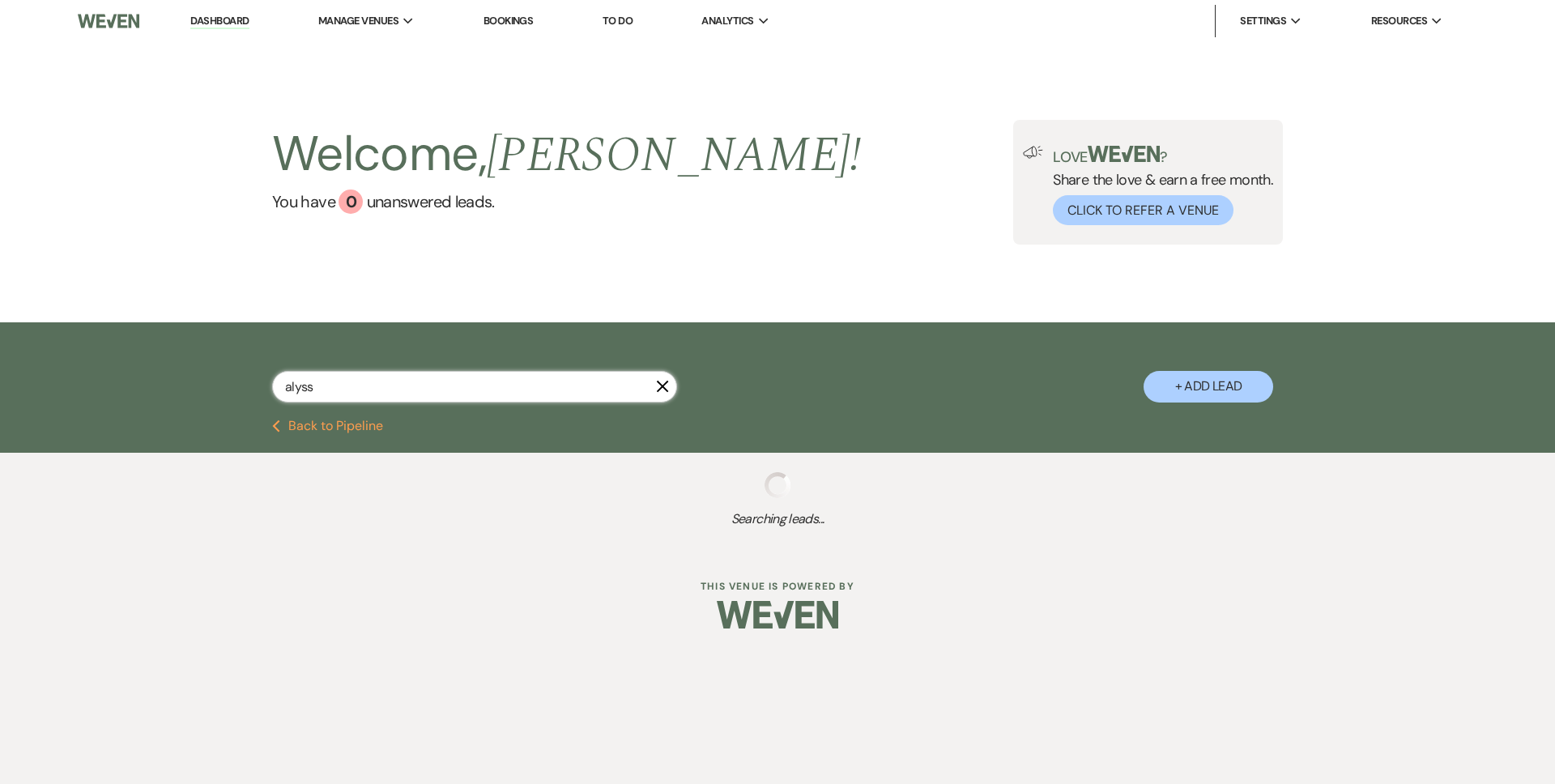
select select "8"
select select "5"
select select "8"
select select "7"
select select "8"
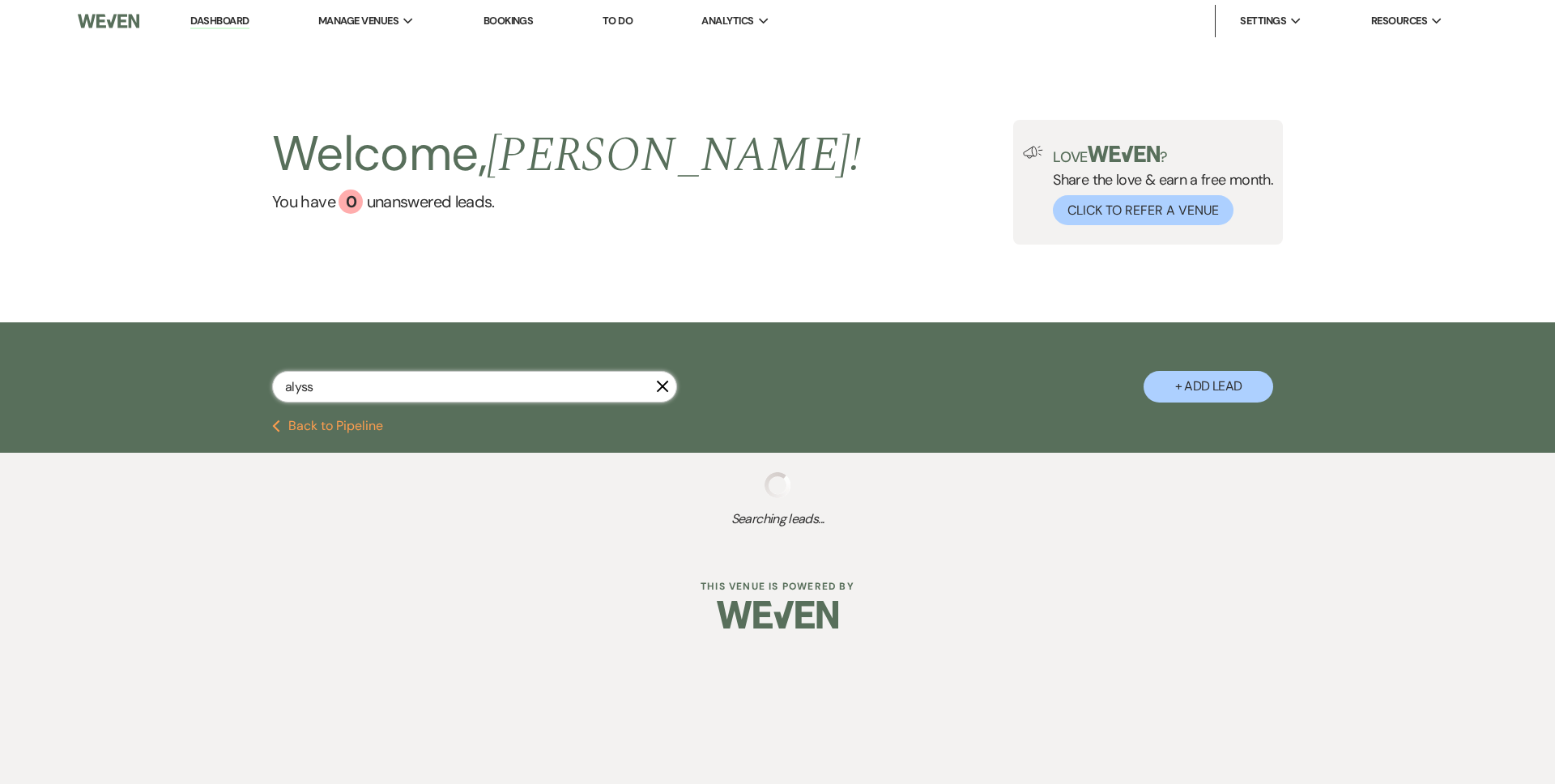
select select "5"
select select "8"
select select "5"
select select "8"
select select "9"
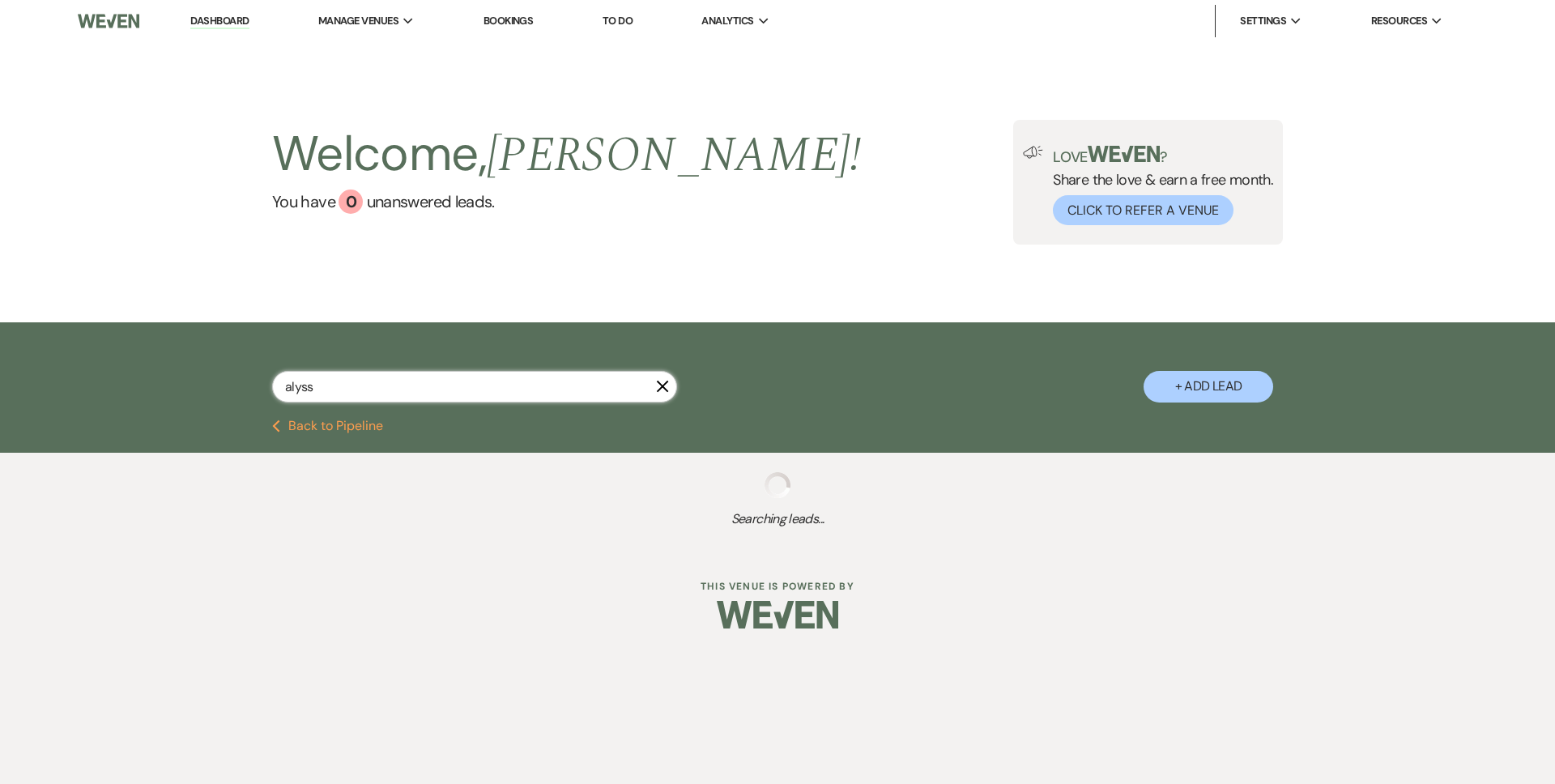
select select "8"
select select "6"
select select "8"
select select "5"
select select "8"
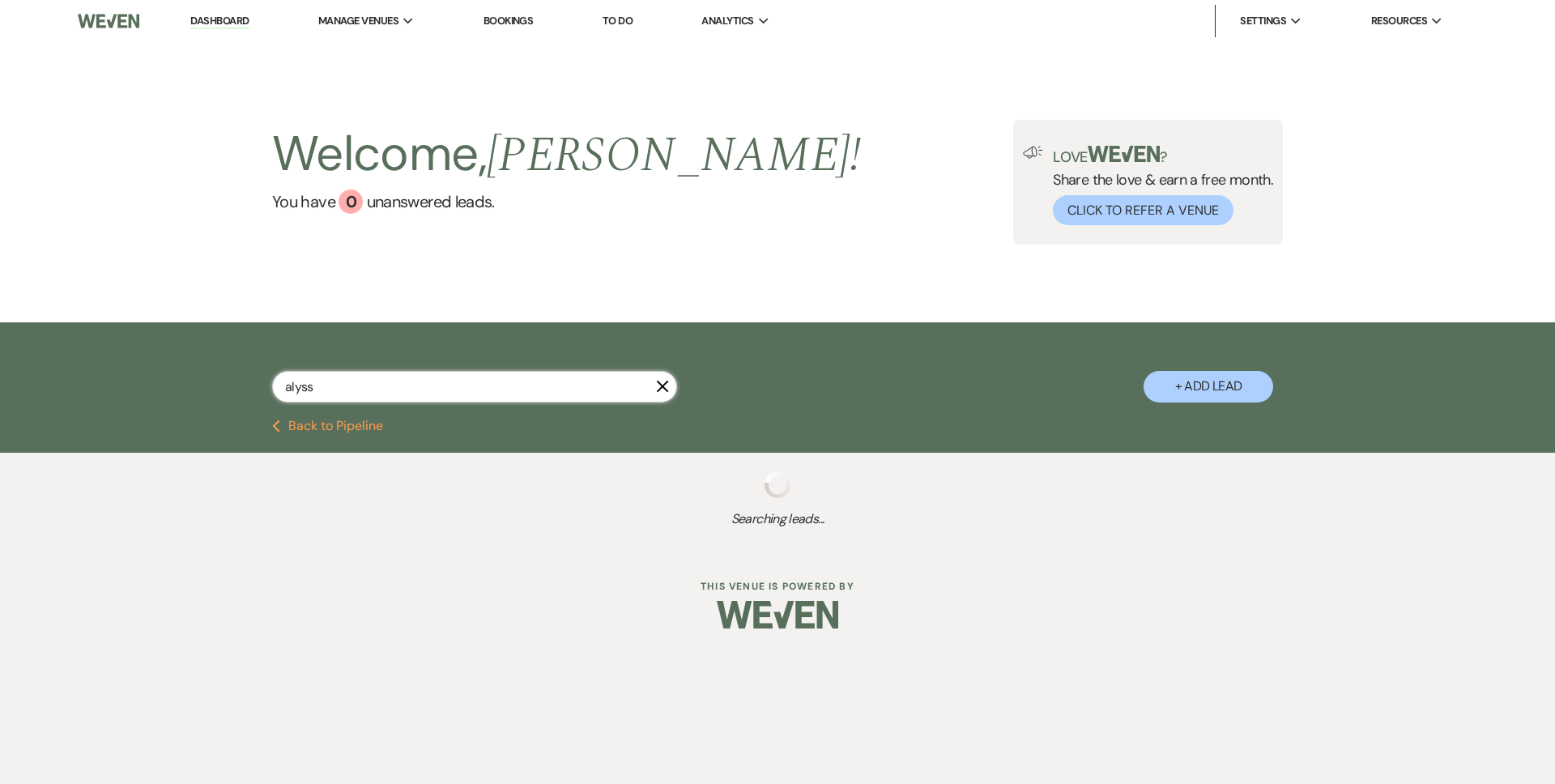
select select "1"
select select "8"
select select "5"
select select "8"
select select "5"
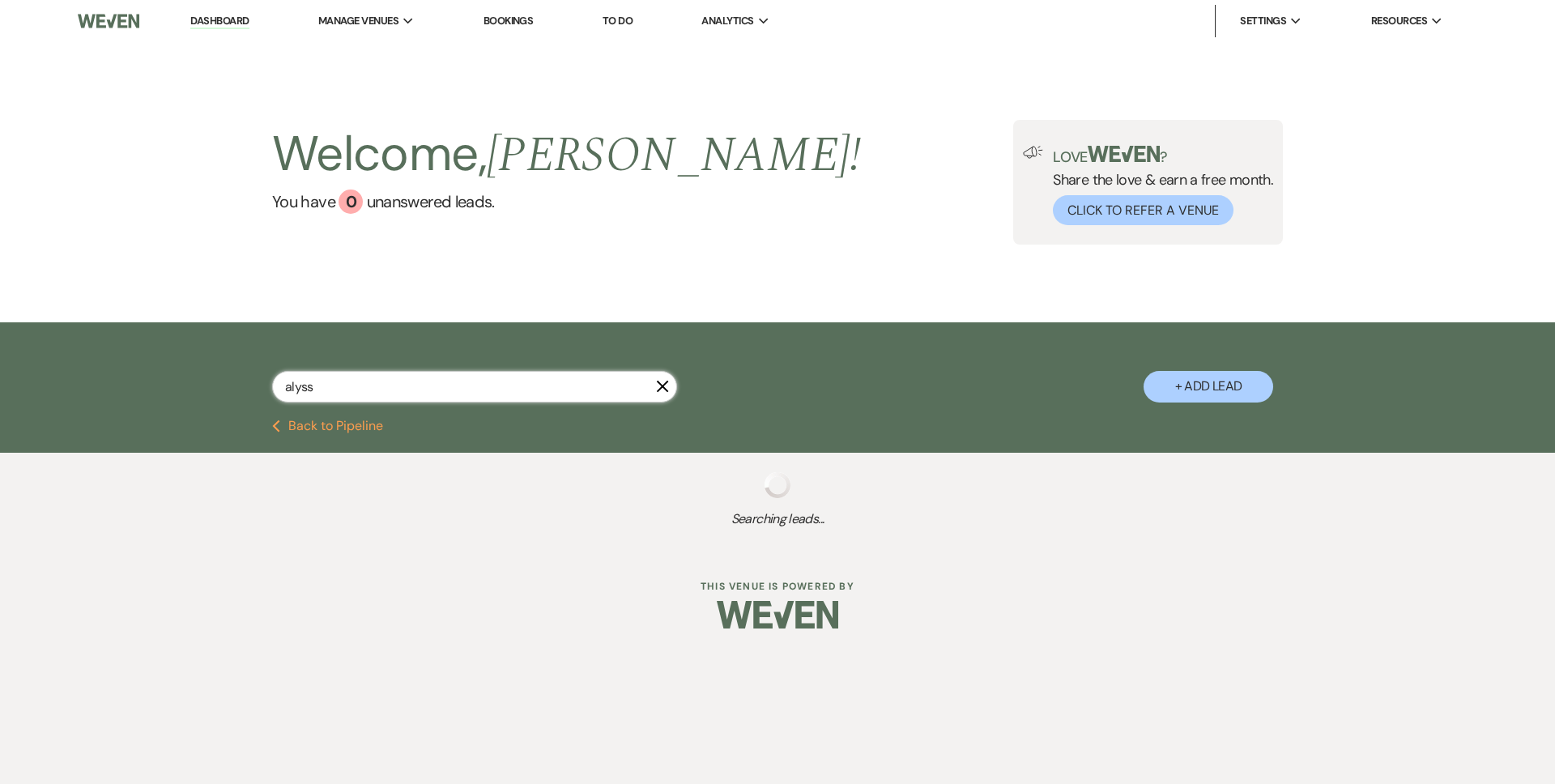
select select "8"
select select "6"
select select "8"
select select "5"
select select "8"
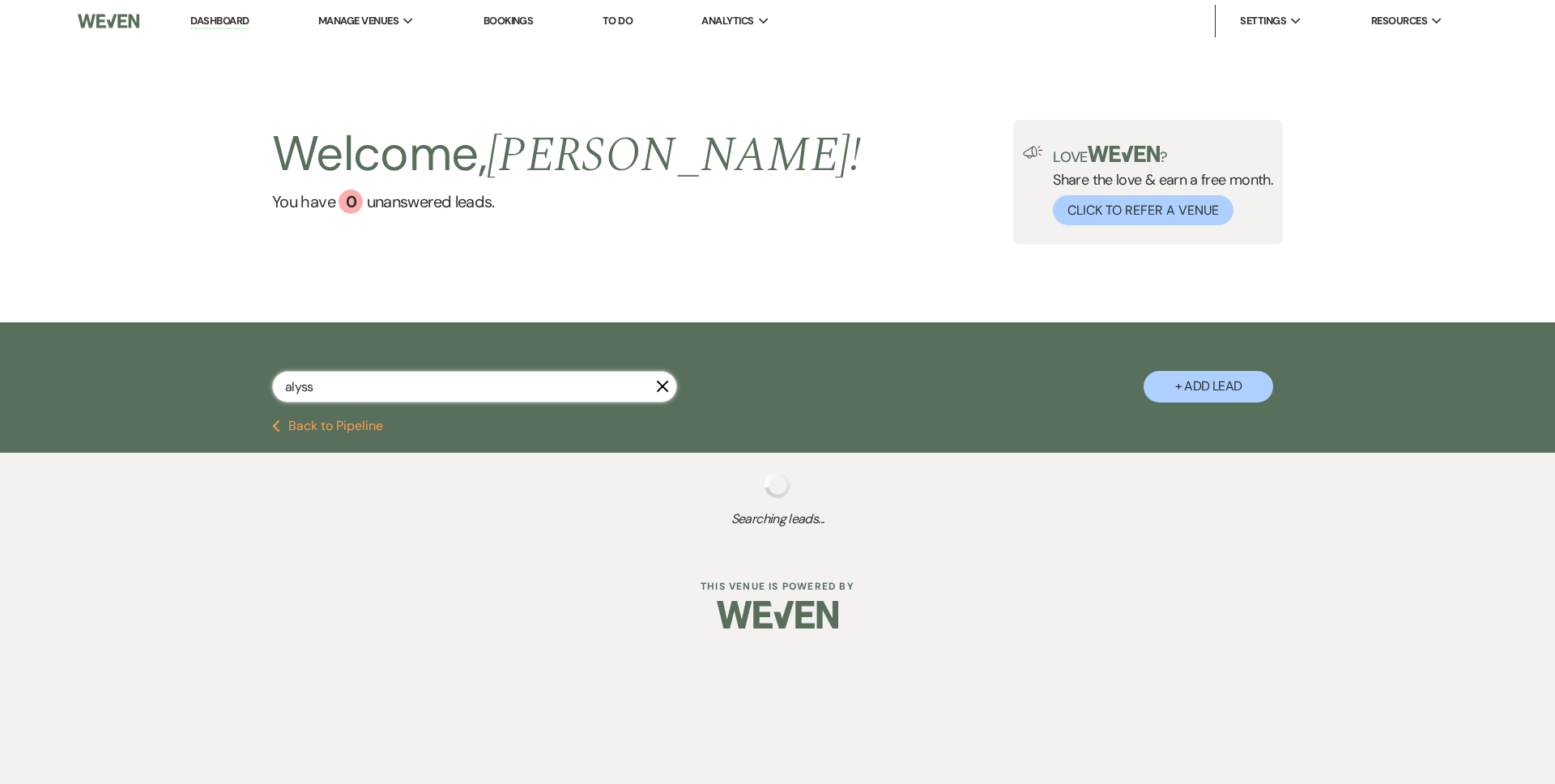
select select "3"
select select "8"
select select "5"
select select "8"
select select "5"
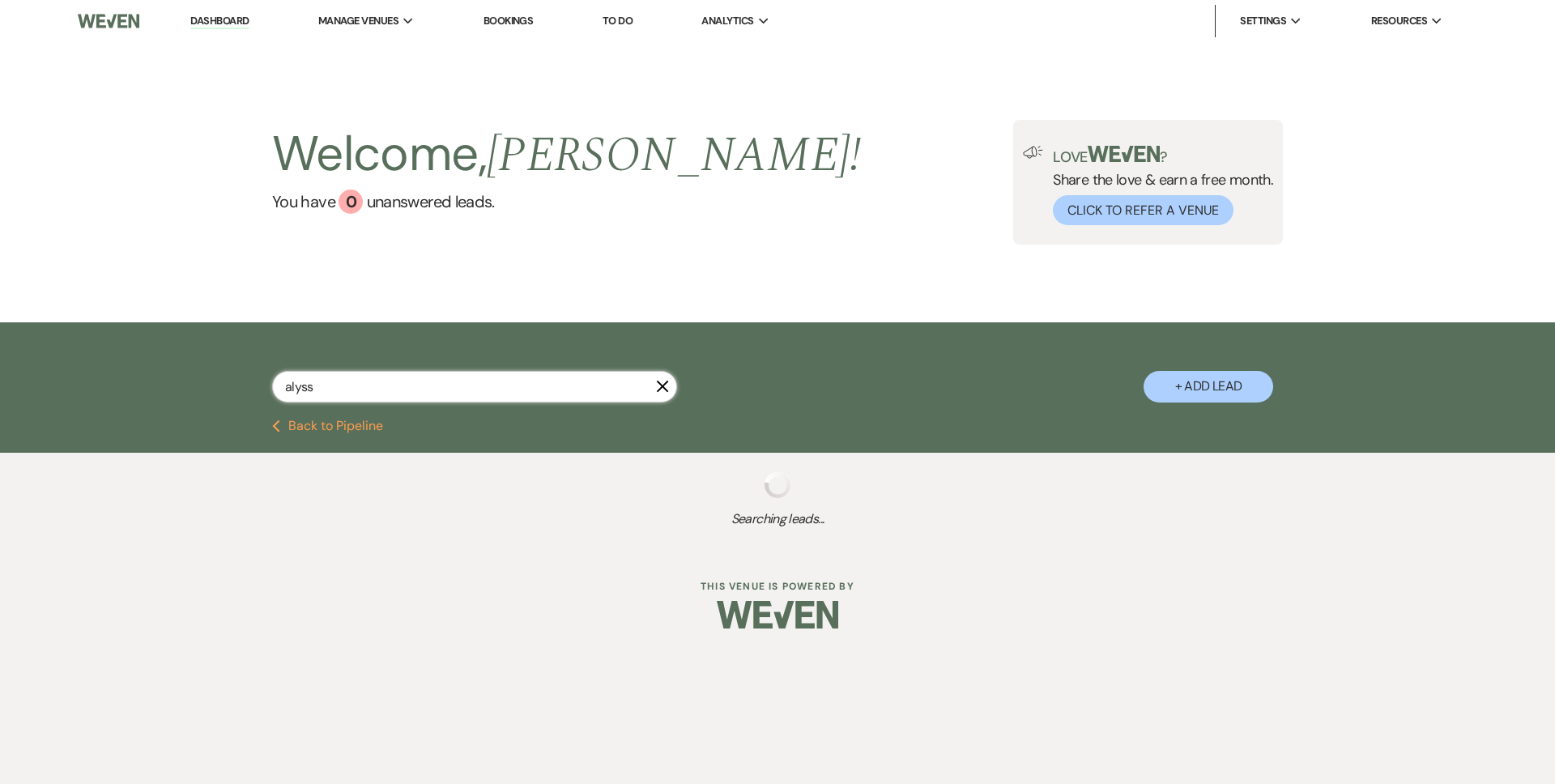
select select "8"
select select "4"
select select "8"
select select "11"
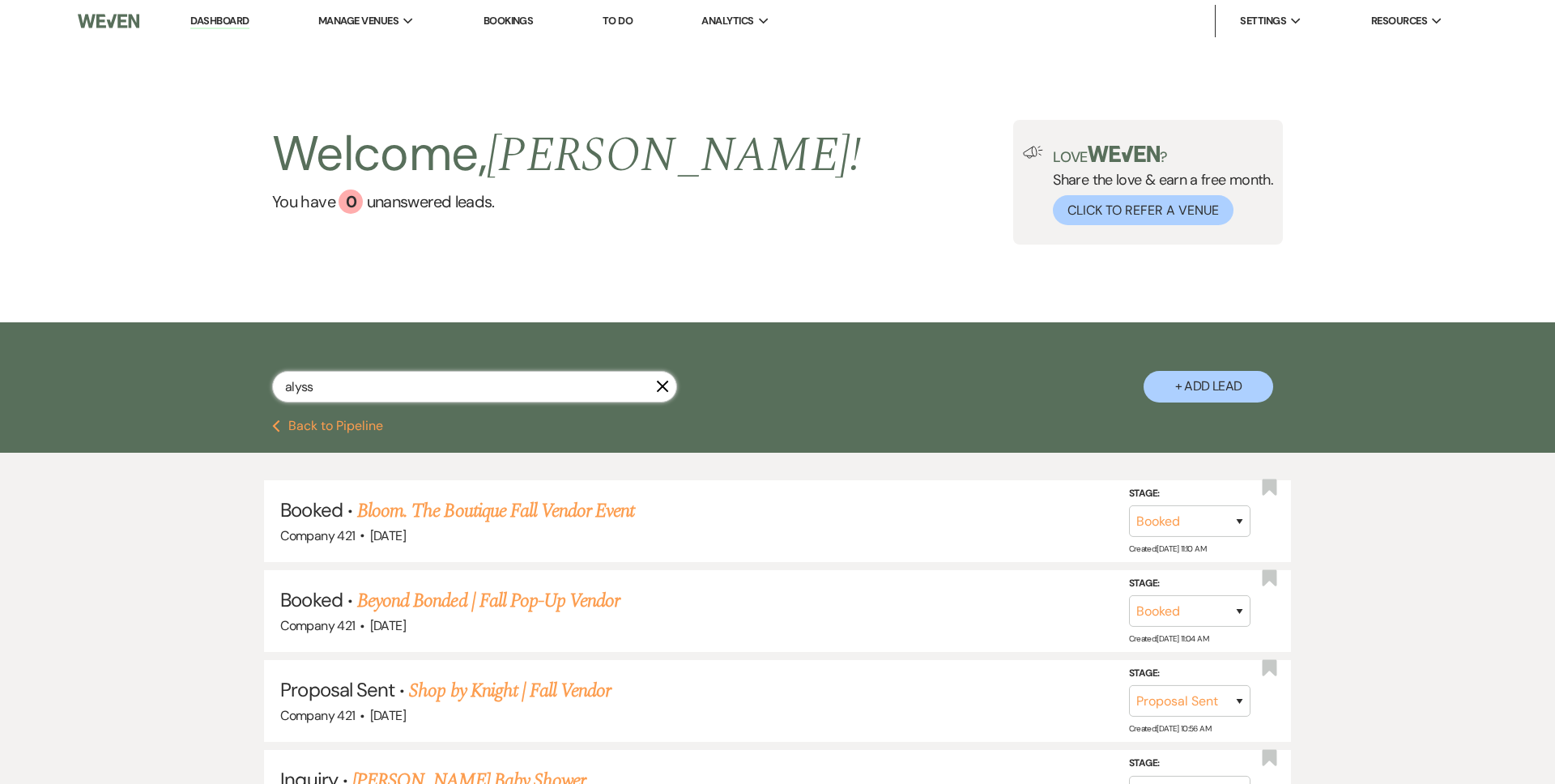
type input "alyssa"
select select "8"
select select "5"
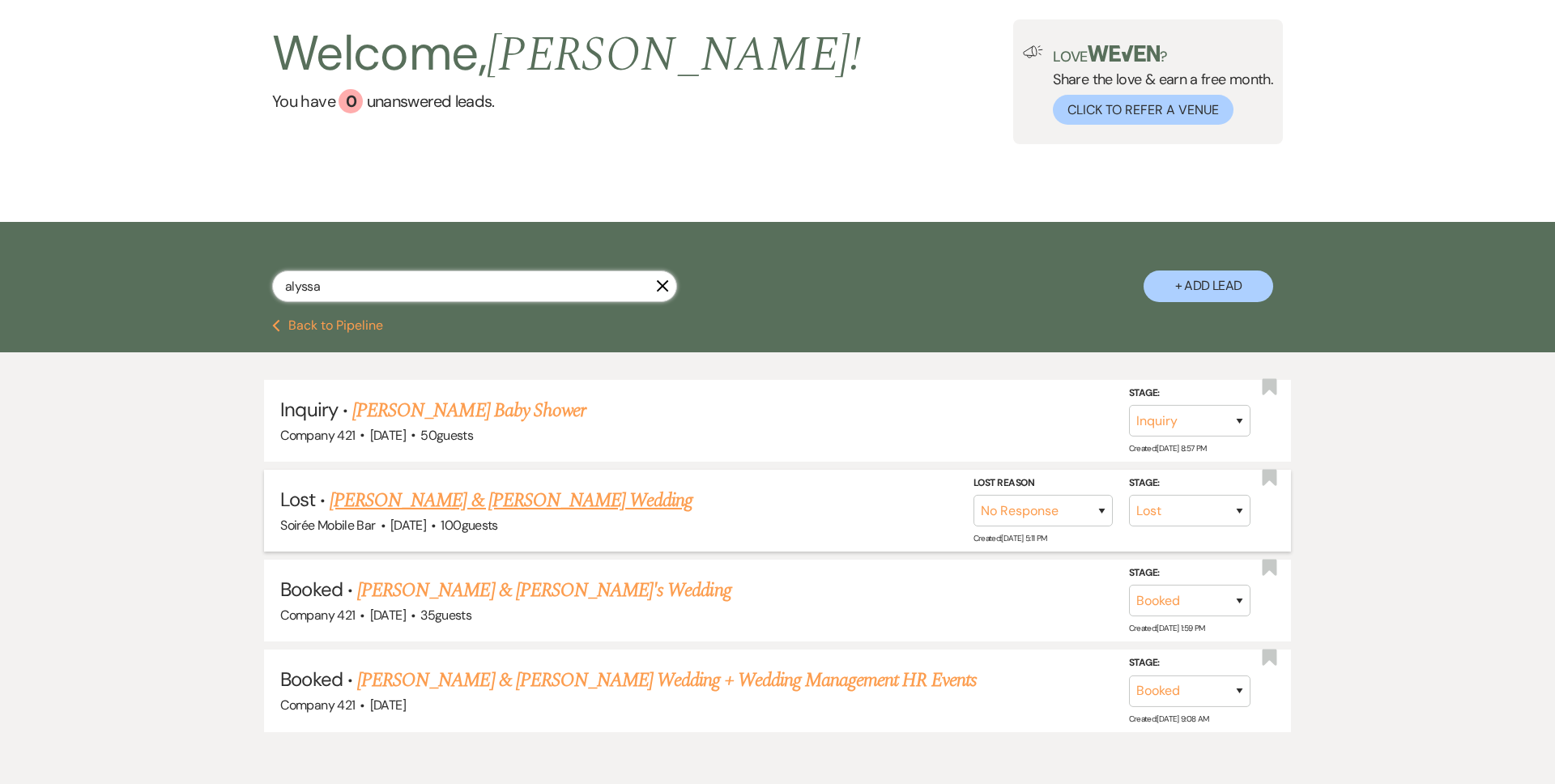
scroll to position [116, 0]
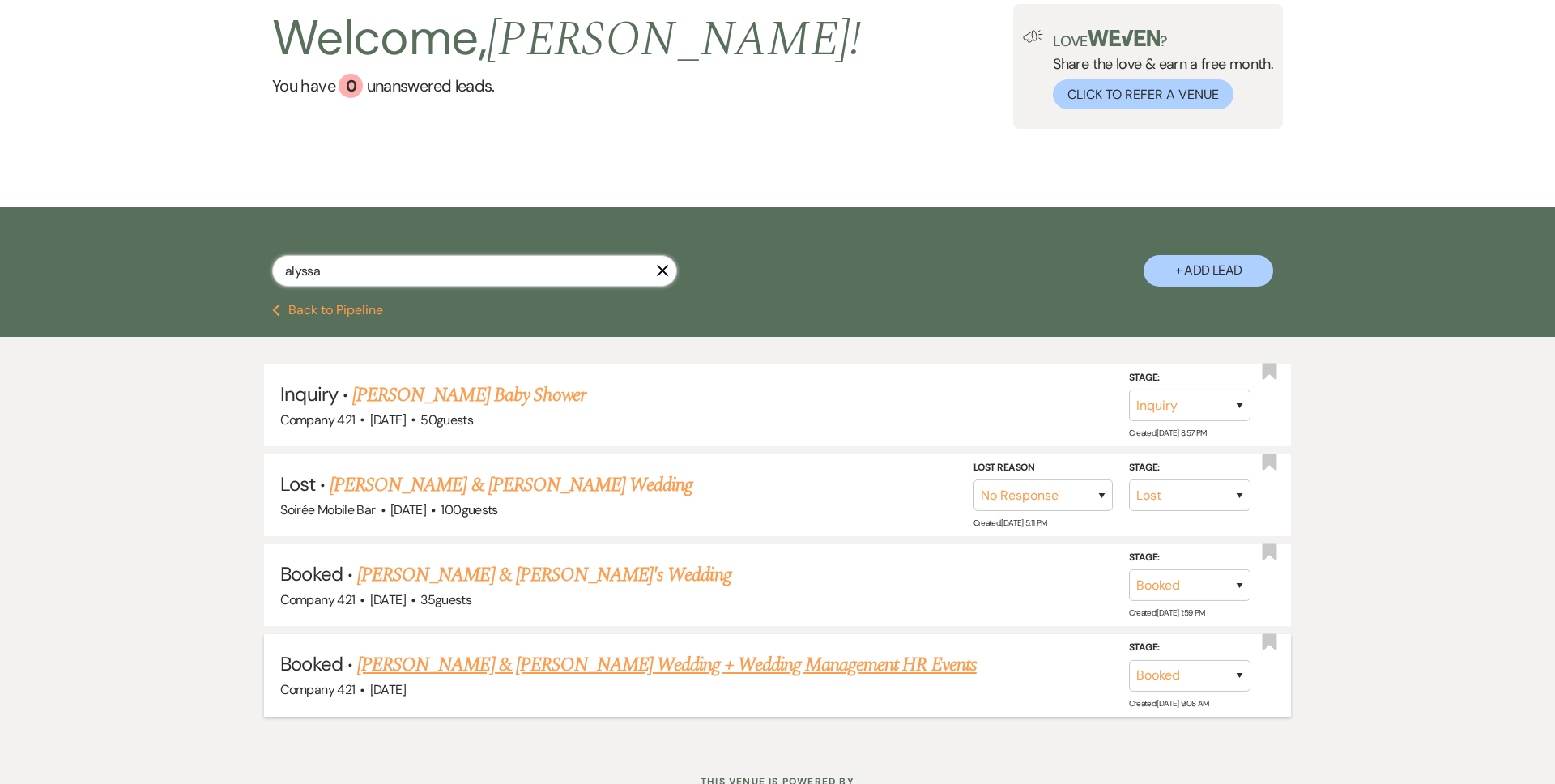
type input "alyssa"
click at [430, 656] on link "[PERSON_NAME] & [PERSON_NAME] Wedding + Wedding Management HR Events" at bounding box center [667, 665] width 620 height 30
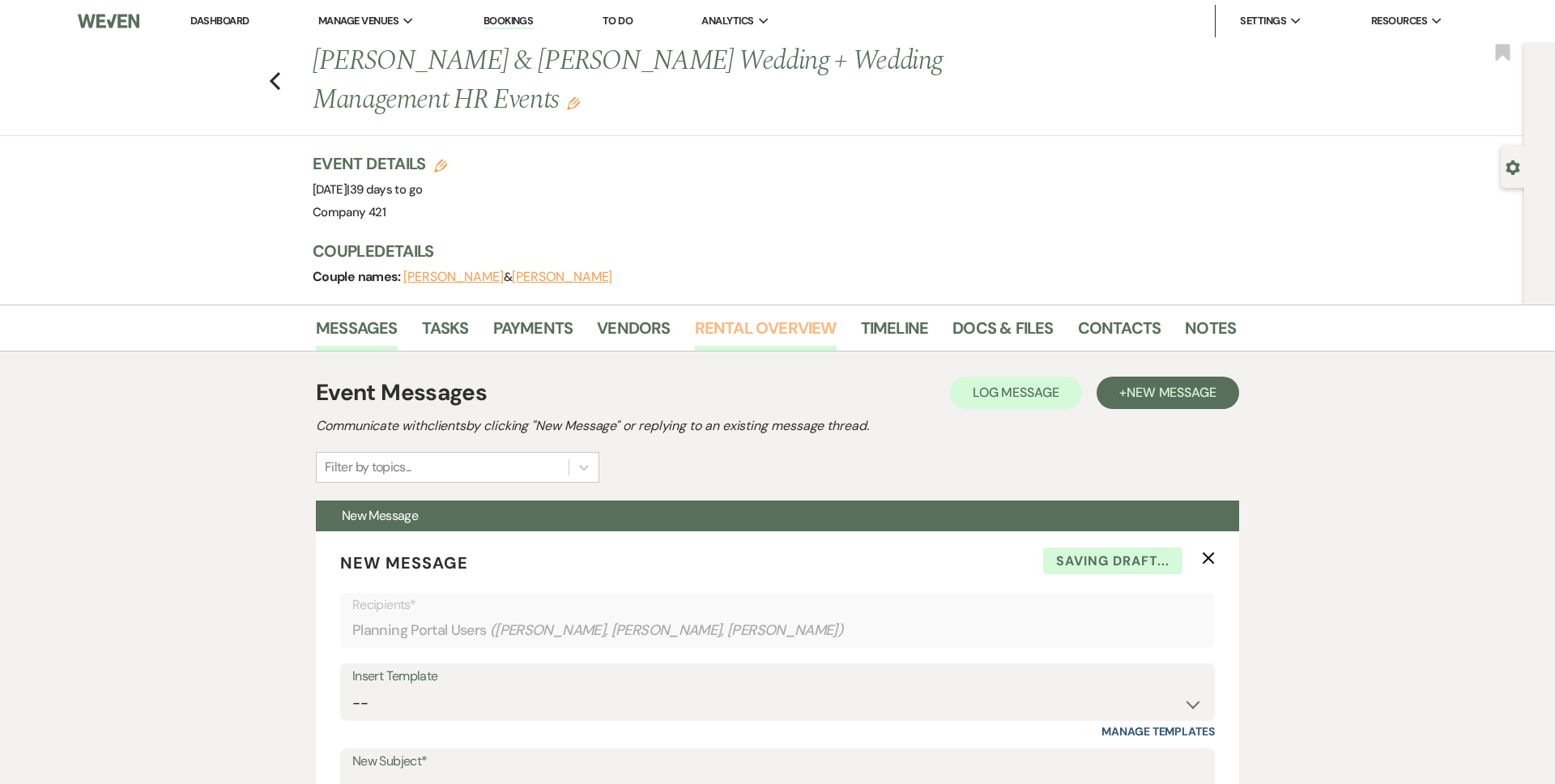
click at [751, 328] on link "Rental Overview" at bounding box center [766, 332] width 142 height 36
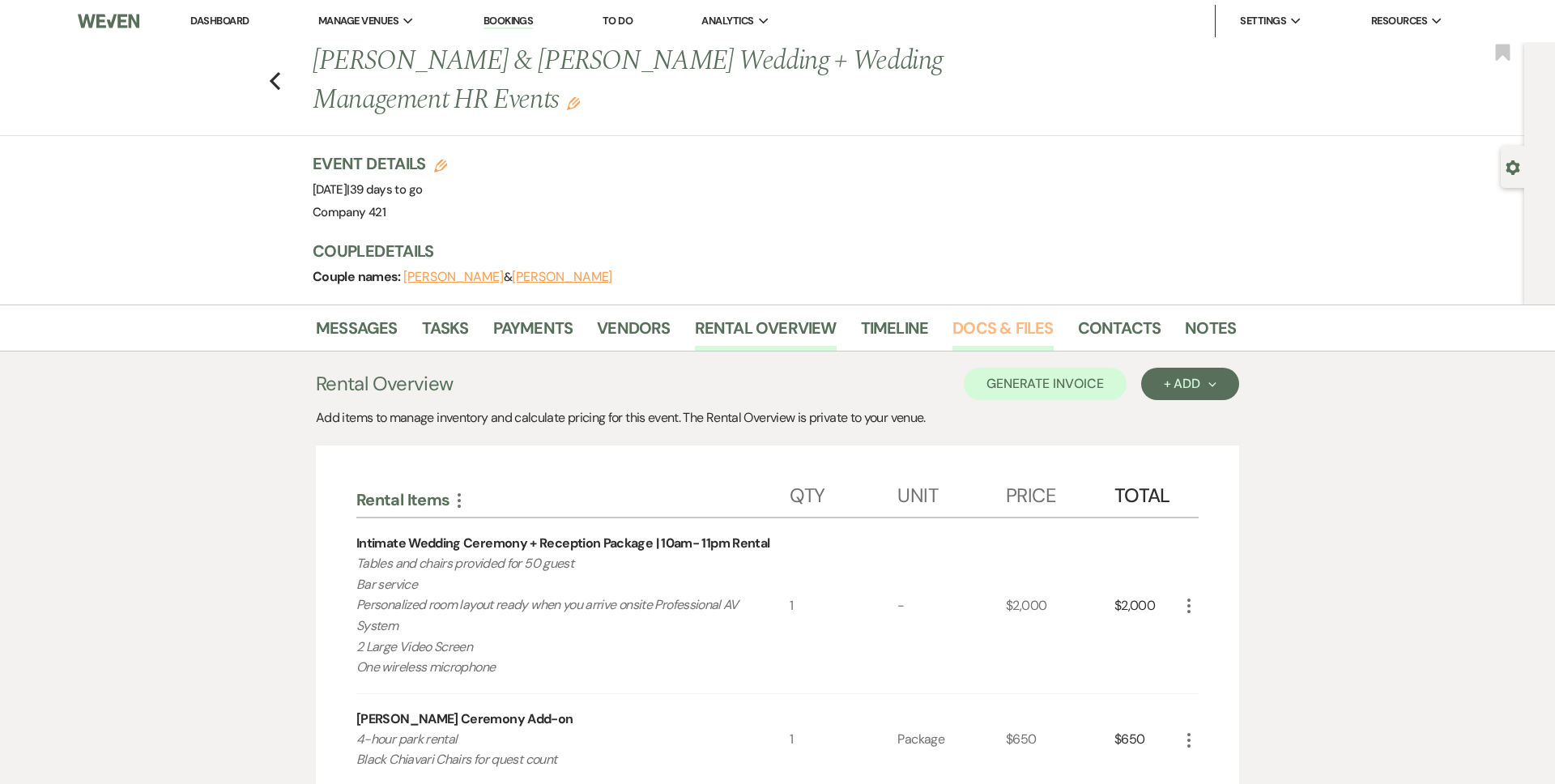
click at [989, 321] on link "Docs & Files" at bounding box center [1002, 332] width 100 height 36
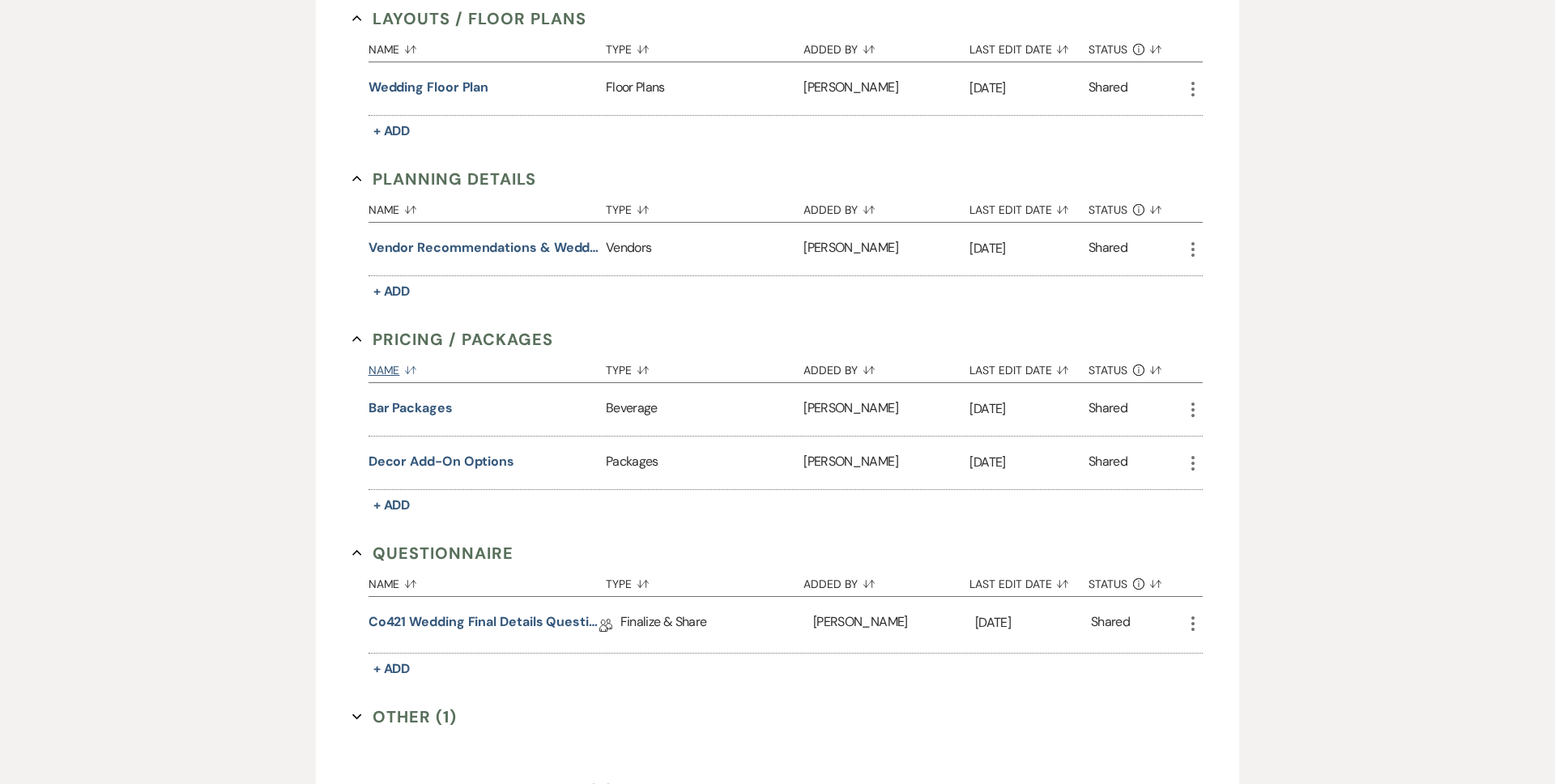
scroll to position [907, 0]
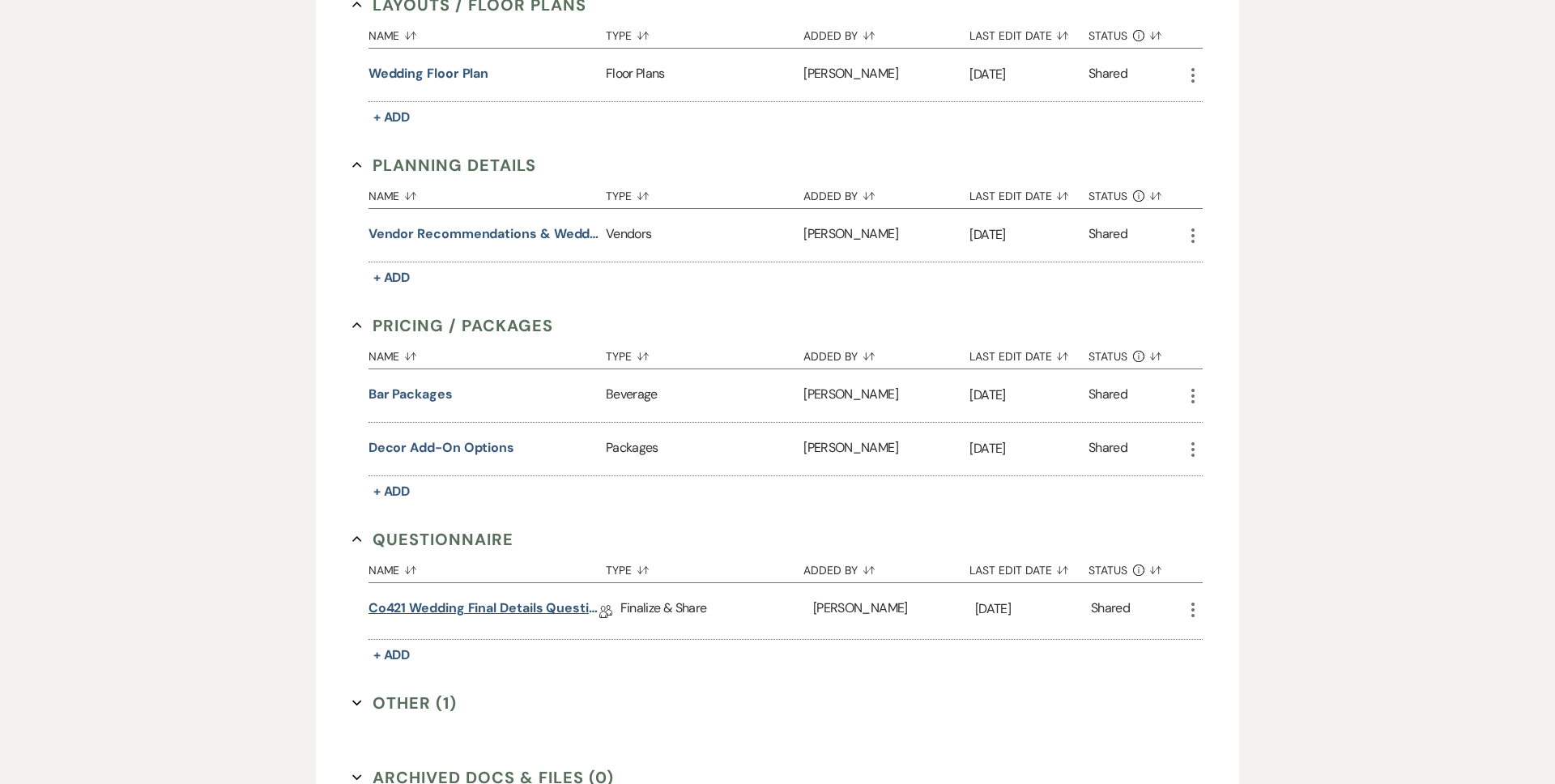
click at [498, 601] on link "Co421 Wedding Final Details Questionnare" at bounding box center [484, 611] width 231 height 25
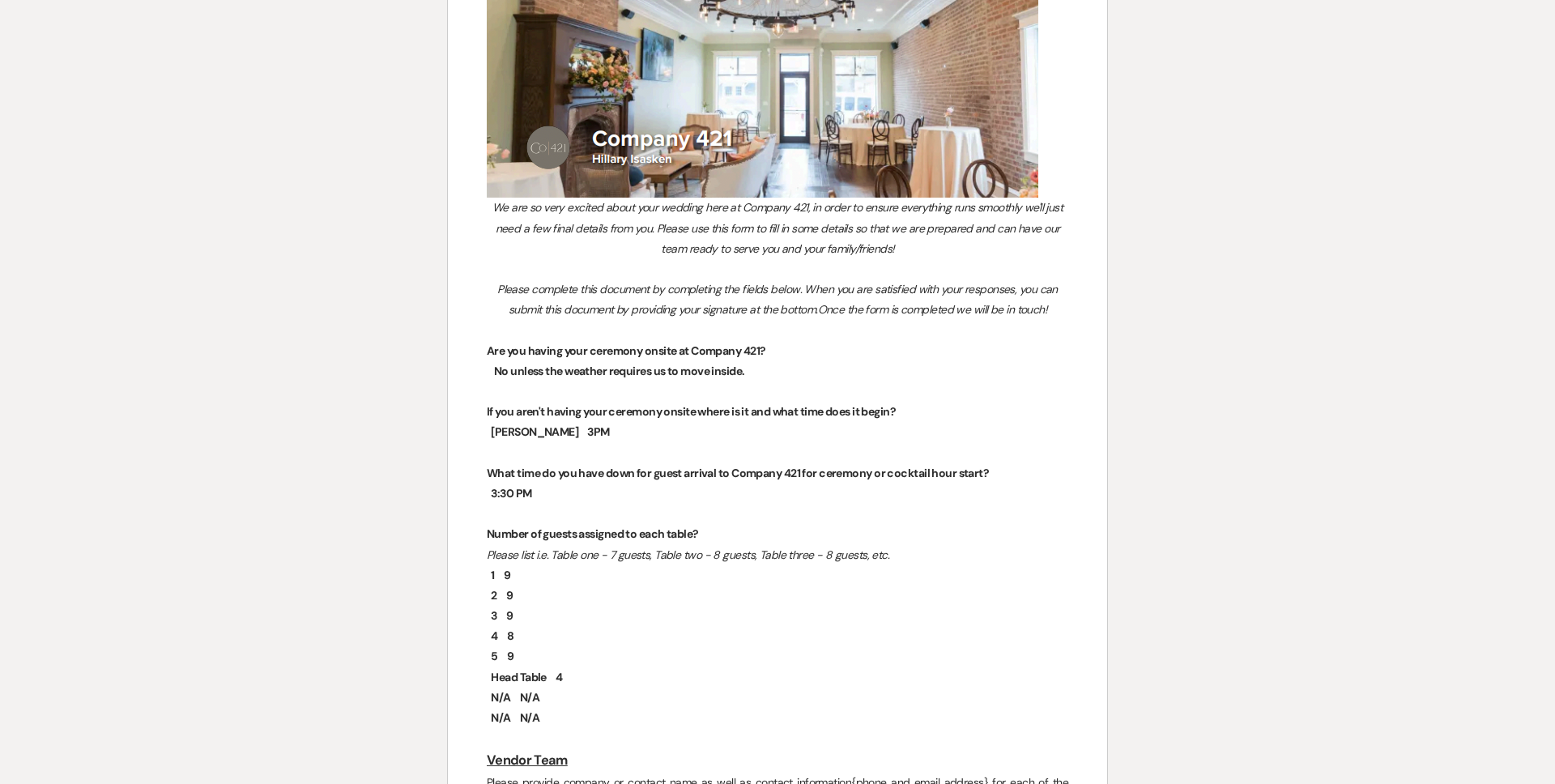
scroll to position [285, 0]
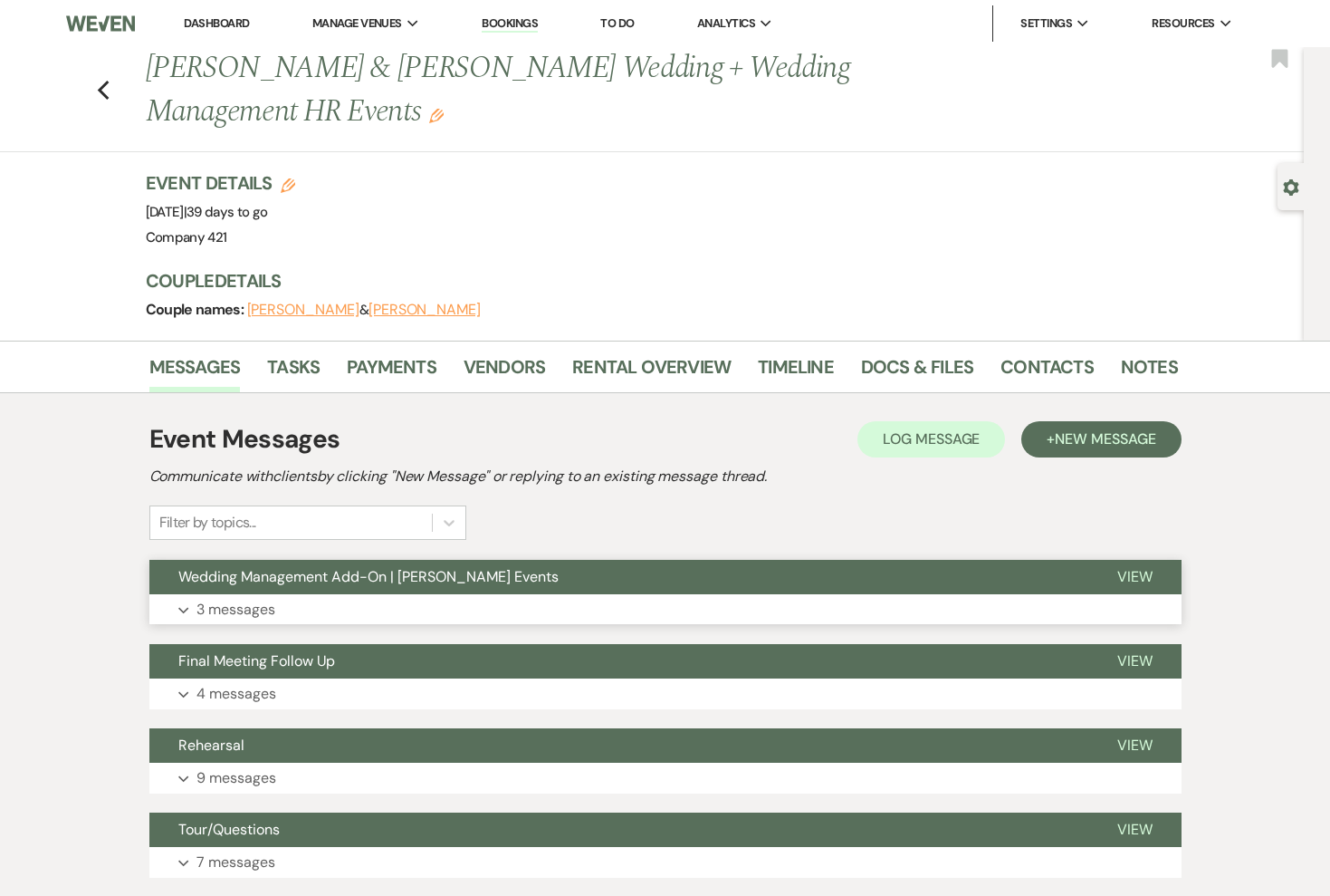
click at [528, 591] on button "Wedding Management Add-On | [PERSON_NAME] Events" at bounding box center [619, 576] width 939 height 34
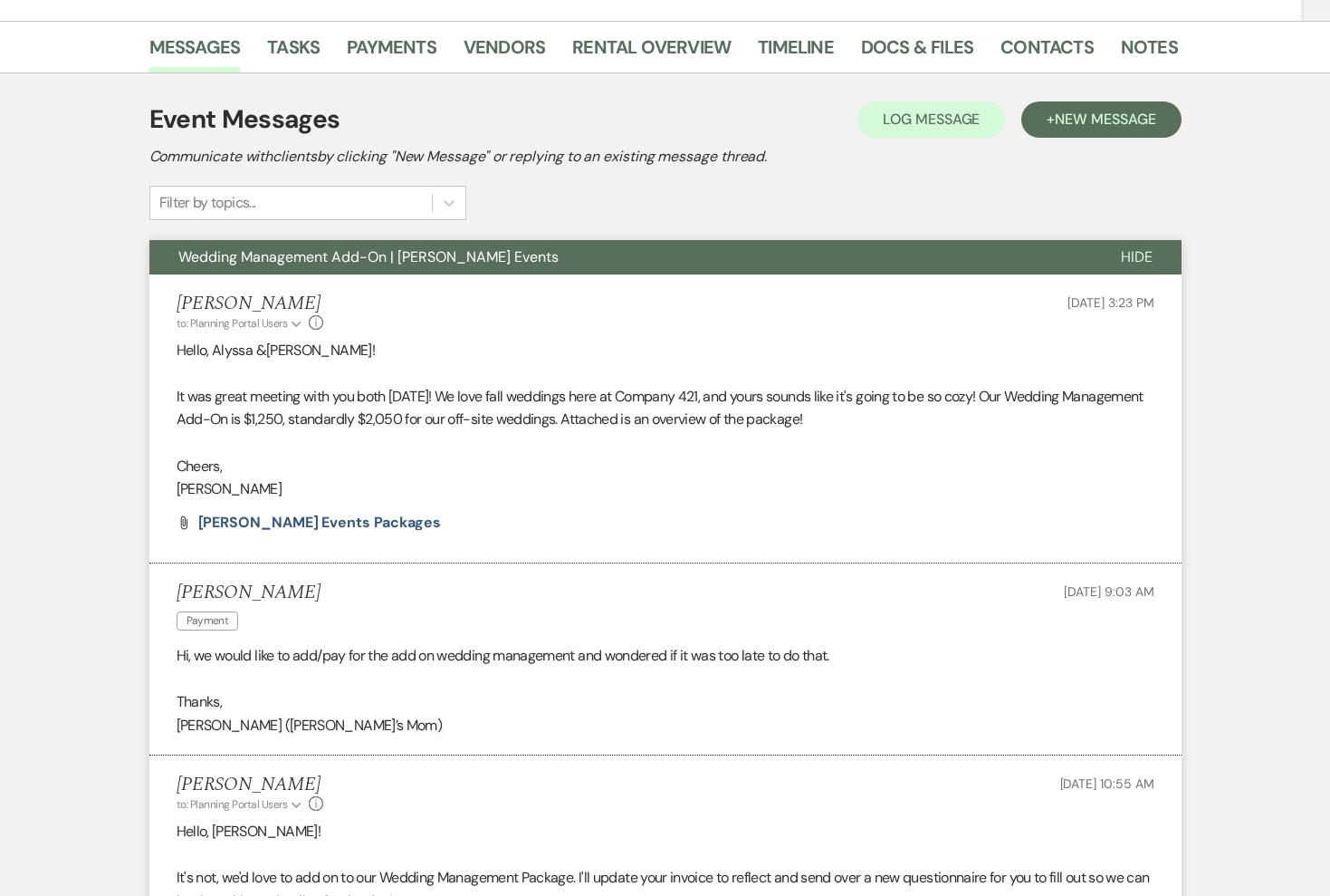
scroll to position [325, 0]
